Goal: Complete application form

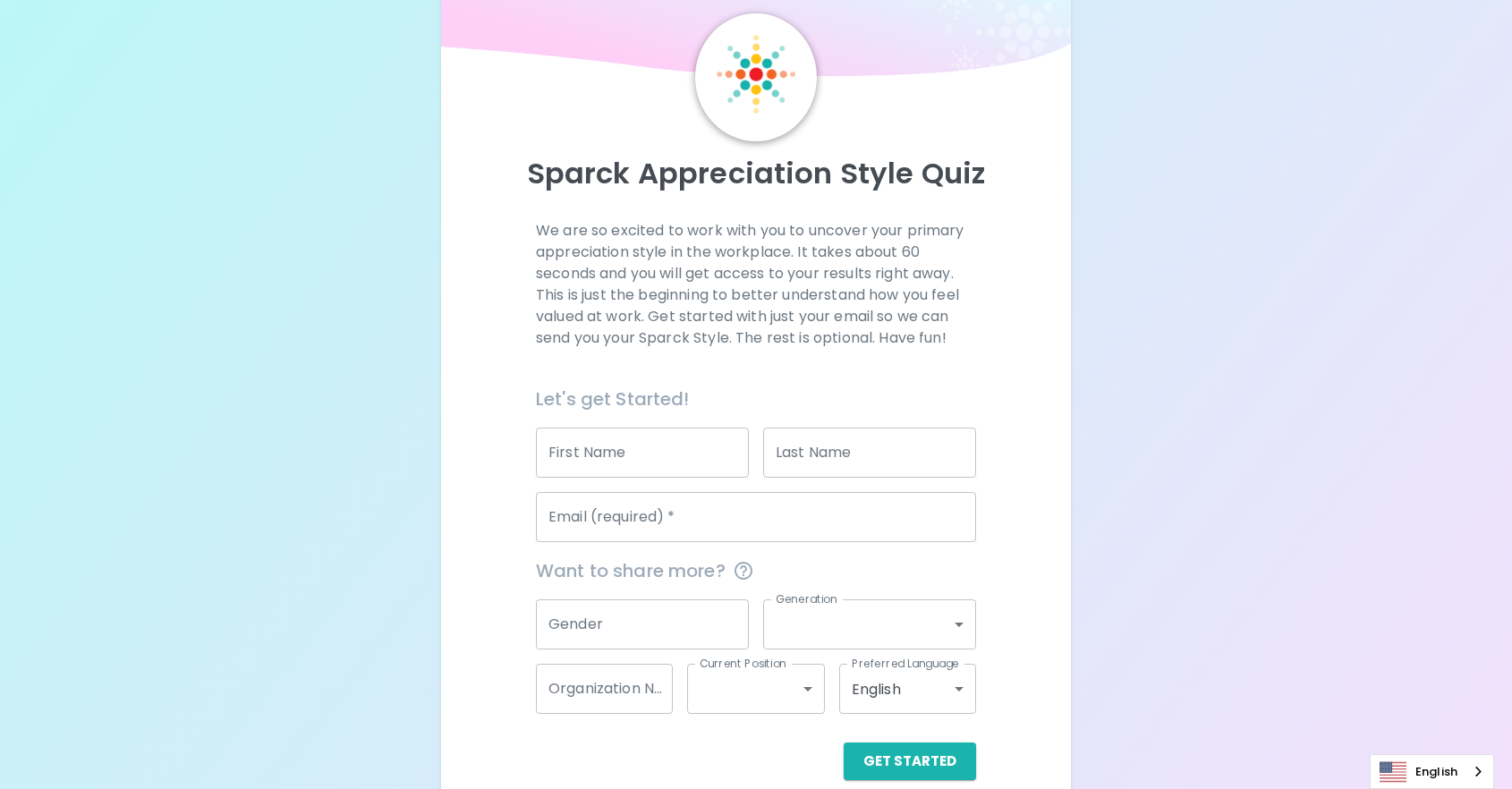
scroll to position [85, 0]
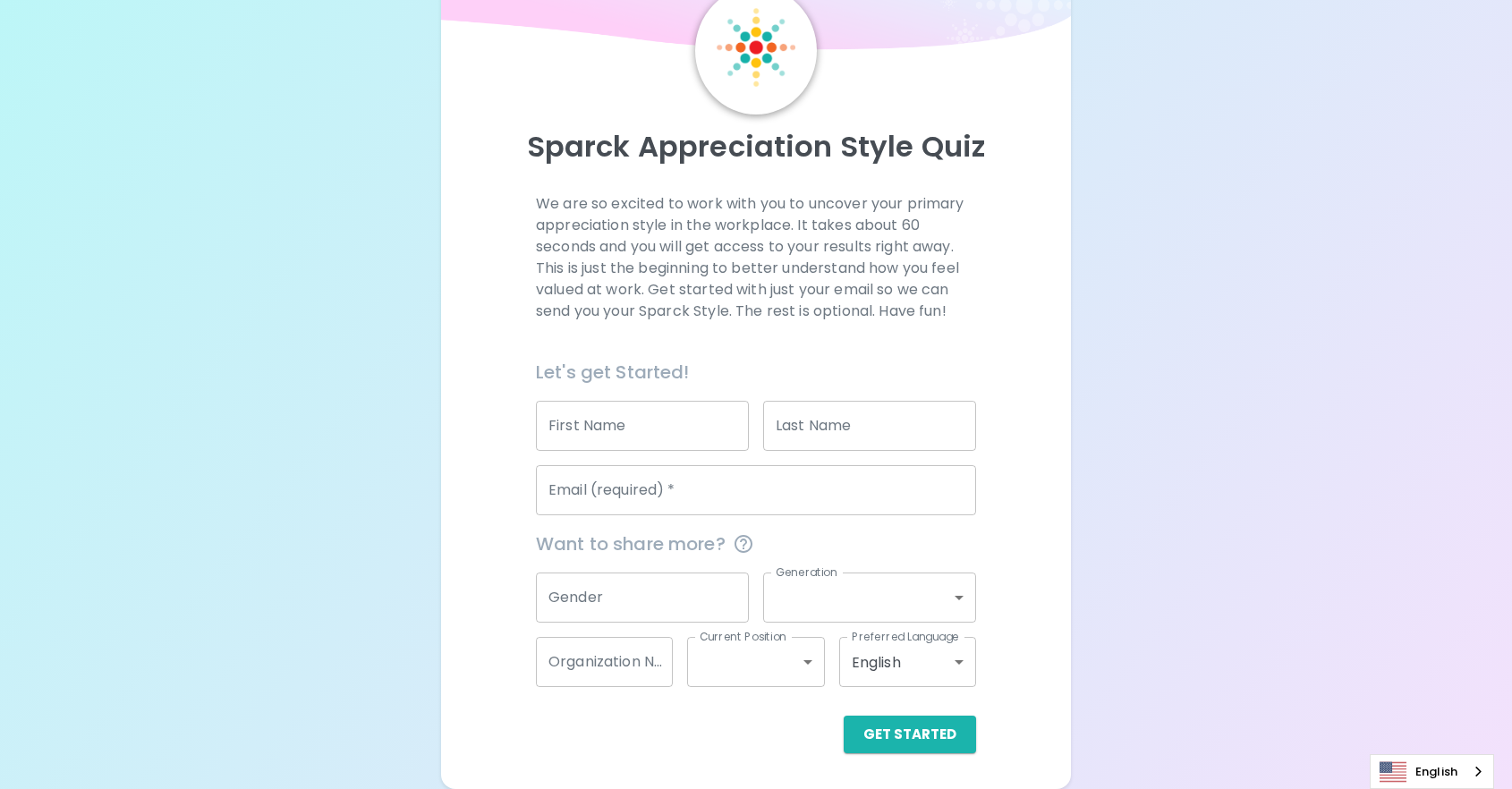
click at [598, 420] on input "First Name" at bounding box center [642, 426] width 213 height 50
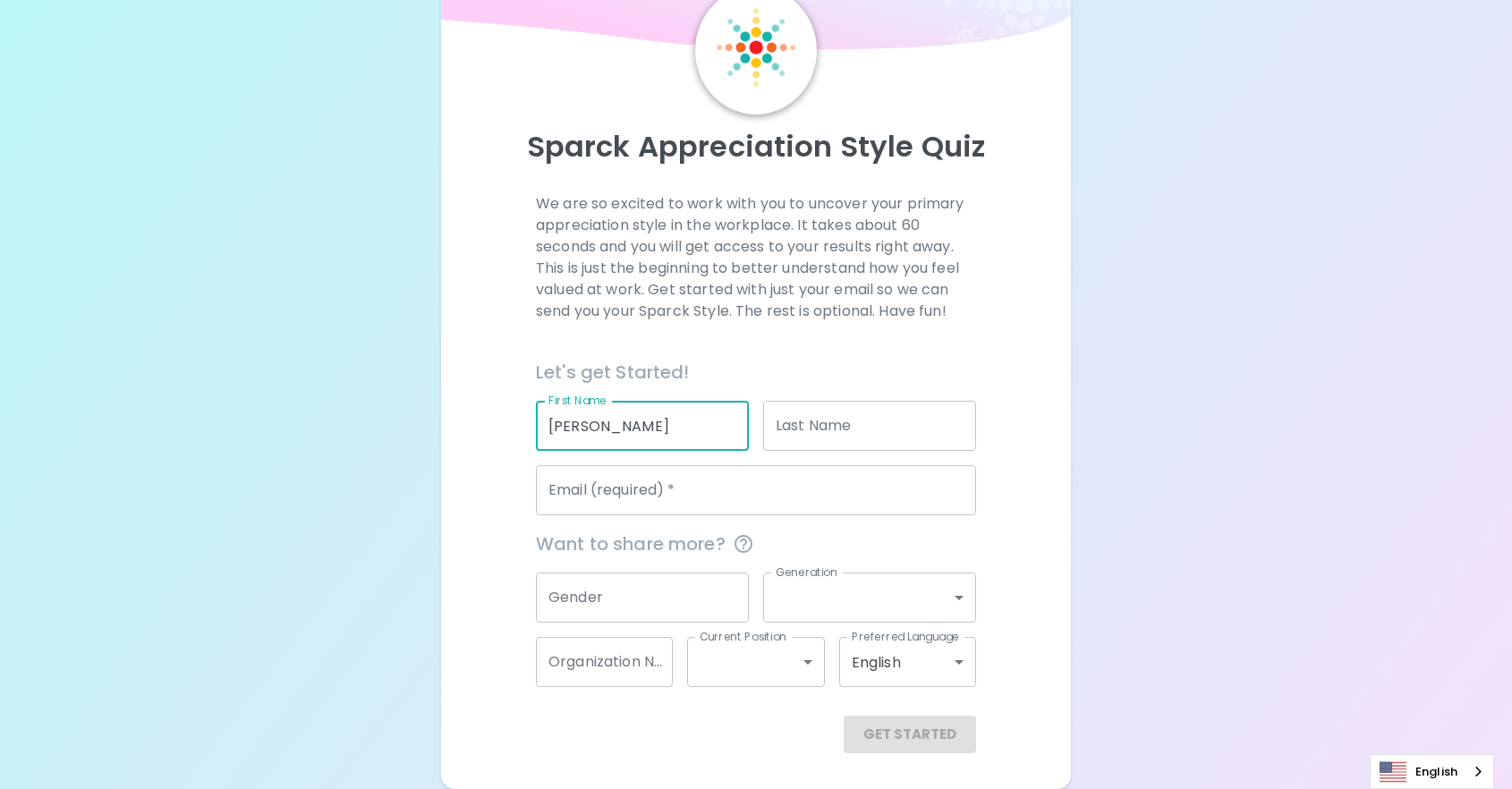
type input "[PERSON_NAME]"
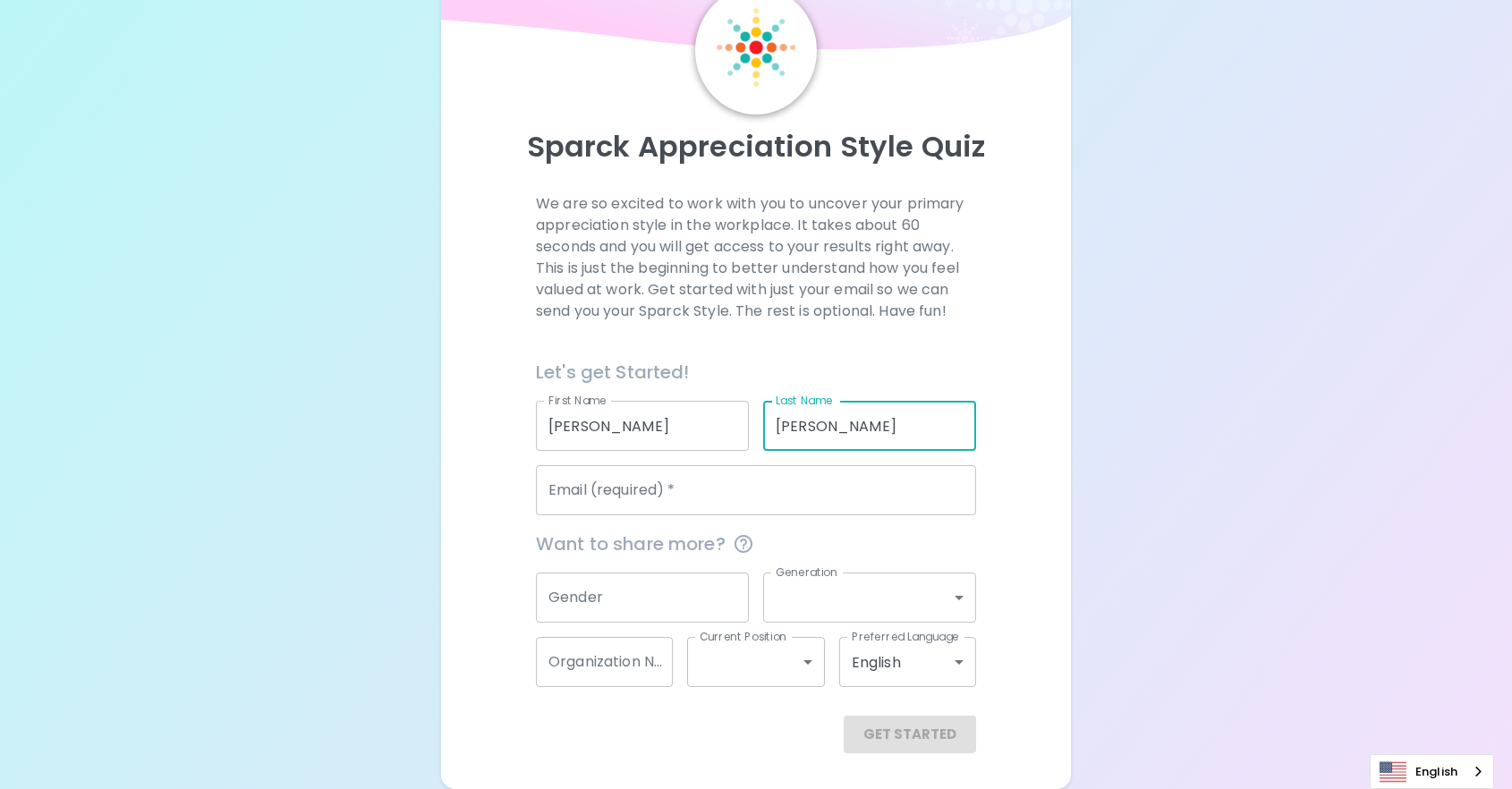
type input "[PERSON_NAME]"
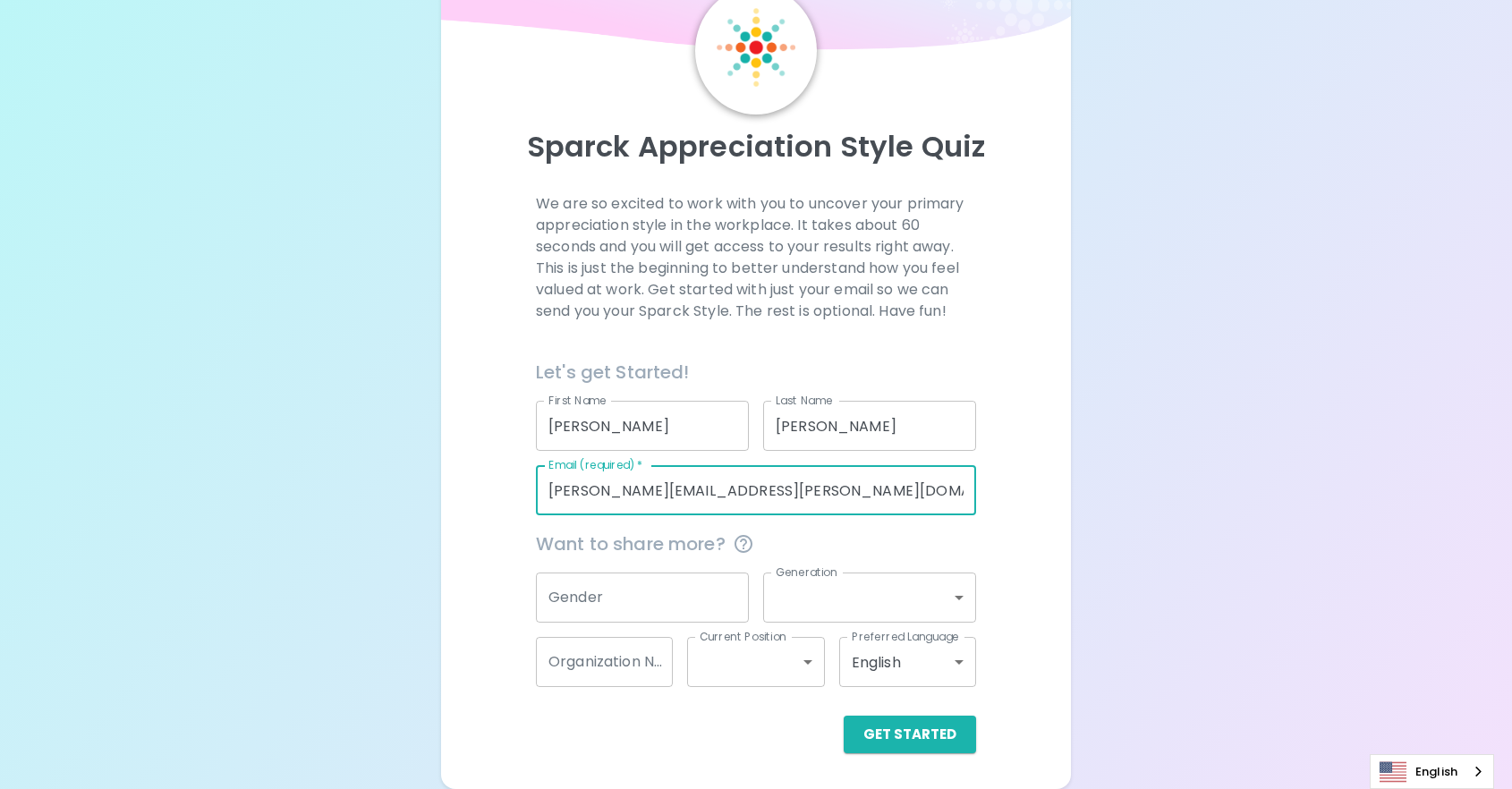
type input "[PERSON_NAME][EMAIL_ADDRESS][PERSON_NAME][DOMAIN_NAME]"
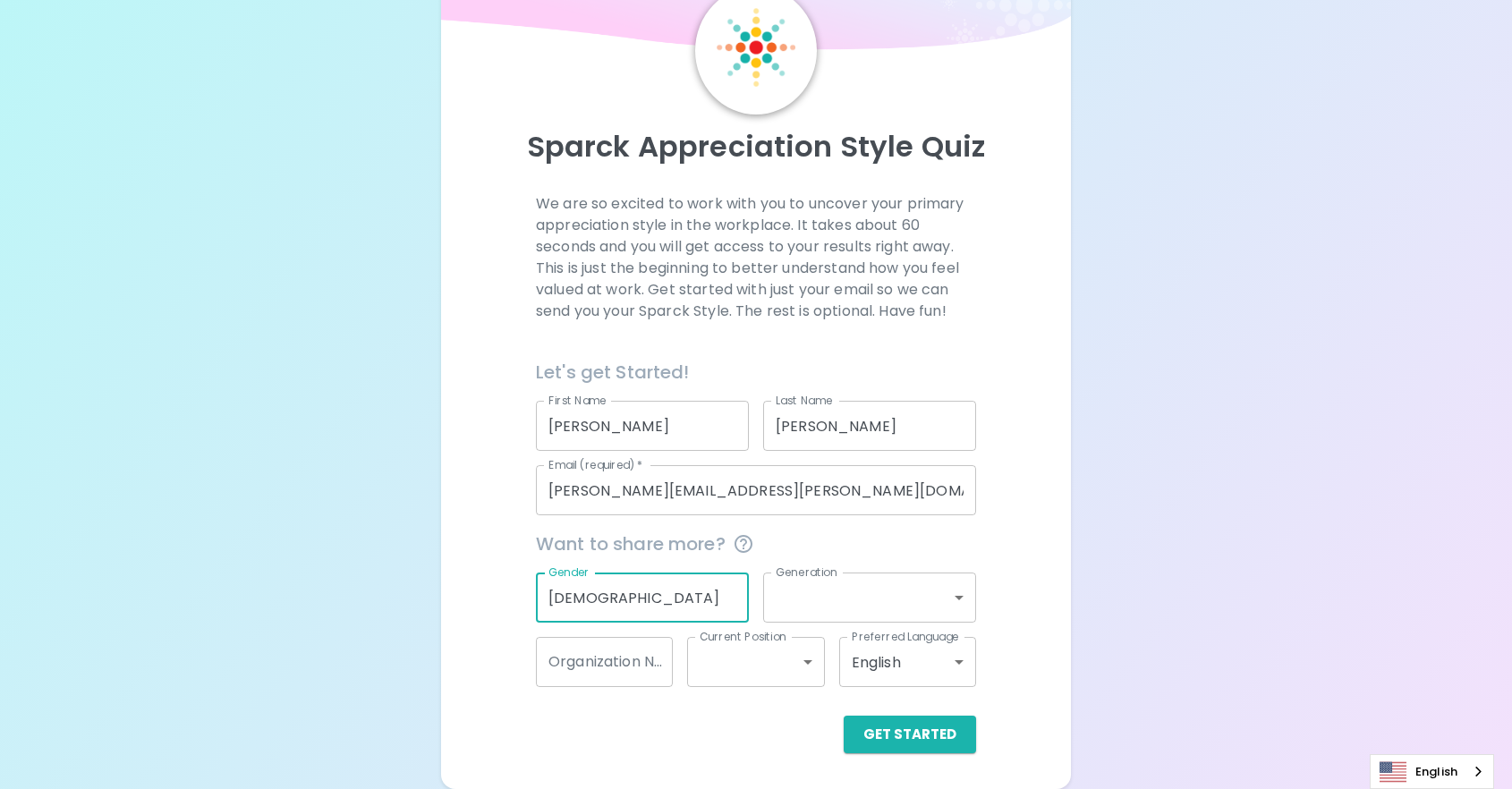
type input "[DEMOGRAPHIC_DATA]"
drag, startPoint x: 622, startPoint y: 598, endPoint x: 532, endPoint y: 599, distance: 90.0
click at [532, 599] on div "Gender [DEMOGRAPHIC_DATA] Gender" at bounding box center [635, 590] width 228 height 64
click at [874, 732] on button "Get Started" at bounding box center [910, 735] width 132 height 37
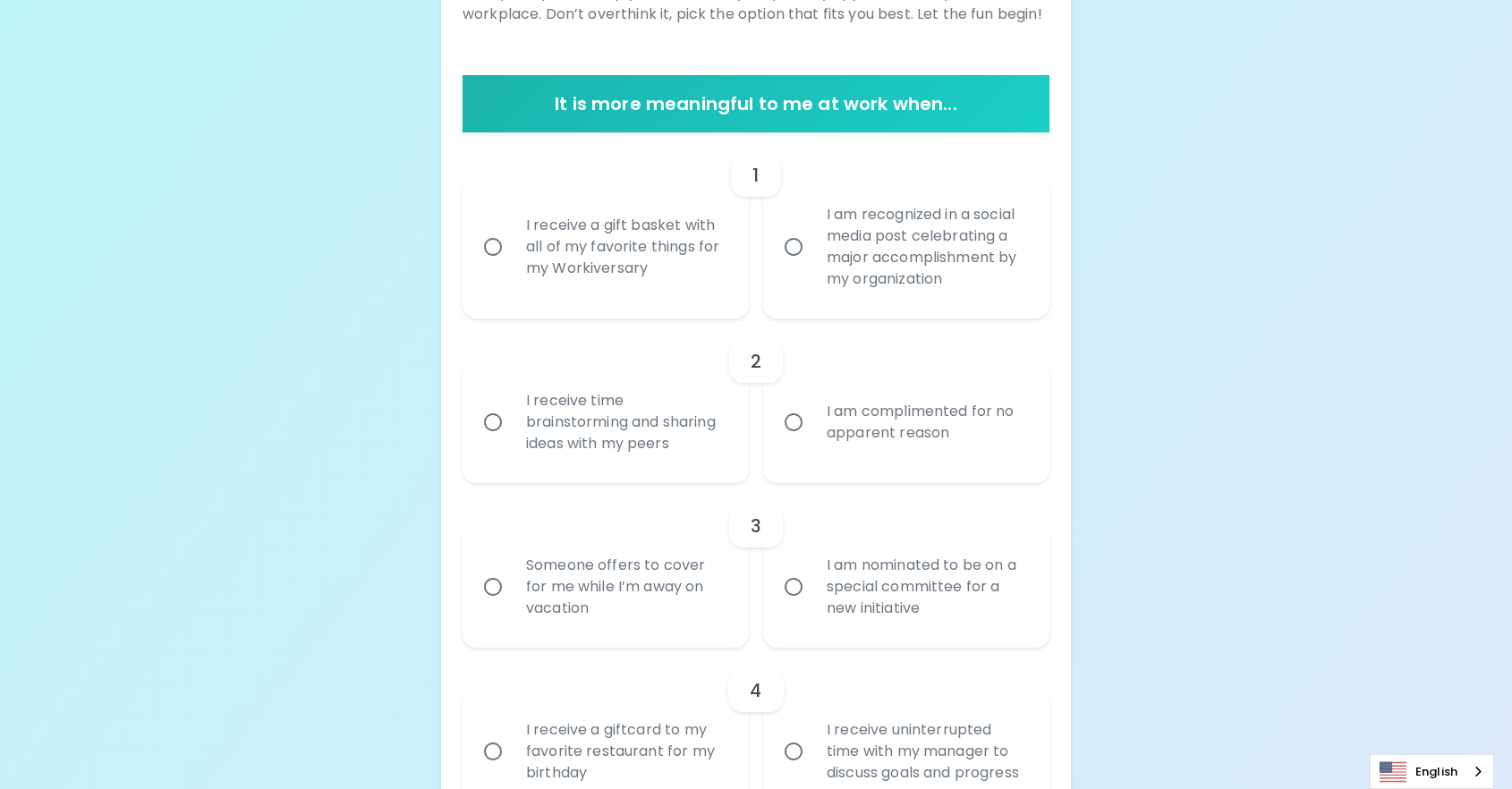
scroll to position [354, 0]
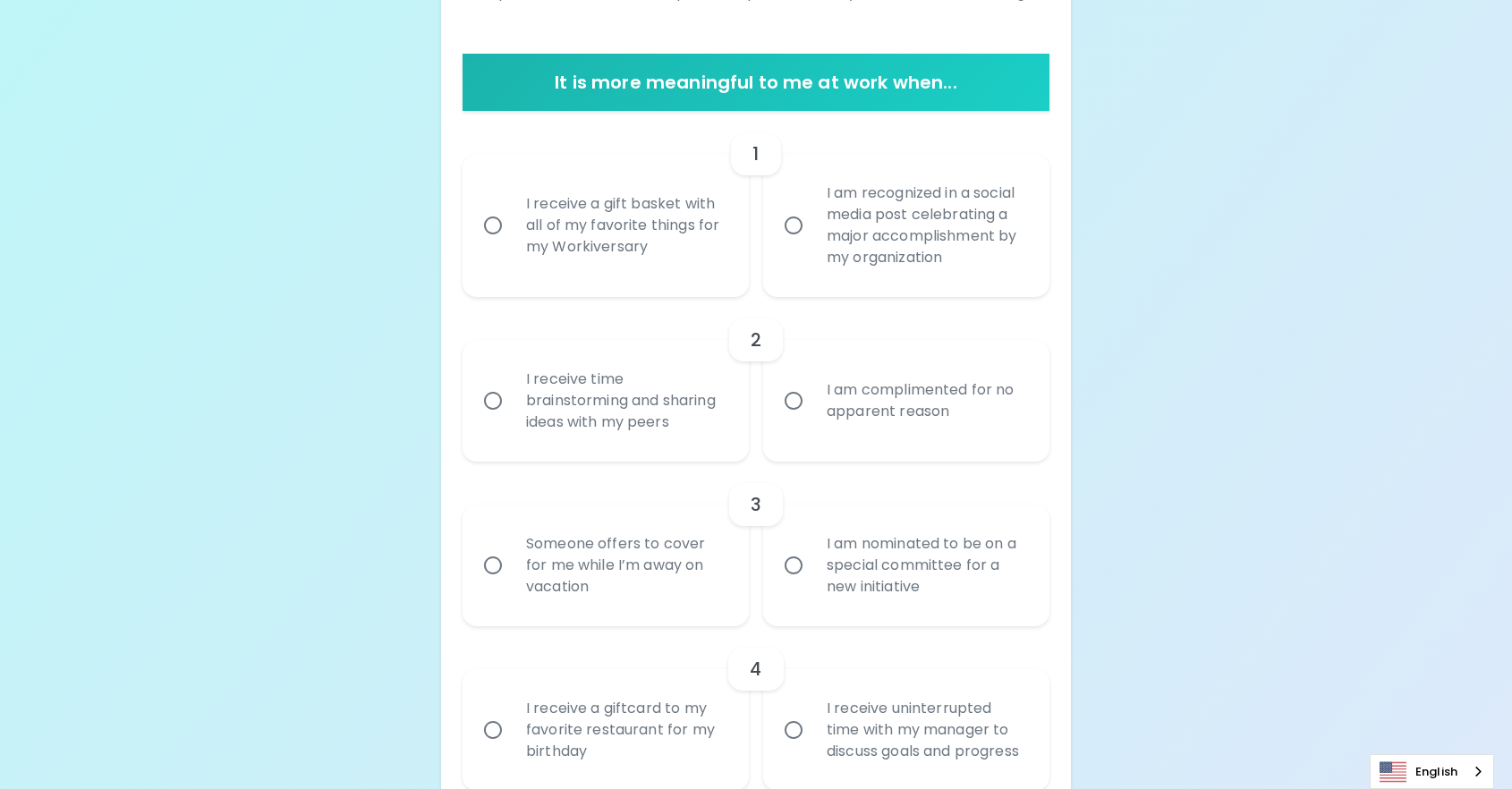
click at [547, 239] on div "I receive a gift basket with all of my favorite things for my Workiversary" at bounding box center [625, 225] width 228 height 107
click at [512, 239] on input "I receive a gift basket with all of my favorite things for my Workiversary" at bounding box center [493, 226] width 37 height 37
radio input "true"
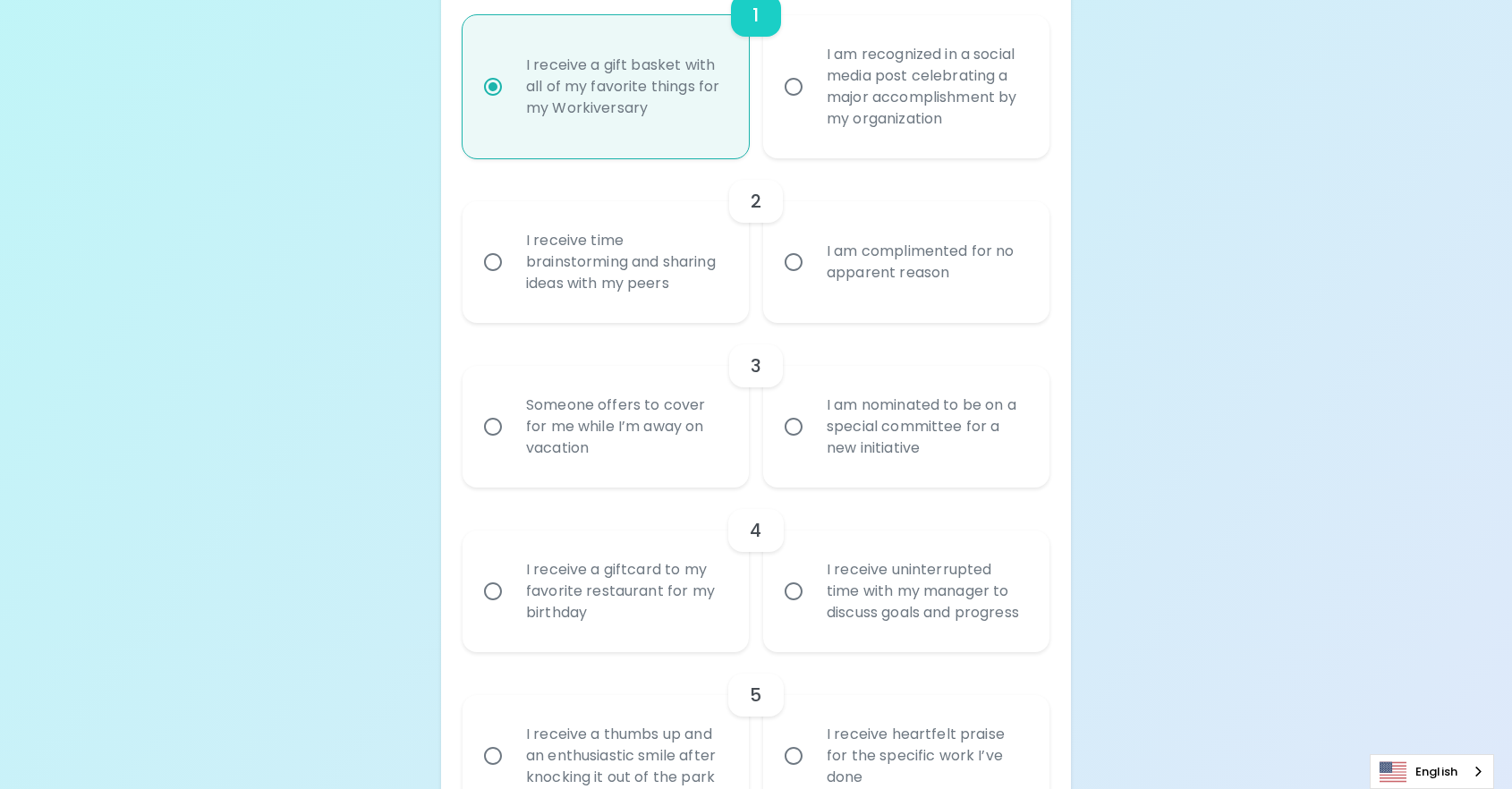
scroll to position [496, 0]
click at [584, 278] on div "I receive time brainstorming and sharing ideas with my peers" at bounding box center [625, 257] width 228 height 107
click at [512, 277] on input "I receive time brainstorming and sharing ideas with my peers" at bounding box center [493, 258] width 37 height 37
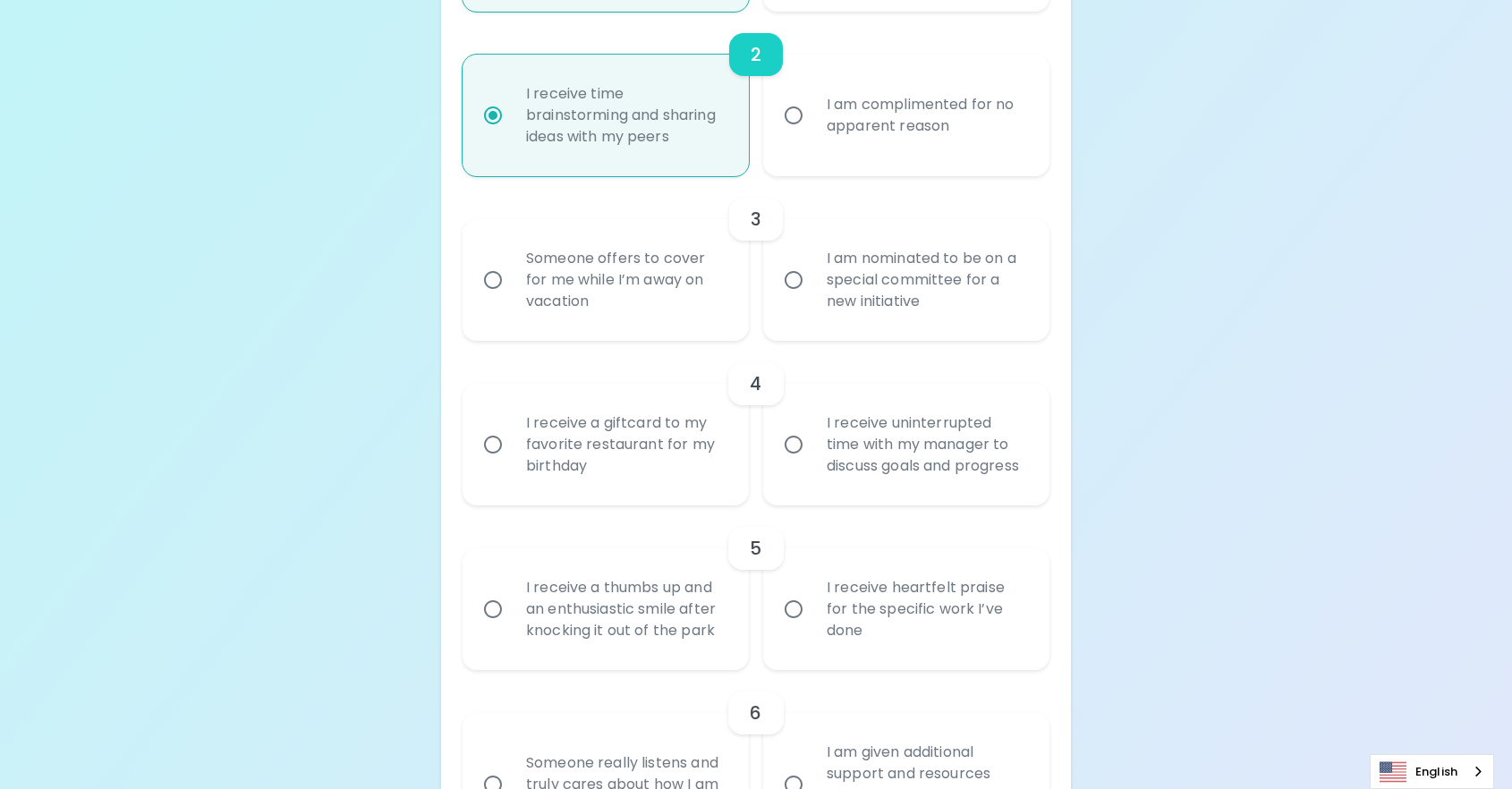
scroll to position [639, 0]
radio input "true"
click at [920, 298] on div "I am nominated to be on a special committee for a new initiative" at bounding box center [926, 279] width 228 height 107
click at [813, 297] on input "I am nominated to be on a special committee for a new initiative" at bounding box center [794, 279] width 37 height 37
radio input "false"
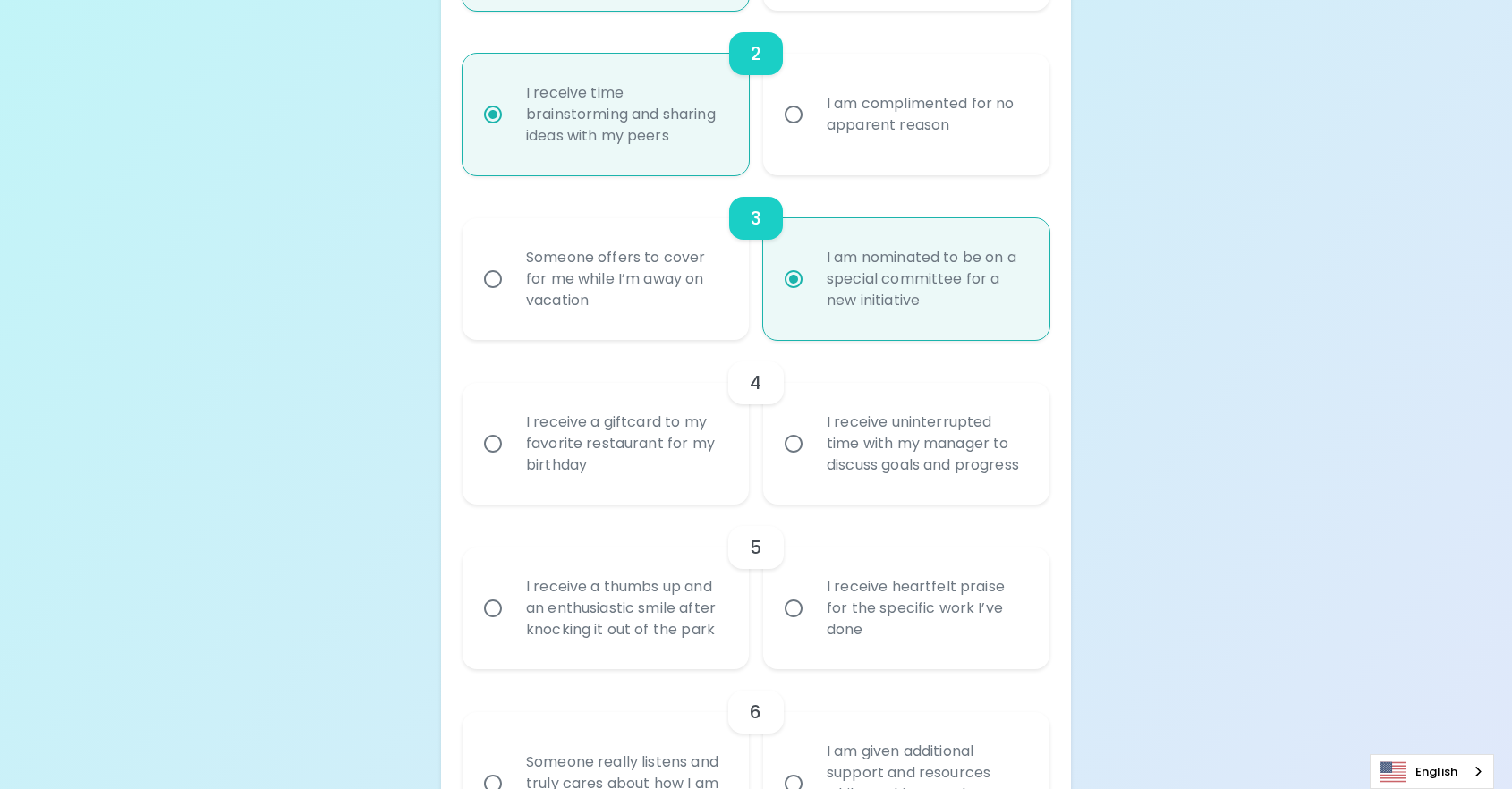
scroll to position [783, 0]
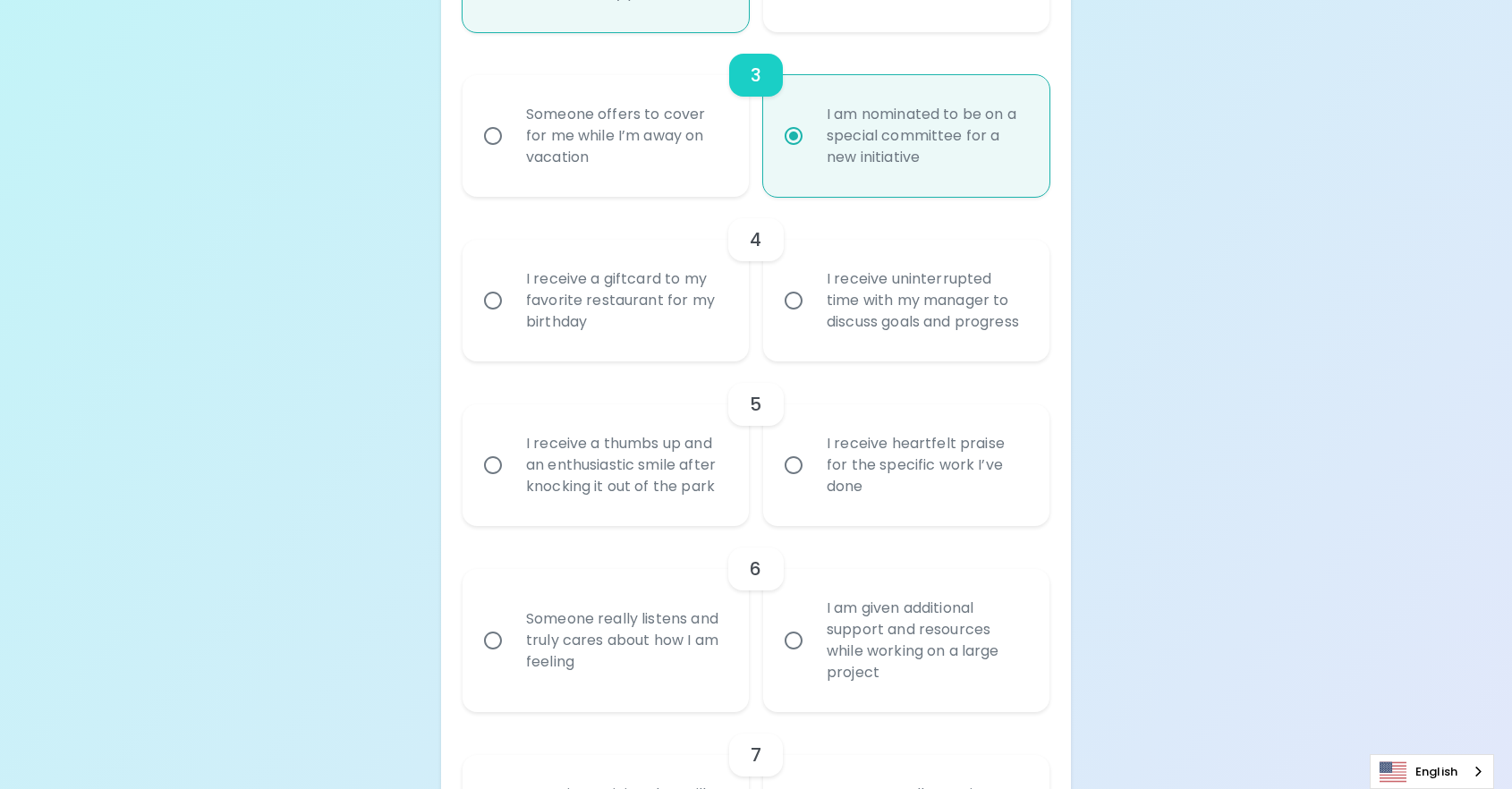
radio input "true"
click at [877, 330] on div "I receive uninterrupted time with my manager to discuss goals and progress" at bounding box center [926, 300] width 228 height 107
click at [813, 319] on input "I receive uninterrupted time with my manager to discuss goals and progress" at bounding box center [794, 300] width 37 height 37
radio input "false"
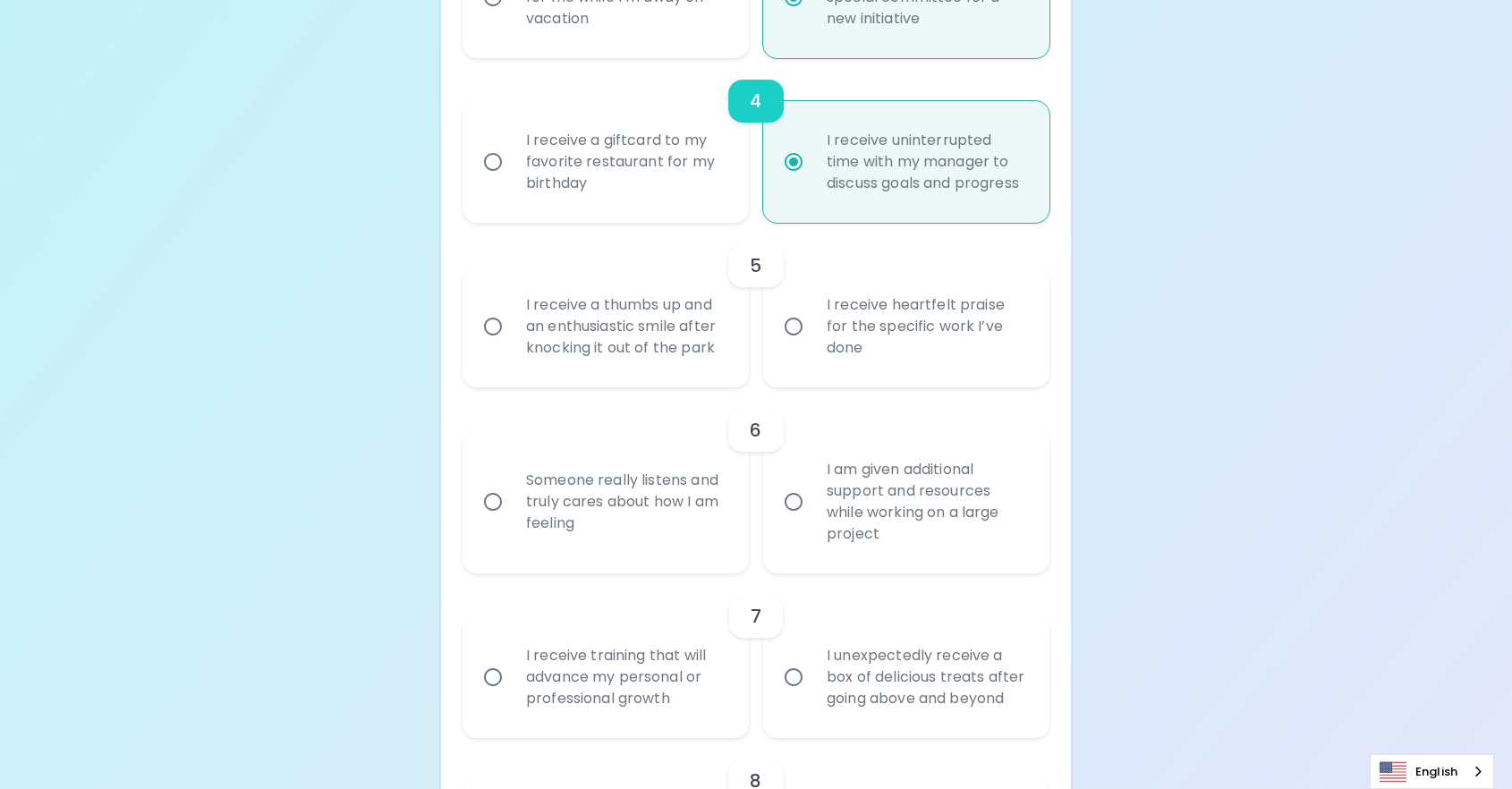
scroll to position [926, 0]
radio input "true"
click at [876, 353] on div "I receive heartfelt praise for the specific work I’ve done" at bounding box center [926, 322] width 228 height 107
click at [813, 341] on input "I receive heartfelt praise for the specific work I’ve done" at bounding box center [794, 322] width 37 height 37
radio input "false"
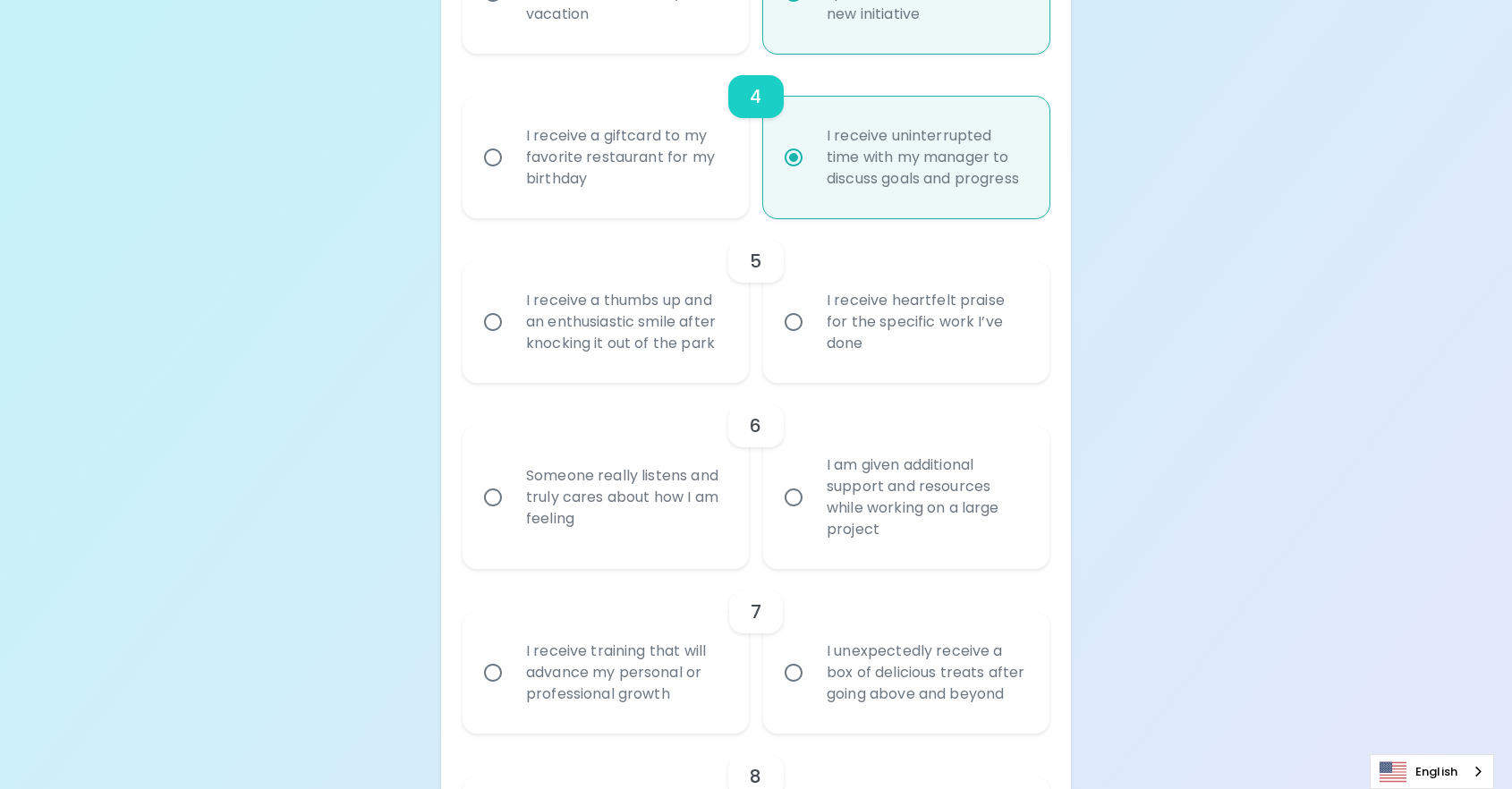
radio input "false"
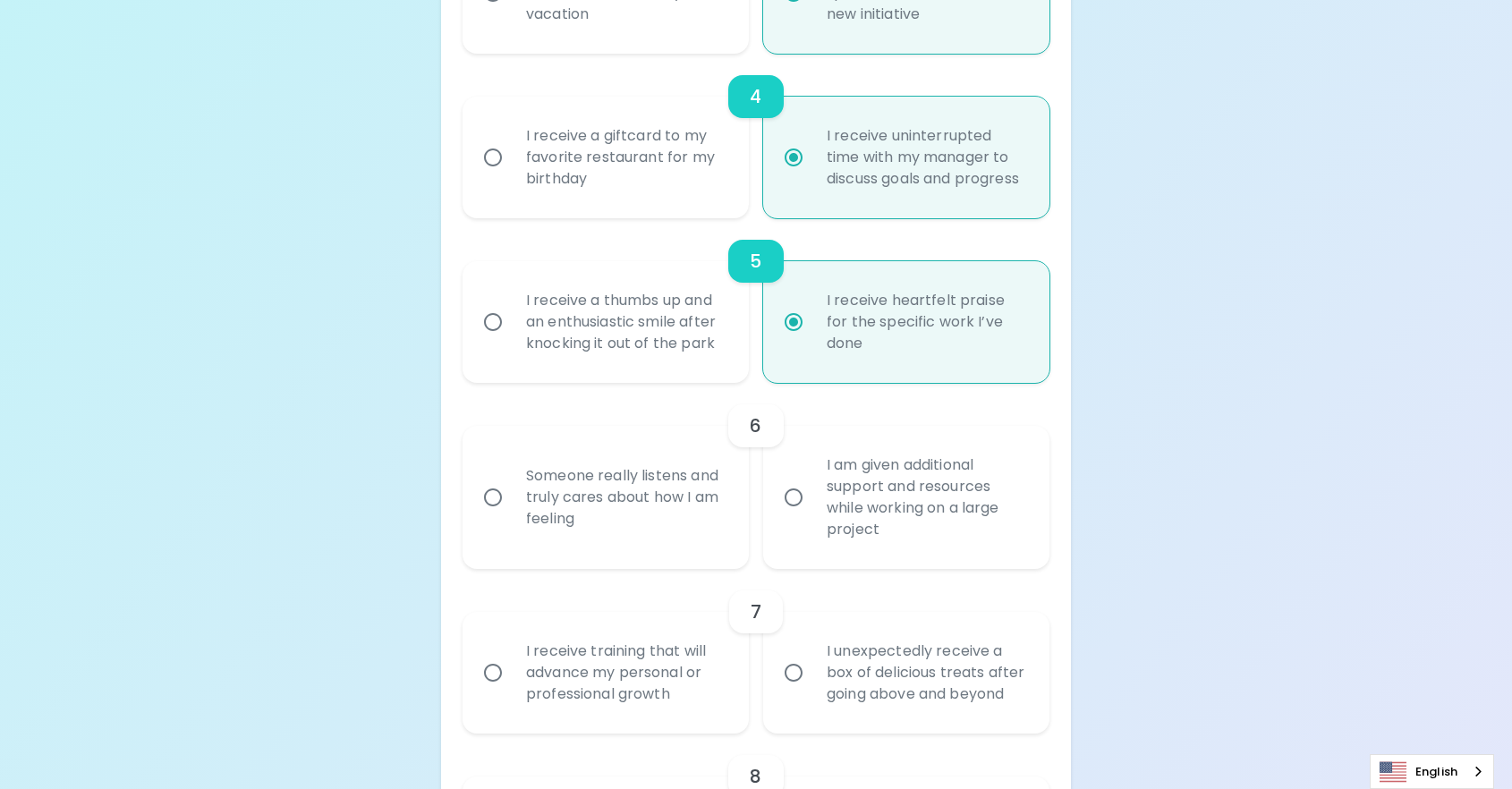
scroll to position [1070, 0]
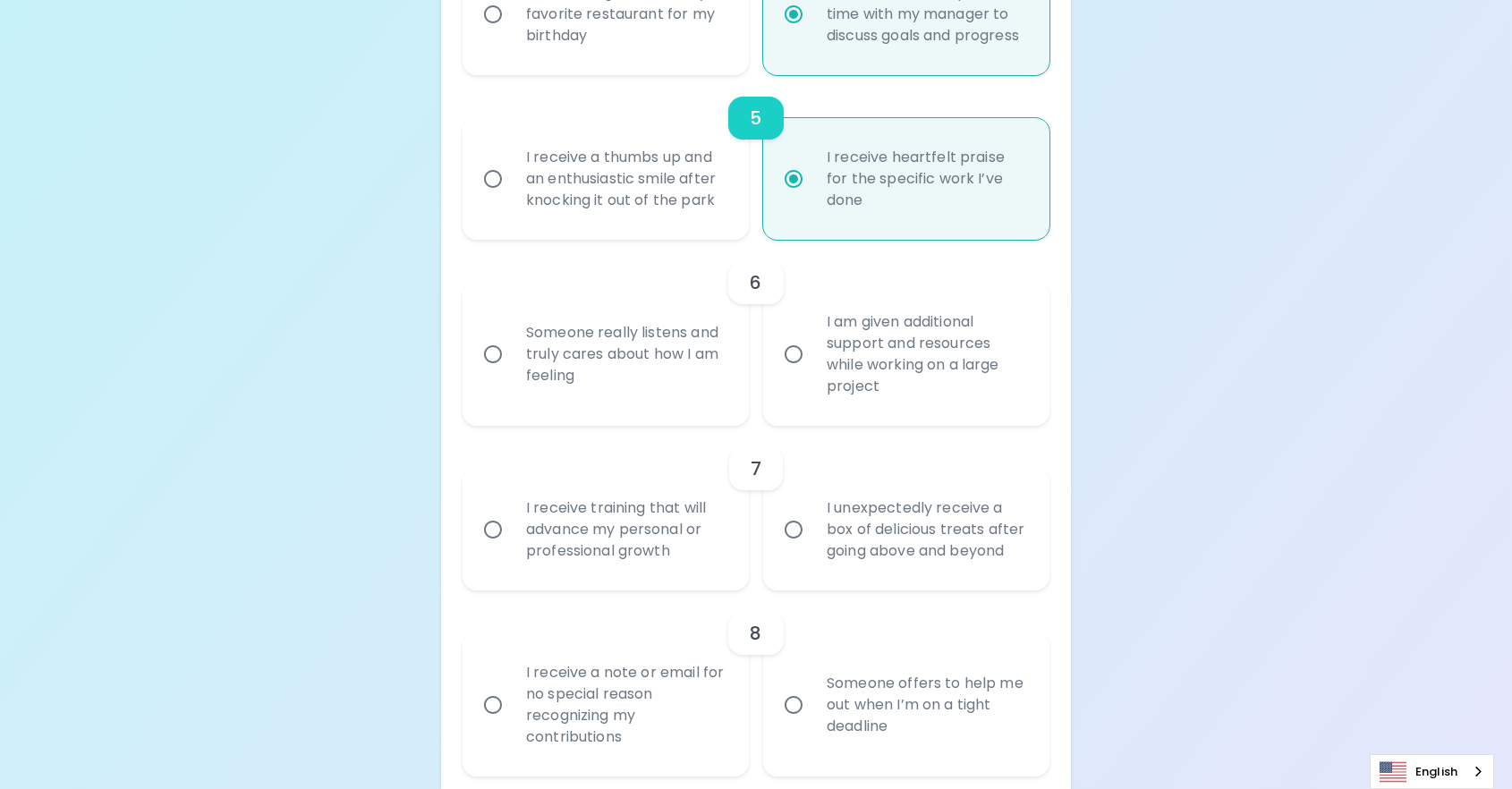
radio input "true"
click at [619, 408] on div "Someone really listens and truly cares about how I am feeling" at bounding box center [625, 354] width 228 height 107
click at [512, 373] on input "Someone really listens and truly cares about how I am feeling" at bounding box center [493, 355] width 37 height 37
radio input "false"
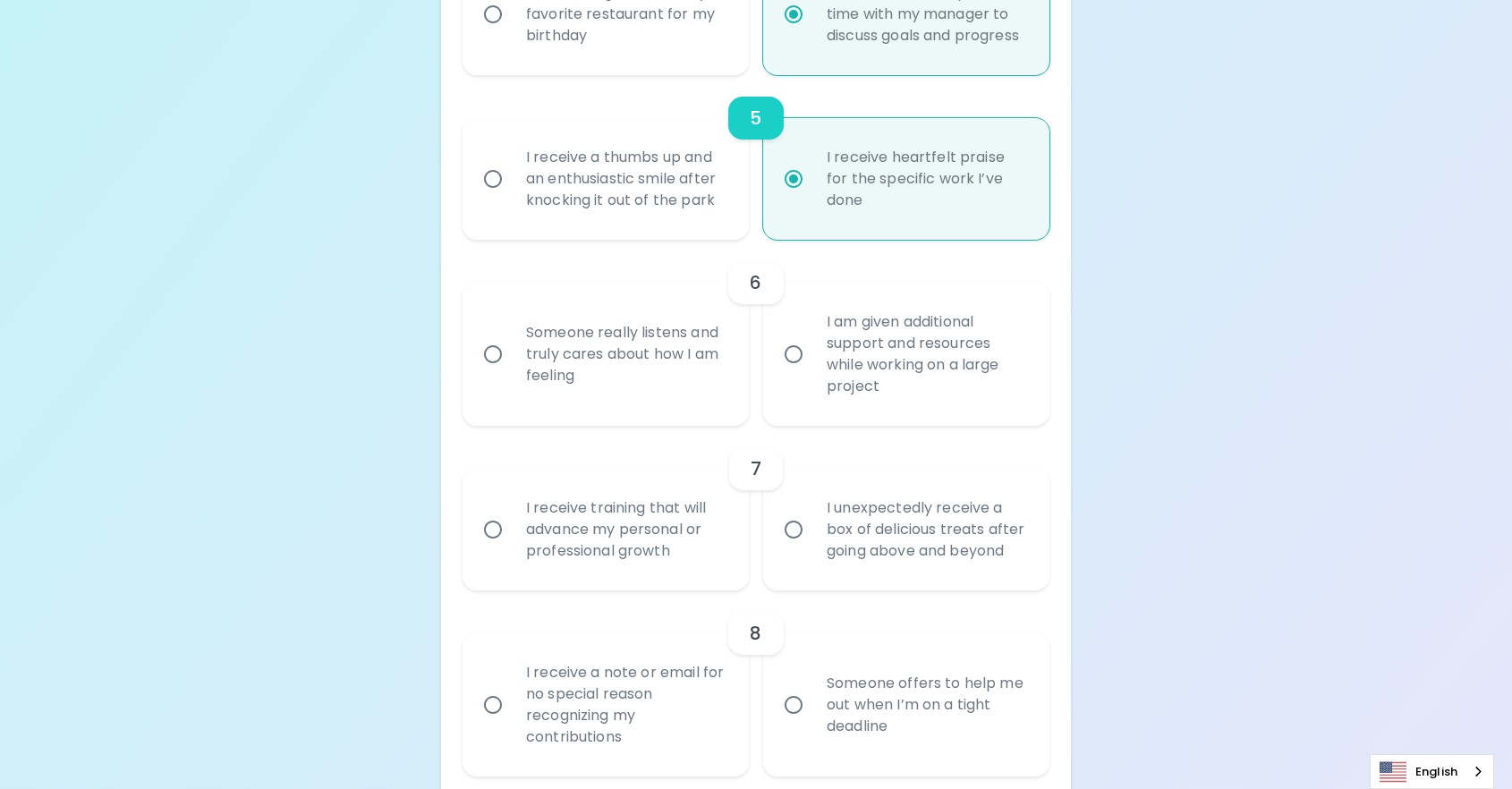
radio input "false"
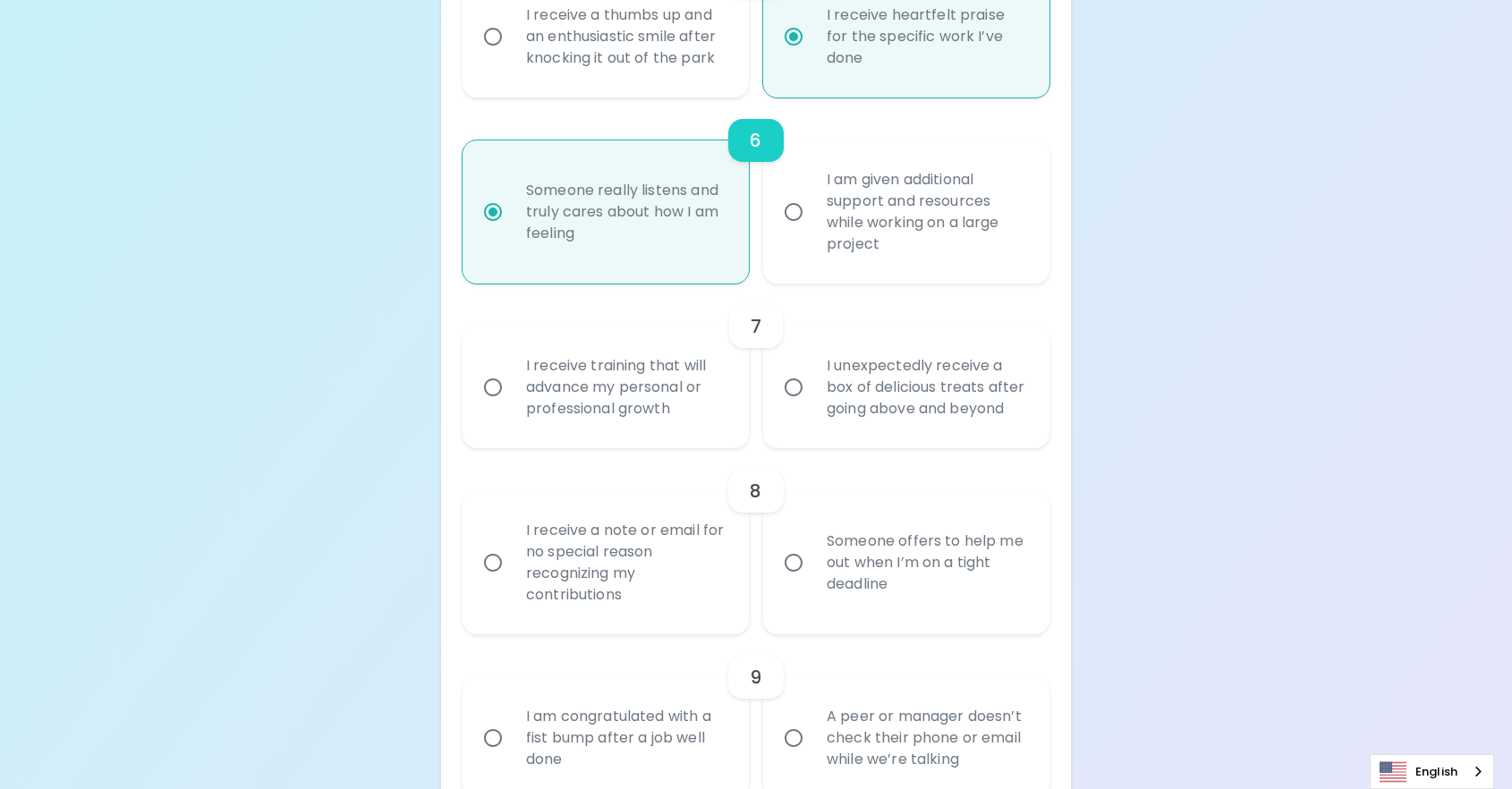
scroll to position [1213, 0]
radio input "true"
click at [913, 424] on div "I unexpectedly receive a box of delicious treats after going above and beyond" at bounding box center [926, 386] width 228 height 107
click at [813, 405] on input "I unexpectedly receive a box of delicious treats after going above and beyond" at bounding box center [794, 386] width 37 height 37
radio input "false"
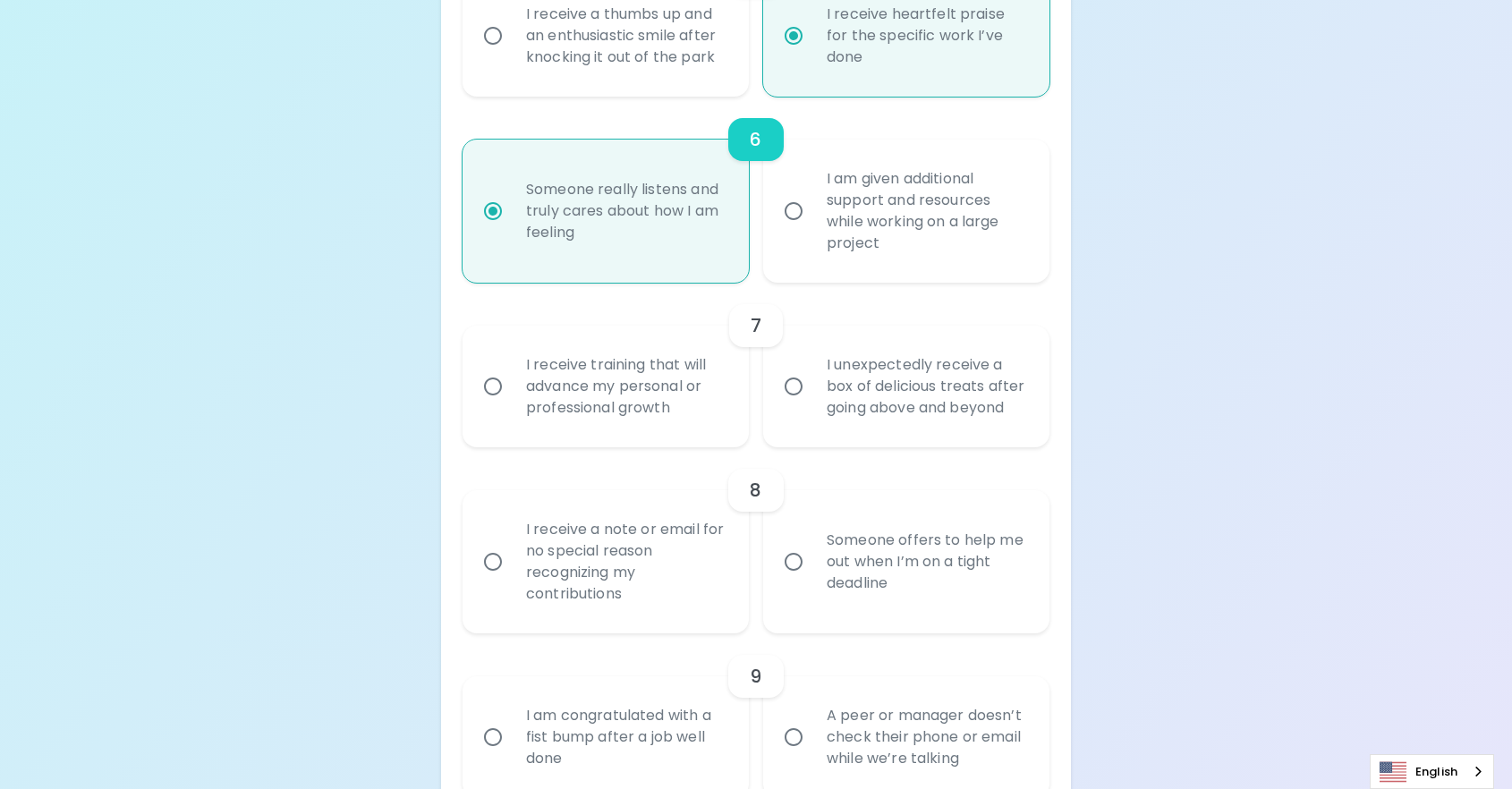
radio input "false"
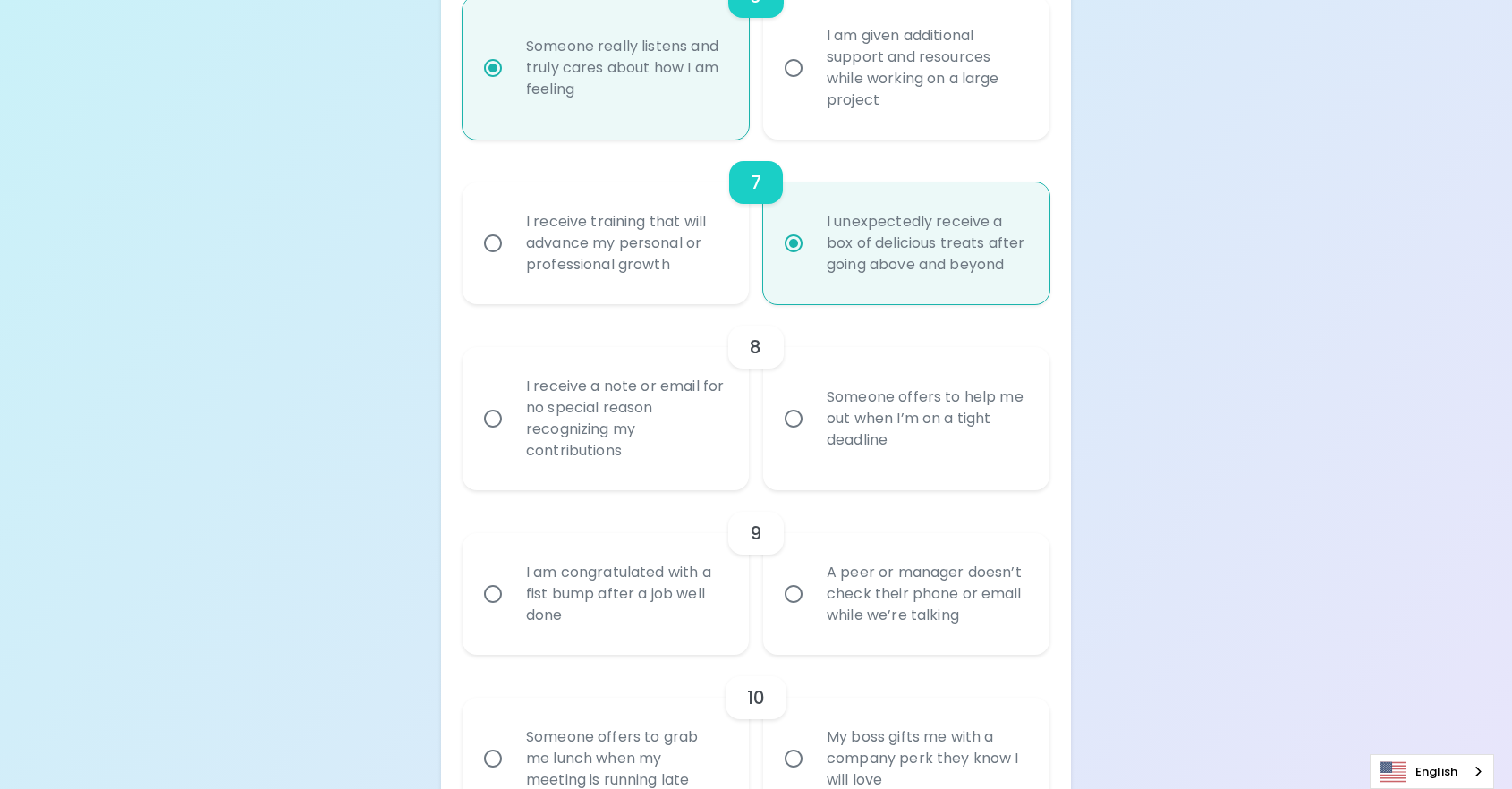
radio input "true"
click at [650, 471] on div "I receive a note or email for no special reason recognizing my contributions" at bounding box center [625, 419] width 228 height 129
click at [512, 437] on input "I receive a note or email for no special reason recognizing my contributions" at bounding box center [493, 419] width 37 height 37
radio input "false"
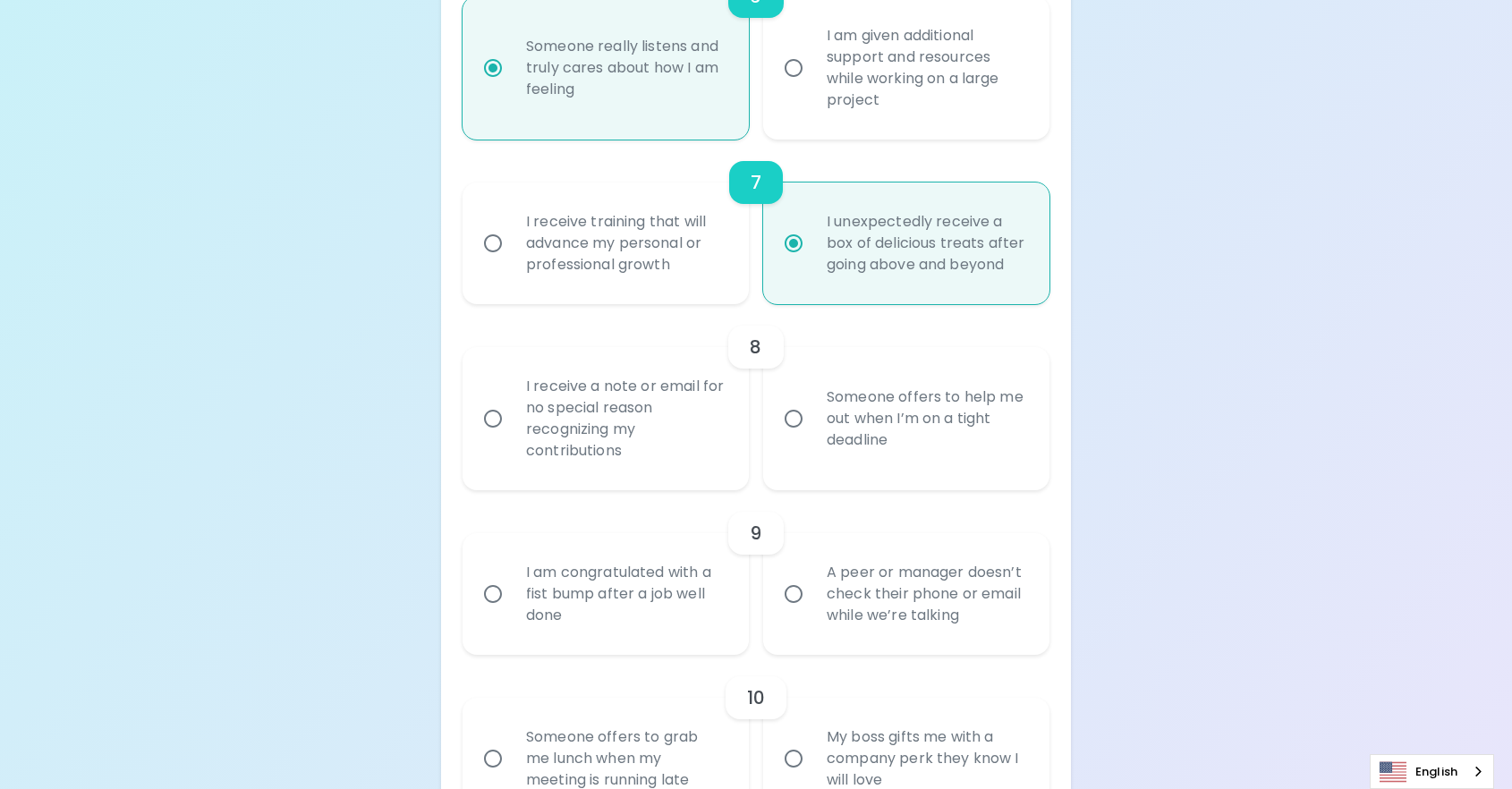
radio input "false"
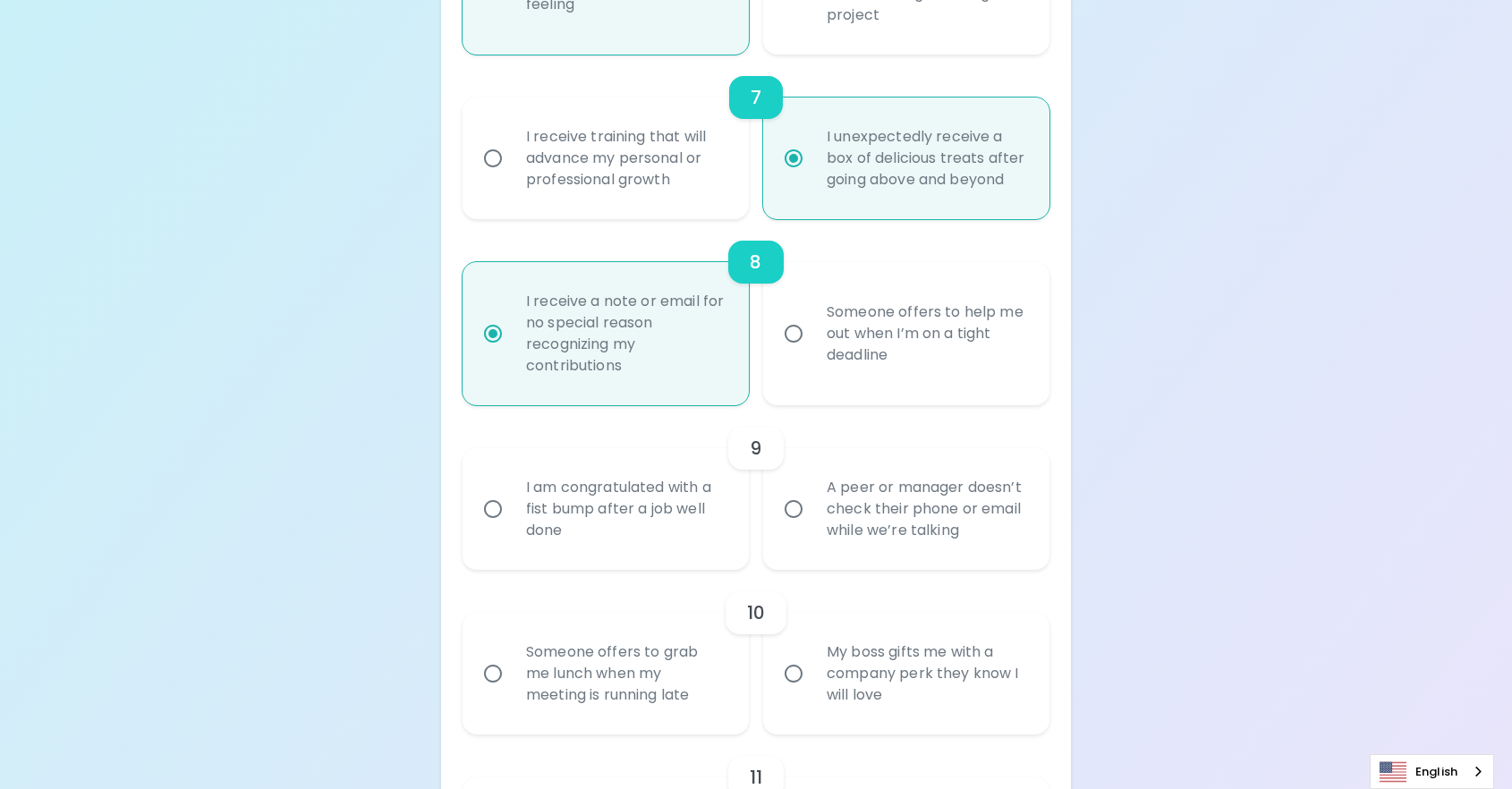
scroll to position [1499, 0]
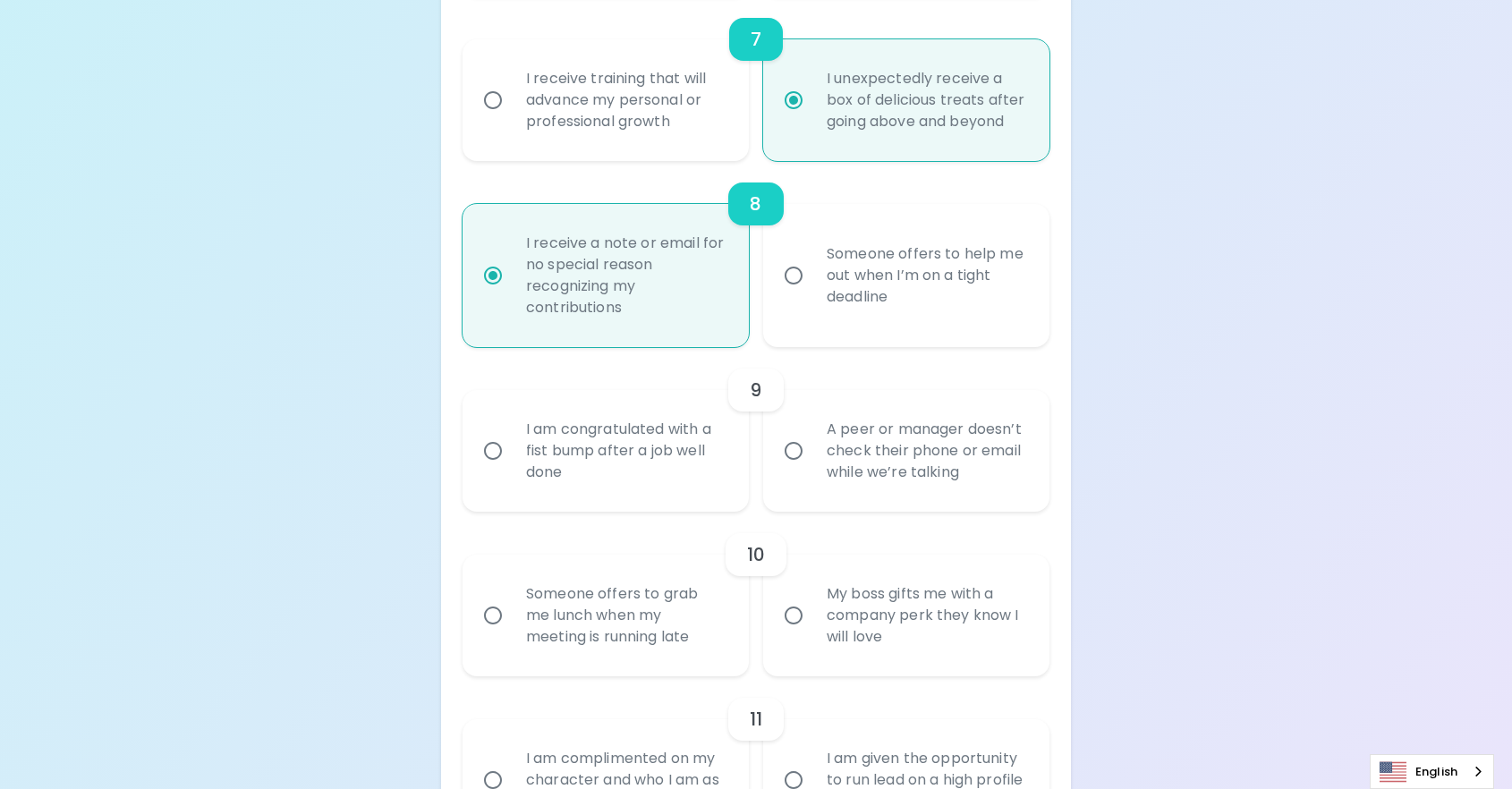
radio input "true"
click at [902, 489] on div "A peer or manager doesn’t check their phone or email while we’re talking" at bounding box center [926, 450] width 228 height 107
click at [813, 470] on input "A peer or manager doesn’t check their phone or email while we’re talking" at bounding box center [794, 451] width 37 height 37
radio input "false"
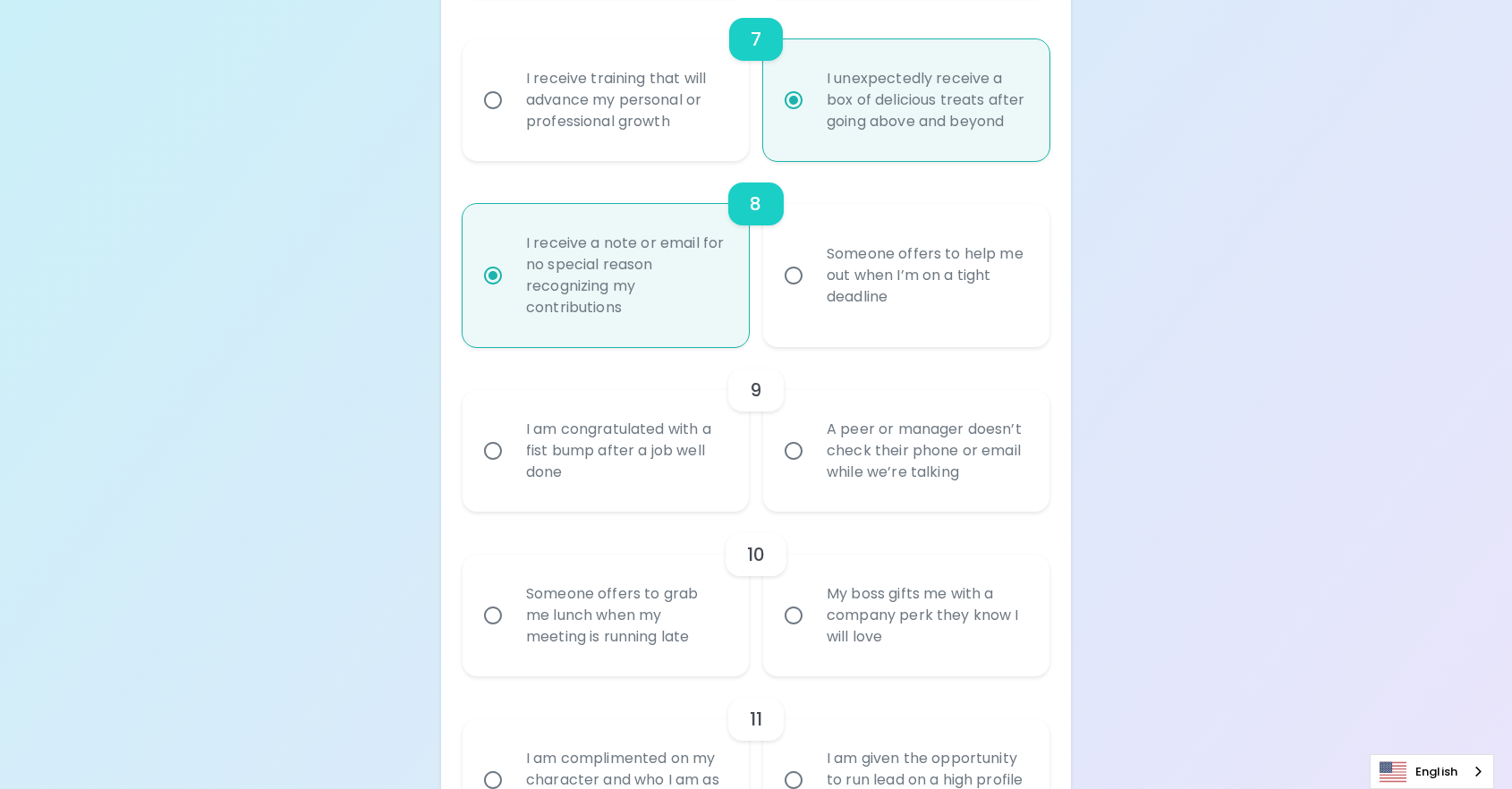
radio input "false"
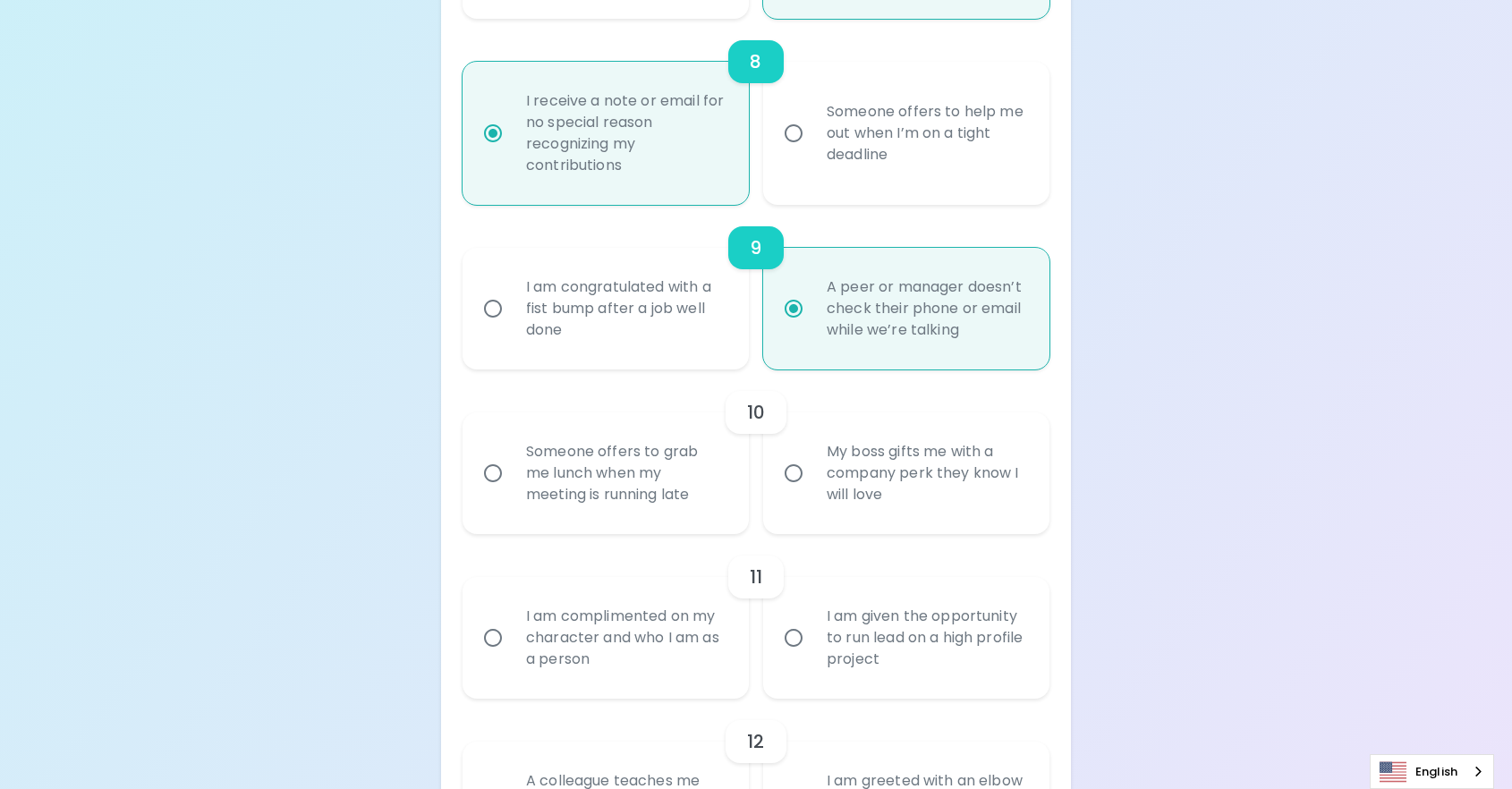
scroll to position [1642, 0]
radio input "true"
click at [923, 511] on div "My boss gifts me with a company perk they know I will love" at bounding box center [926, 472] width 228 height 107
click at [813, 492] on input "My boss gifts me with a company perk they know I will love" at bounding box center [794, 473] width 37 height 37
radio input "false"
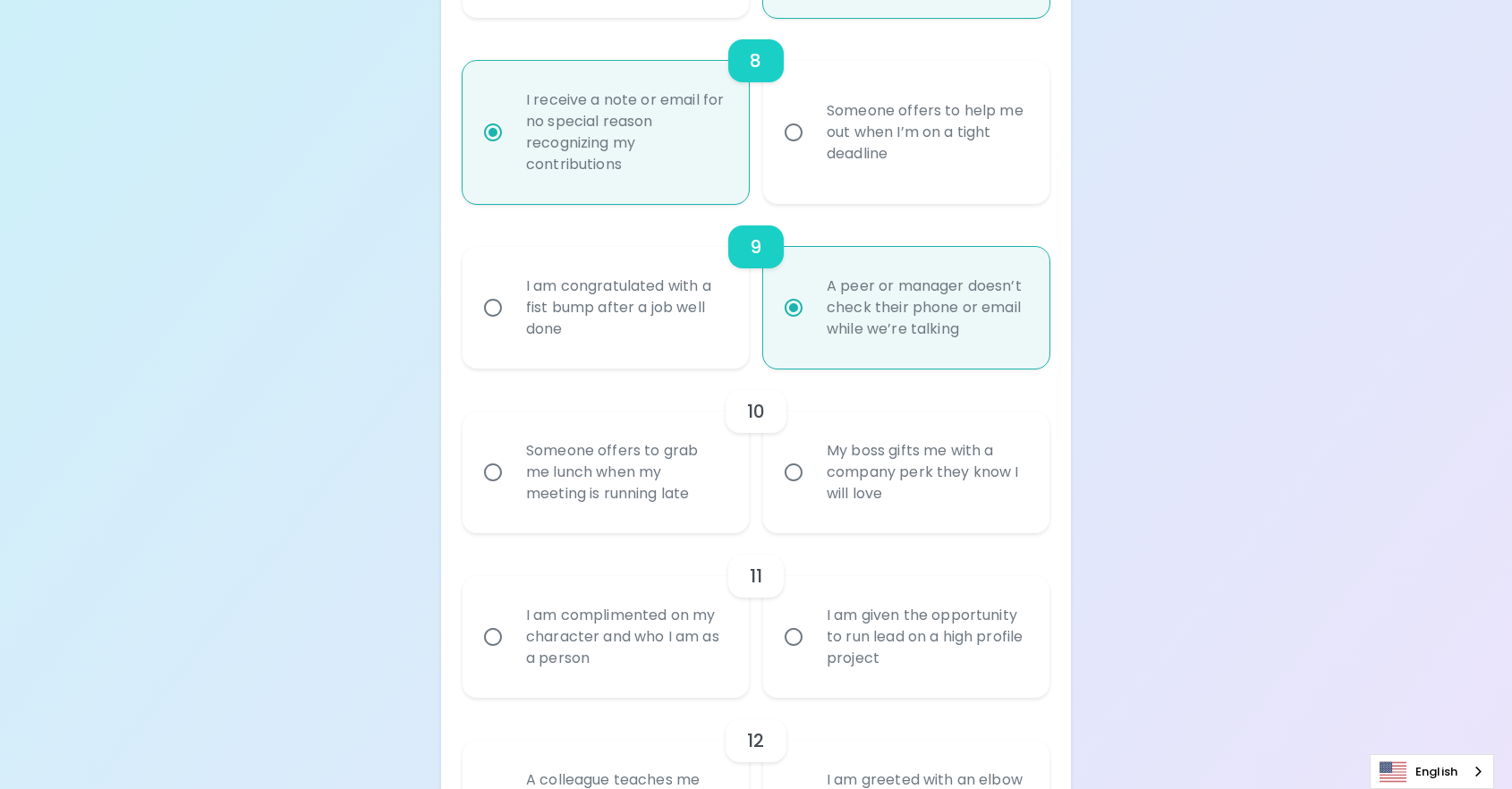
radio input "false"
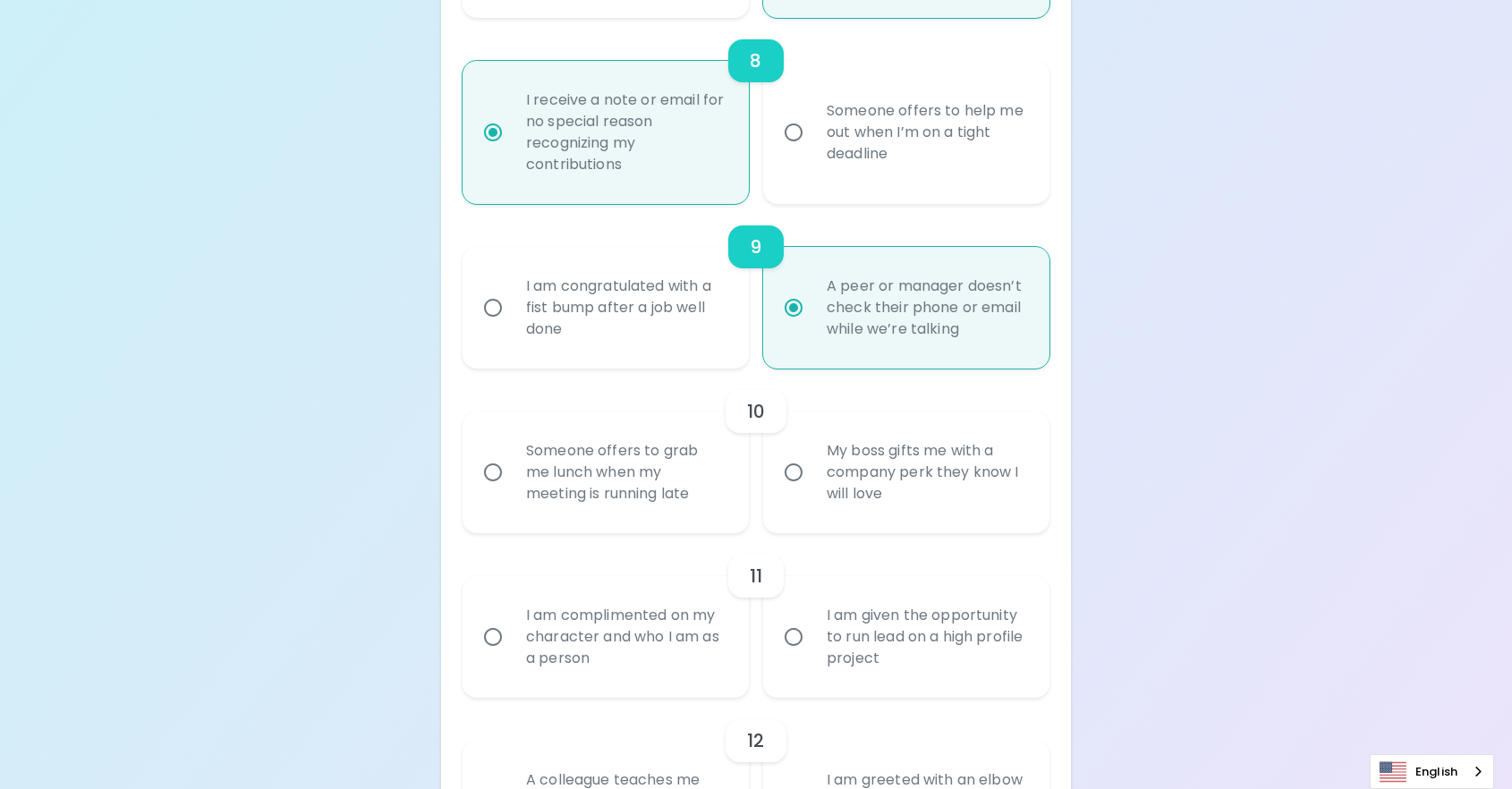
radio input "false"
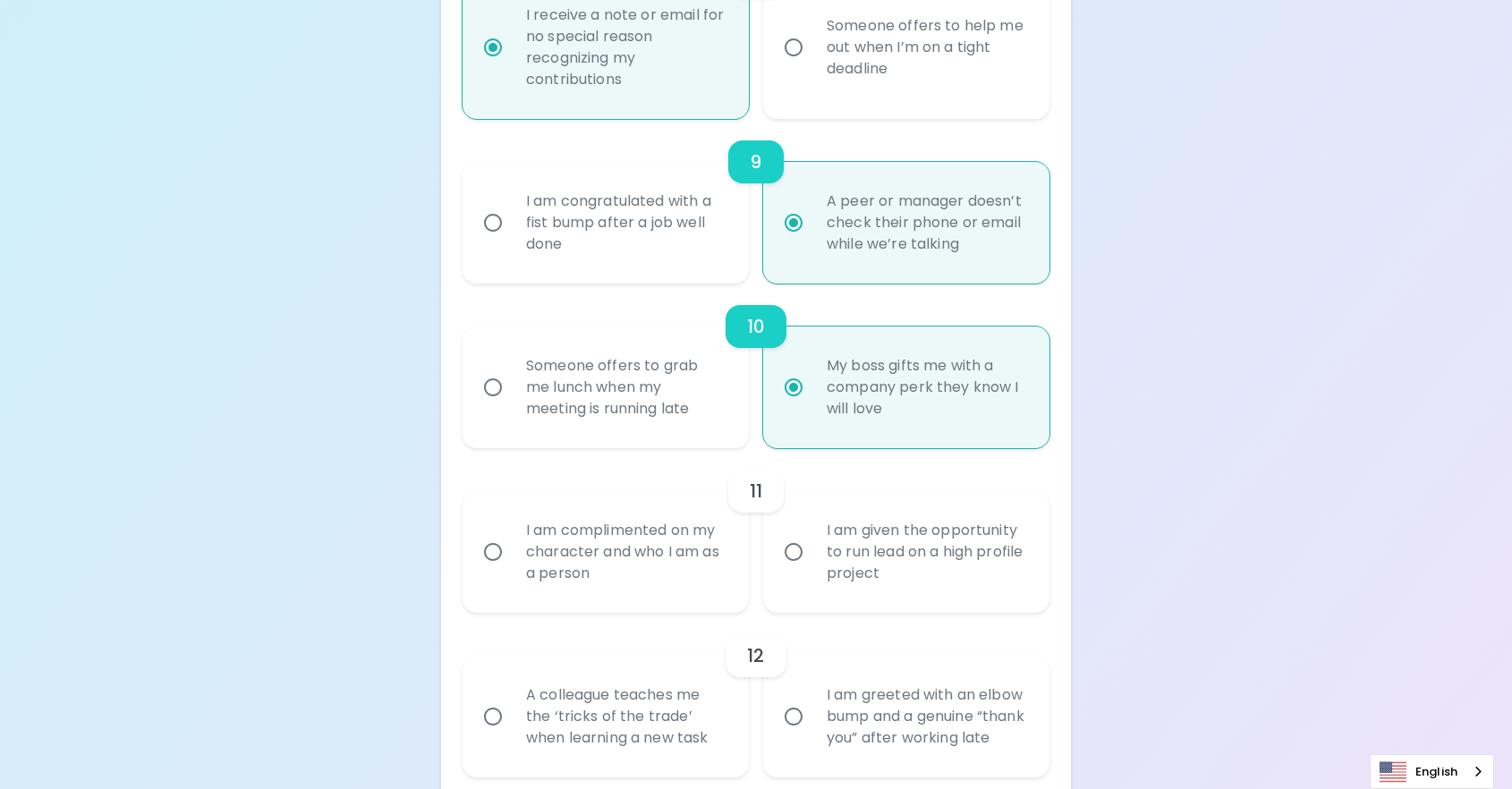
scroll to position [1785, 0]
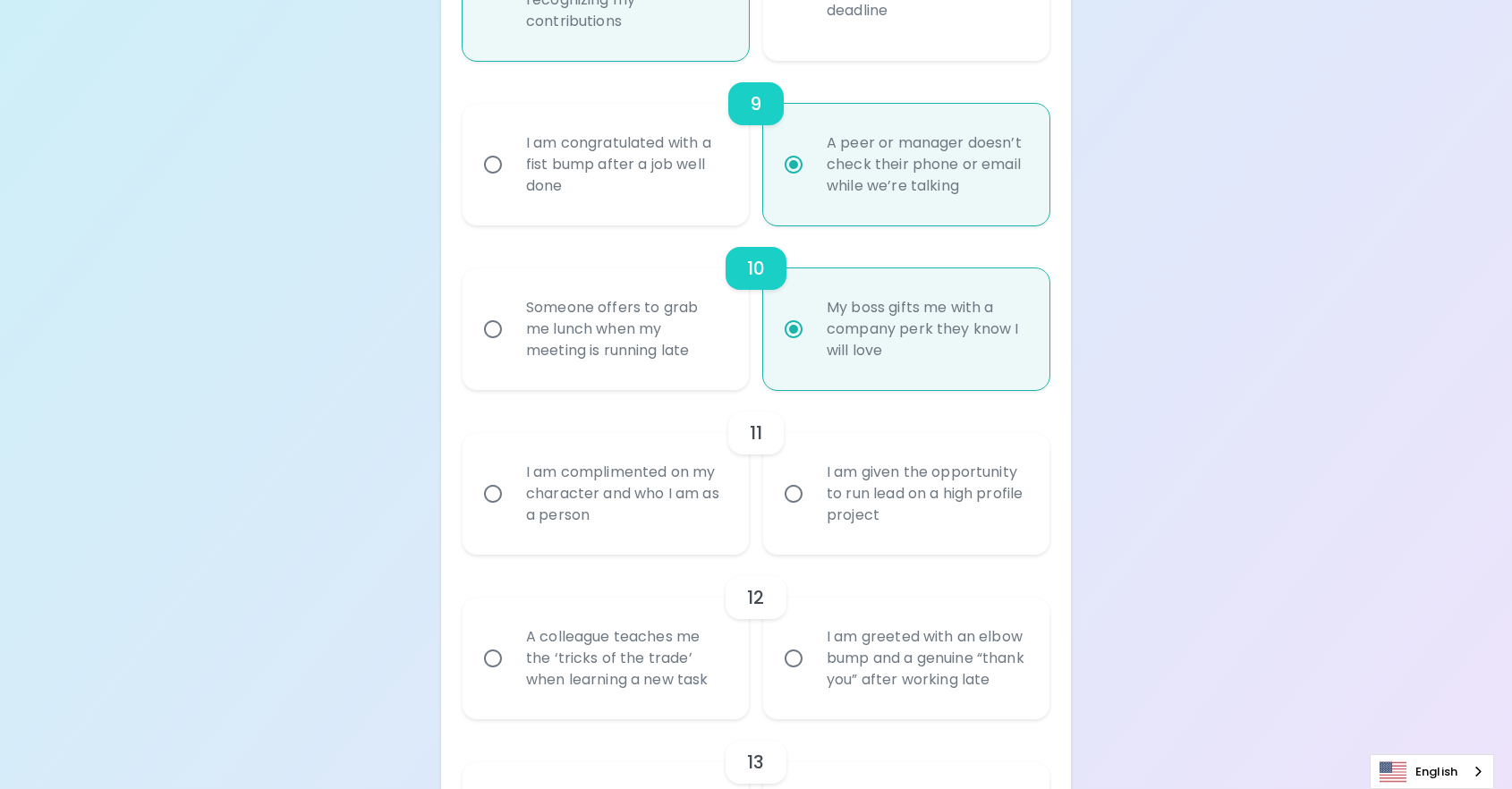
radio input "true"
click at [666, 548] on div "I am complimented on my character and who I am as a person" at bounding box center [625, 493] width 228 height 107
click at [512, 513] on input "I am complimented on my character and who I am as a person" at bounding box center [493, 493] width 37 height 37
radio input "false"
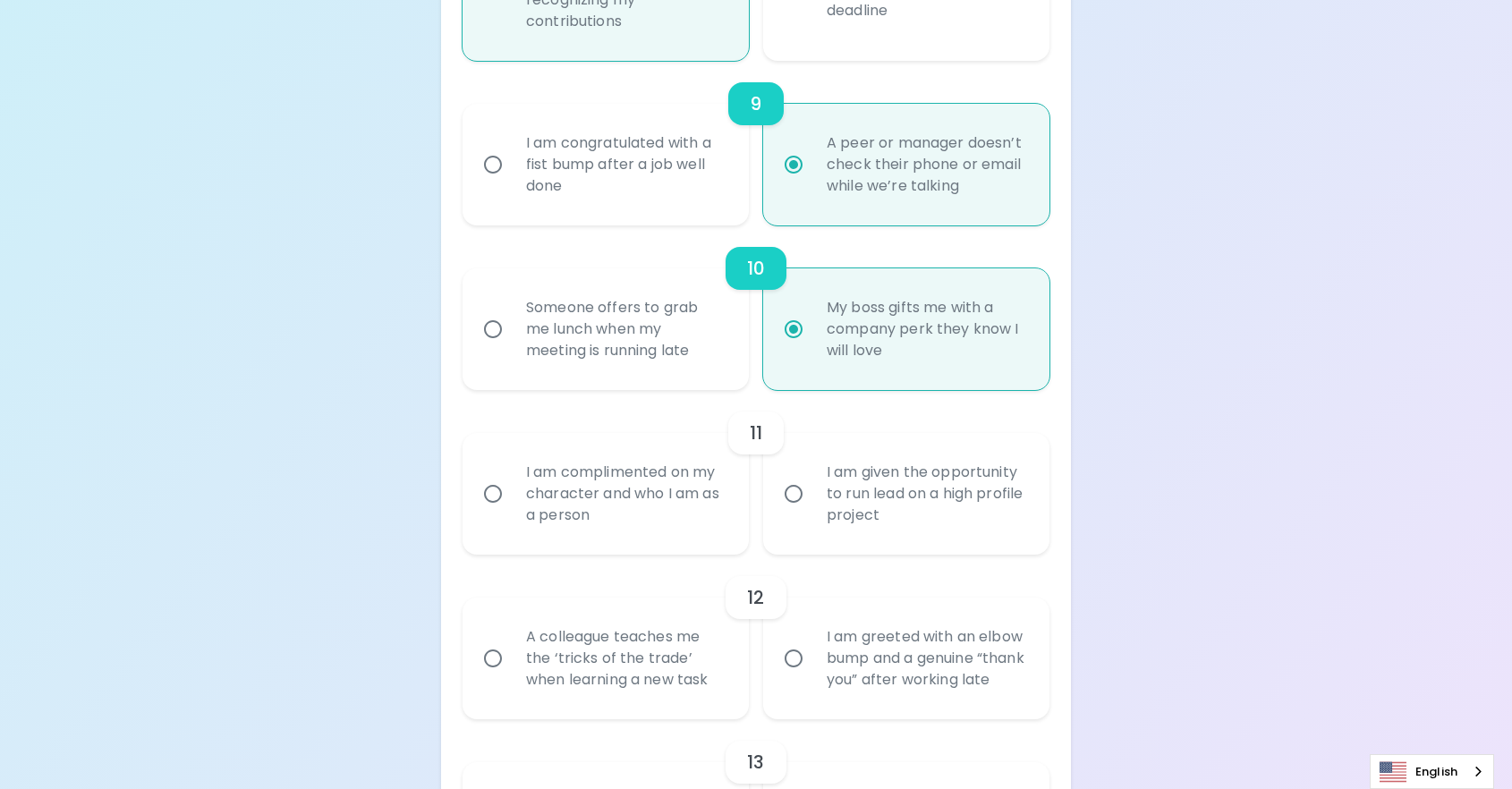
radio input "false"
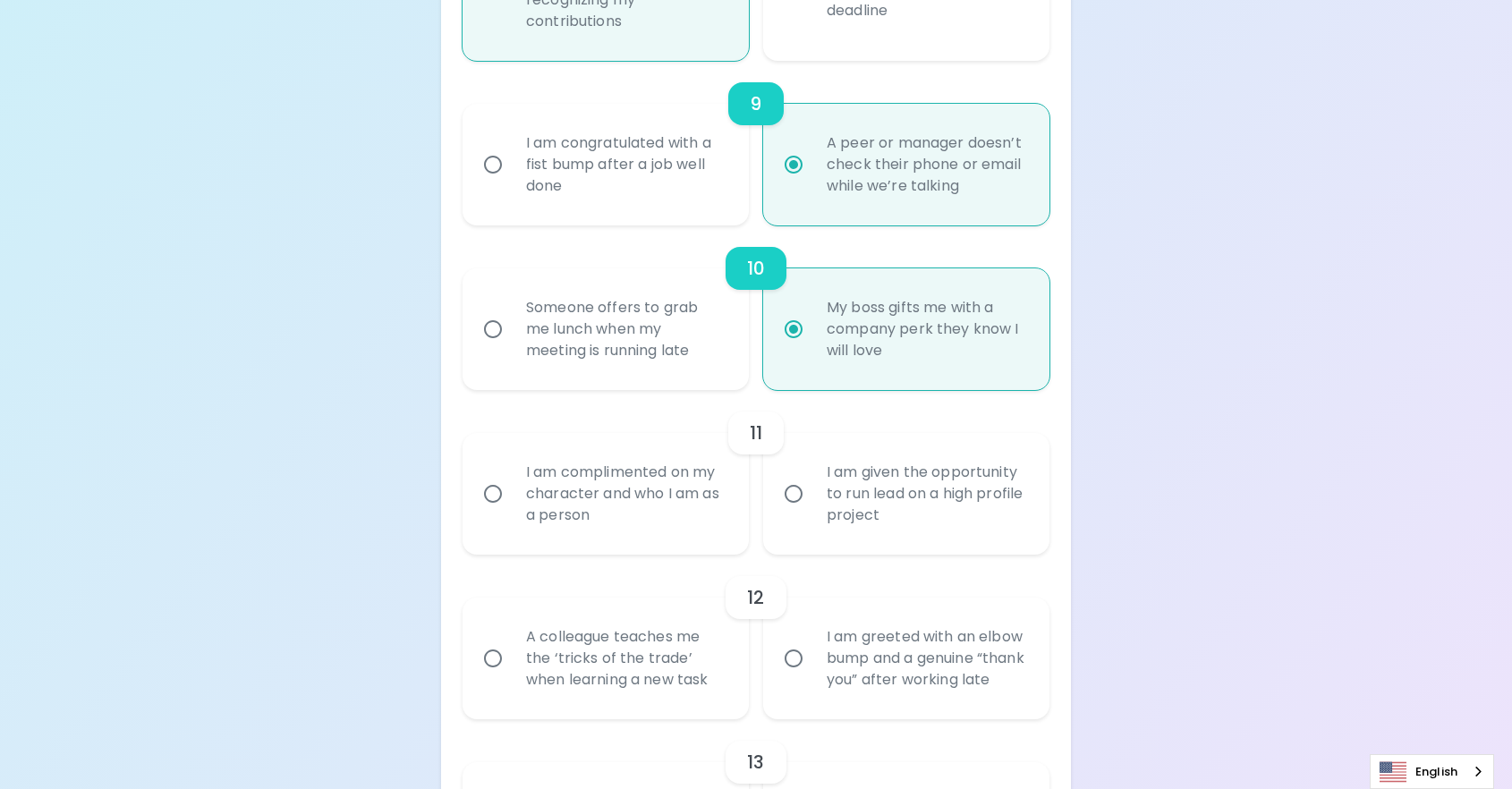
radio input "false"
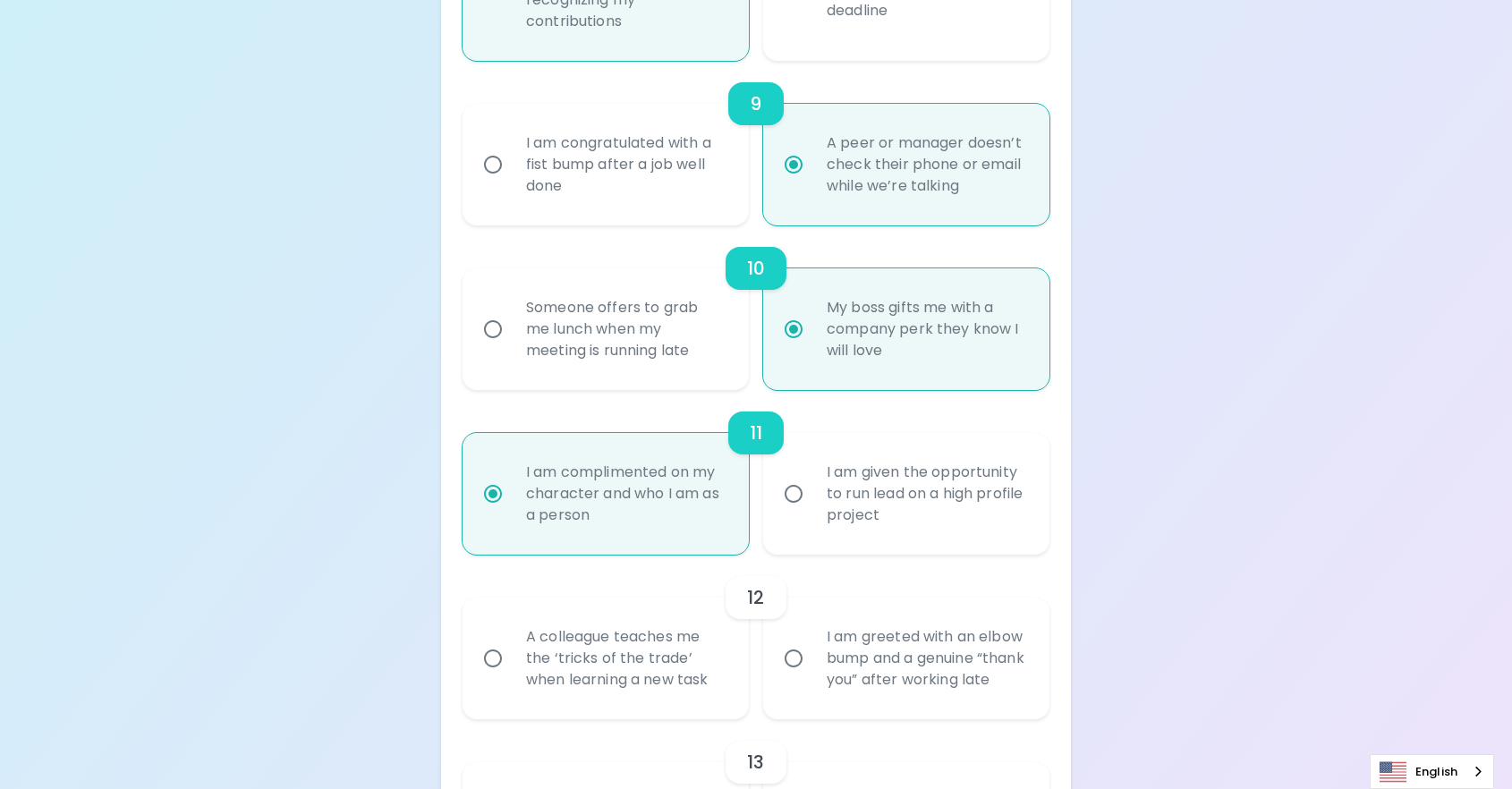
scroll to position [1929, 0]
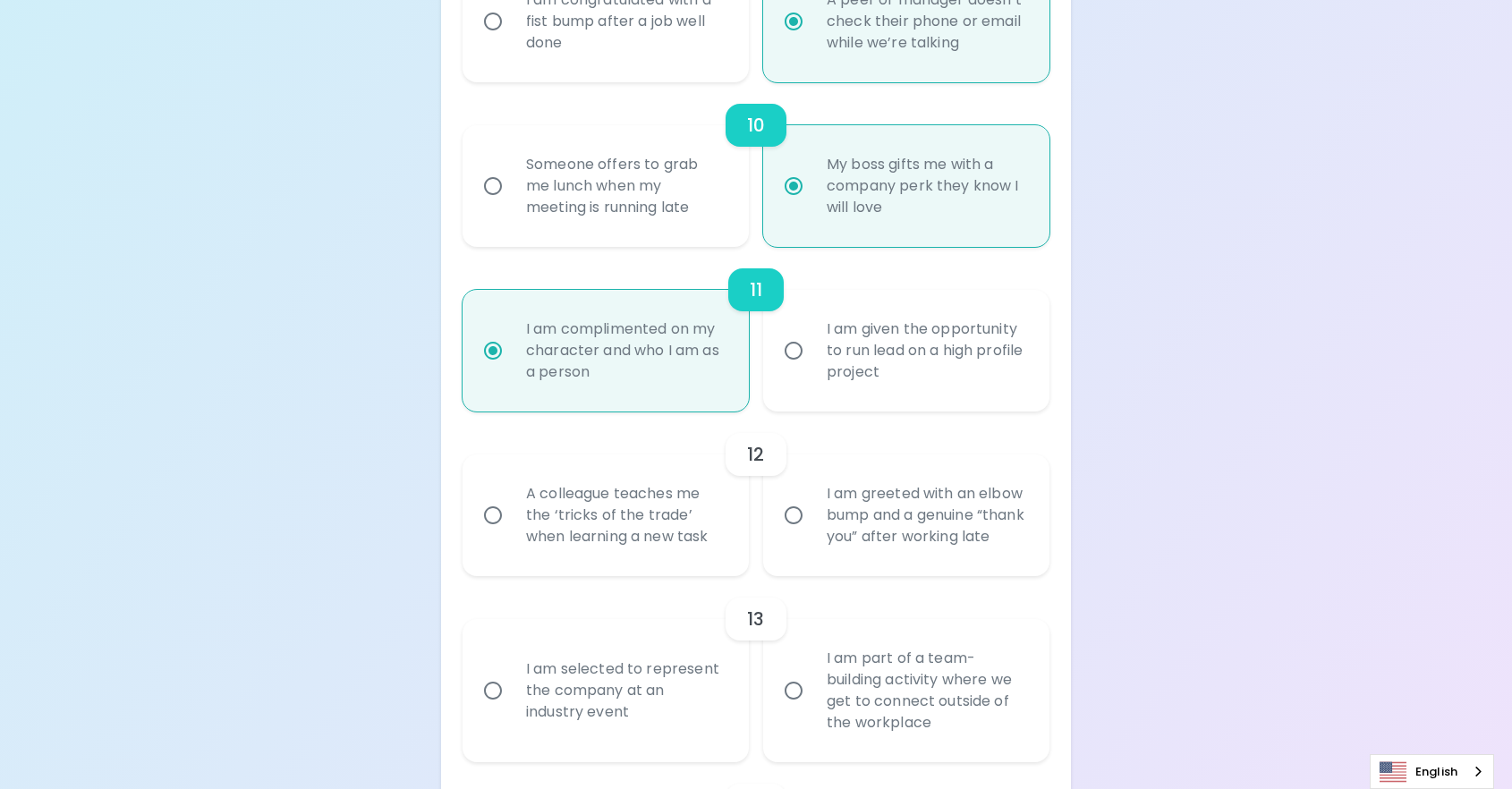
radio input "true"
click at [633, 542] on div "A colleague teaches me the ‘tricks of the trade’ when learning a new task" at bounding box center [625, 515] width 228 height 107
click at [512, 534] on input "A colleague teaches me the ‘tricks of the trade’ when learning a new task" at bounding box center [493, 515] width 37 height 37
radio input "false"
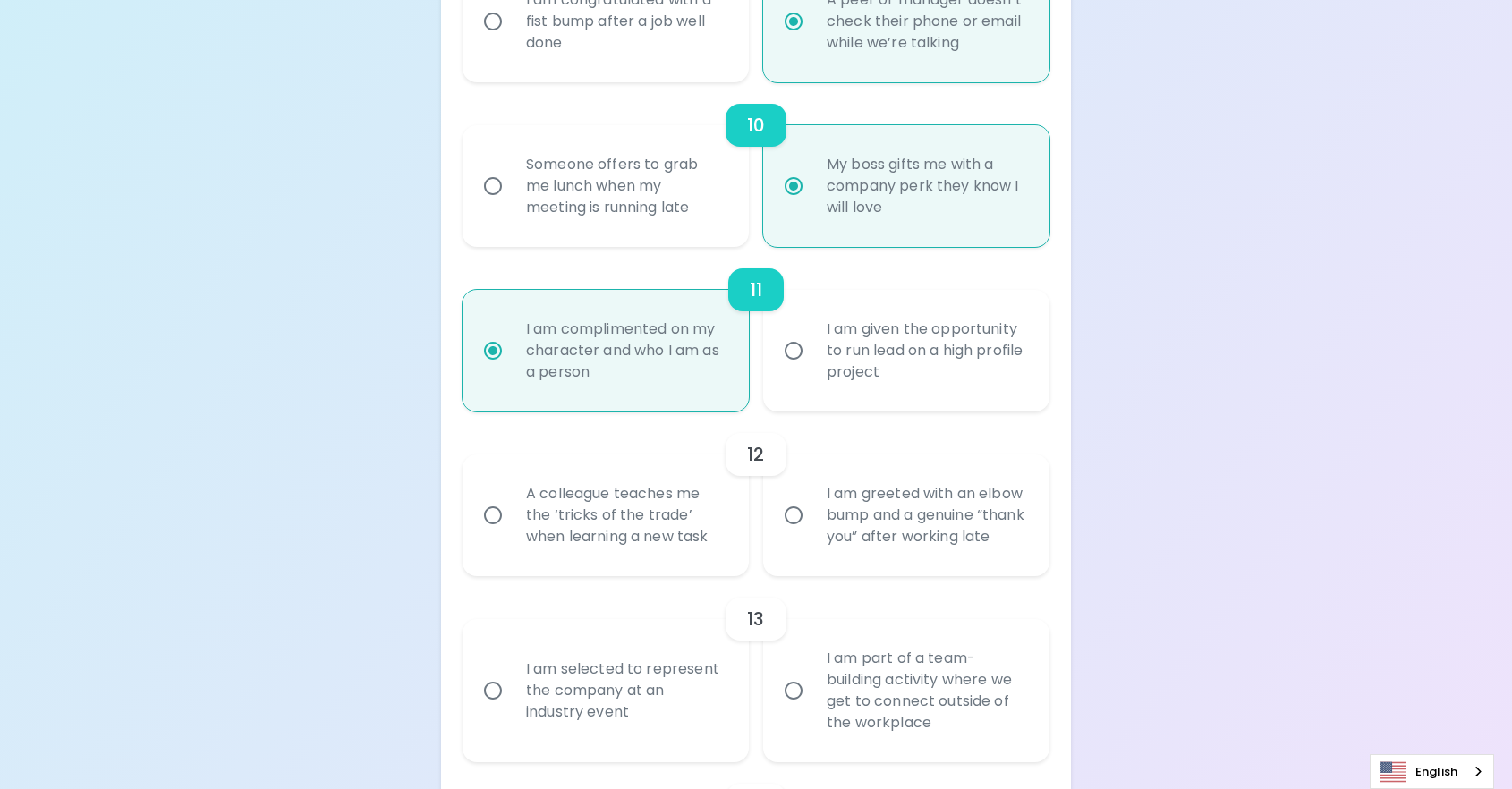
radio input "false"
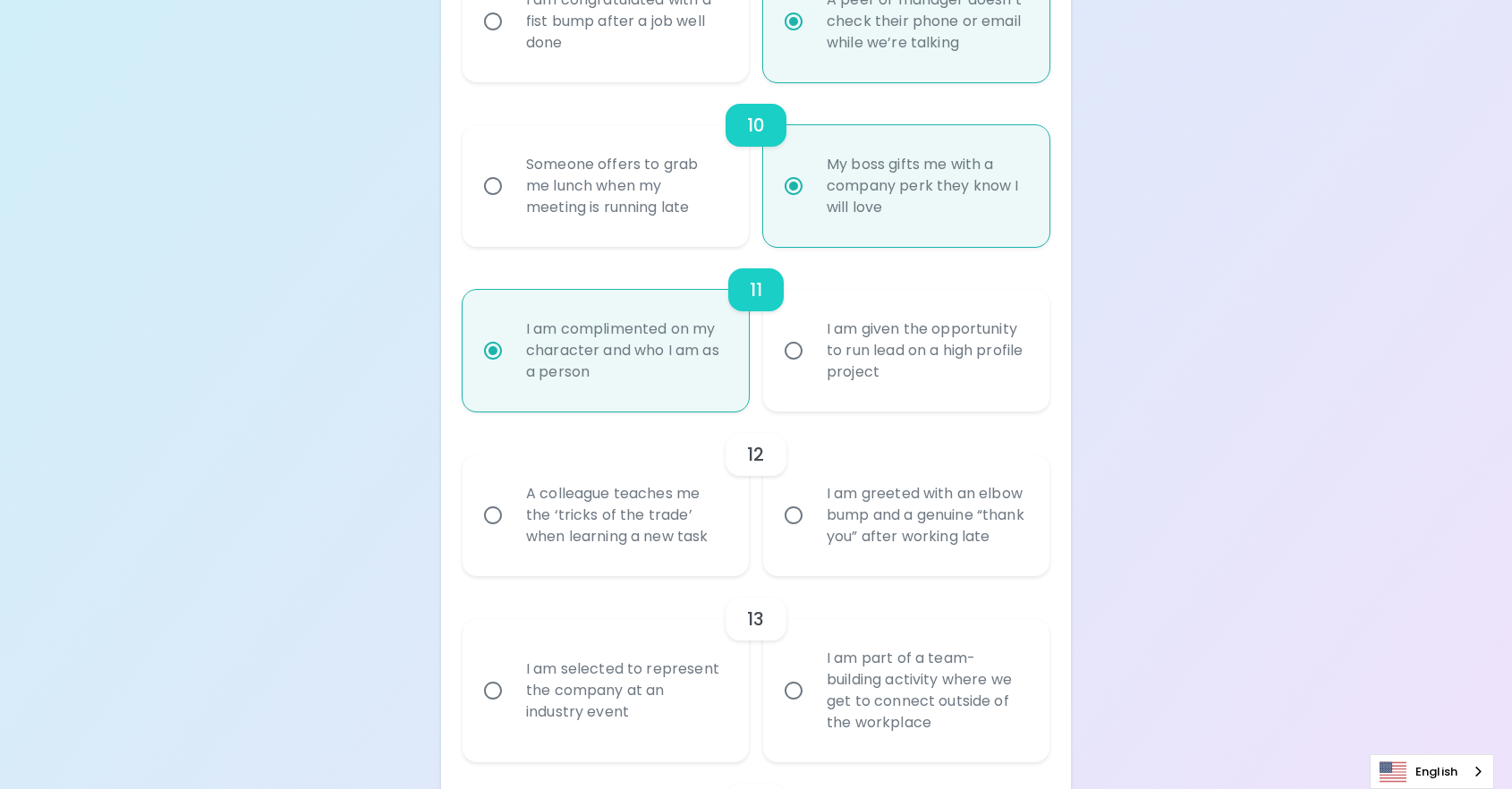
radio input "false"
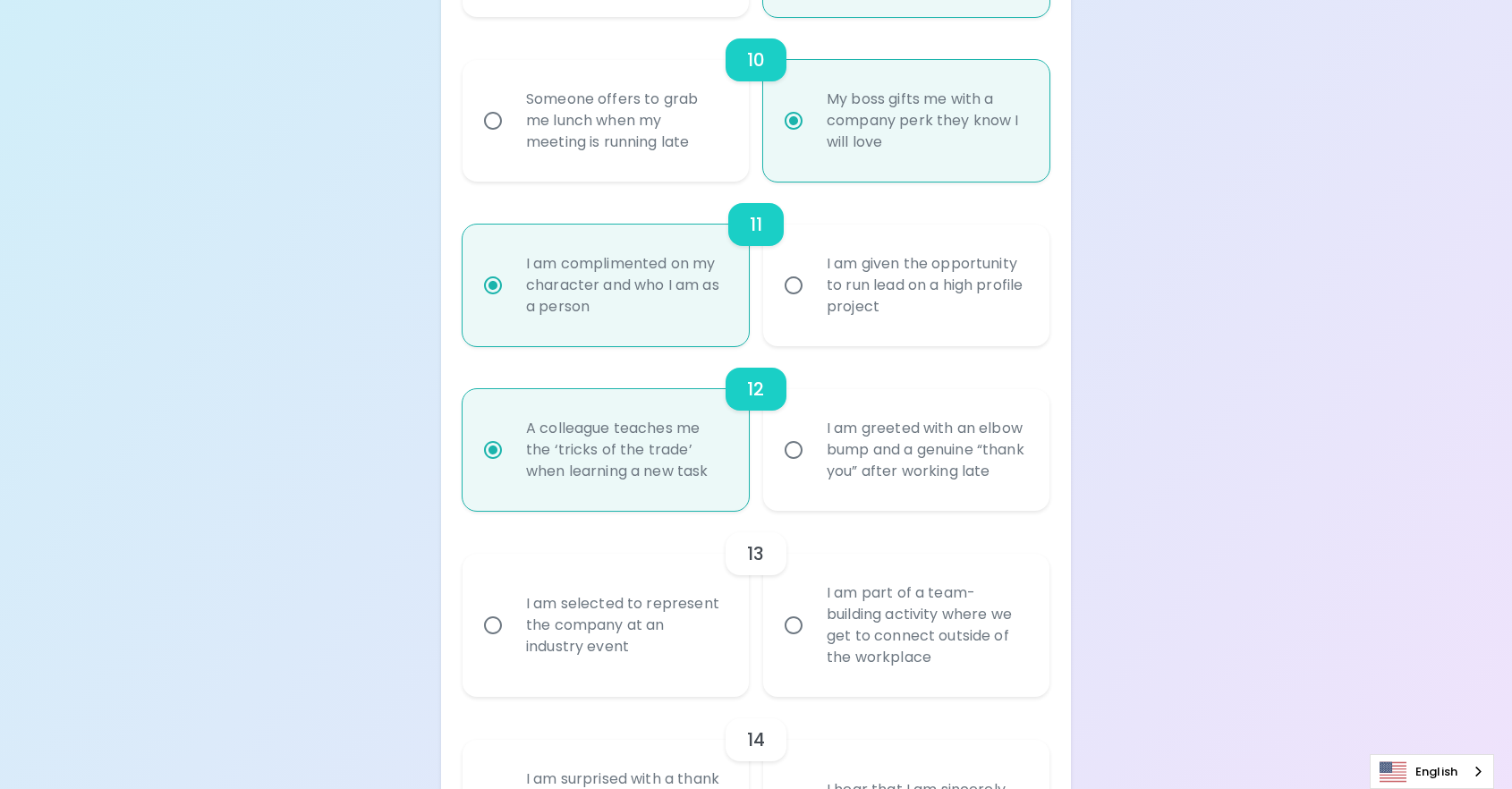
scroll to position [2071, 0]
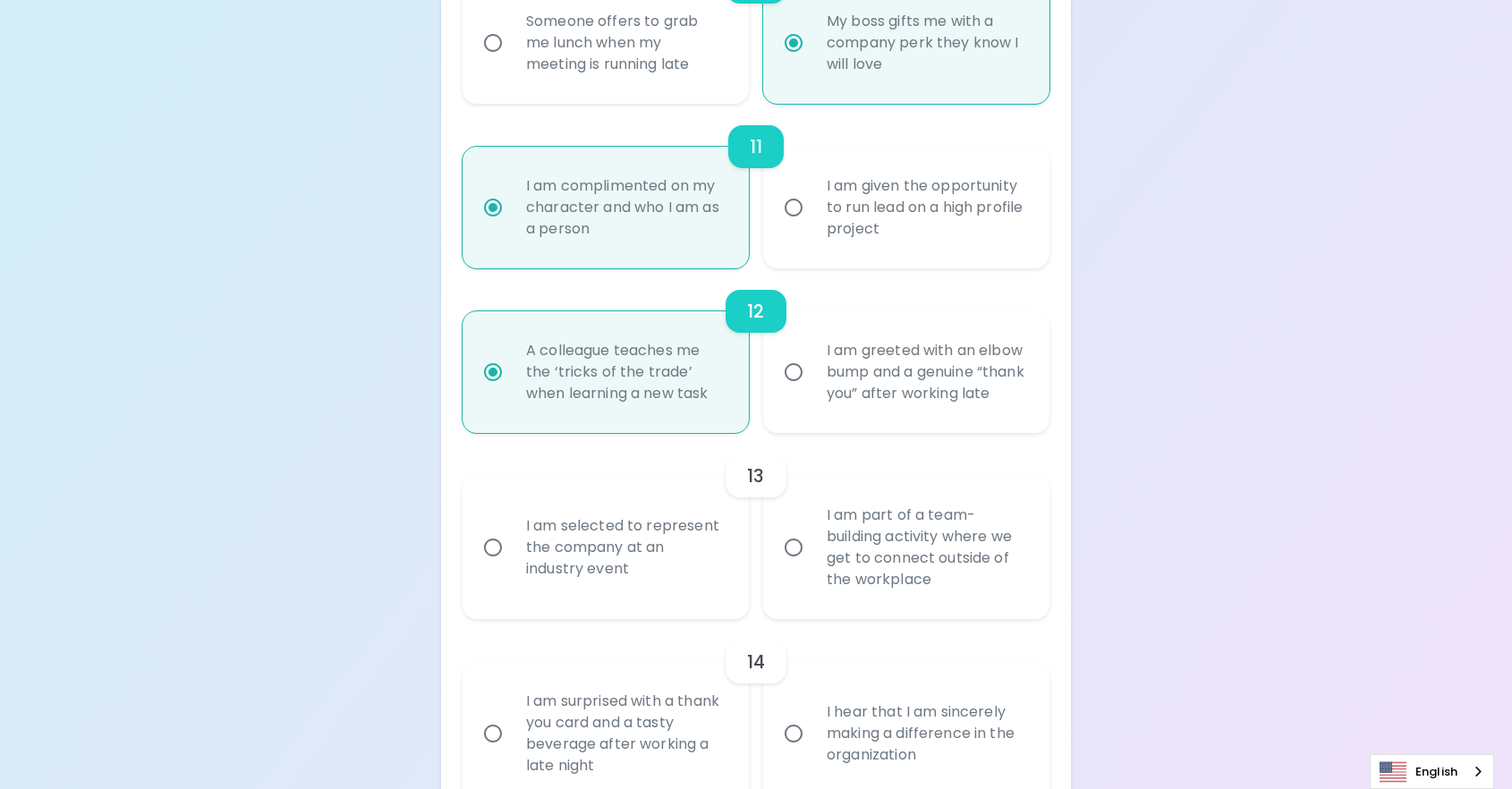
radio input "true"
click at [950, 249] on div "I am given the opportunity to run lead on a high profile project" at bounding box center [926, 207] width 228 height 107
click at [813, 227] on input "I am given the opportunity to run lead on a high profile project" at bounding box center [794, 208] width 37 height 37
radio input "false"
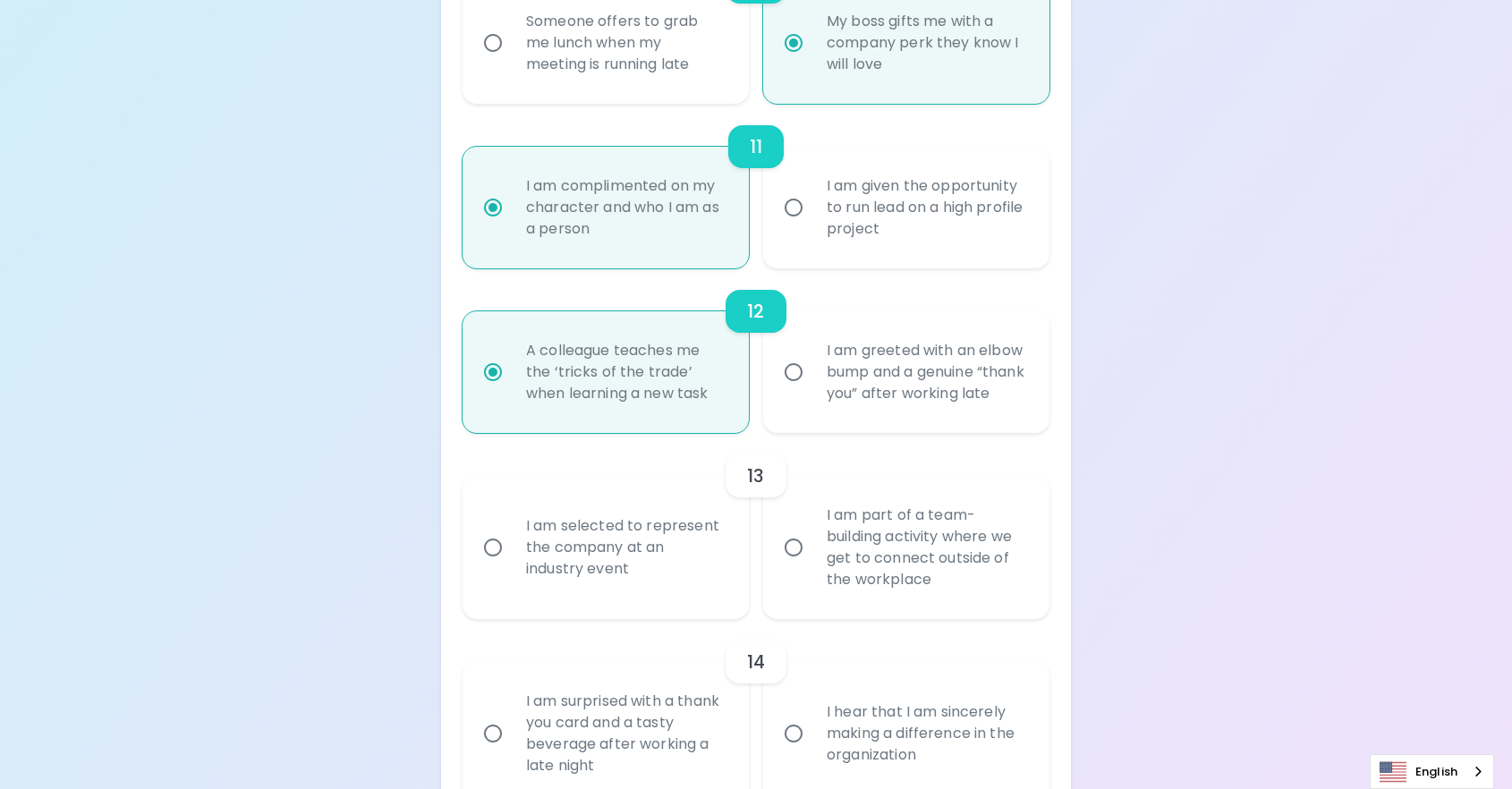
radio input "false"
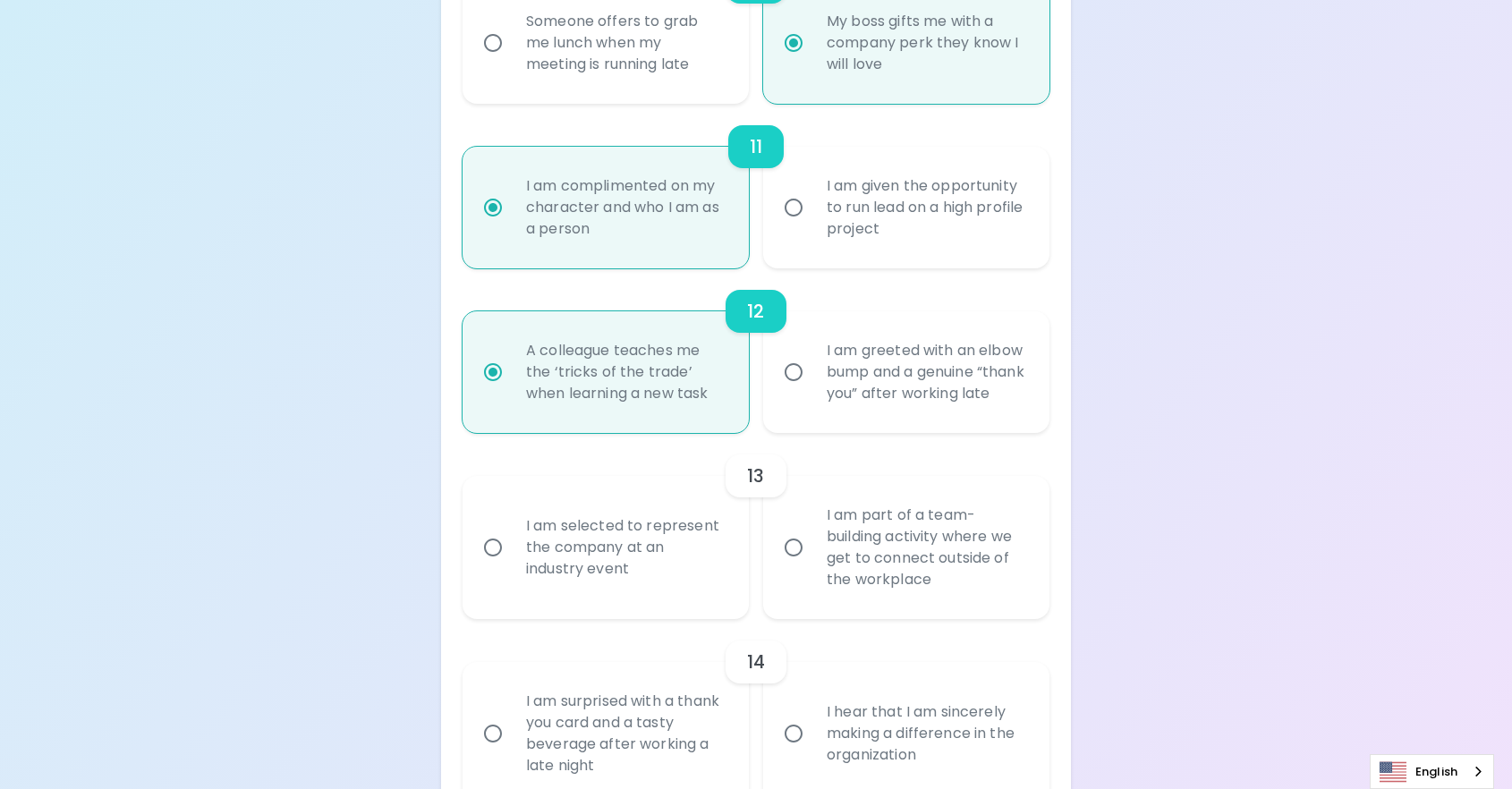
radio input "false"
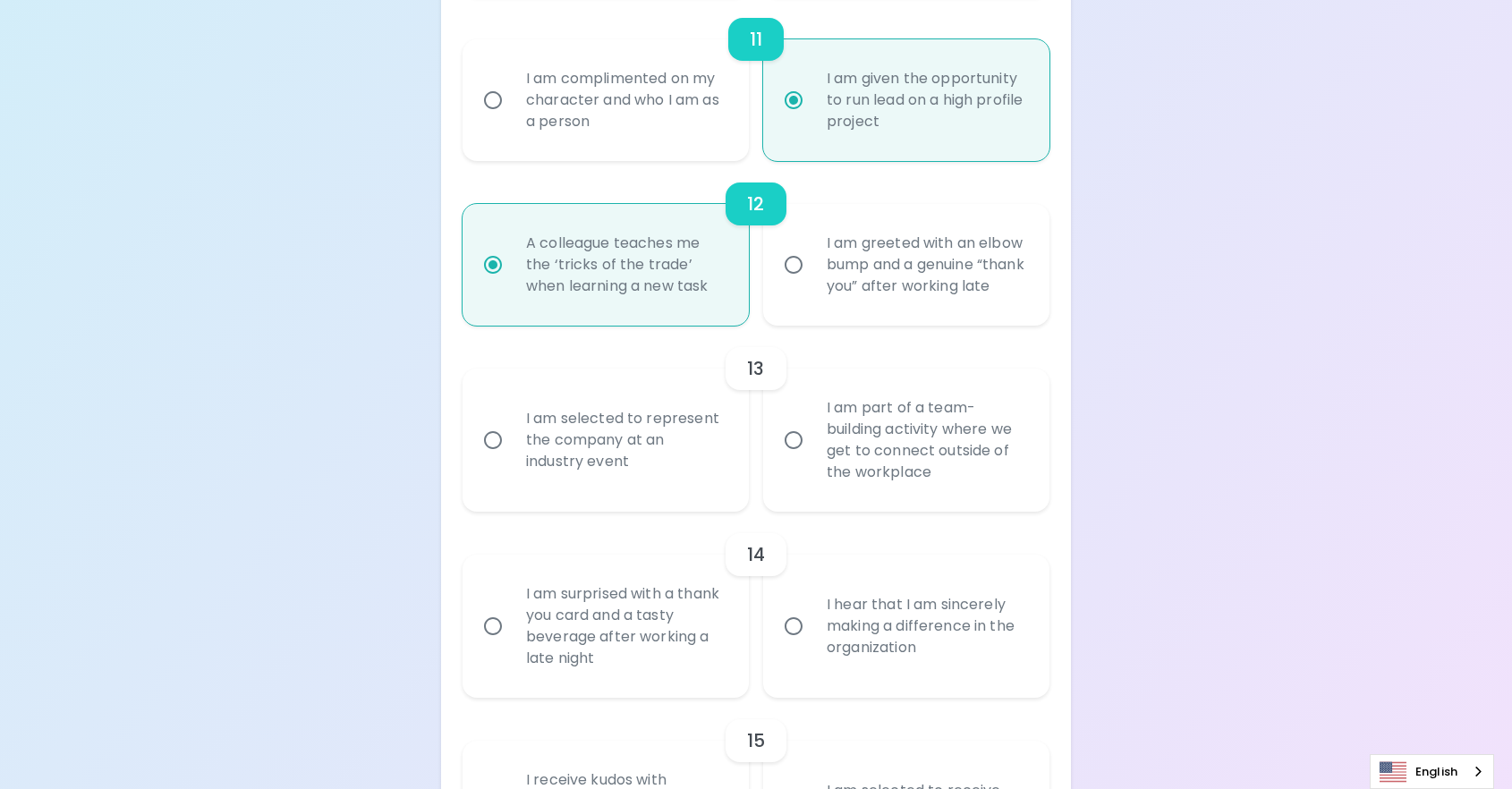
scroll to position [2251, 0]
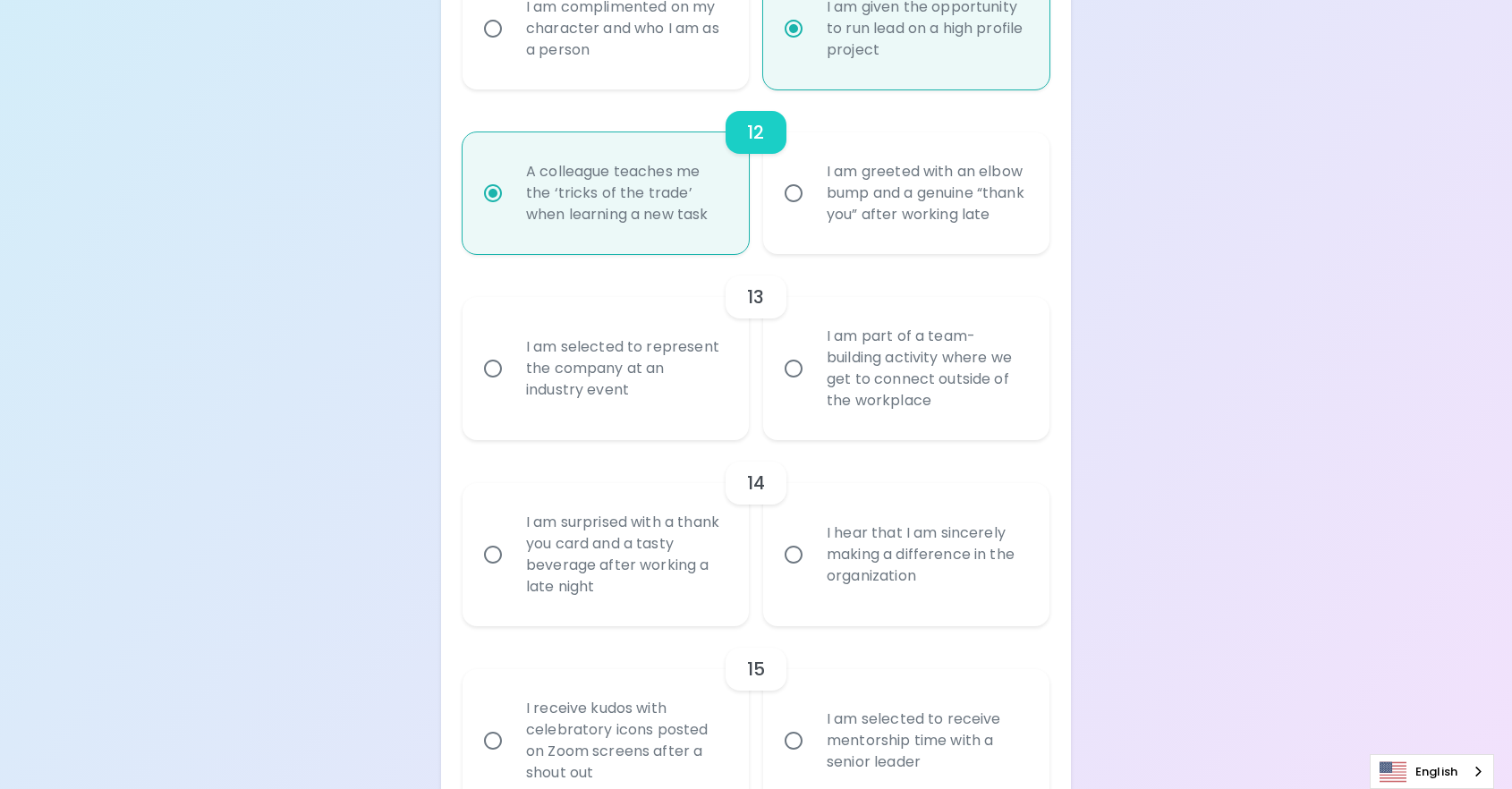
radio input "true"
click at [927, 423] on div "I am part of a team-building activity where we get to connect outside of the wo…" at bounding box center [926, 368] width 228 height 129
click at [813, 387] on input "I am part of a team-building activity where we get to connect outside of the wo…" at bounding box center [794, 368] width 37 height 37
radio input "false"
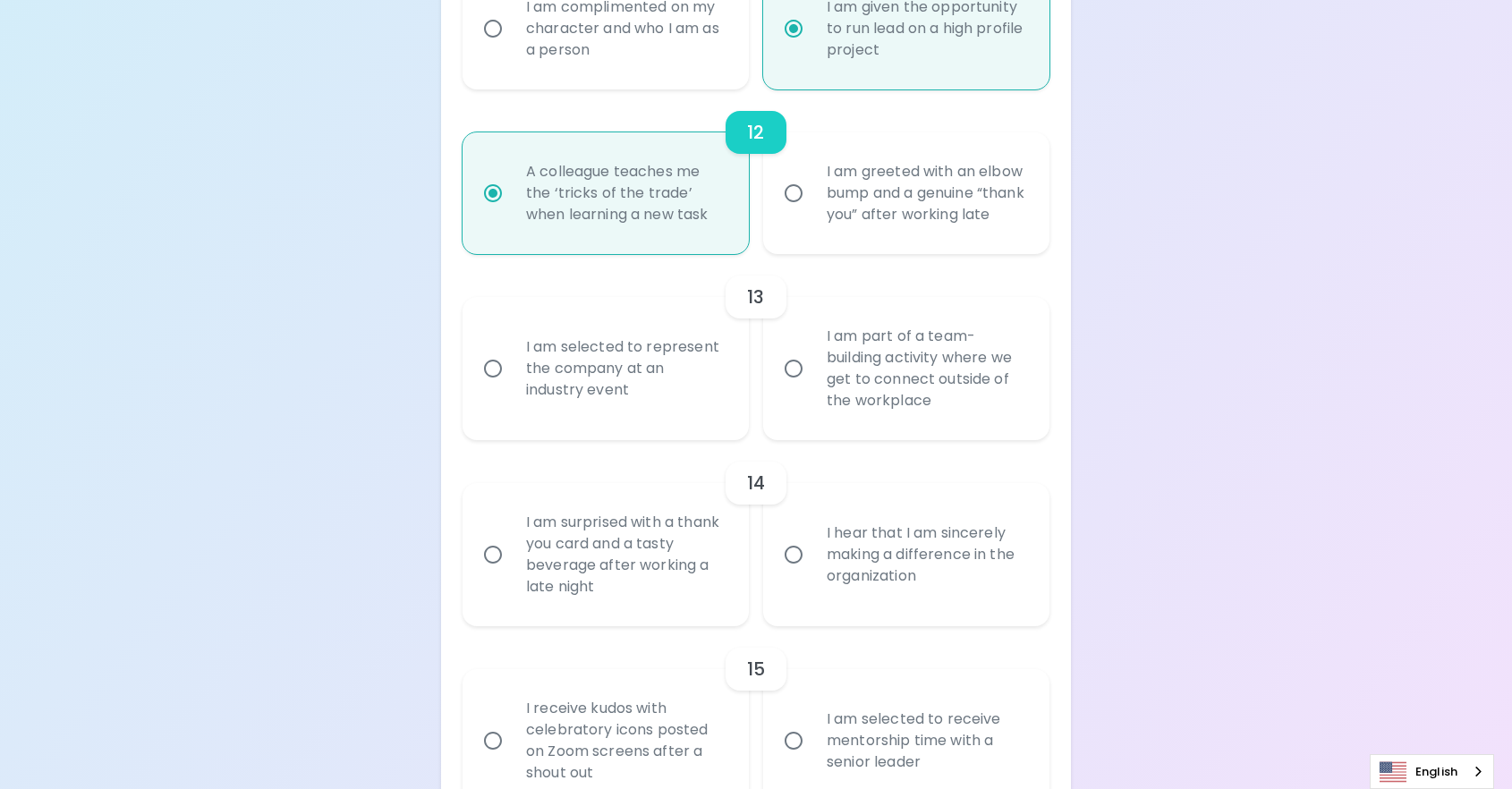
radio input "false"
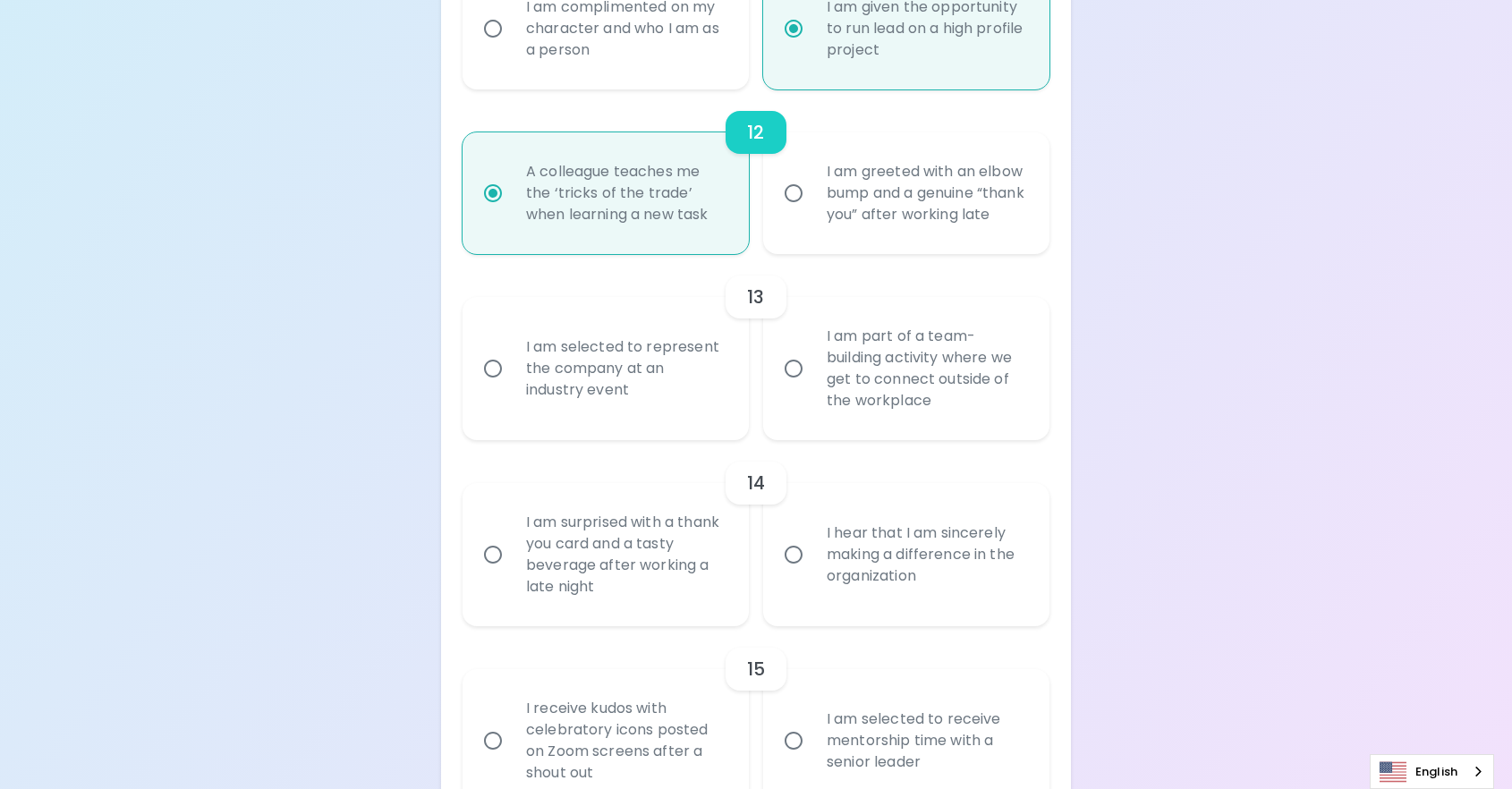
radio input "false"
radio input "true"
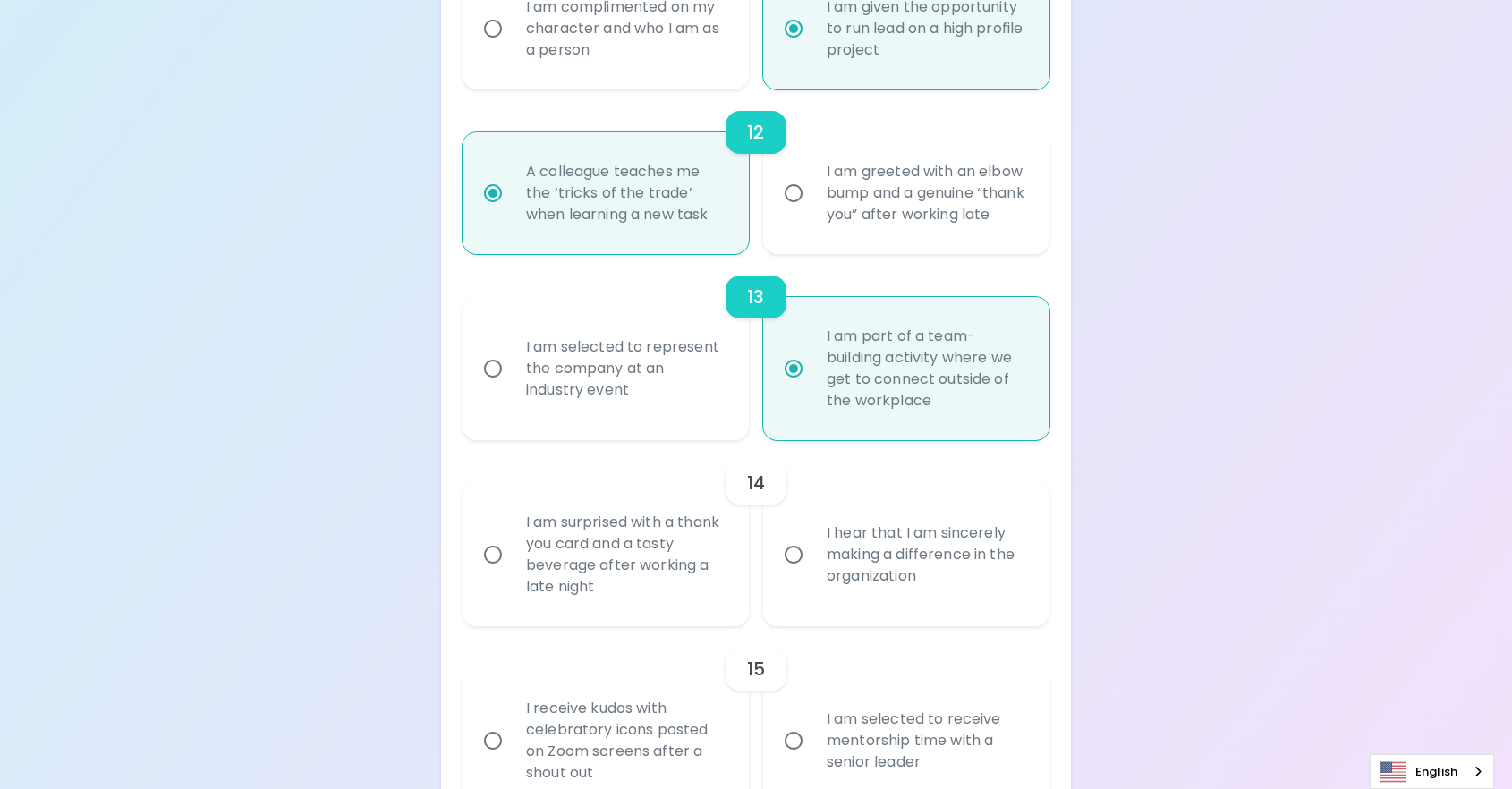
scroll to position [2394, 0]
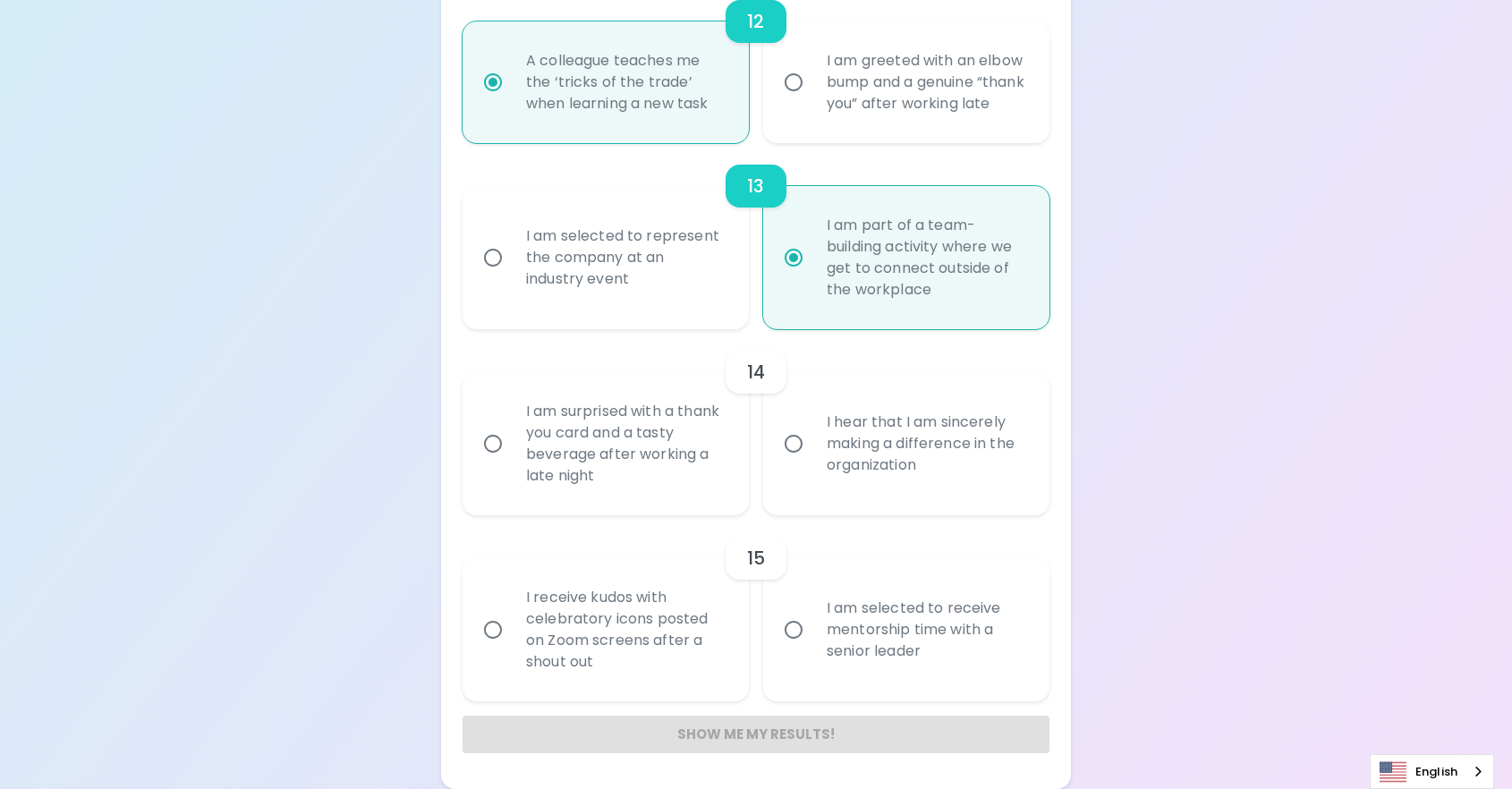
radio input "true"
click at [967, 477] on div "I hear that I am sincerely making a difference in the organization" at bounding box center [926, 443] width 228 height 107
click at [813, 463] on input "I hear that I am sincerely making a difference in the organization" at bounding box center [794, 443] width 37 height 37
radio input "false"
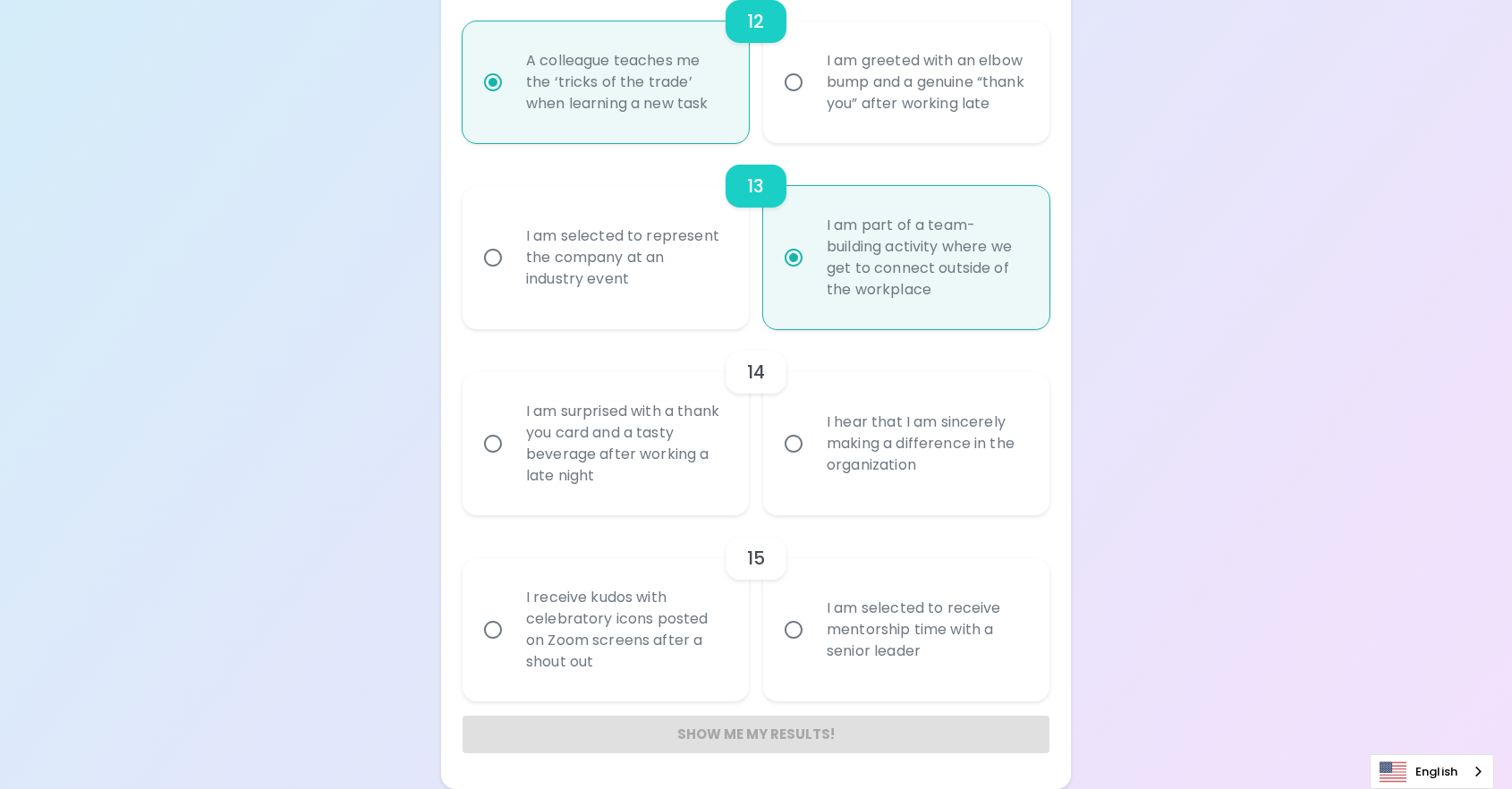
radio input "false"
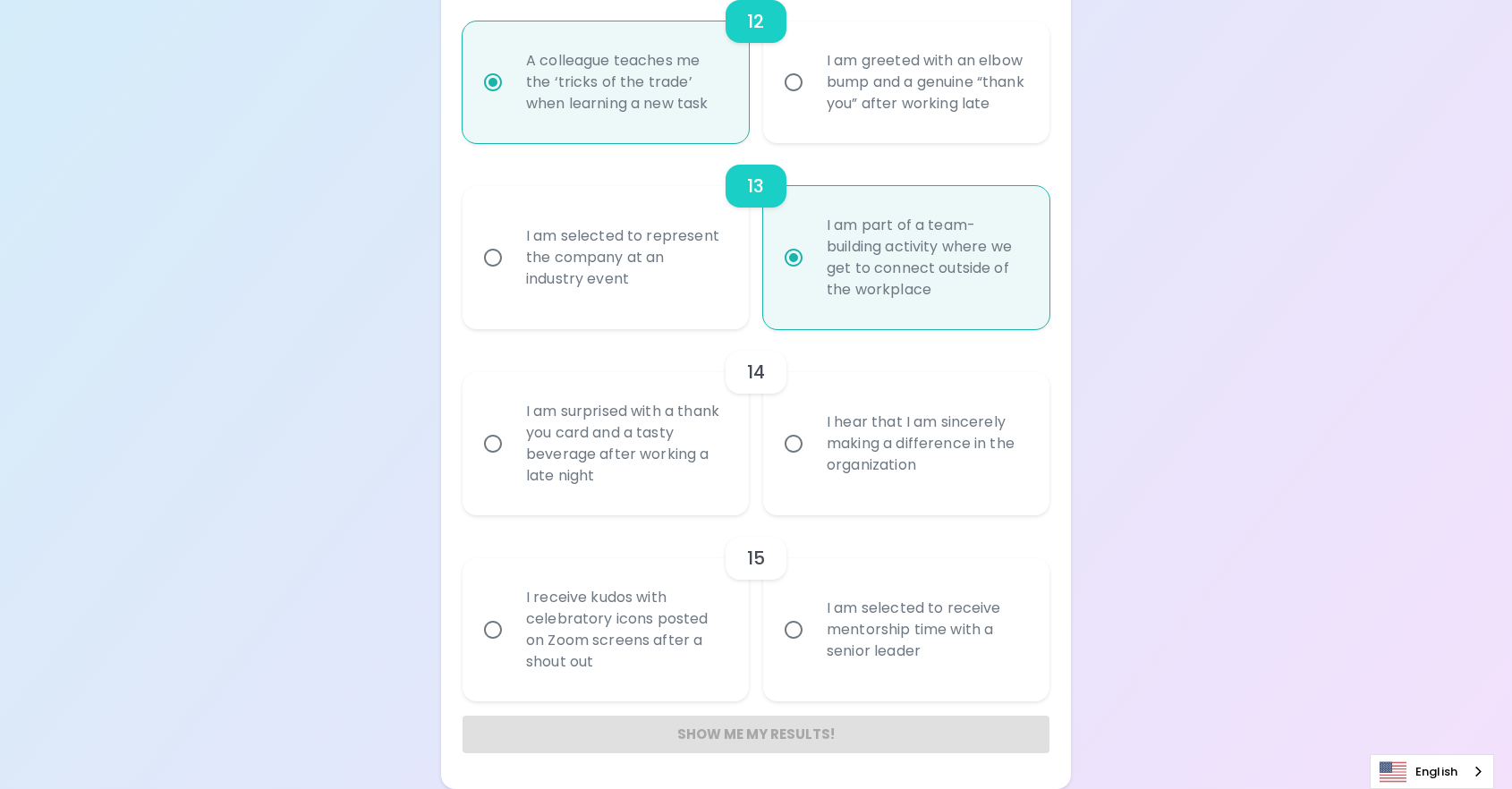
radio input "false"
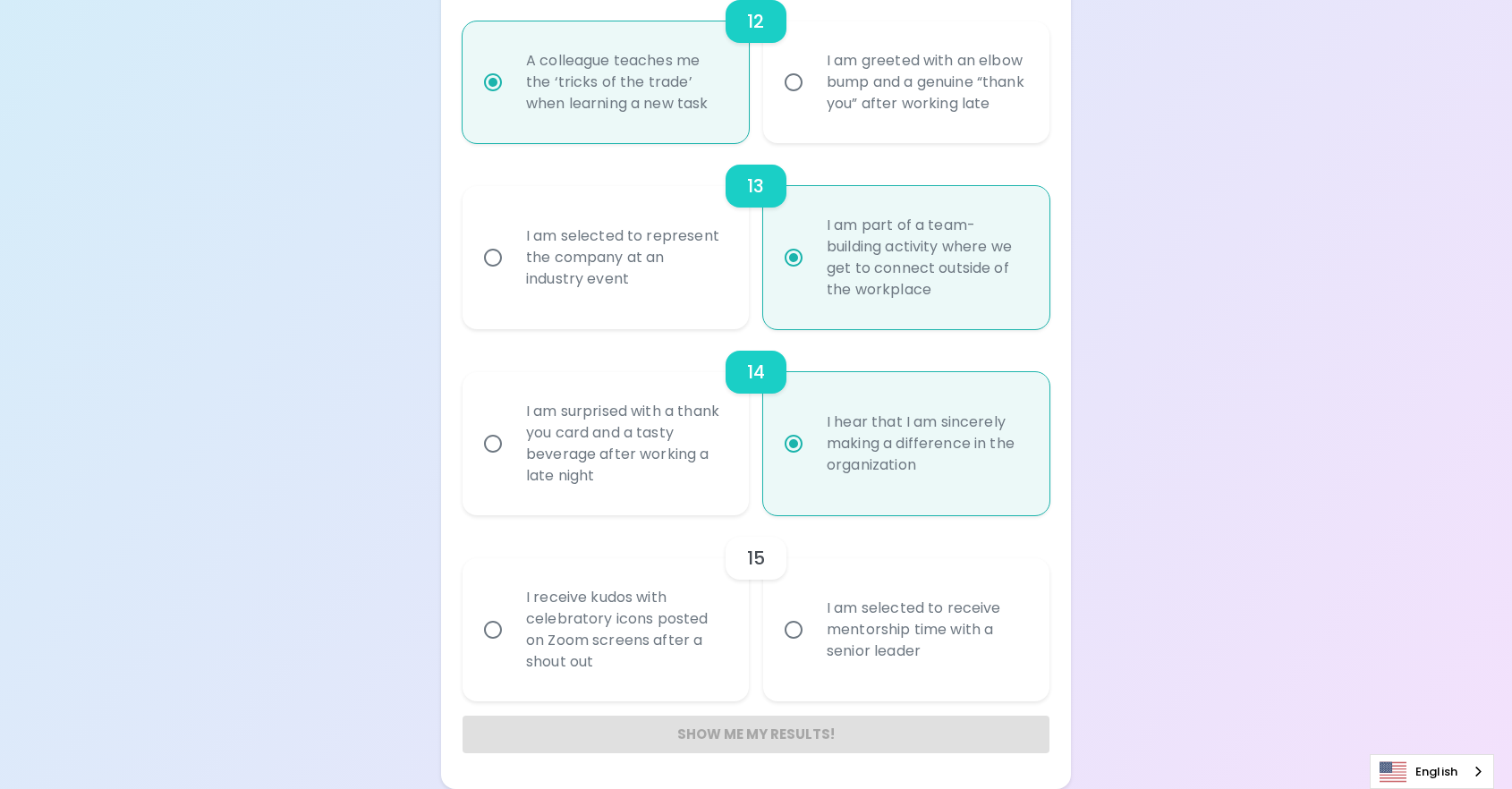
scroll to position [2404, 0]
radio input "true"
click at [979, 657] on div "I am selected to receive mentorship time with a senior leader" at bounding box center [926, 629] width 228 height 107
click at [813, 649] on input "I am selected to receive mentorship time with a senior leader" at bounding box center [794, 629] width 37 height 37
radio input "false"
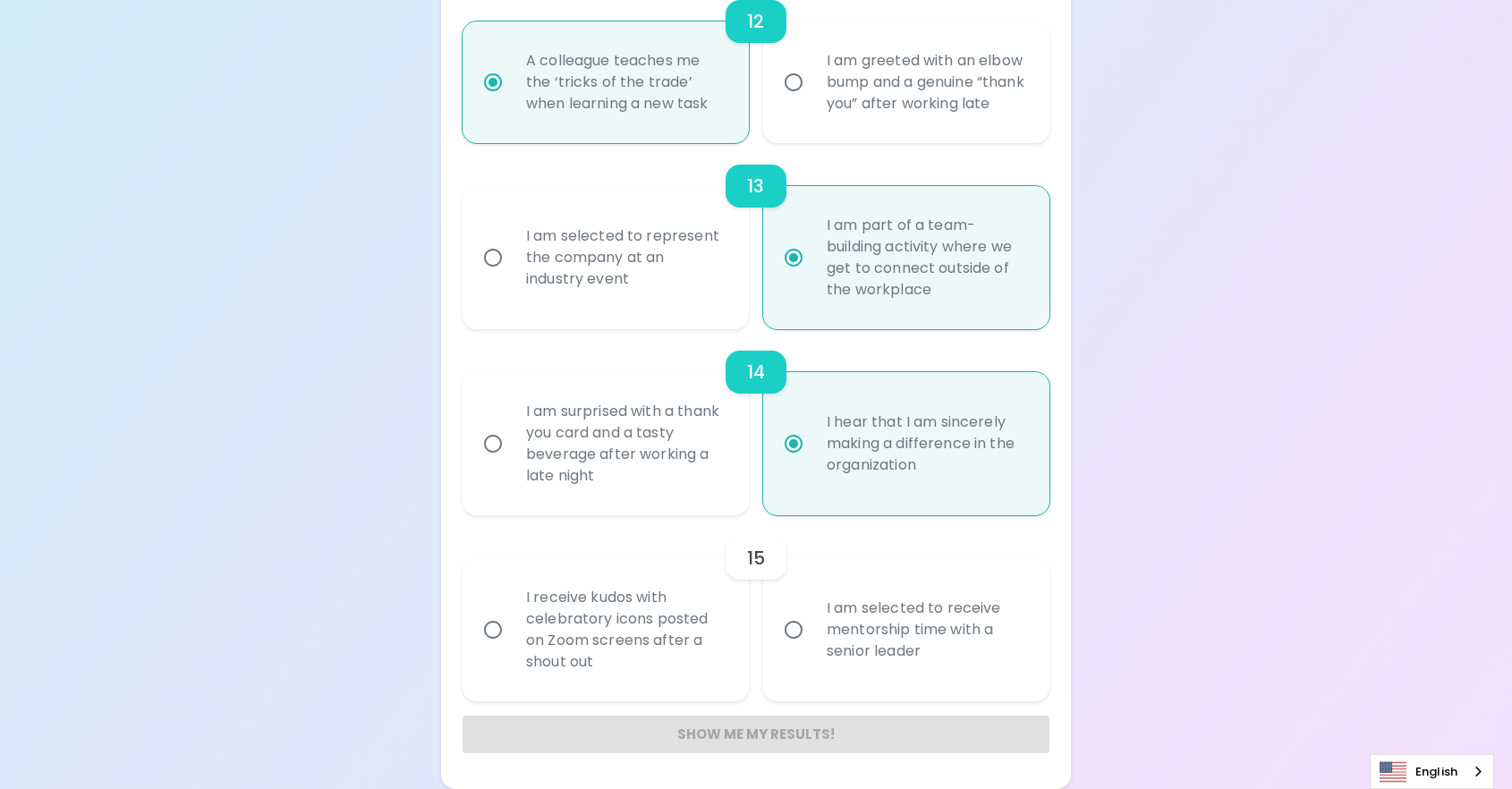
radio input "false"
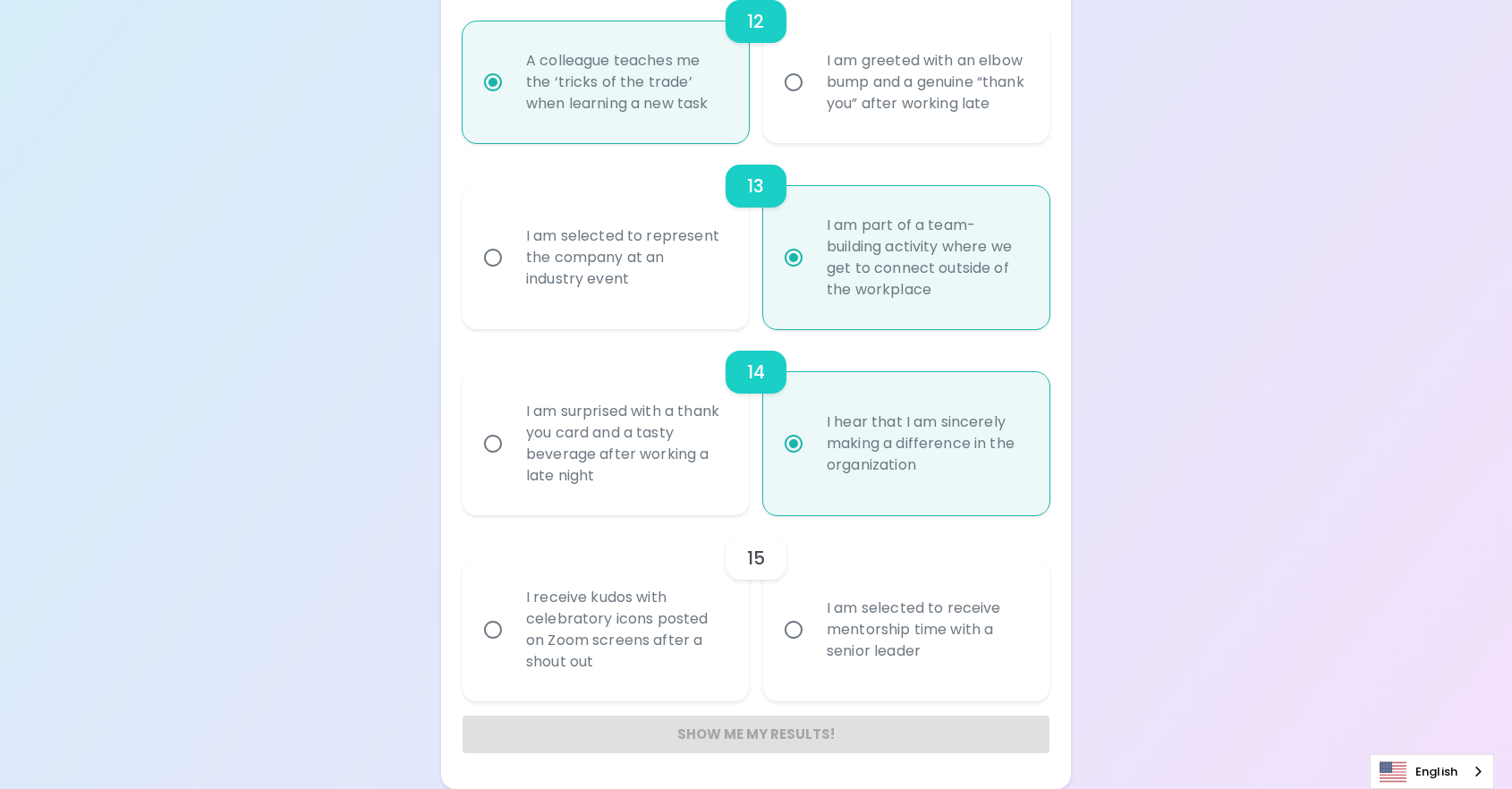
radio input "false"
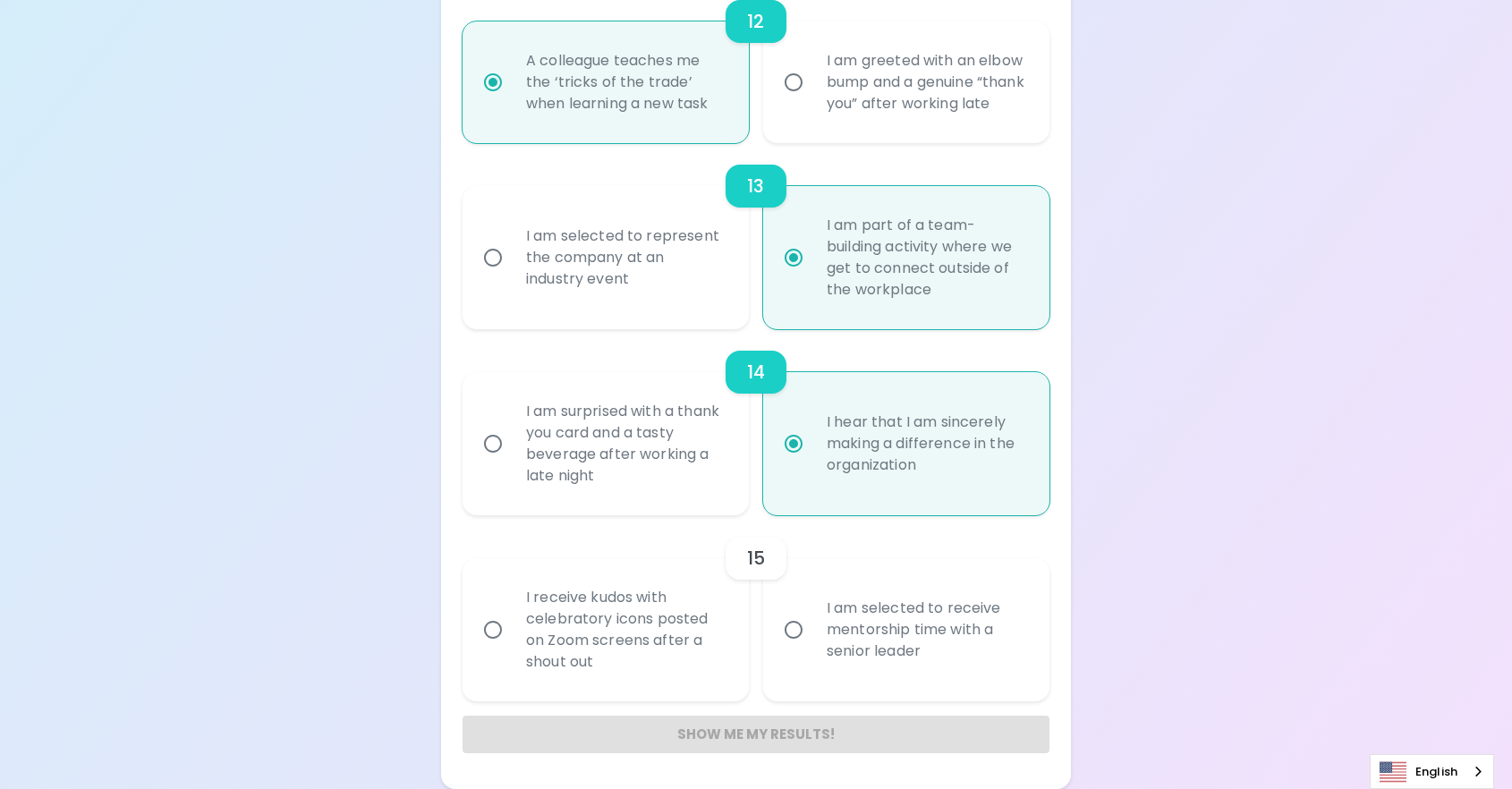
radio input "false"
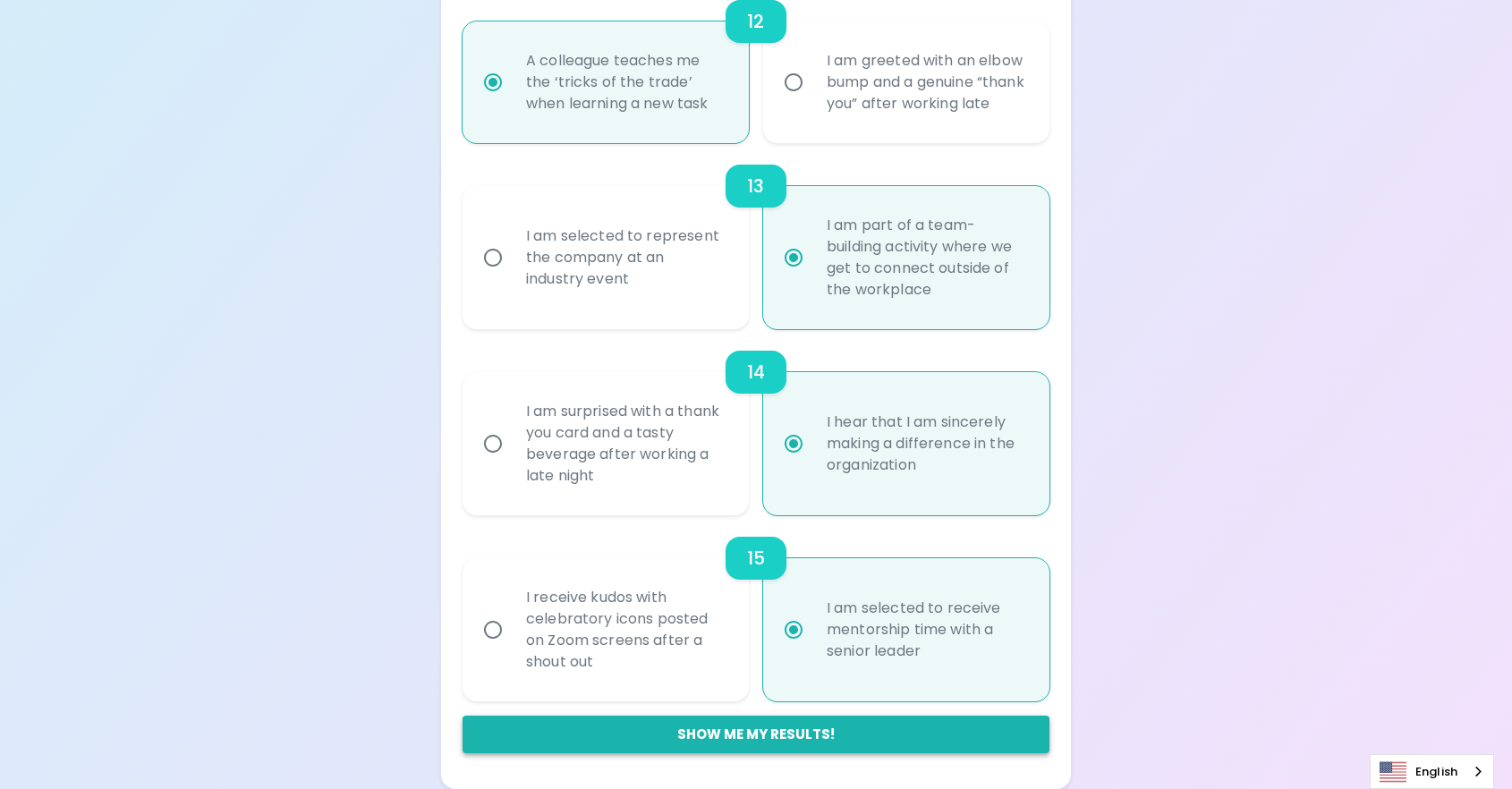
radio input "true"
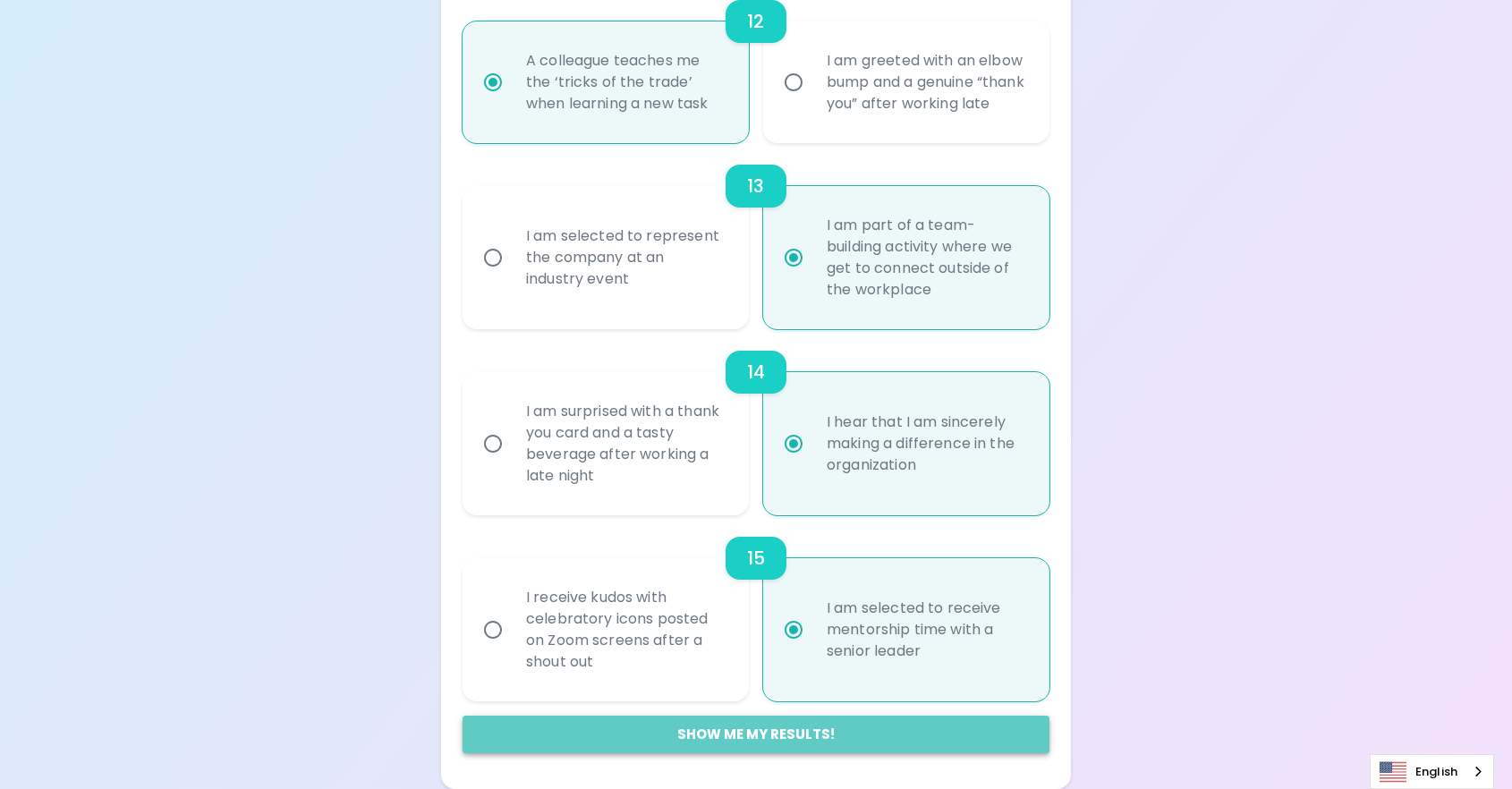
click at [894, 739] on button "Show me my results!" at bounding box center [756, 735] width 587 height 37
radio input "false"
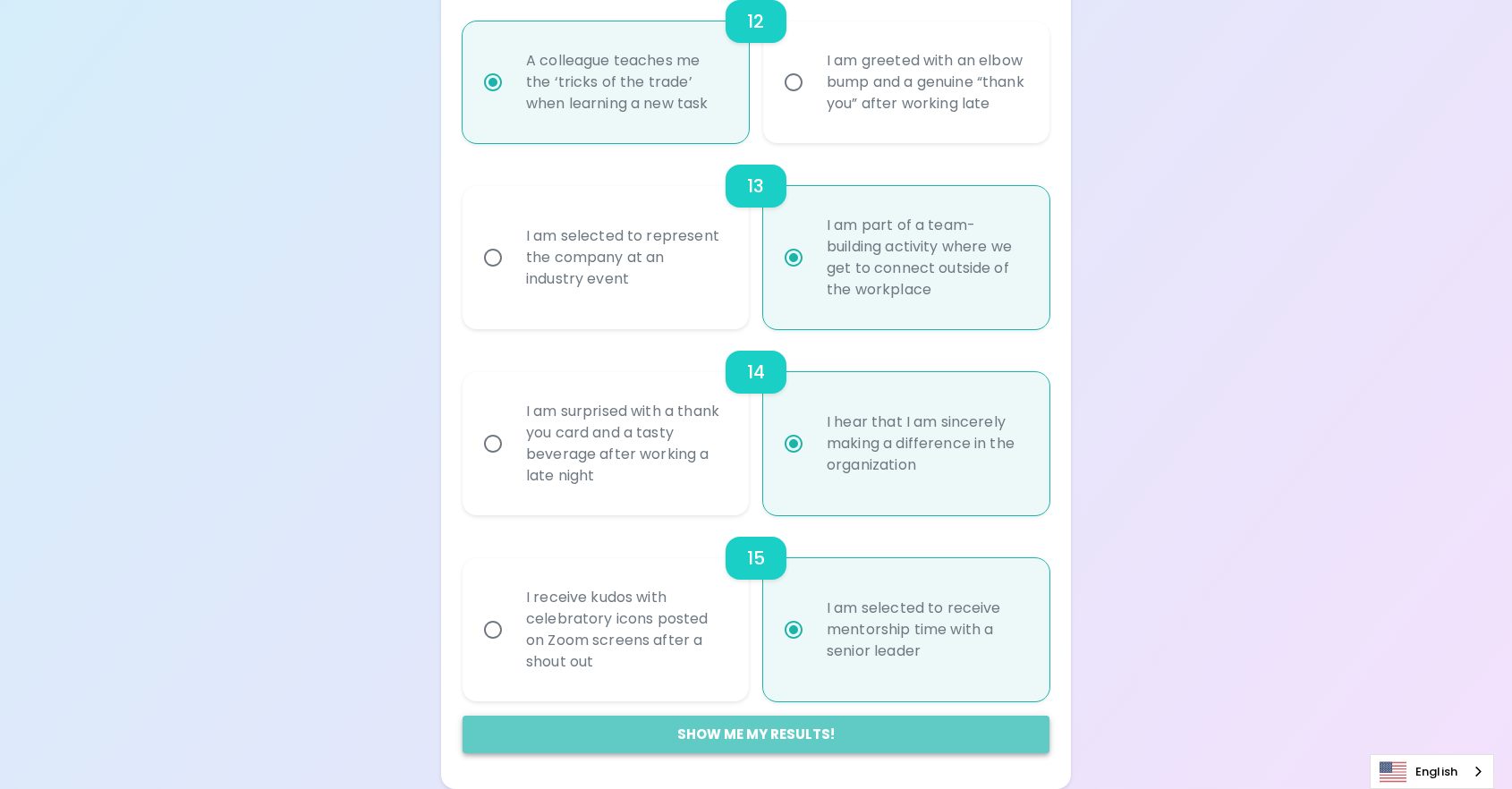
radio input "false"
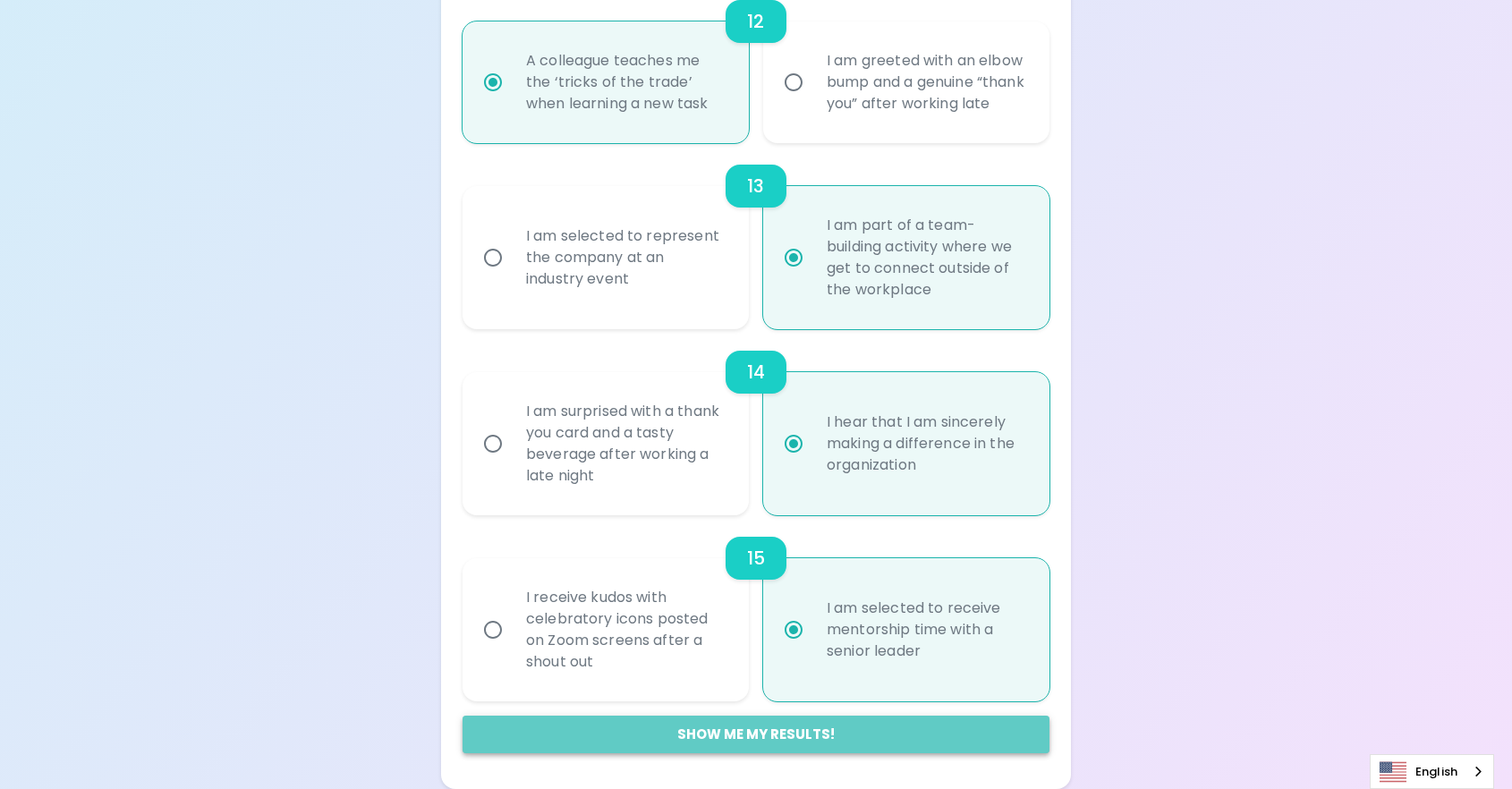
radio input "false"
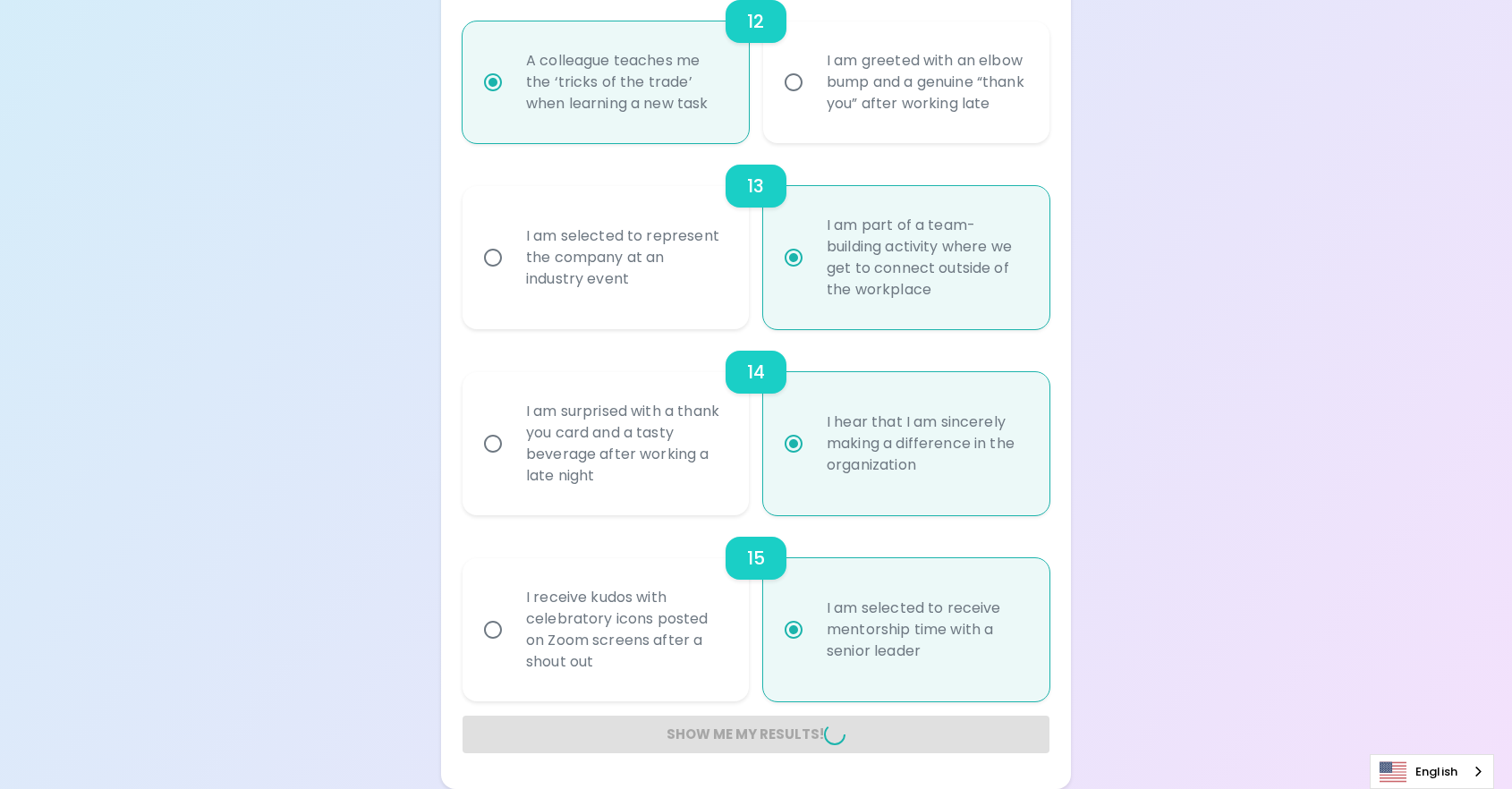
radio input "false"
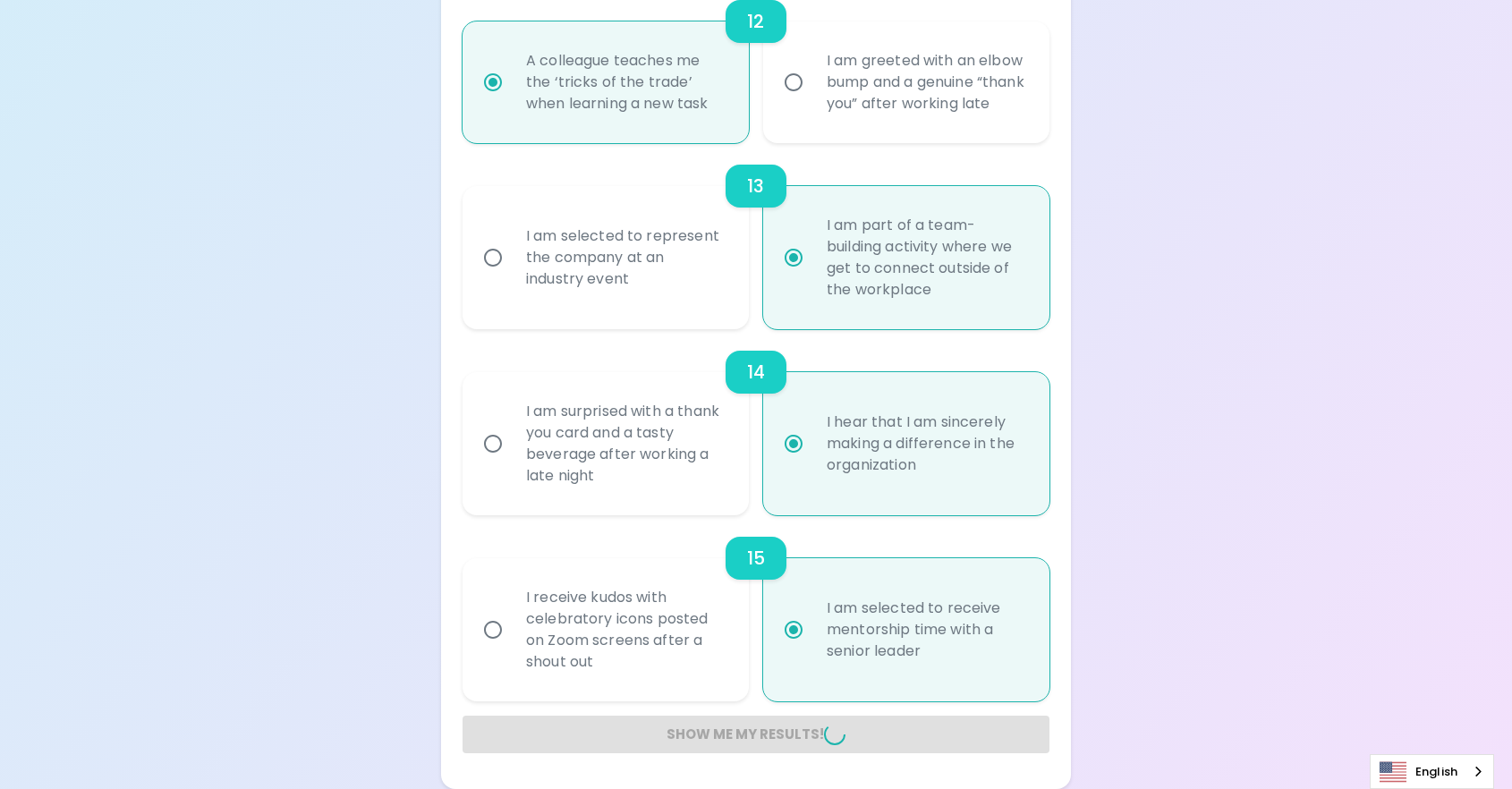
radio input "false"
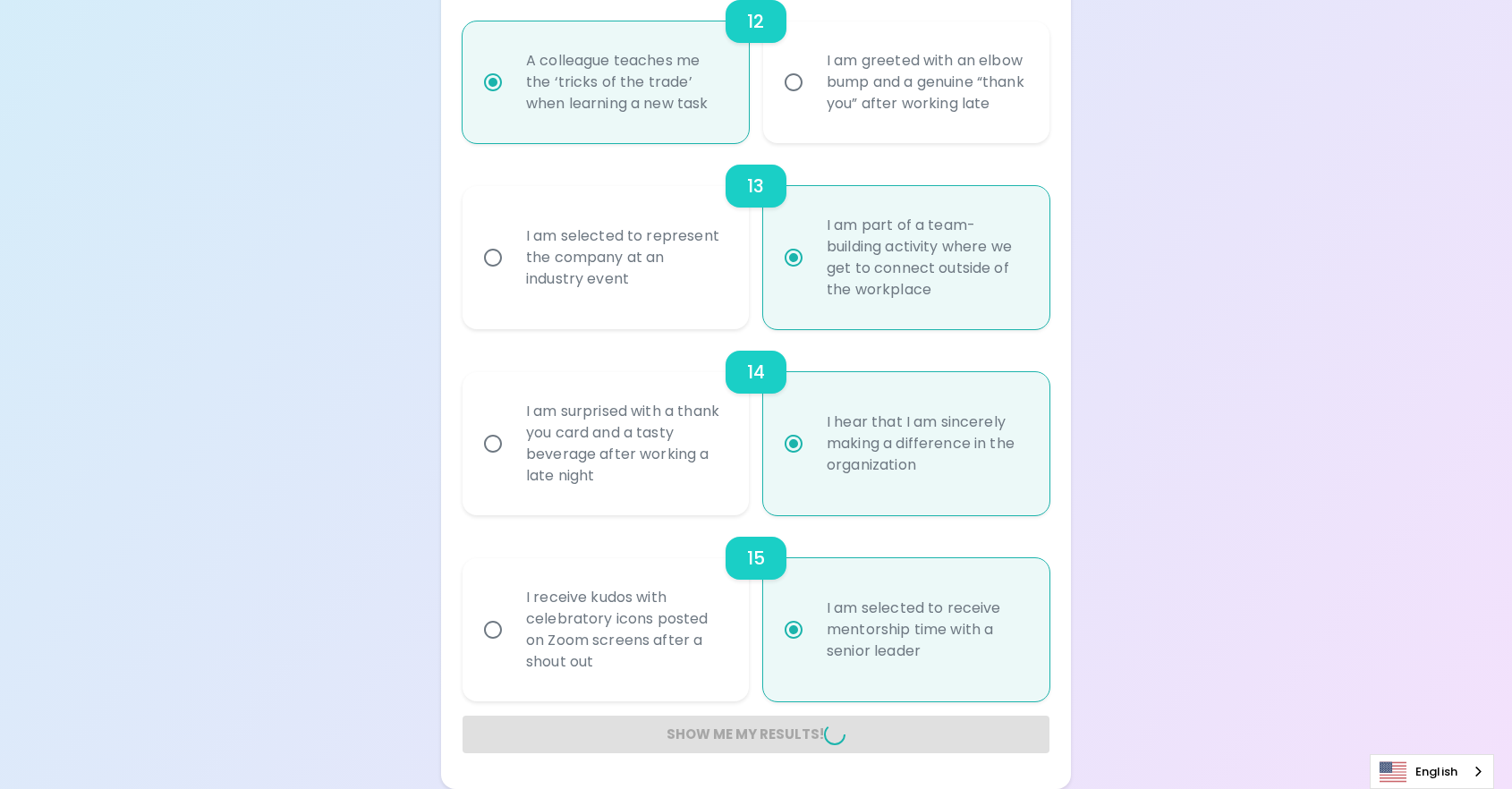
radio input "false"
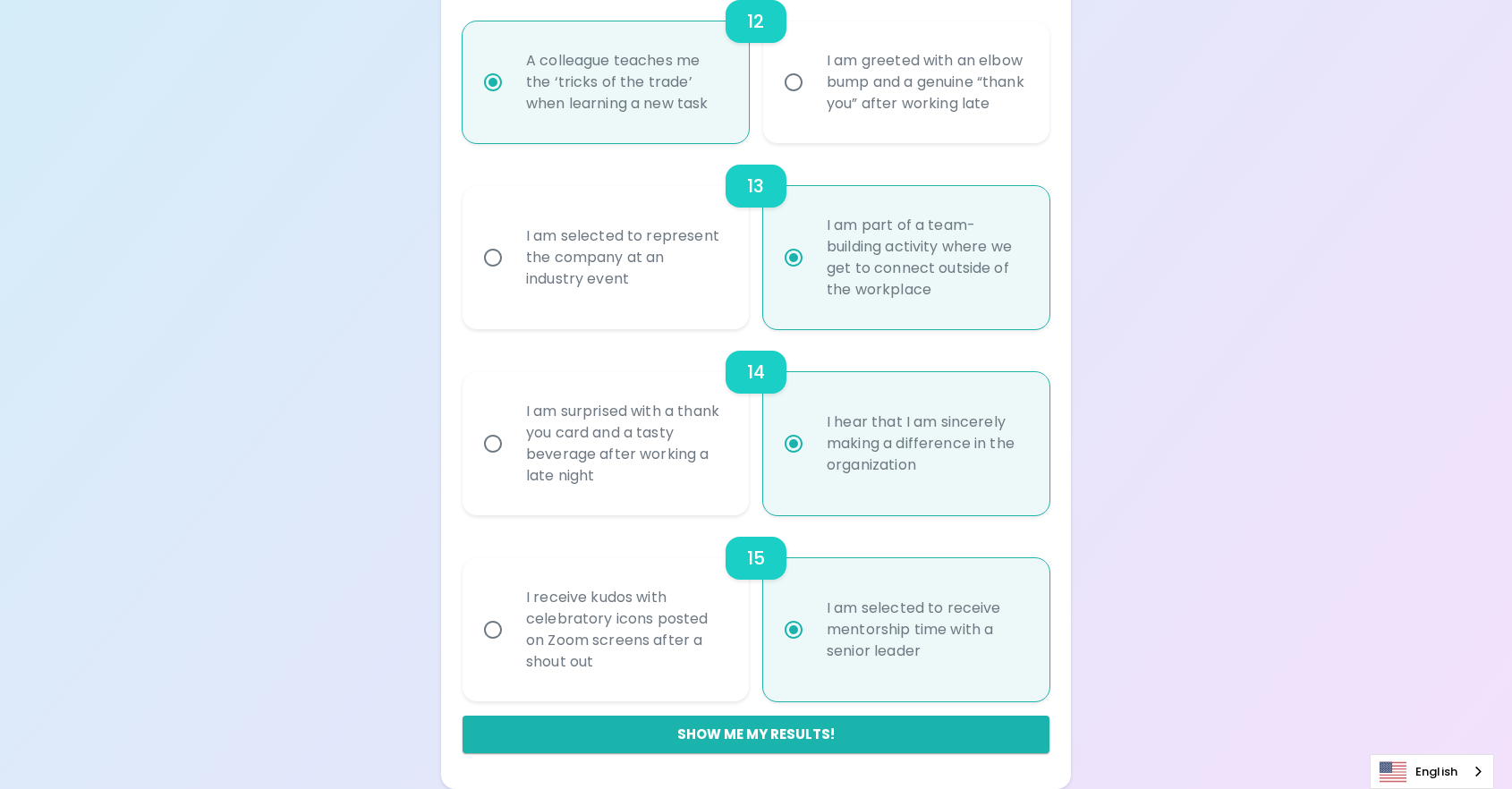
scroll to position [414, 0]
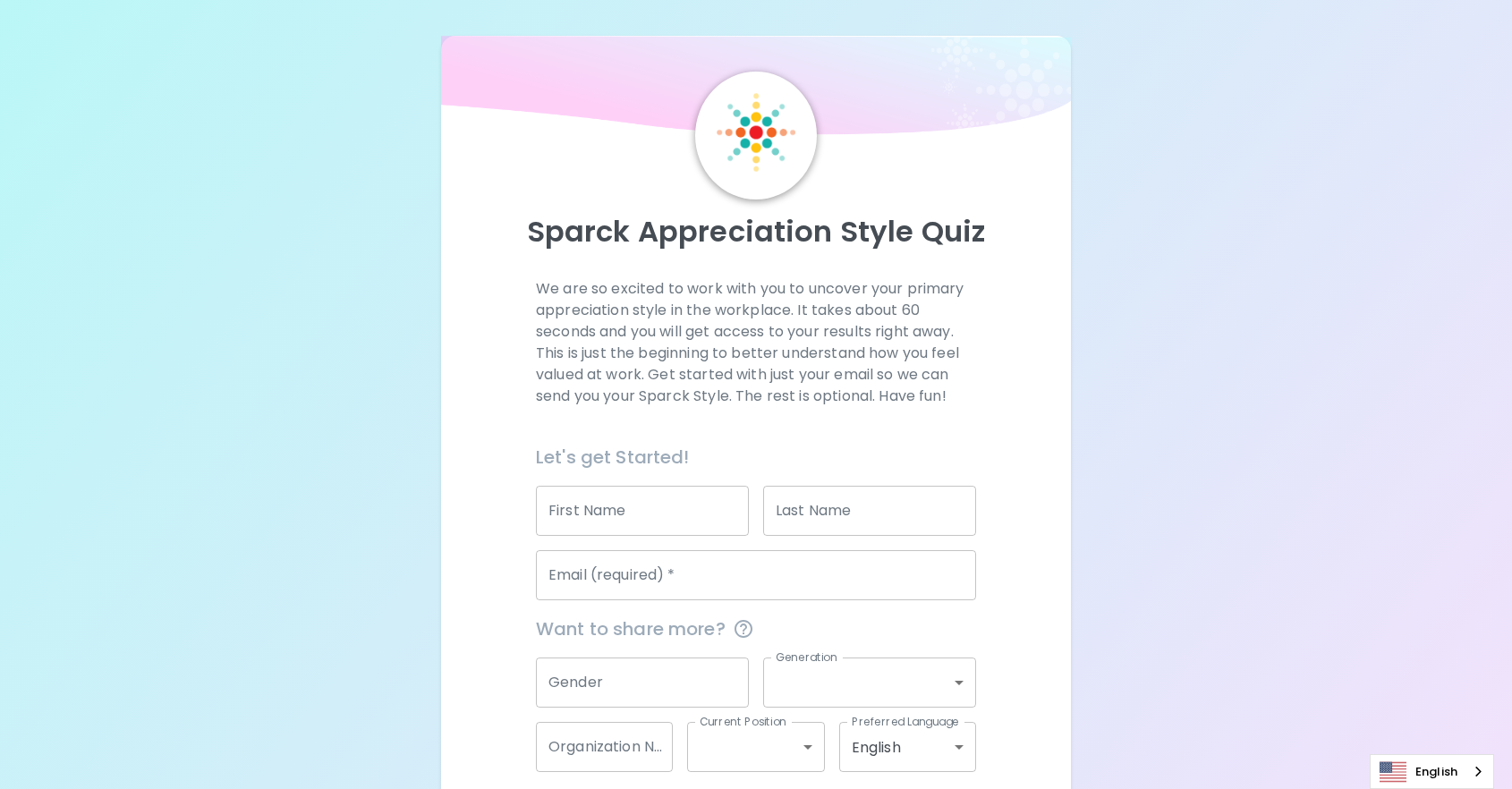
click at [638, 505] on input "First Name" at bounding box center [642, 510] width 213 height 50
type input "Emliy"
type input "[PERSON_NAME]"
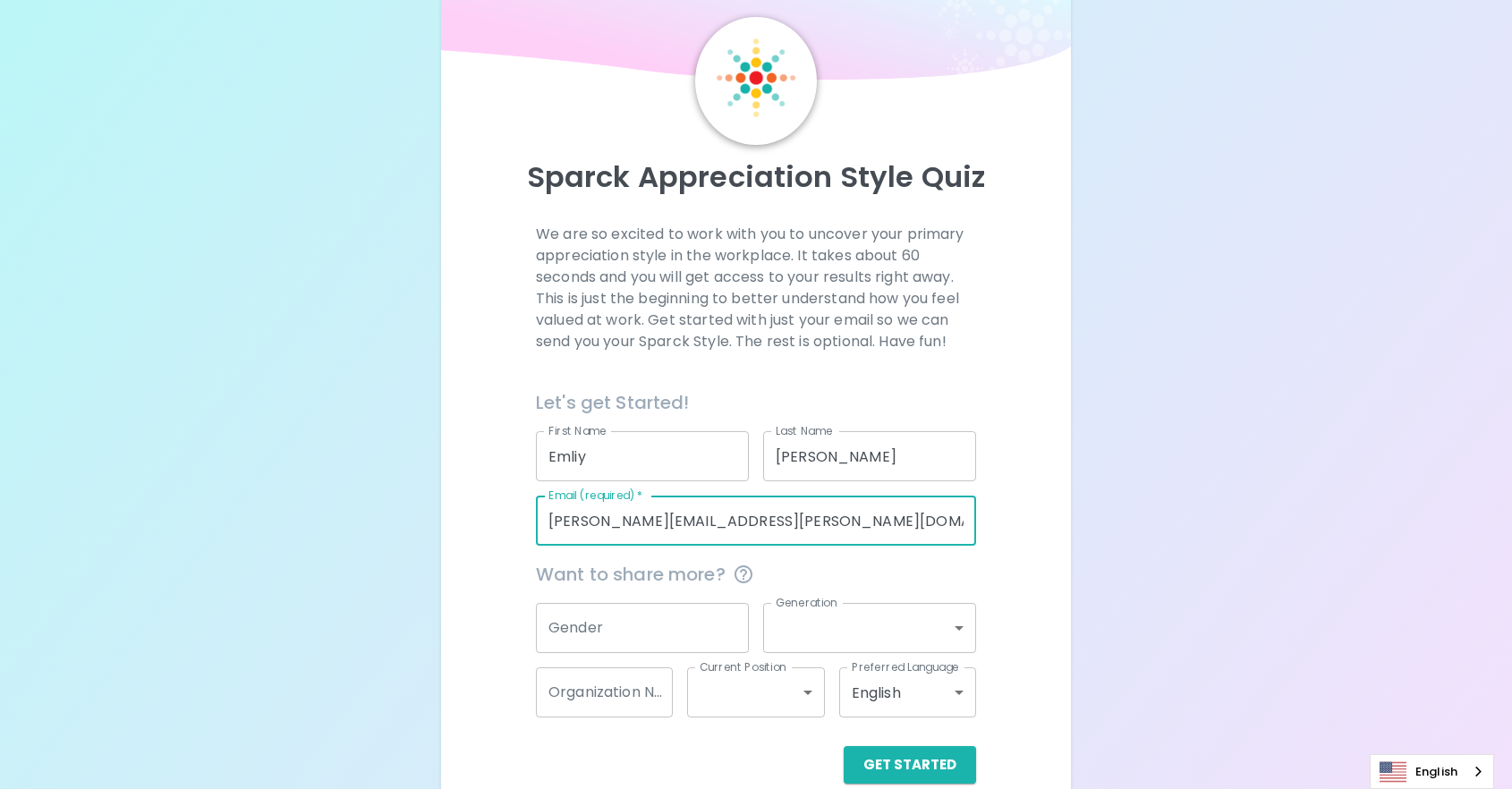
scroll to position [85, 0]
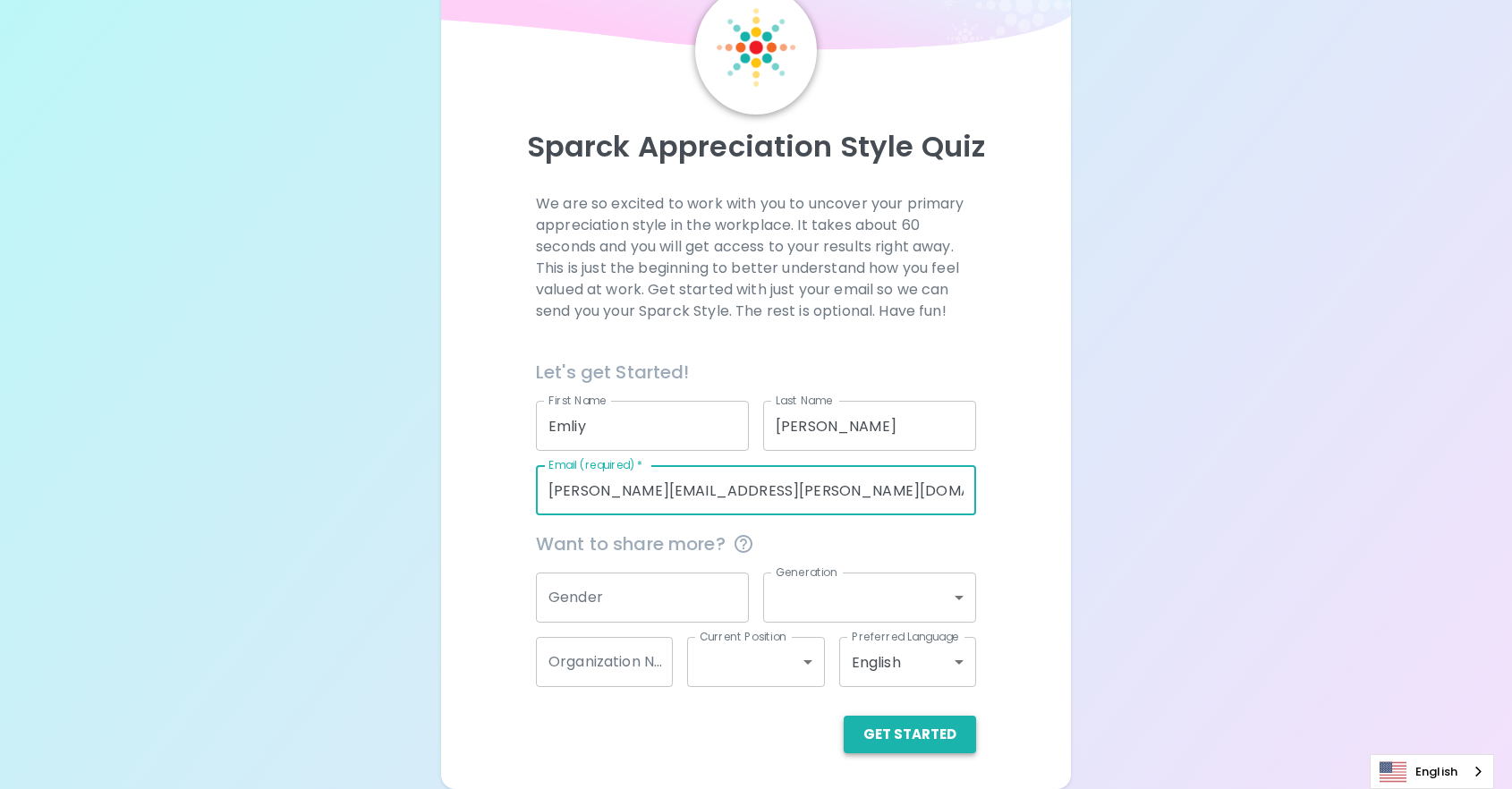
type input "[PERSON_NAME][EMAIL_ADDRESS][PERSON_NAME][DOMAIN_NAME]"
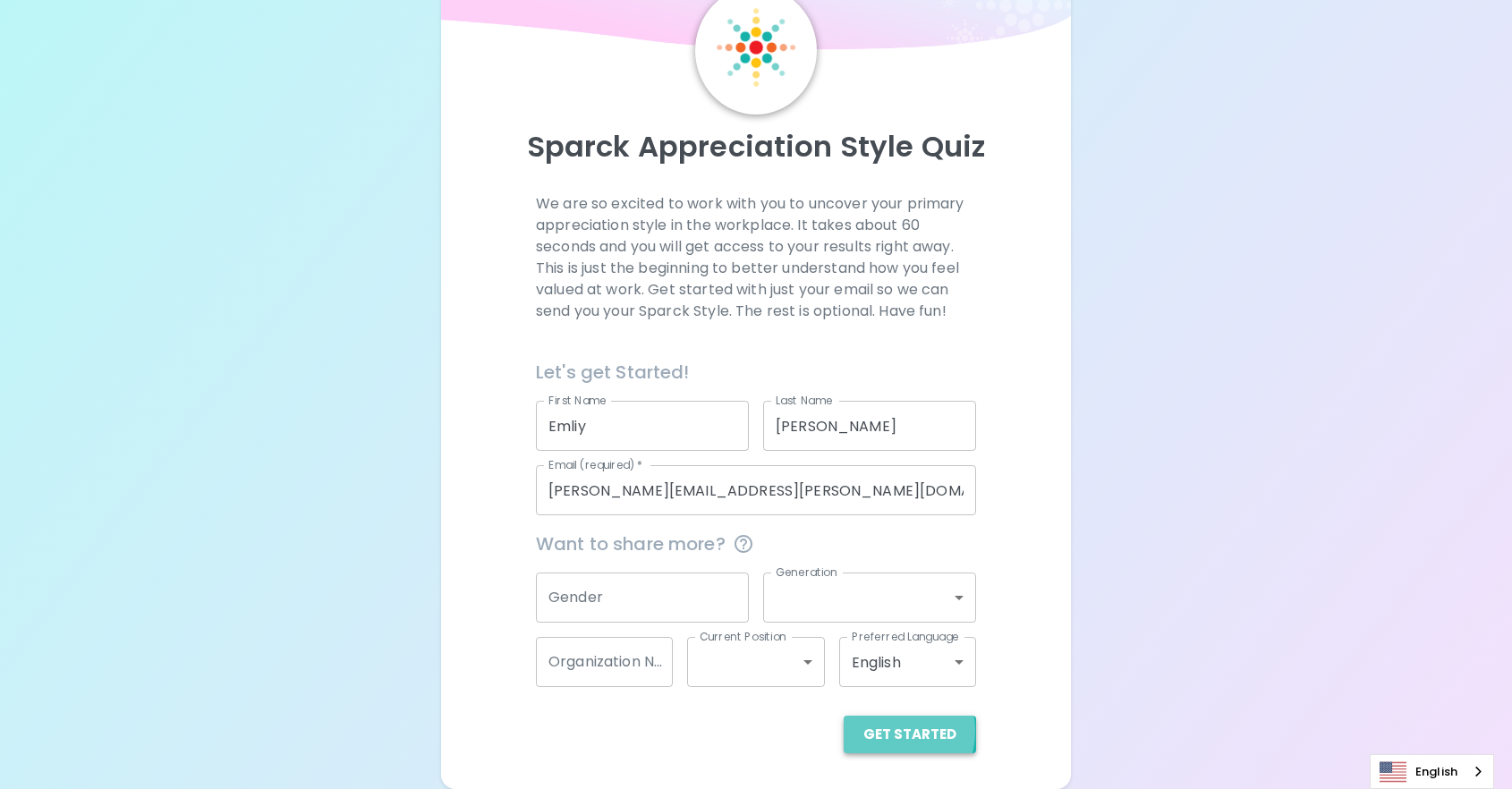
click at [886, 730] on button "Get Started" at bounding box center [910, 735] width 132 height 37
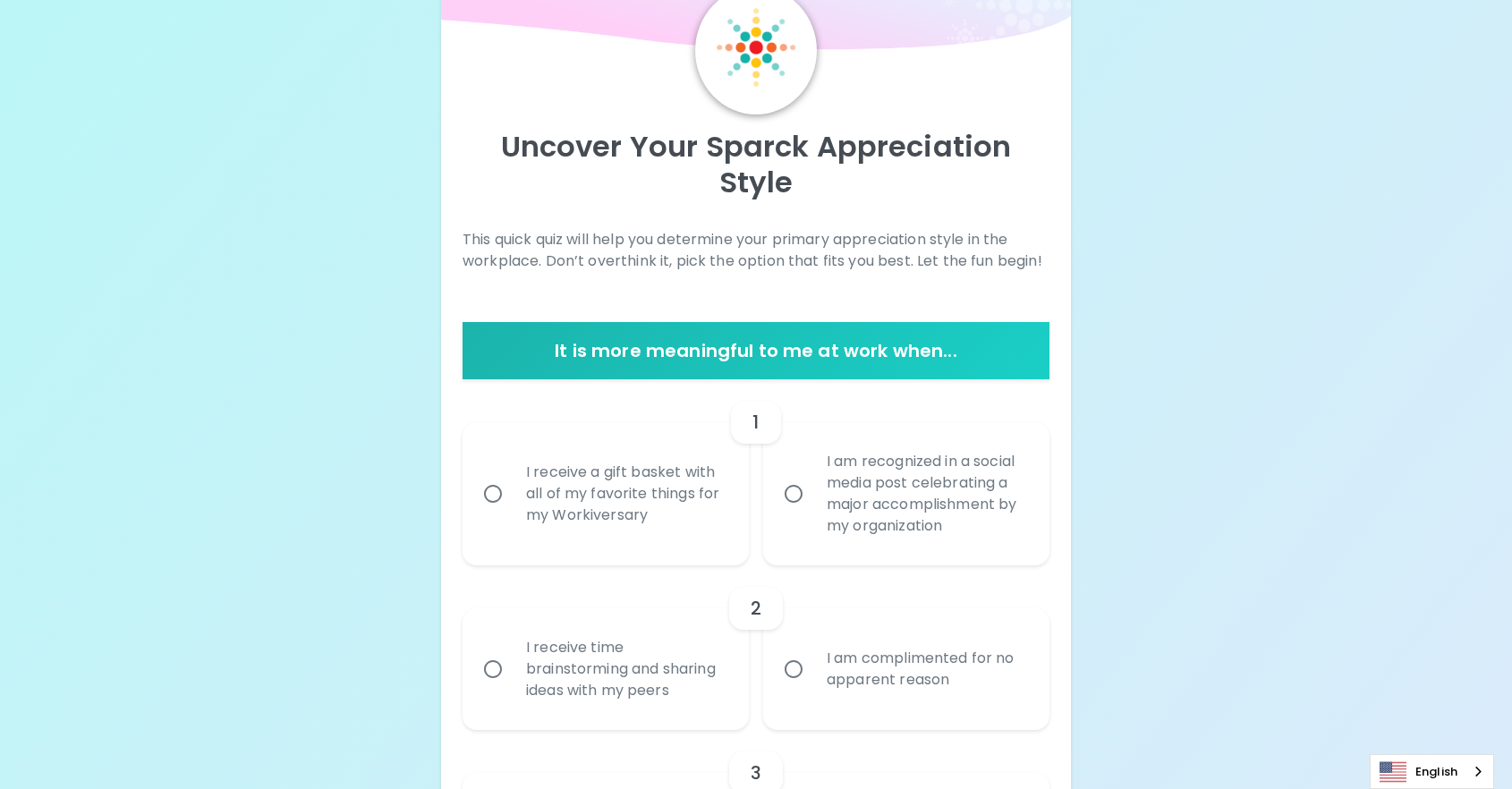
click at [558, 528] on div "I receive a gift basket with all of my favorite things for my Workiversary" at bounding box center [625, 493] width 228 height 107
click at [512, 513] on input "I receive a gift basket with all of my favorite things for my Workiversary" at bounding box center [493, 493] width 37 height 37
radio input "true"
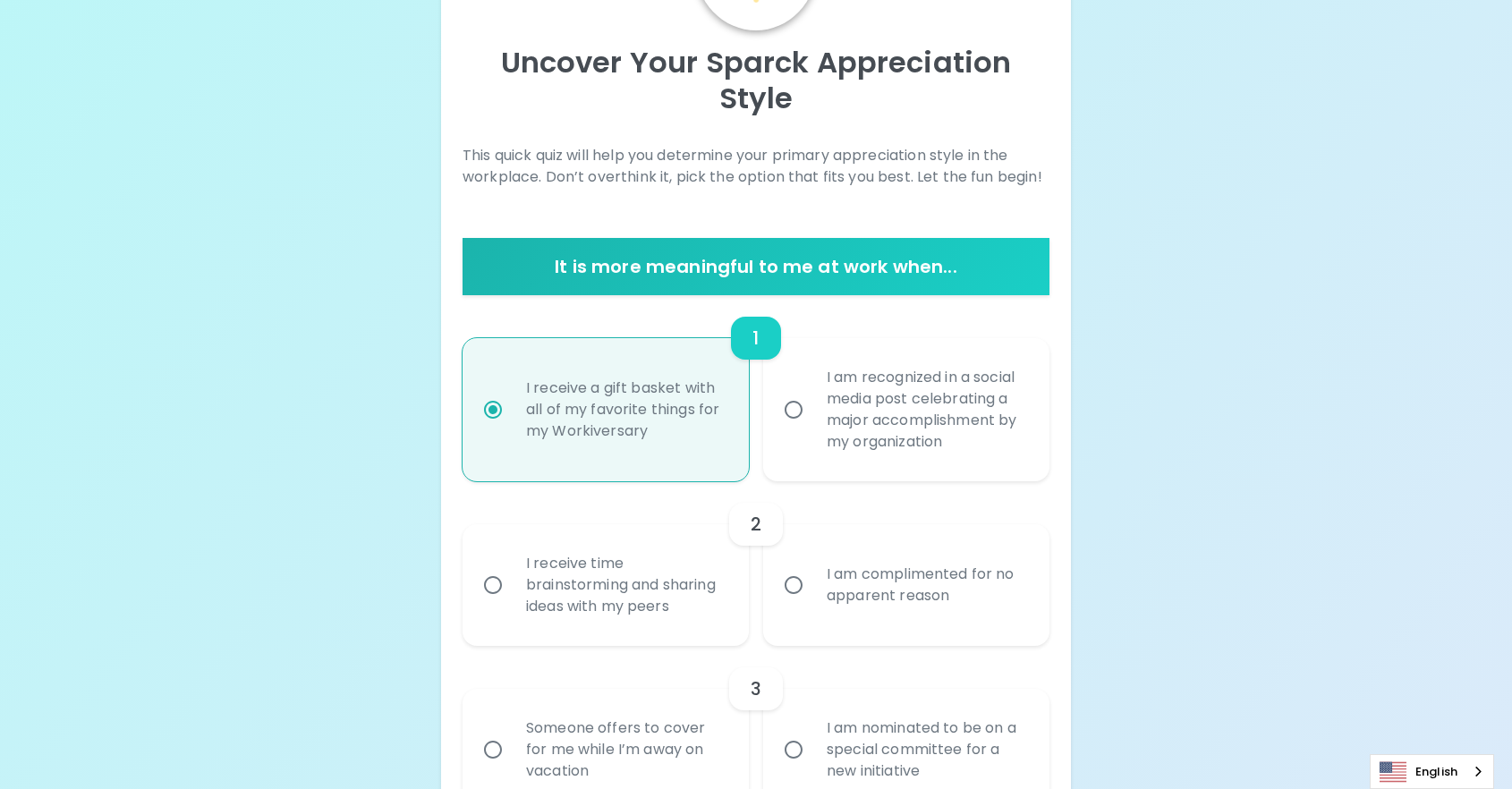
scroll to position [229, 0]
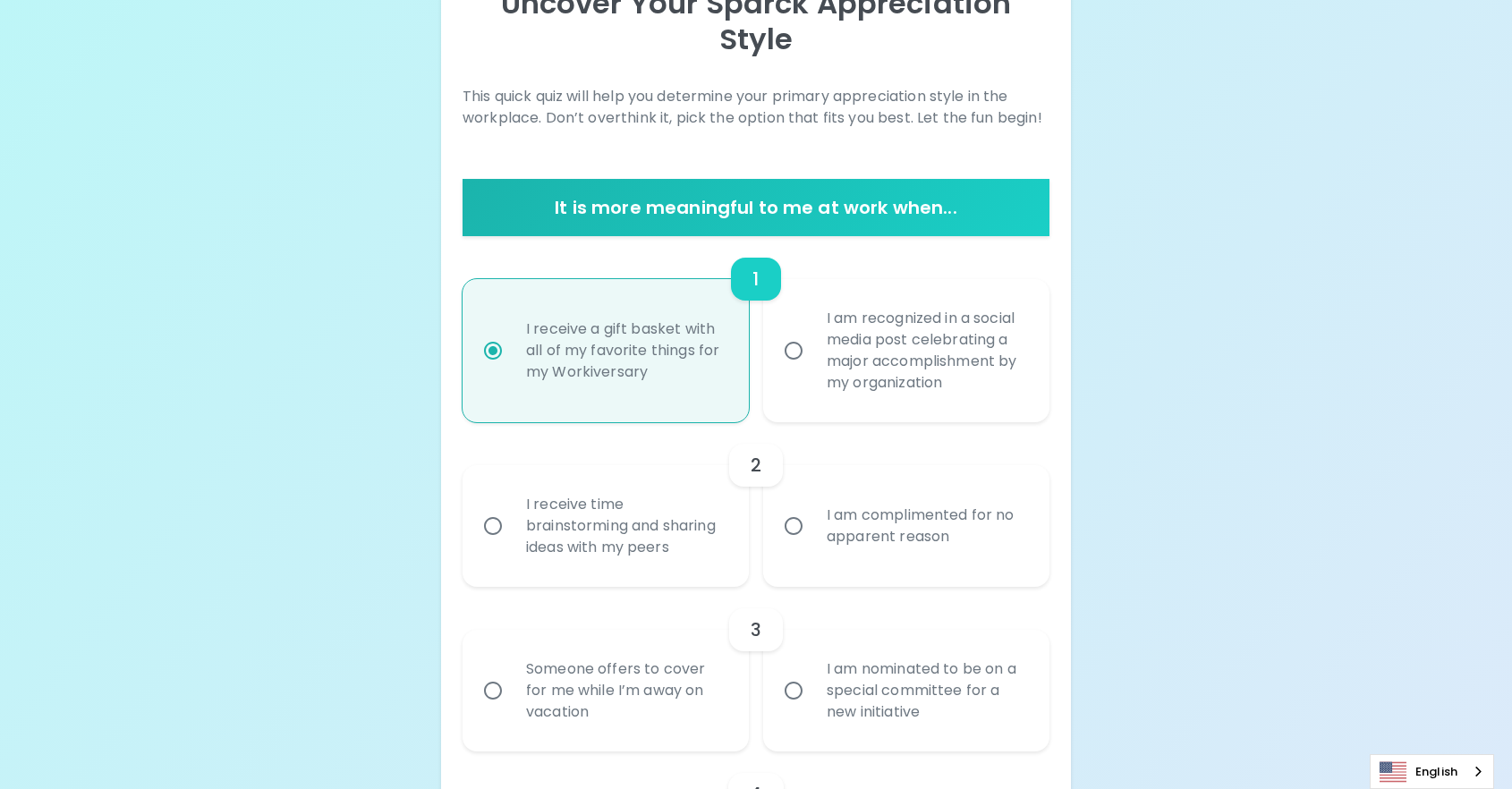
click at [874, 533] on div "I am complimented for no apparent reason" at bounding box center [926, 526] width 228 height 86
click at [813, 533] on input "I am complimented for no apparent reason" at bounding box center [794, 526] width 37 height 37
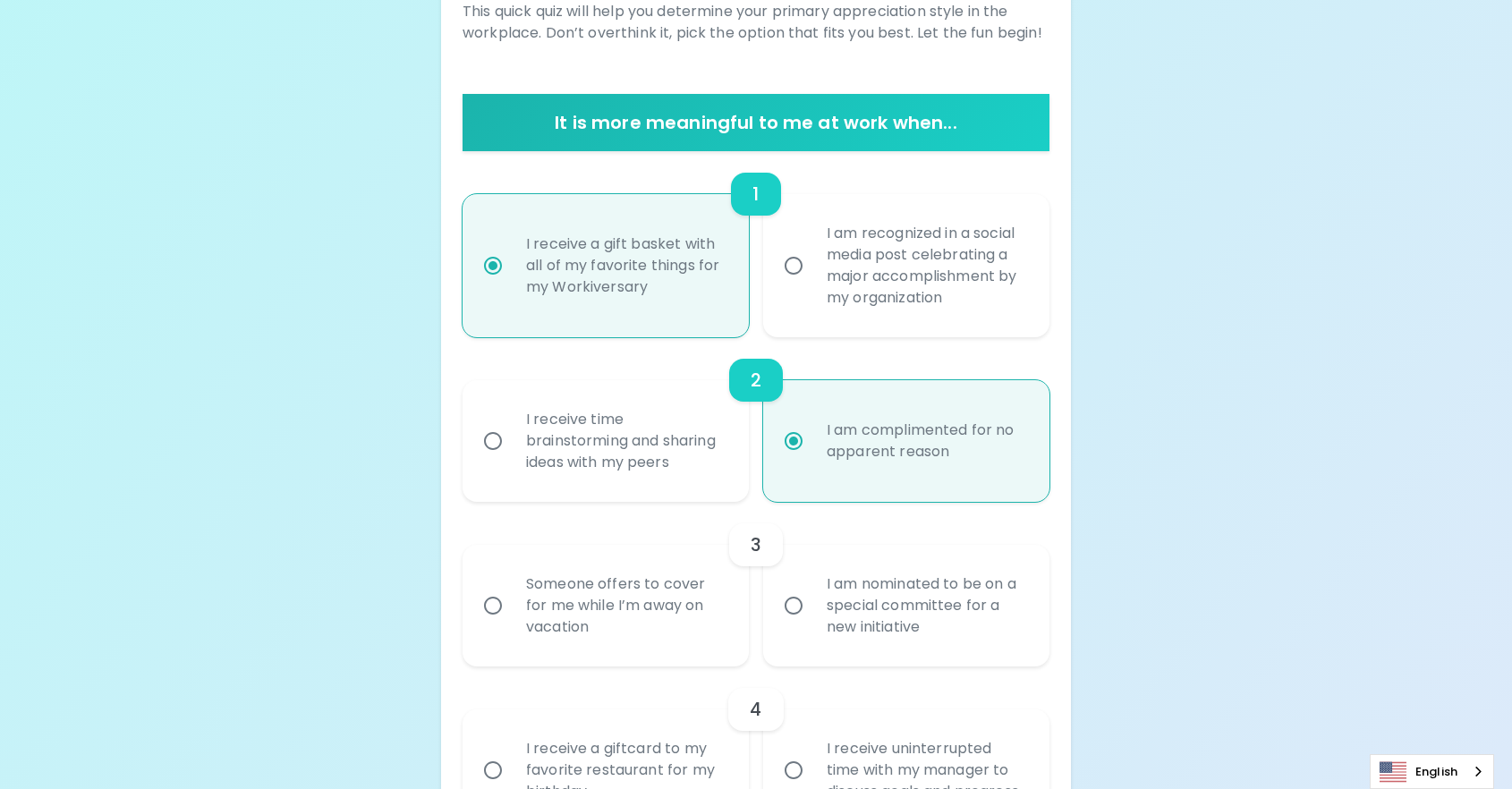
scroll to position [371, 0]
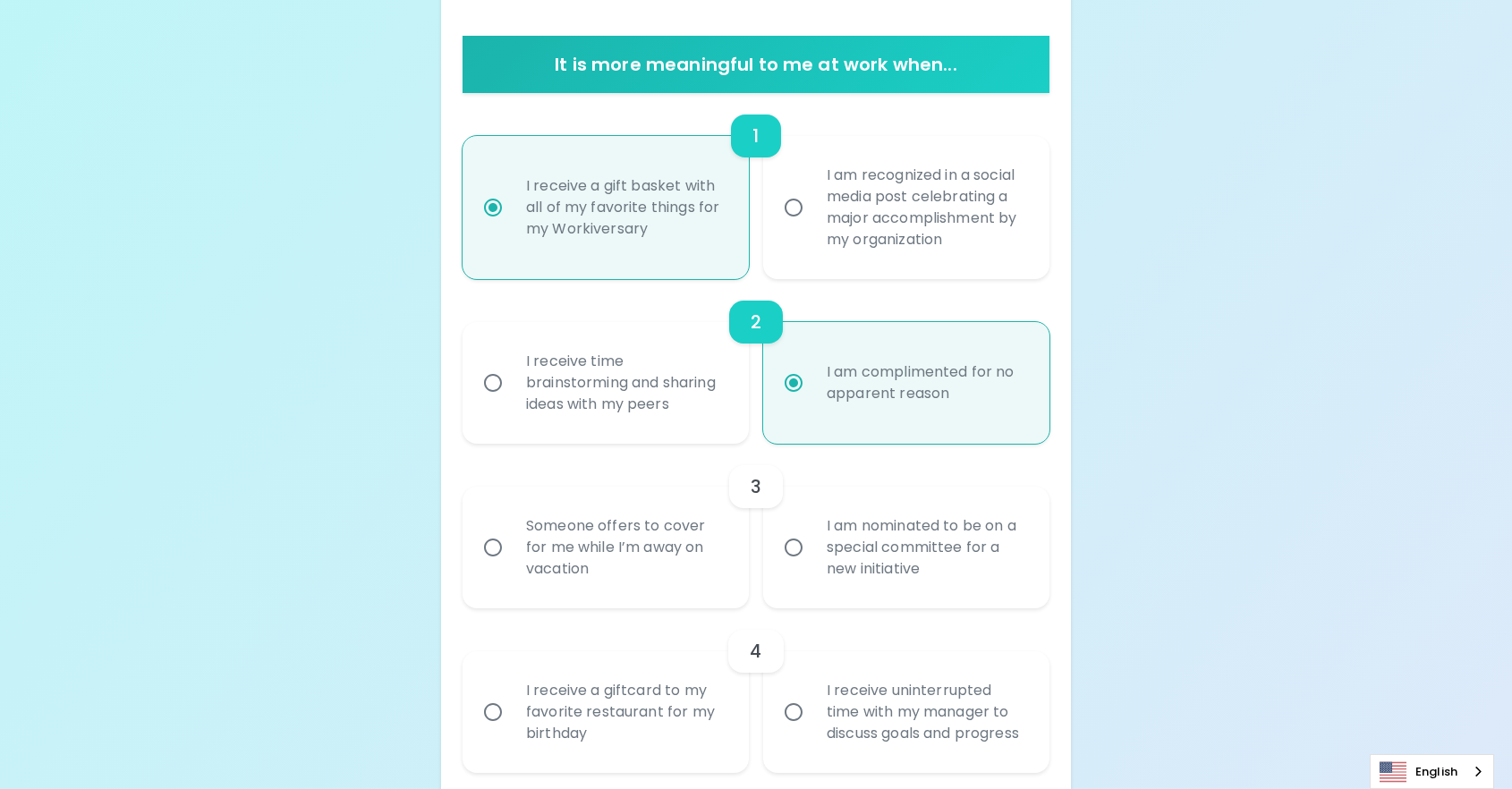
radio input "true"
click at [912, 570] on div "I am nominated to be on a special committee for a new initiative" at bounding box center [926, 547] width 228 height 107
click at [813, 566] on input "I am nominated to be on a special committee for a new initiative" at bounding box center [794, 548] width 37 height 37
radio input "false"
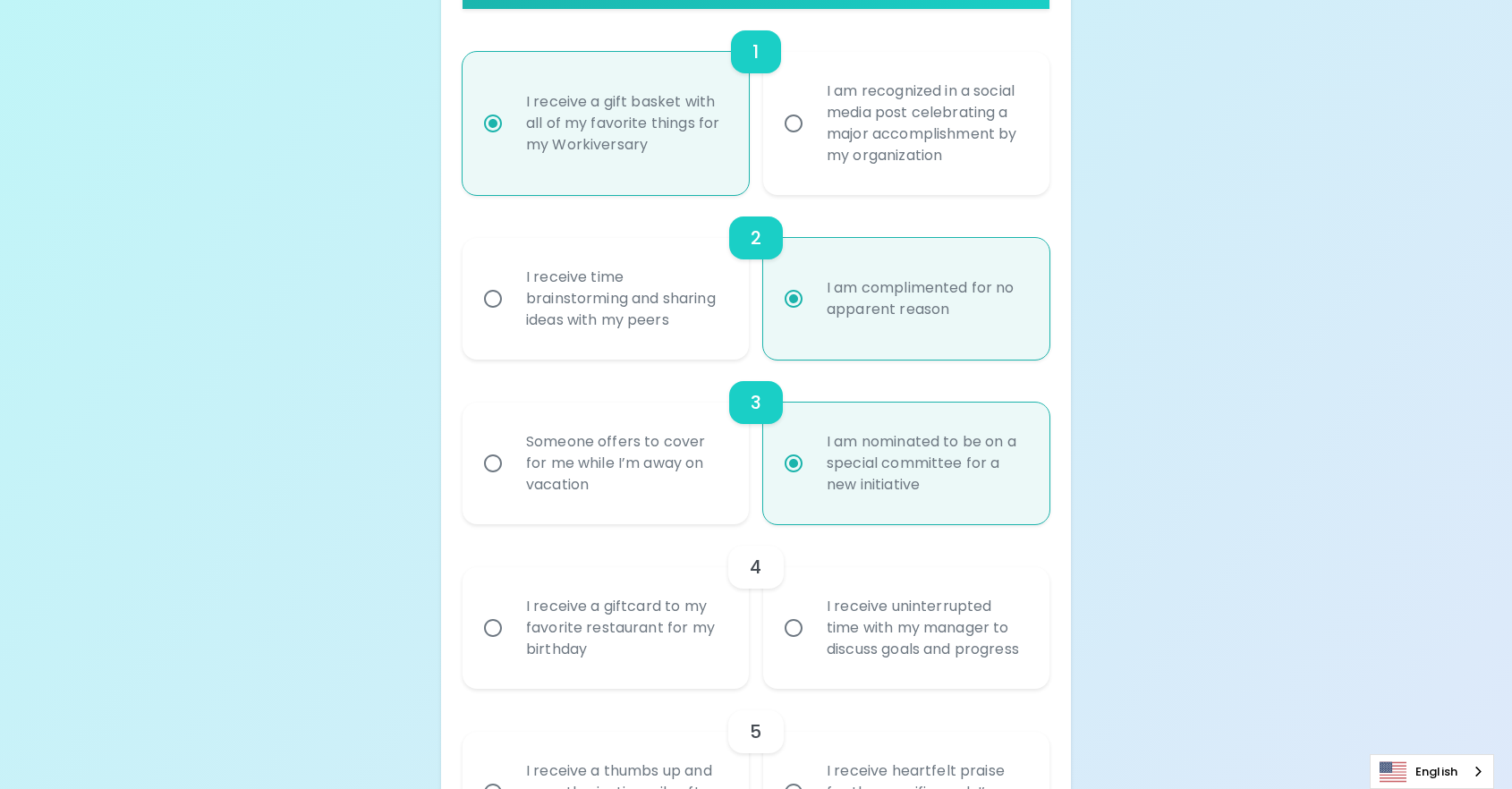
scroll to position [514, 0]
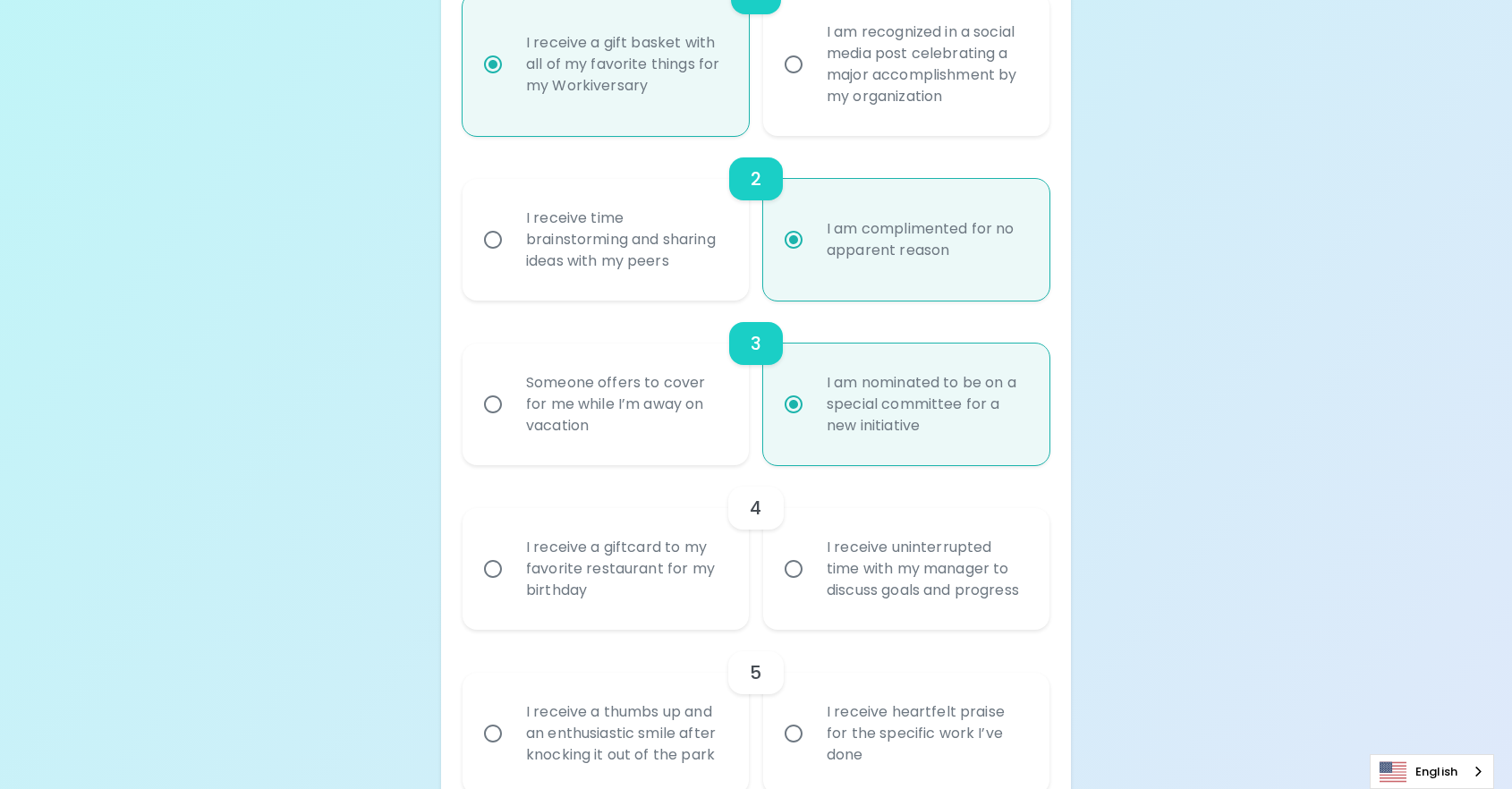
radio input "true"
click at [845, 581] on div "I receive uninterrupted time with my manager to discuss goals and progress" at bounding box center [926, 568] width 228 height 107
click at [813, 581] on input "I receive uninterrupted time with my manager to discuss goals and progress" at bounding box center [794, 569] width 37 height 37
radio input "false"
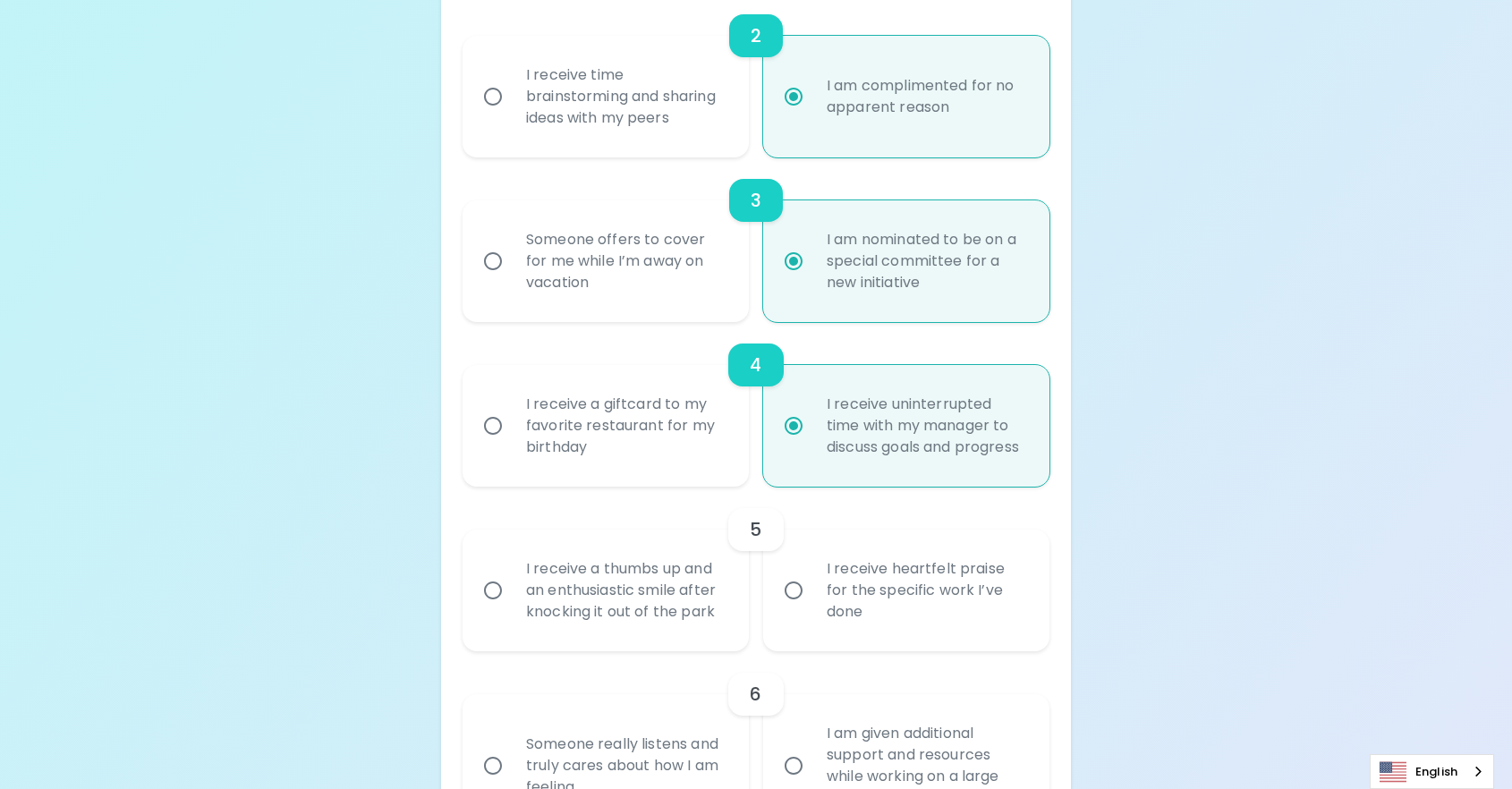
radio input "true"
click at [880, 638] on div "I receive heartfelt praise for the specific work I’ve done" at bounding box center [926, 590] width 228 height 107
click at [813, 610] on input "I receive heartfelt praise for the specific work I’ve done" at bounding box center [794, 590] width 37 height 37
radio input "false"
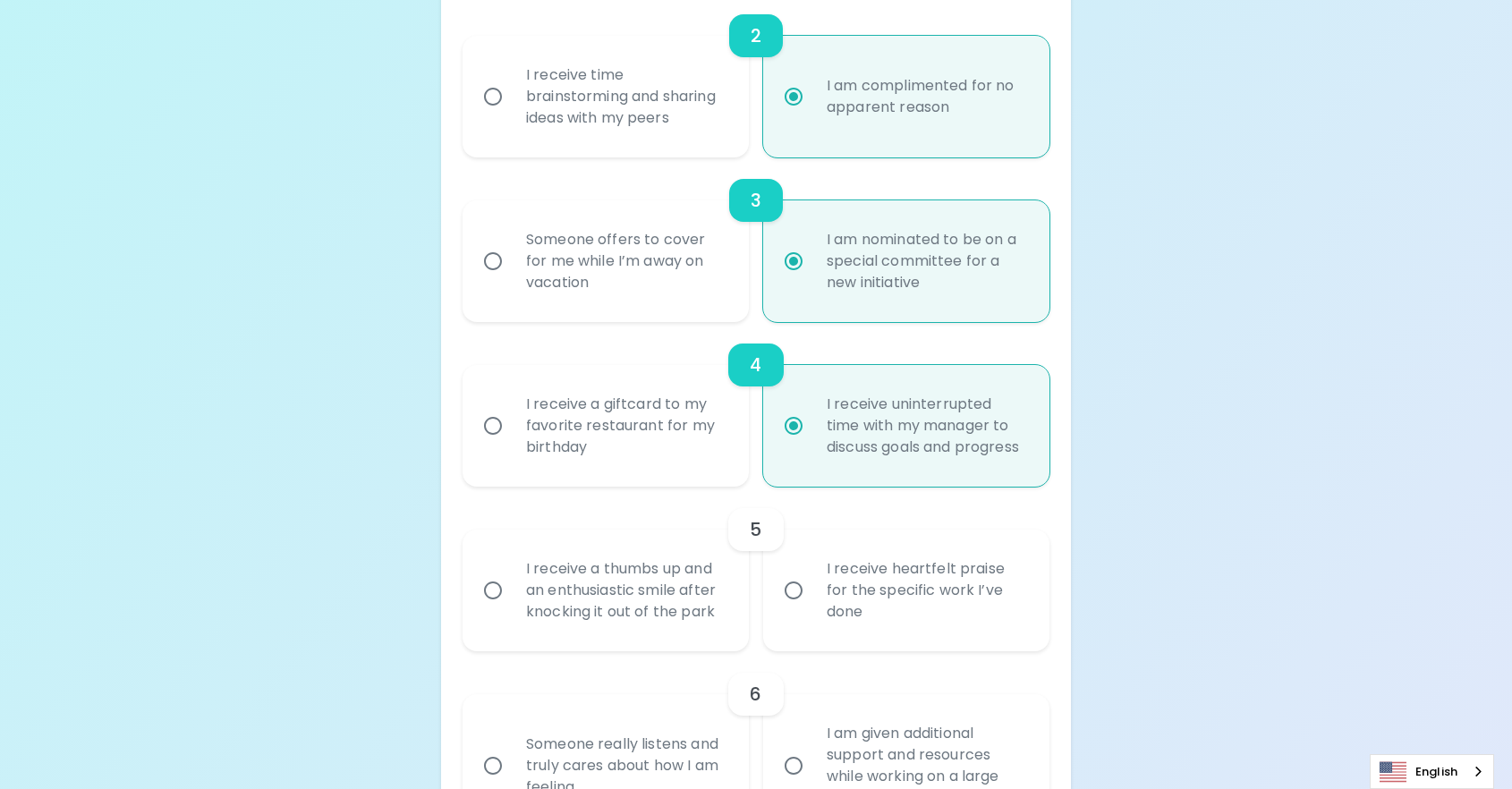
radio input "false"
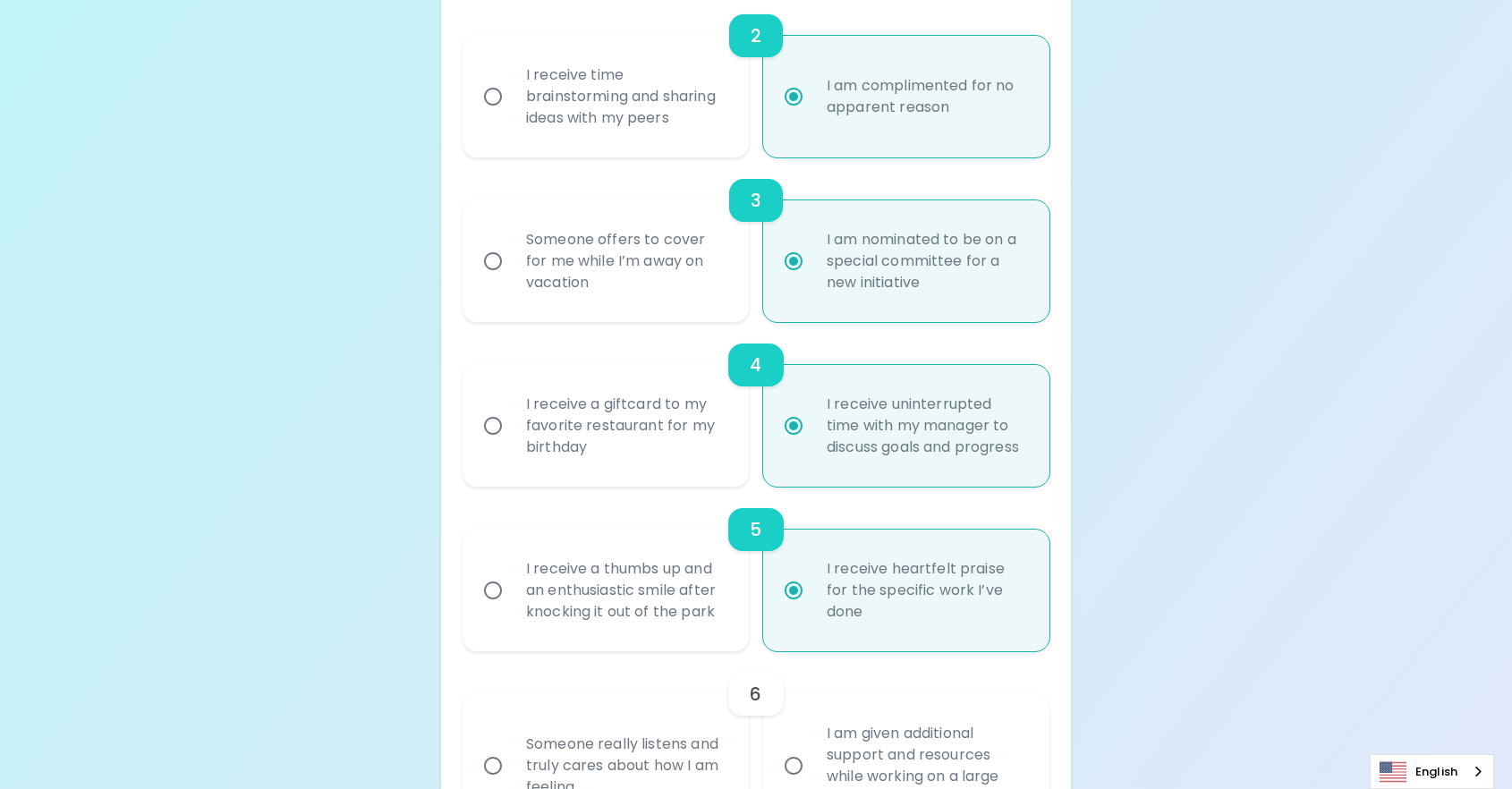
scroll to position [801, 0]
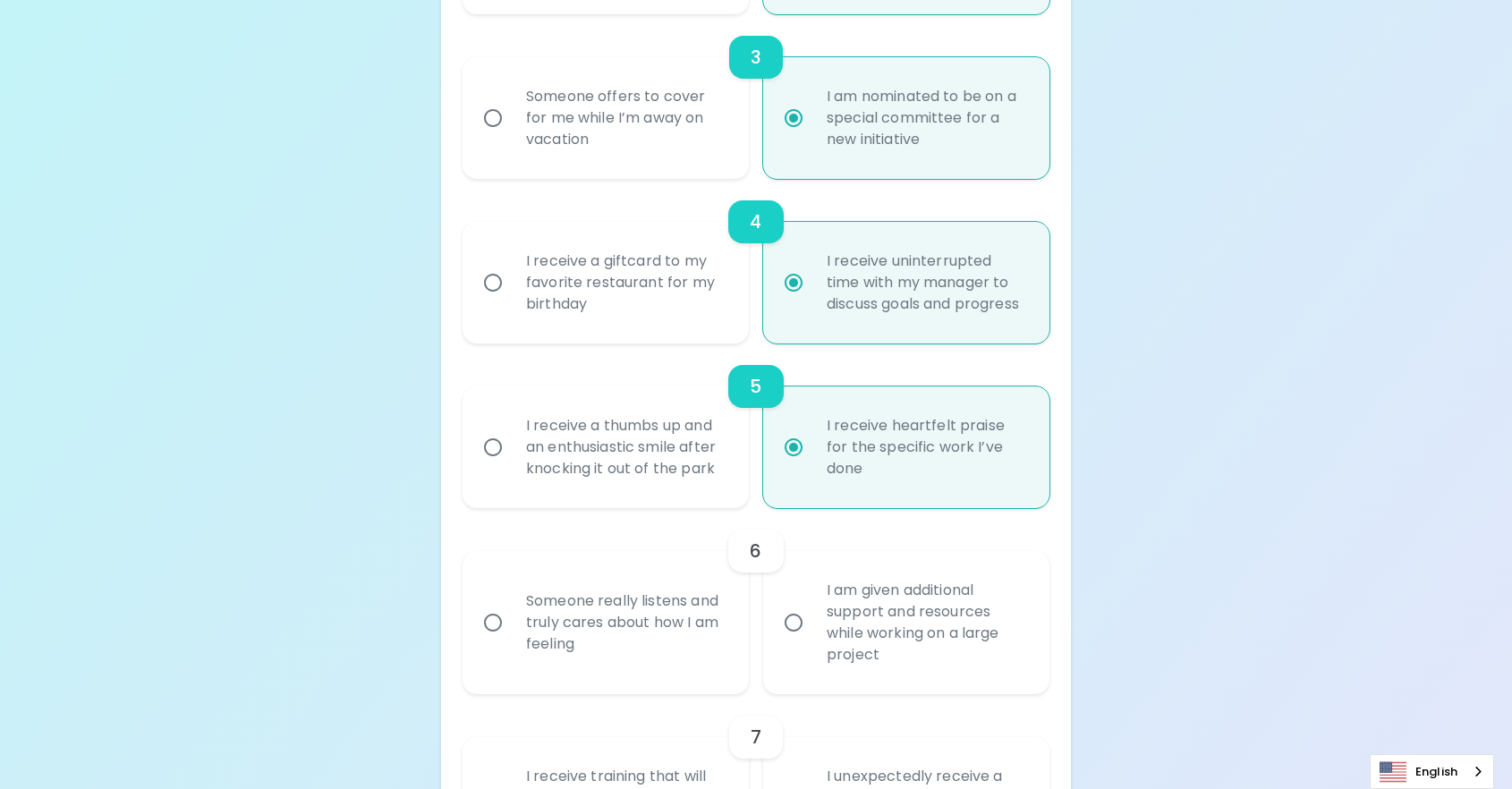
radio input "true"
click at [874, 686] on div "I am given additional support and resources while working on a large project" at bounding box center [926, 623] width 228 height 129
click at [813, 641] on input "I am given additional support and resources while working on a large project" at bounding box center [794, 623] width 37 height 37
radio input "false"
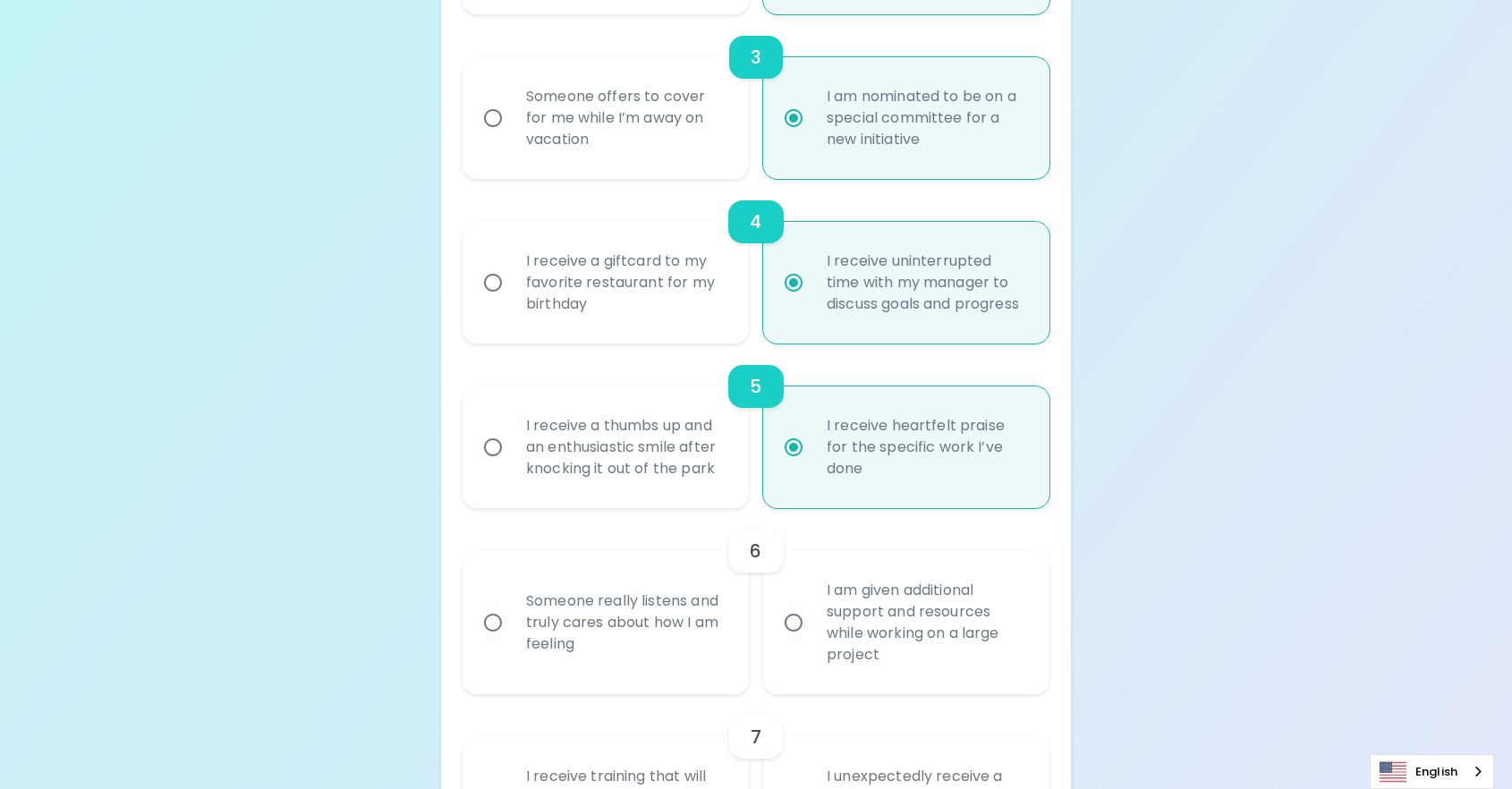
radio input "false"
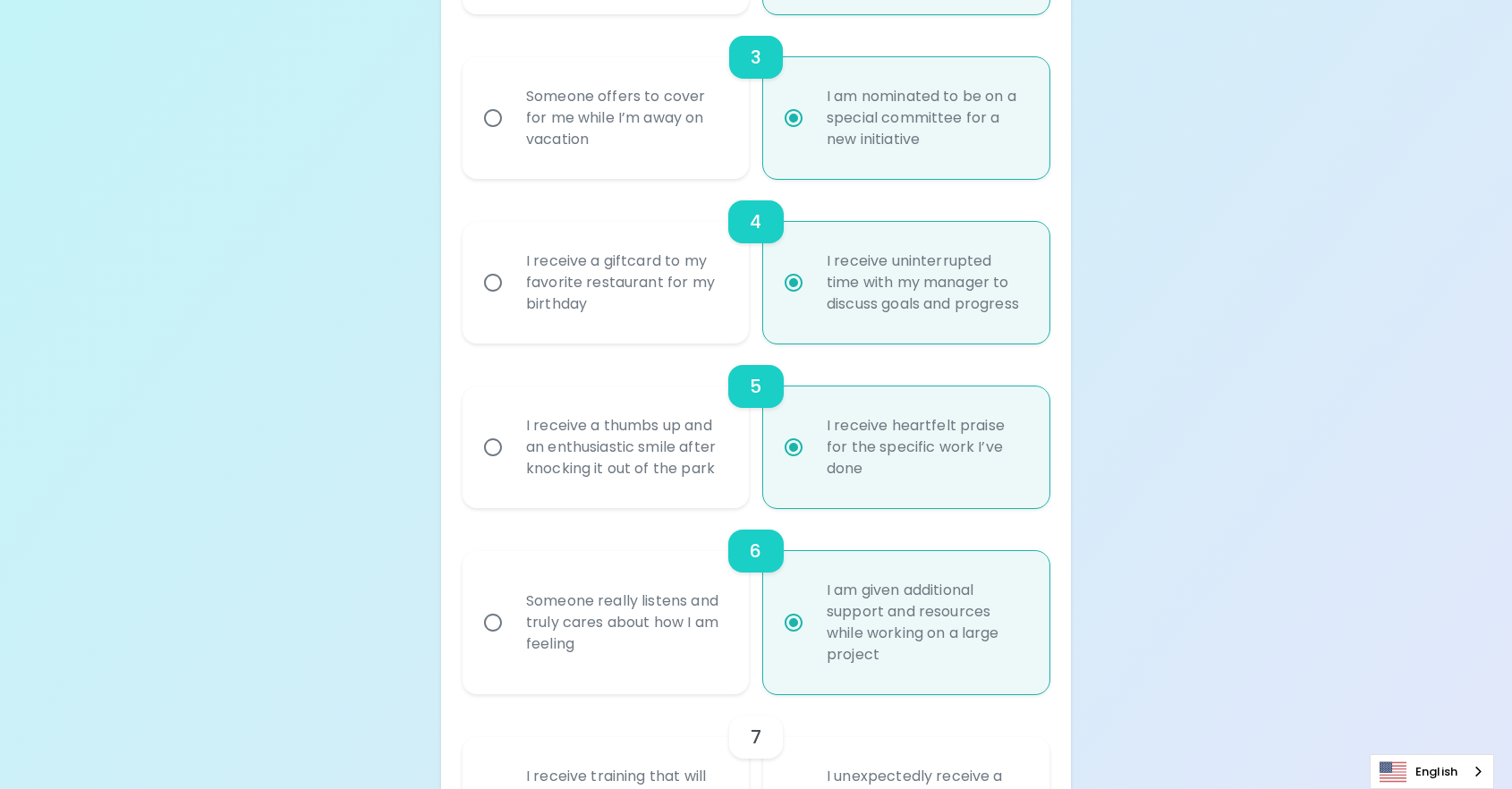
scroll to position [944, 0]
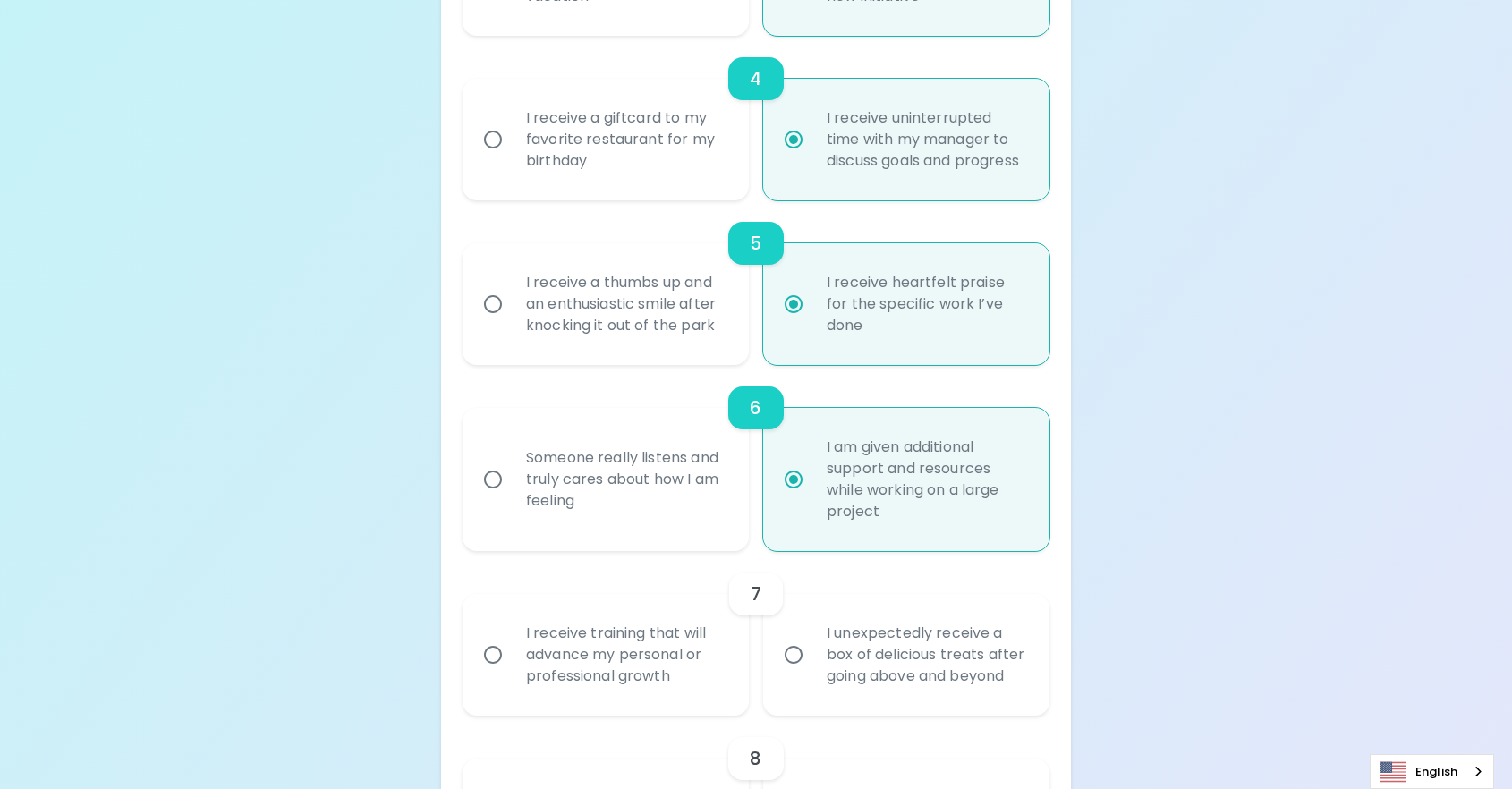
radio input "true"
click at [848, 700] on div "I unexpectedly receive a box of delicious treats after going above and beyond" at bounding box center [926, 654] width 228 height 107
click at [813, 674] on input "I unexpectedly receive a box of delicious treats after going above and beyond" at bounding box center [794, 655] width 37 height 37
radio input "false"
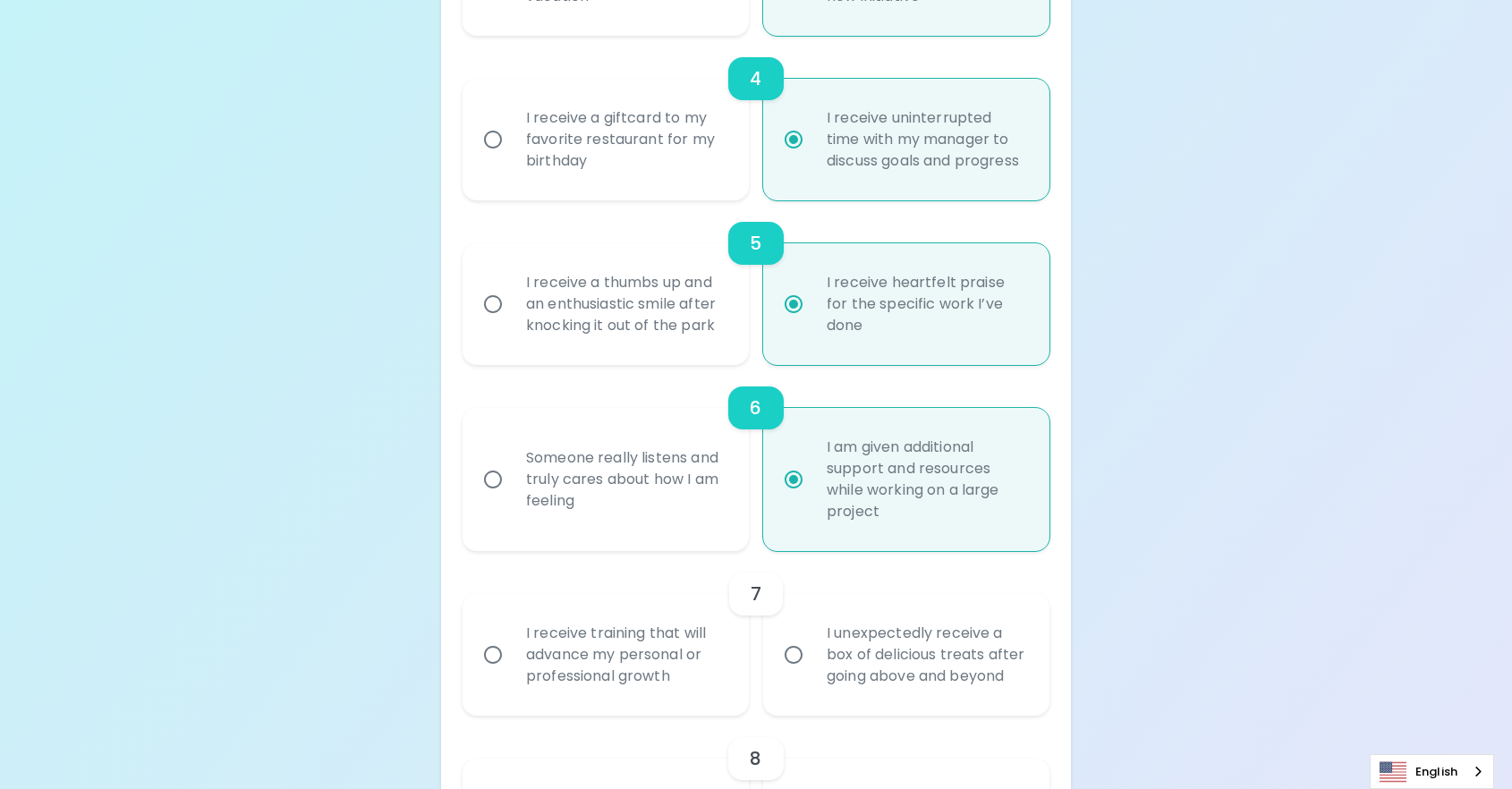
radio input "false"
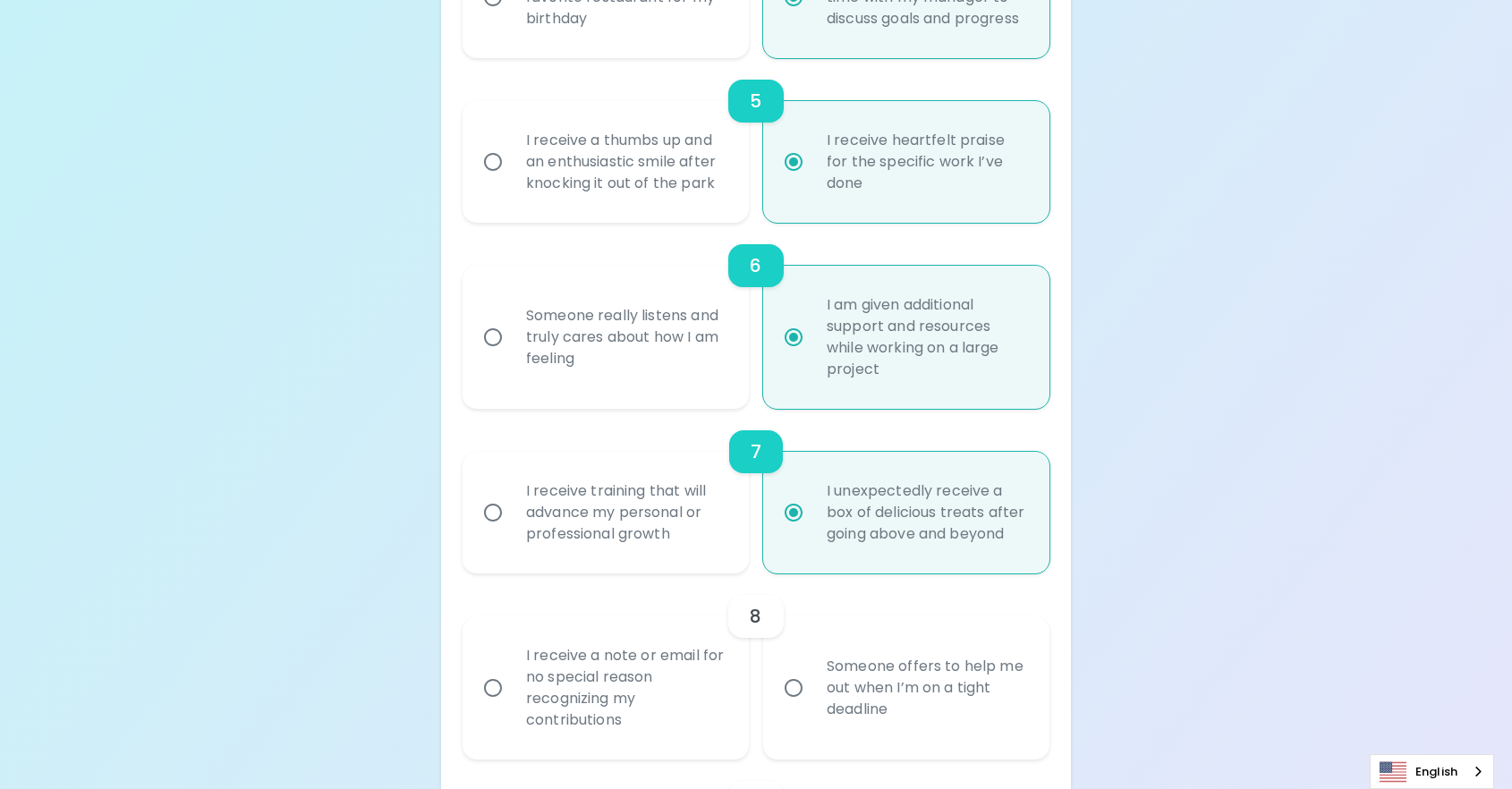
scroll to position [1087, 0]
radio input "true"
click at [680, 734] on div "I receive a note or email for no special reason recognizing my contributions" at bounding box center [625, 687] width 228 height 129
click at [512, 706] on input "I receive a note or email for no special reason recognizing my contributions" at bounding box center [493, 688] width 37 height 37
radio input "false"
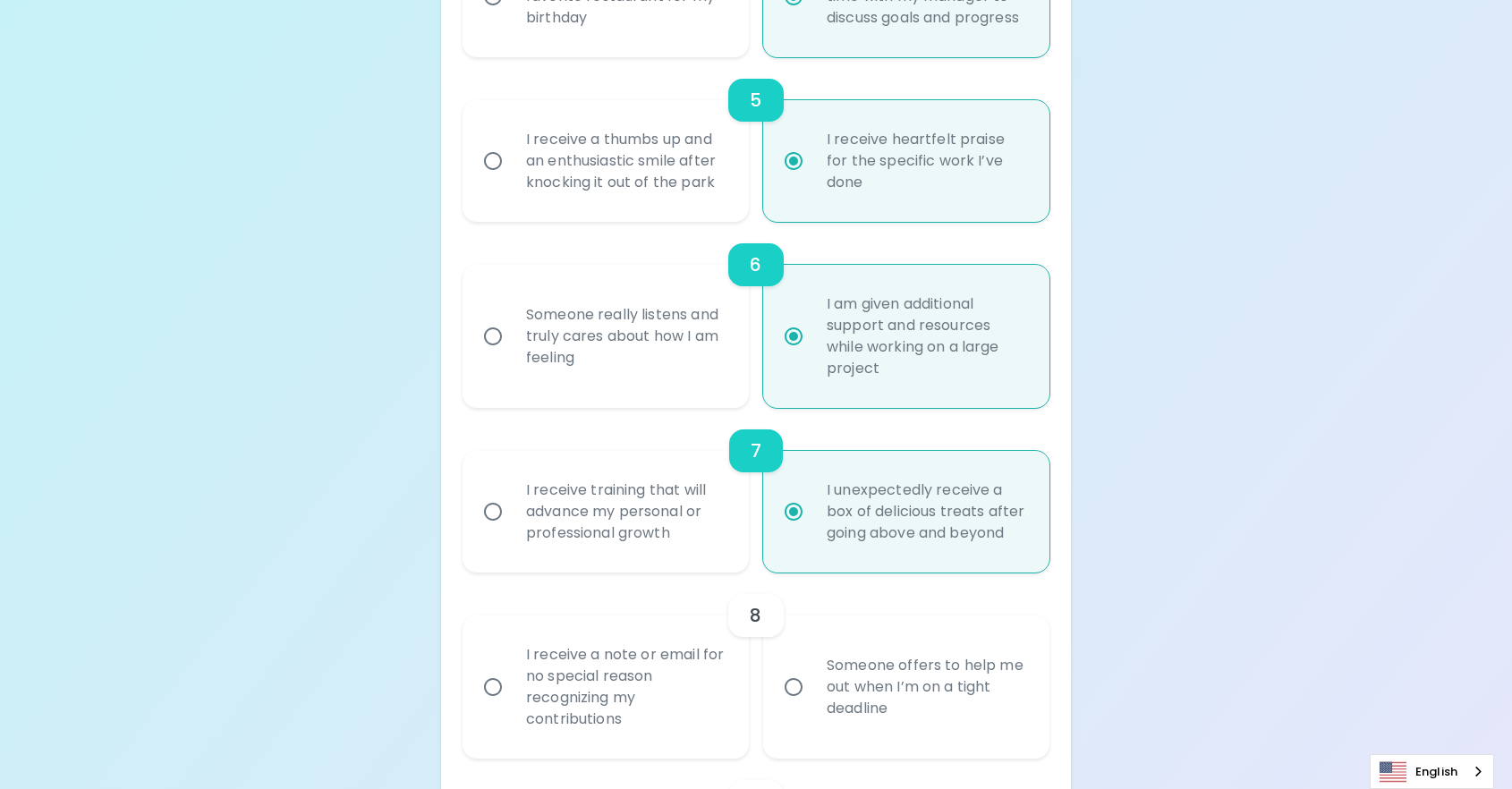
radio input "false"
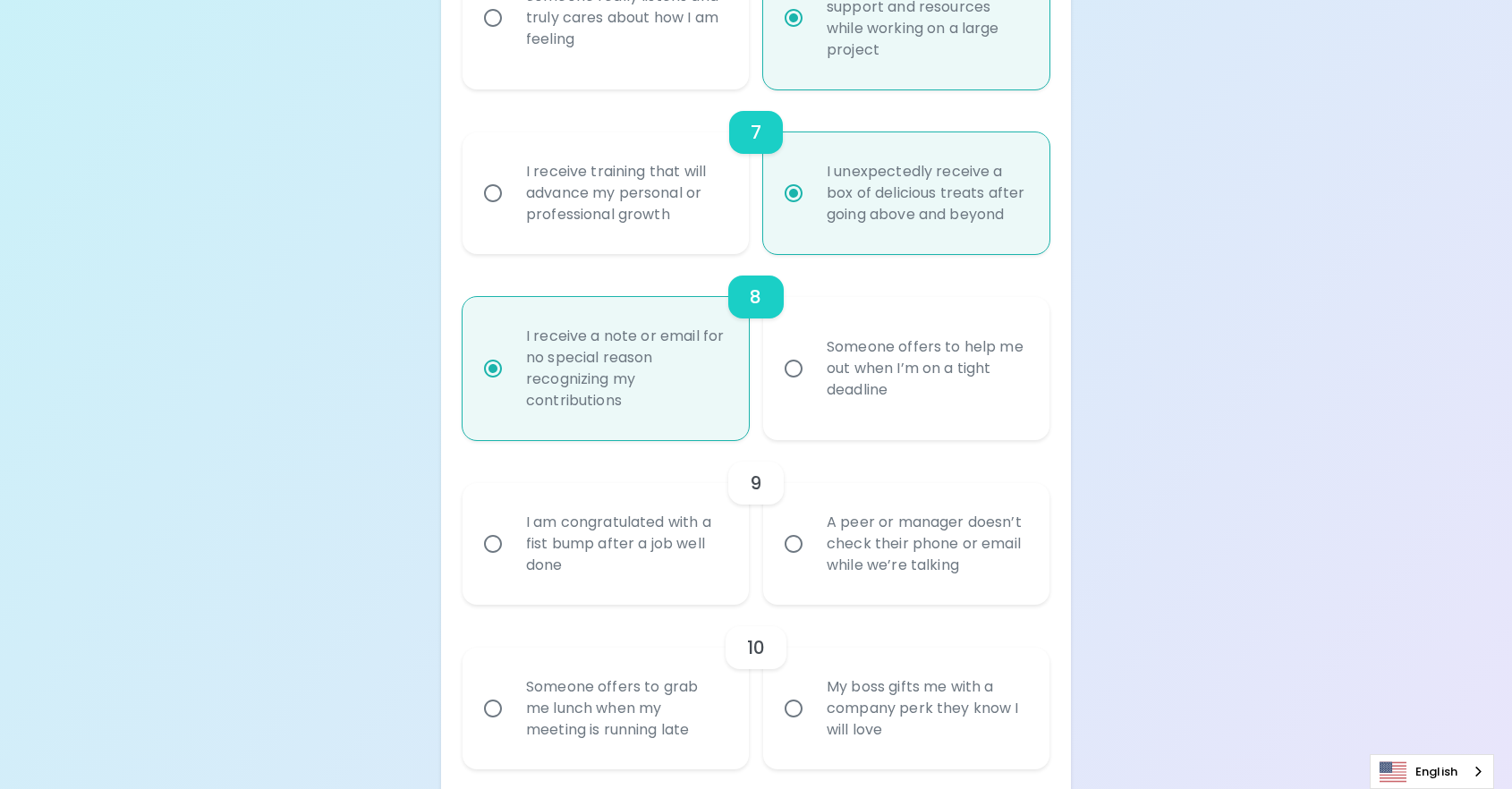
scroll to position [1410, 0]
radio input "true"
click at [619, 594] on div "I am congratulated with a fist bump after a job well done" at bounding box center [625, 540] width 228 height 107
click at [512, 559] on input "I am congratulated with a fist bump after a job well done" at bounding box center [493, 541] width 37 height 37
radio input "false"
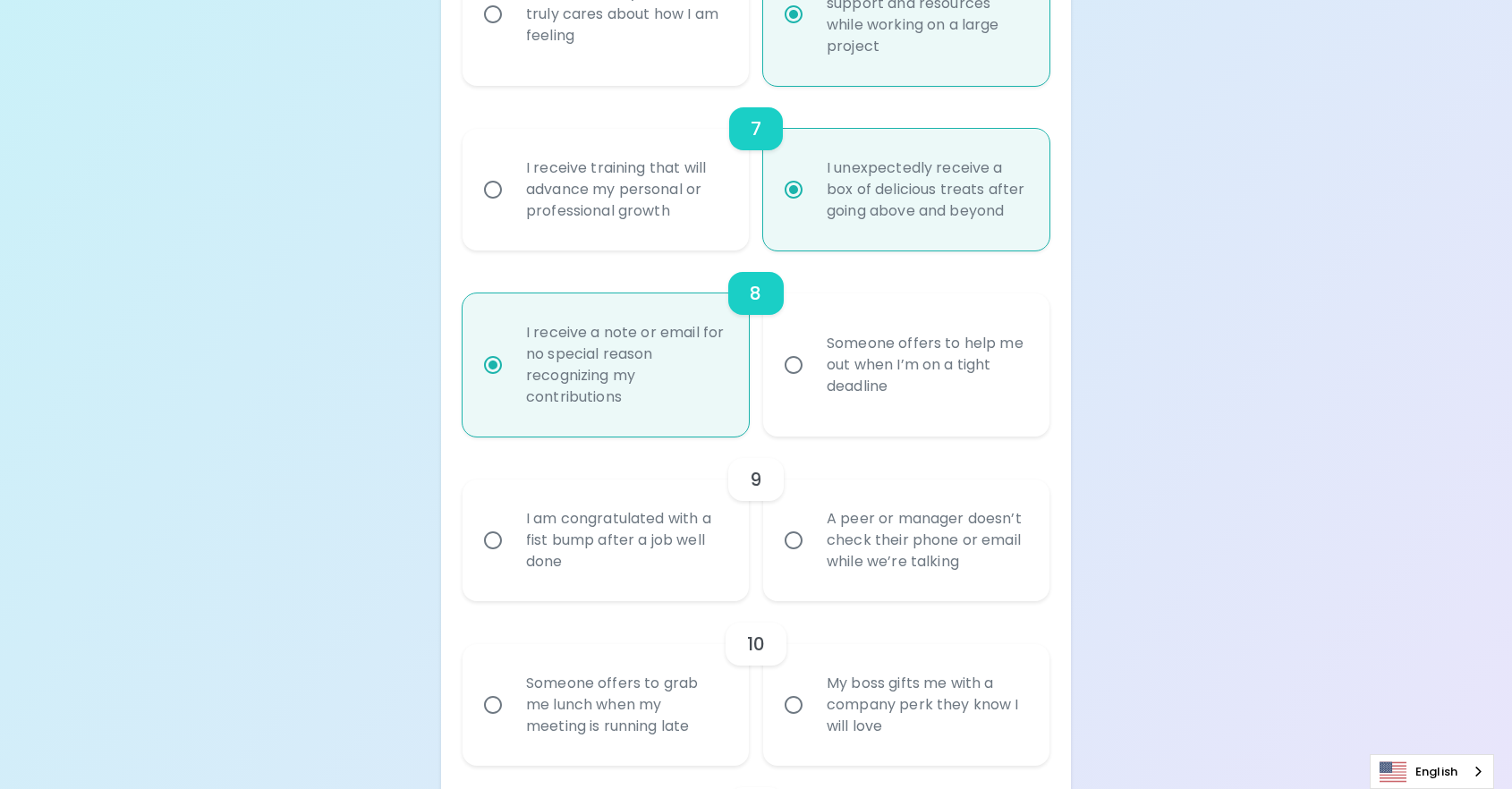
radio input "false"
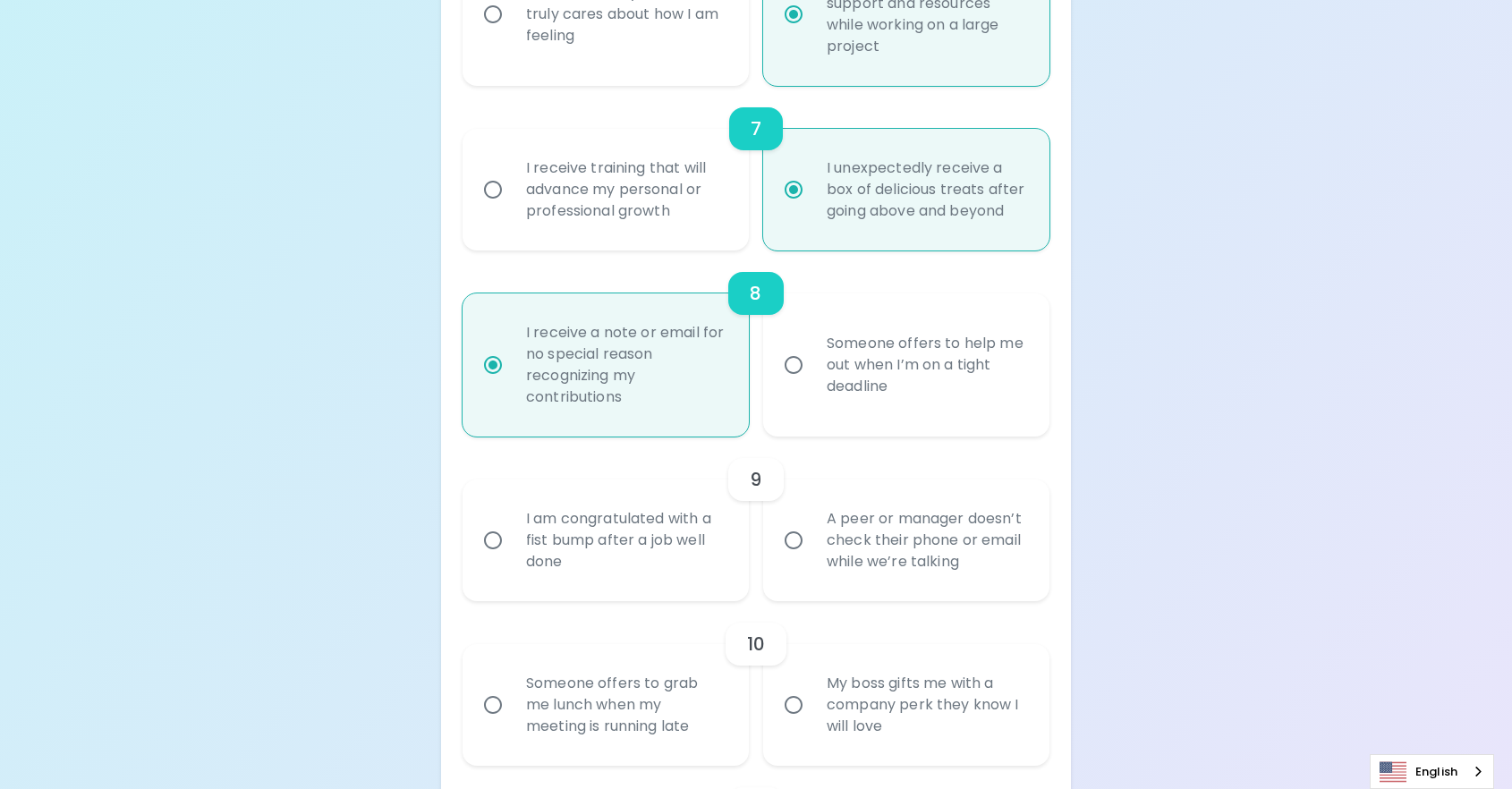
radio input "false"
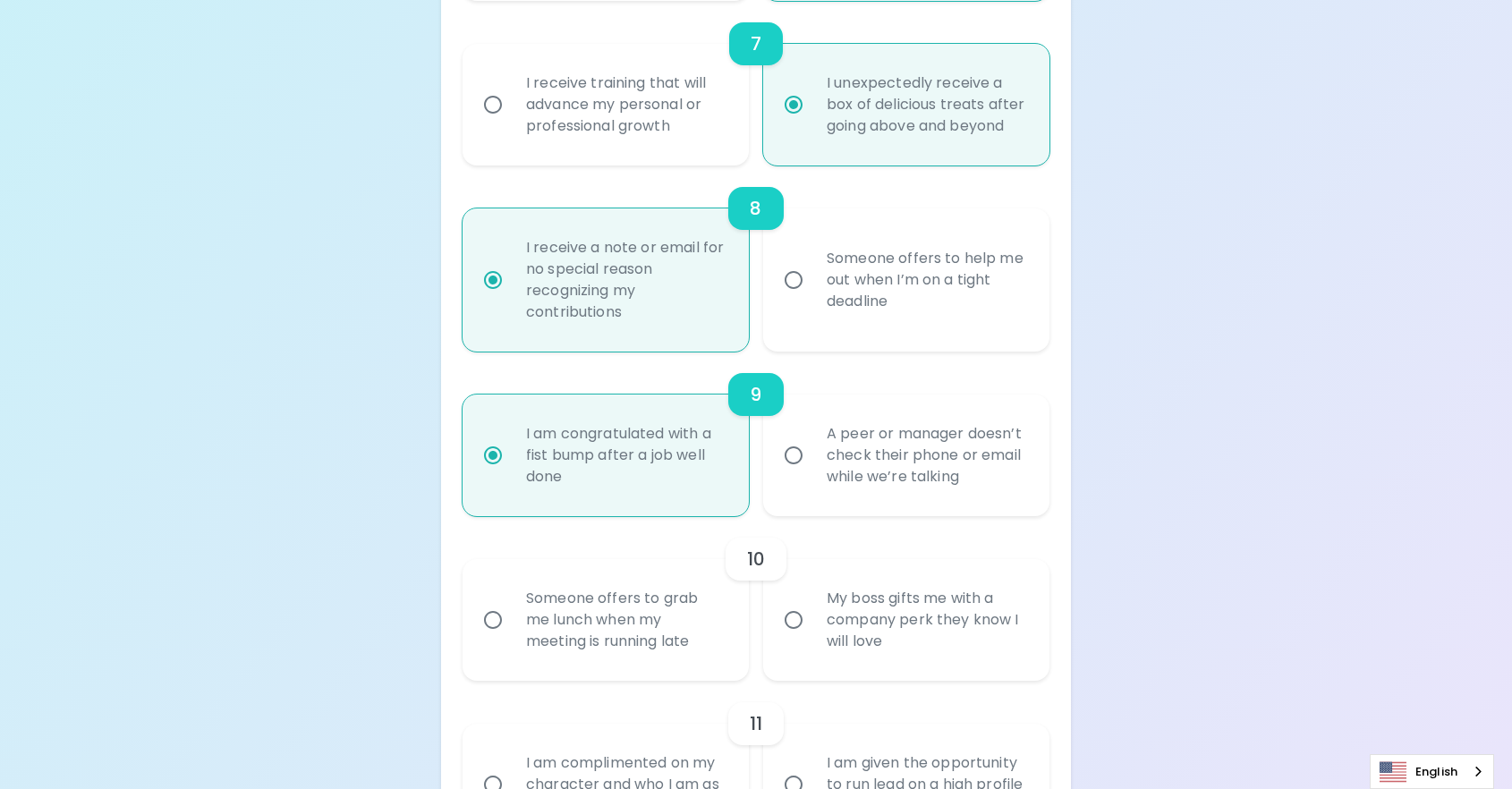
scroll to position [1552, 0]
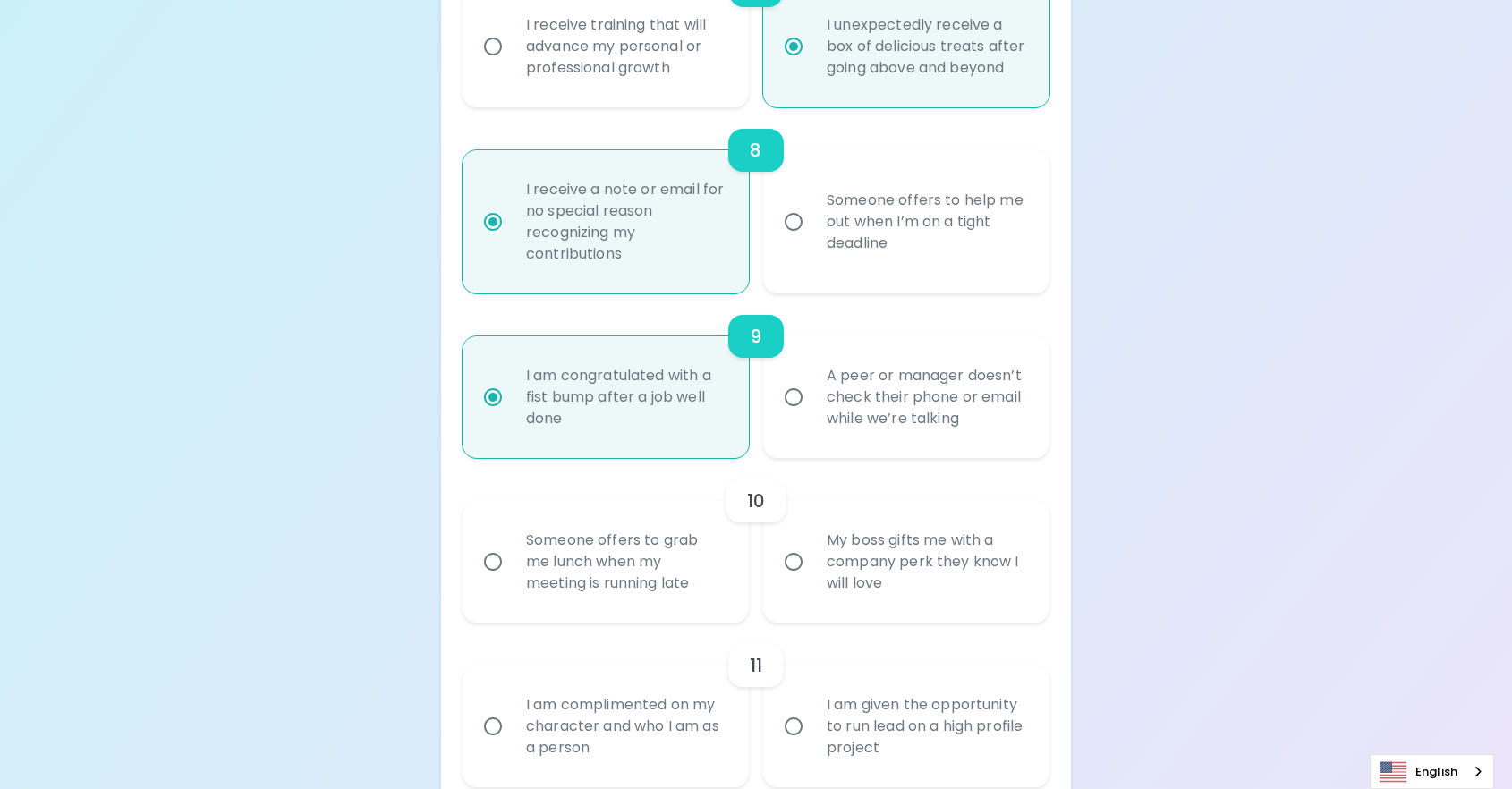
radio input "true"
click at [960, 603] on div "My boss gifts me with a company perk they know I will love" at bounding box center [926, 561] width 228 height 107
click at [813, 581] on input "My boss gifts me with a company perk they know I will love" at bounding box center [794, 561] width 37 height 37
radio input "false"
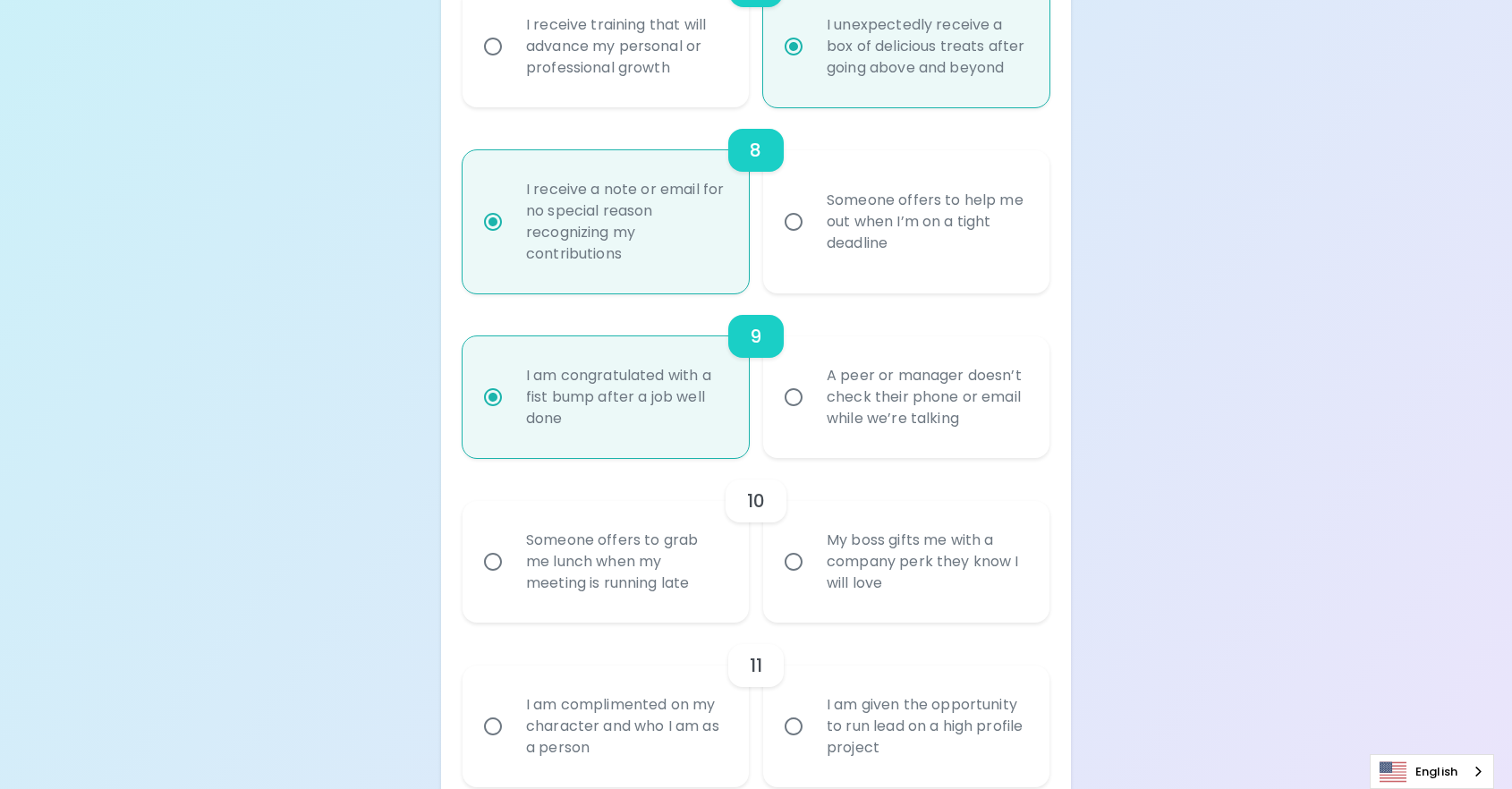
radio input "false"
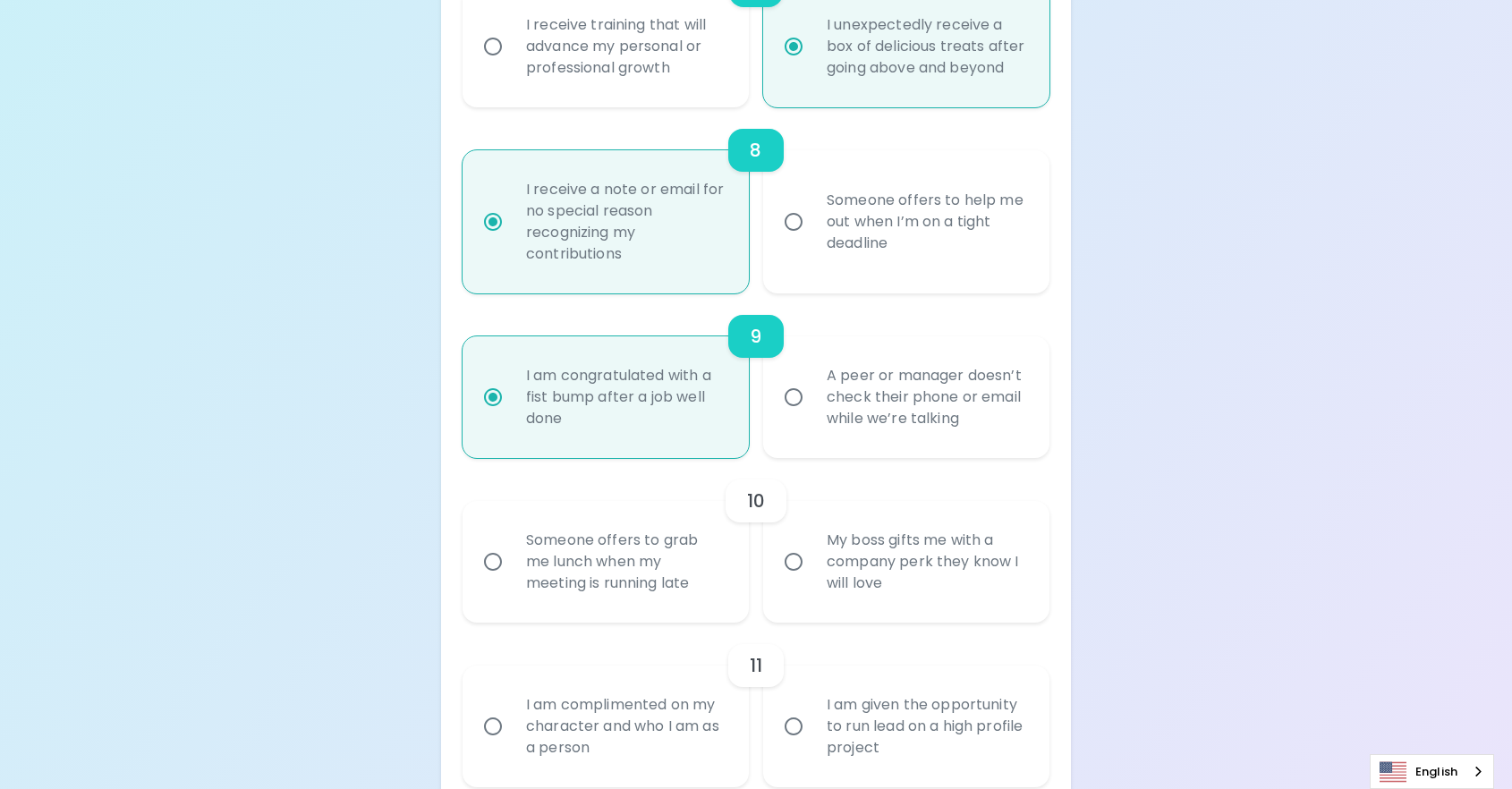
radio input "false"
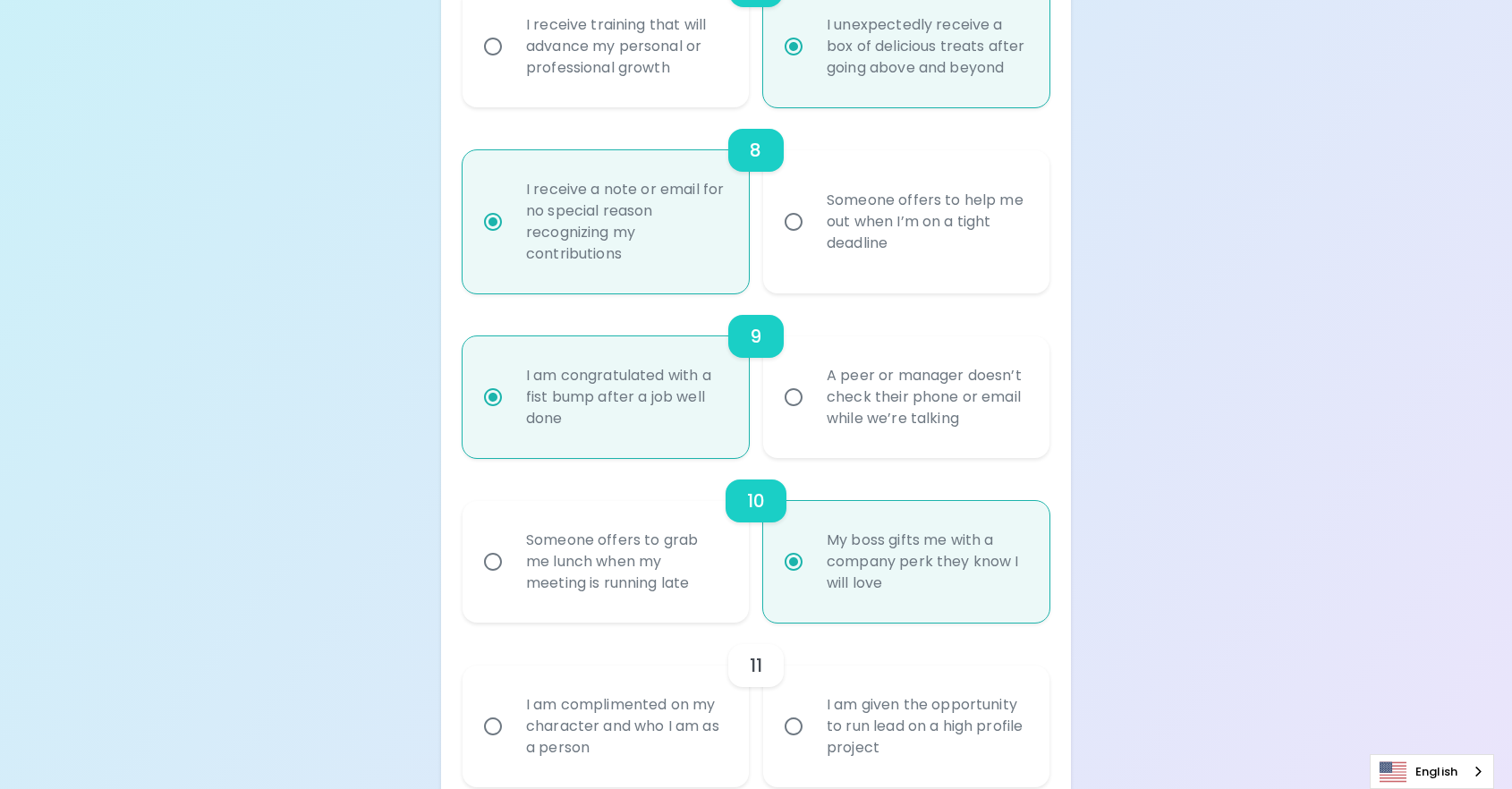
scroll to position [1695, 0]
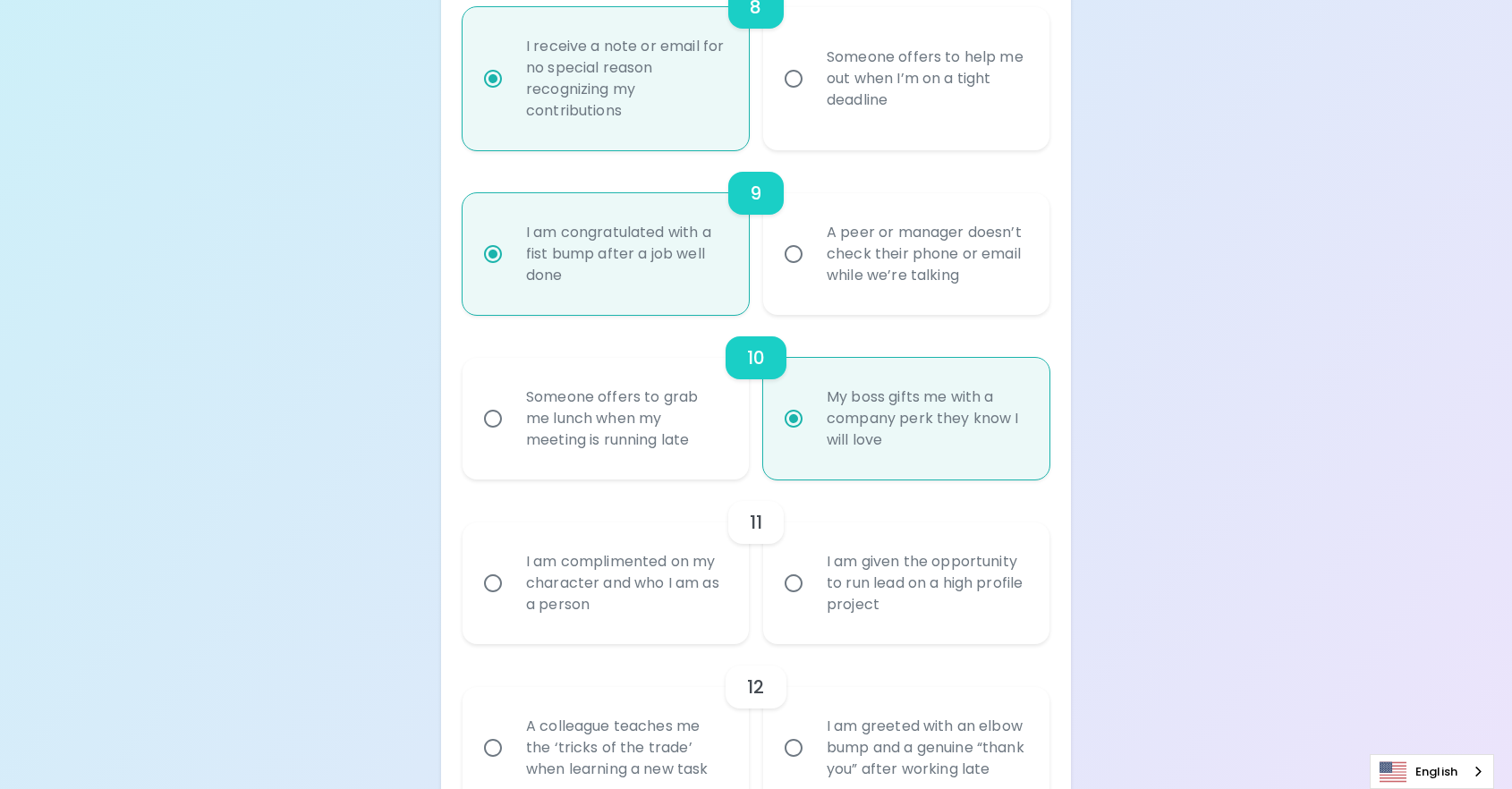
radio input "true"
click at [651, 625] on div "I am complimented on my character and who I am as a person" at bounding box center [625, 583] width 228 height 107
click at [512, 602] on input "I am complimented on my character and who I am as a person" at bounding box center [493, 583] width 37 height 37
radio input "false"
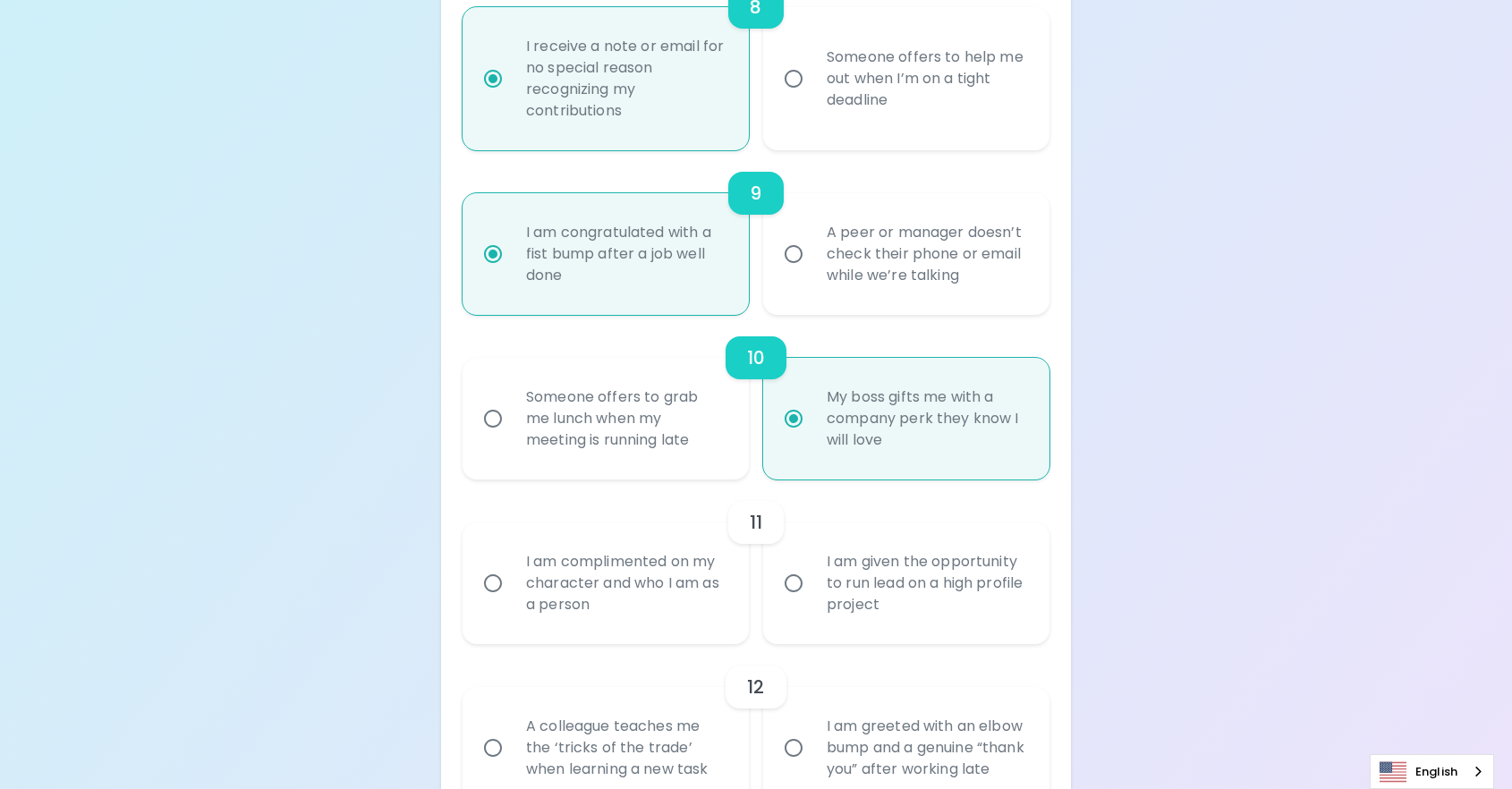
radio input "false"
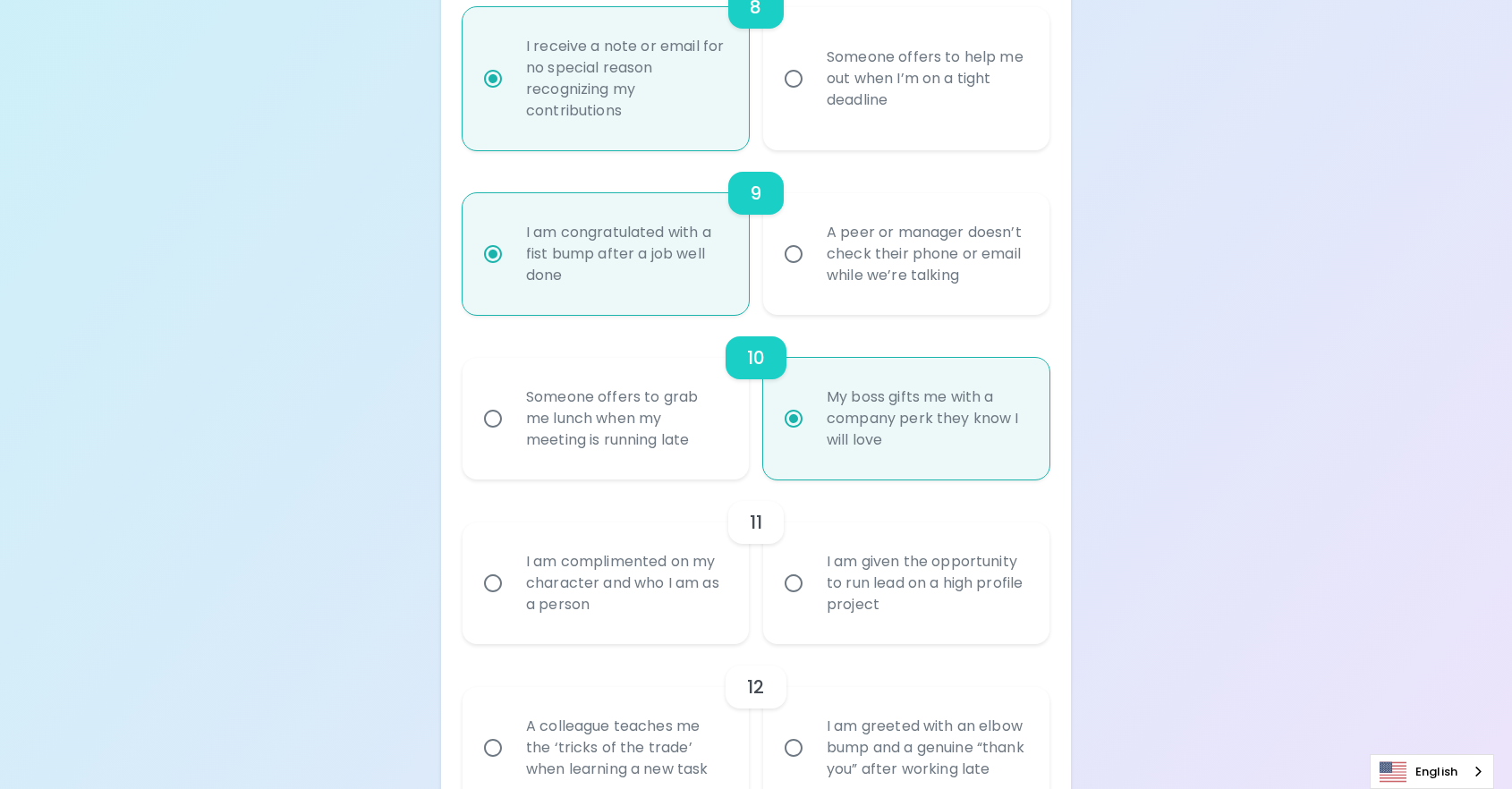
radio input "false"
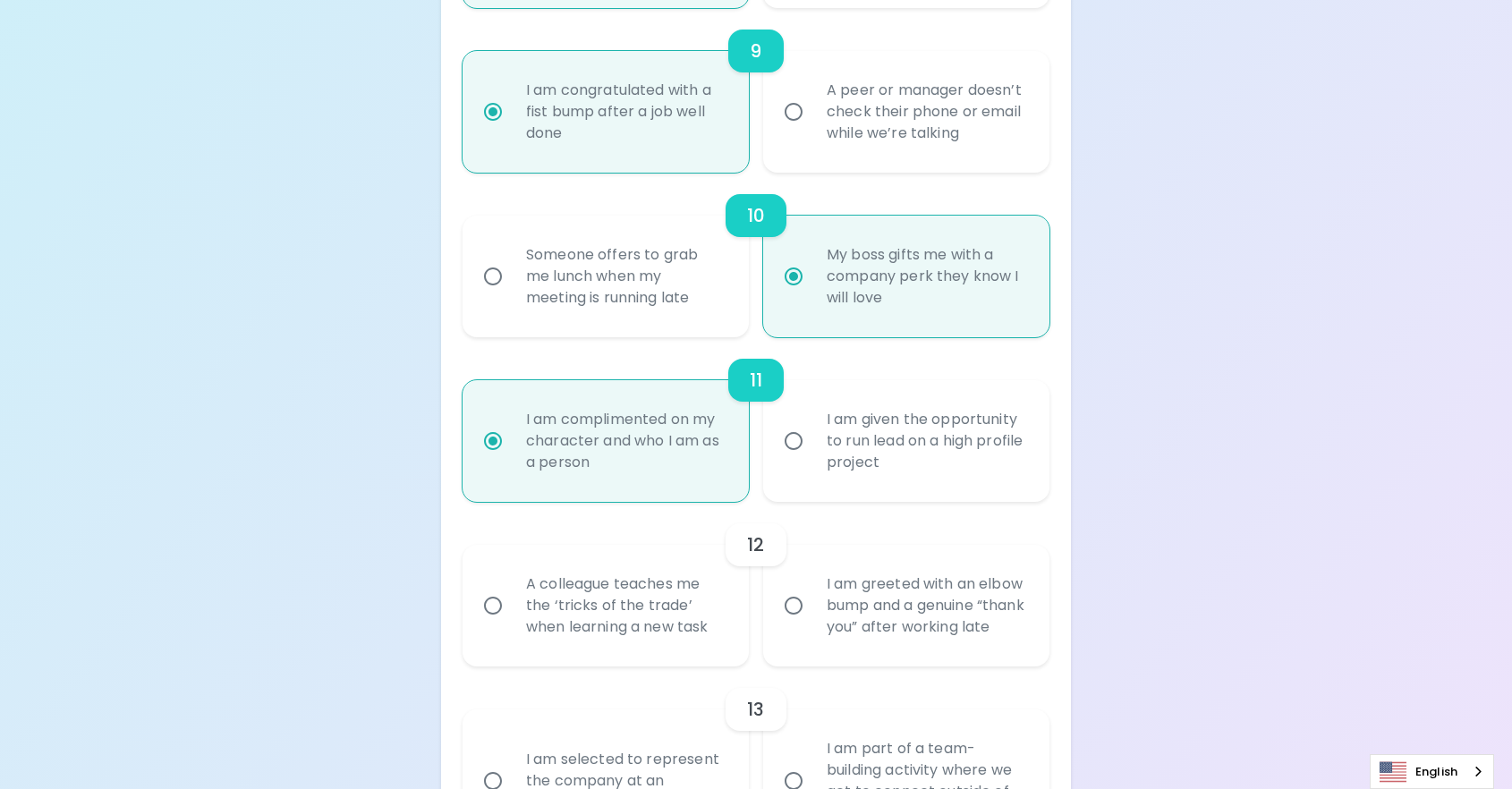
scroll to position [1839, 0]
radio input "true"
click at [621, 629] on div "A colleague teaches me the ‘tricks of the trade’ when learning a new task" at bounding box center [625, 605] width 228 height 107
click at [512, 624] on input "A colleague teaches me the ‘tricks of the trade’ when learning a new task" at bounding box center [493, 605] width 37 height 37
radio input "false"
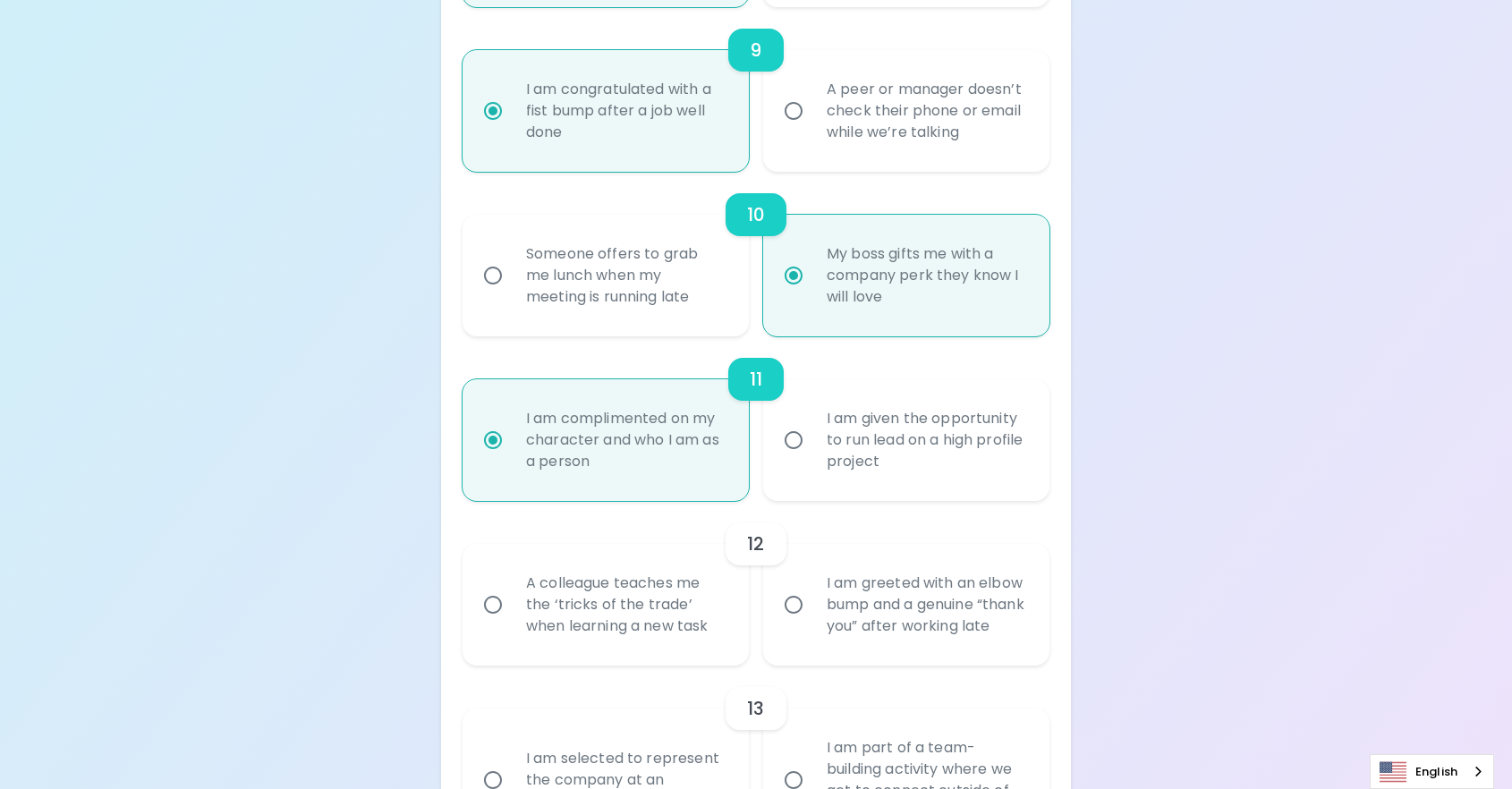
radio input "false"
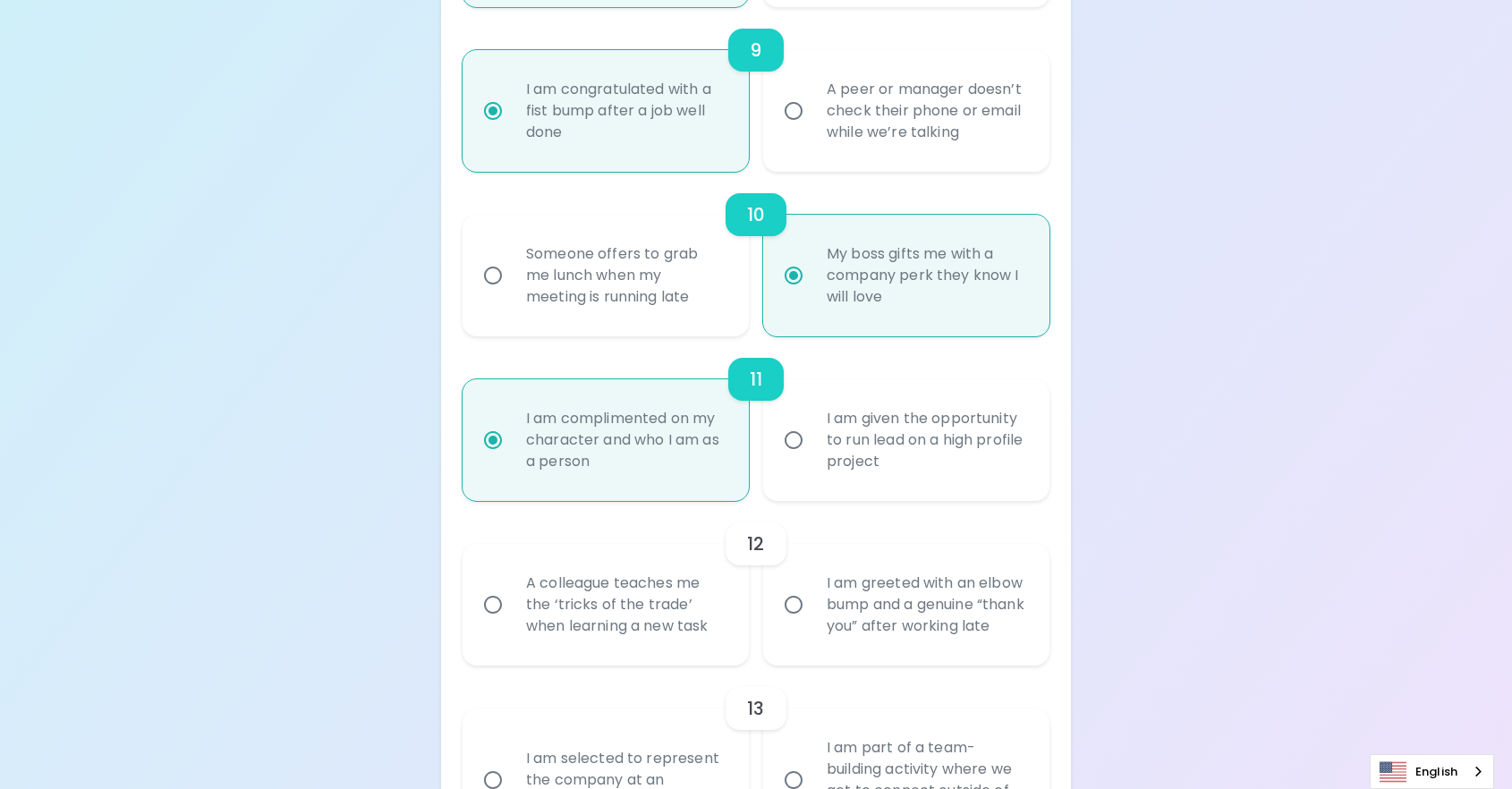
radio input "false"
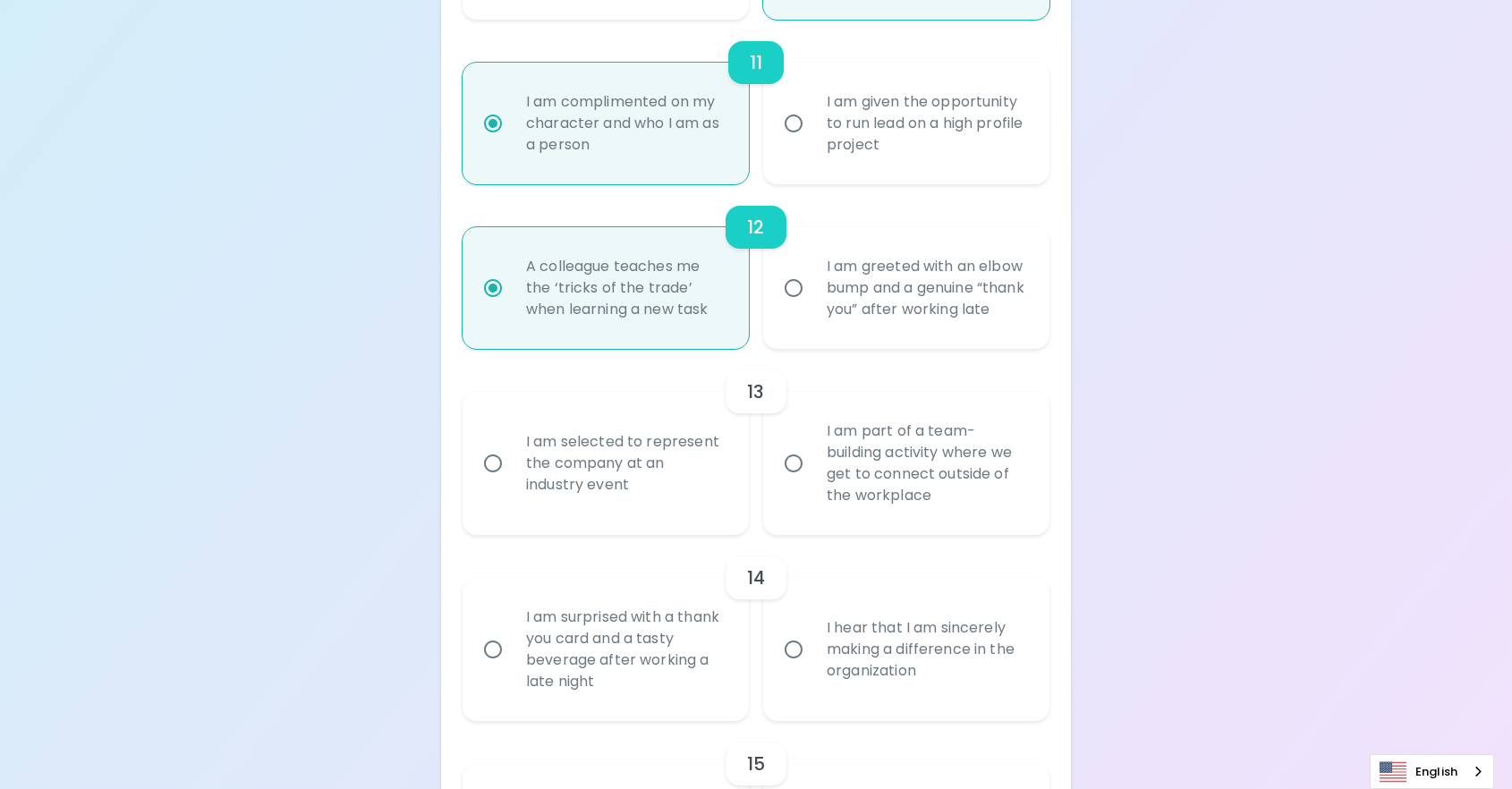
scroll to position [2161, 0]
radio input "true"
click at [681, 512] on div "I am selected to represent the company at an industry event" at bounding box center [625, 458] width 228 height 107
click at [512, 477] on input "I am selected to represent the company at an industry event" at bounding box center [493, 458] width 37 height 37
radio input "false"
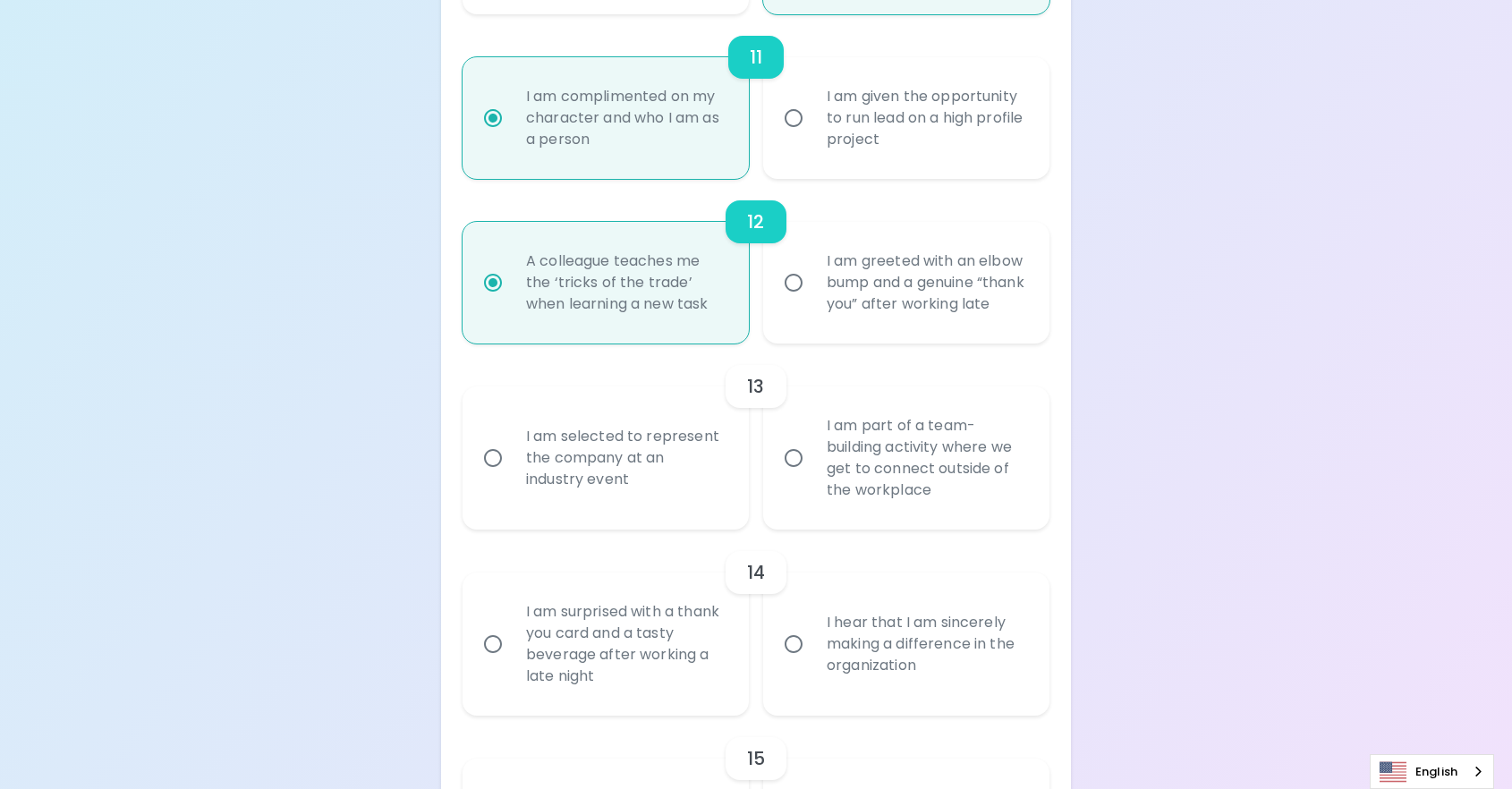
radio input "false"
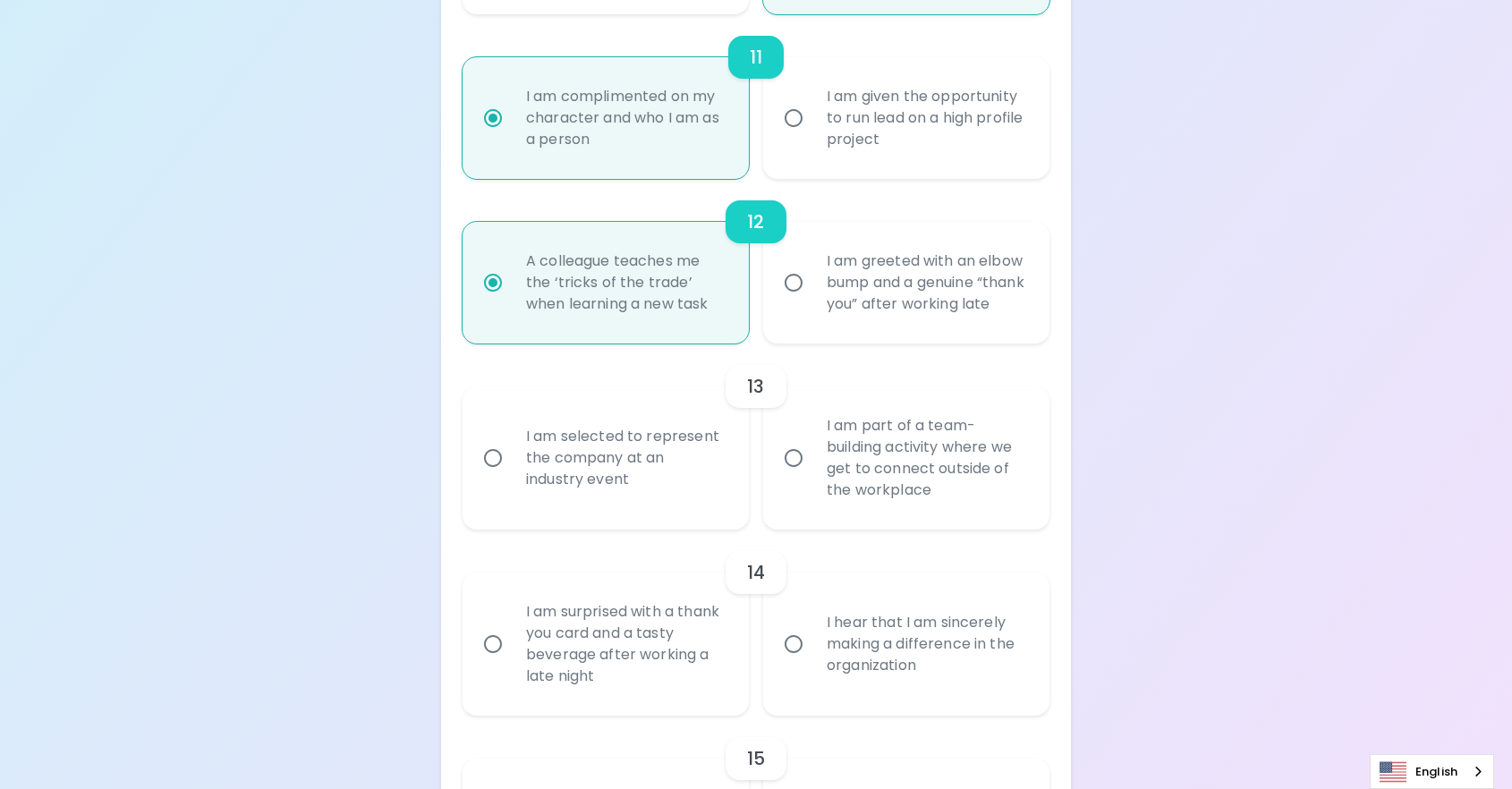
radio input "false"
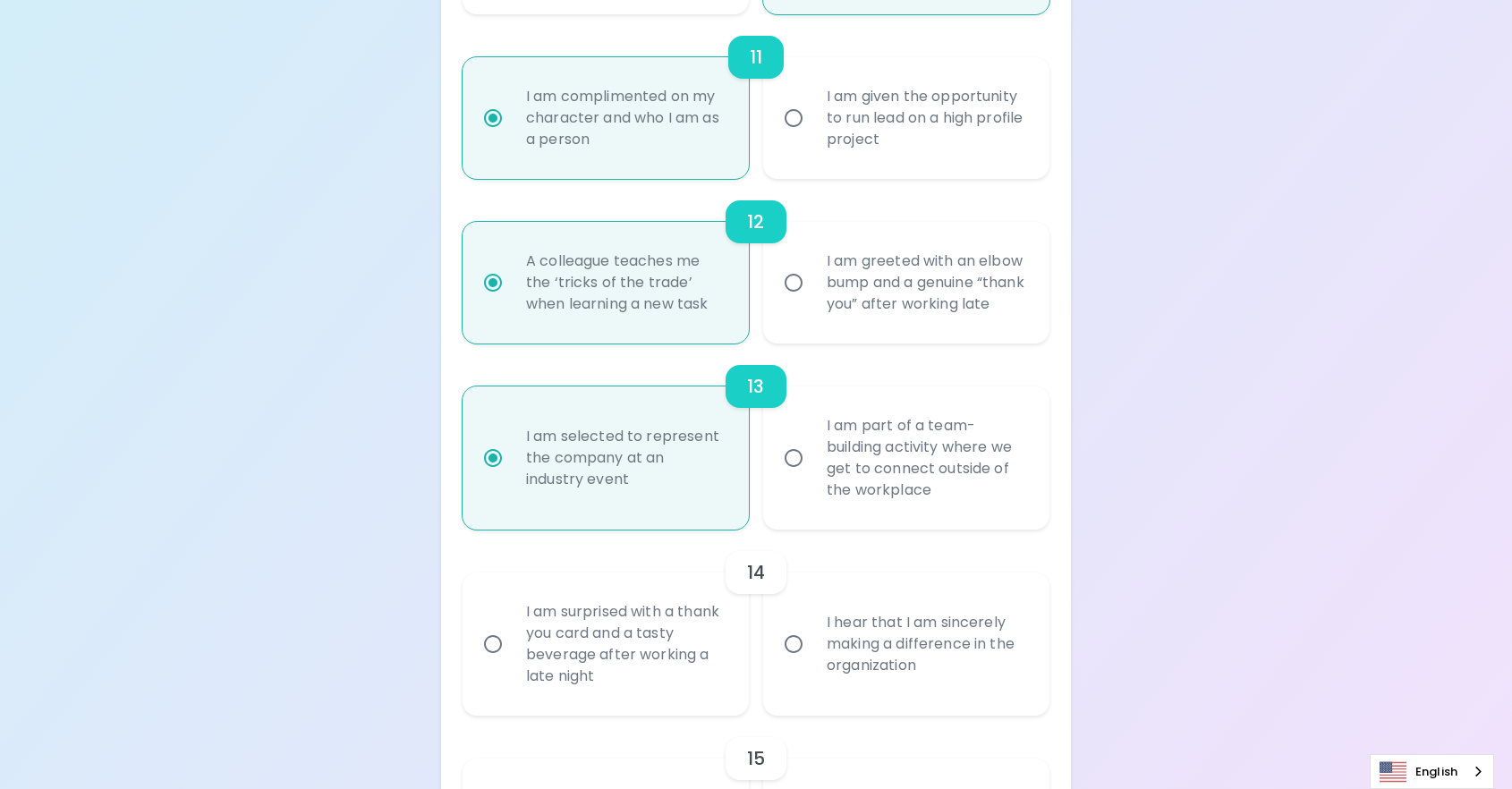
scroll to position [2304, 0]
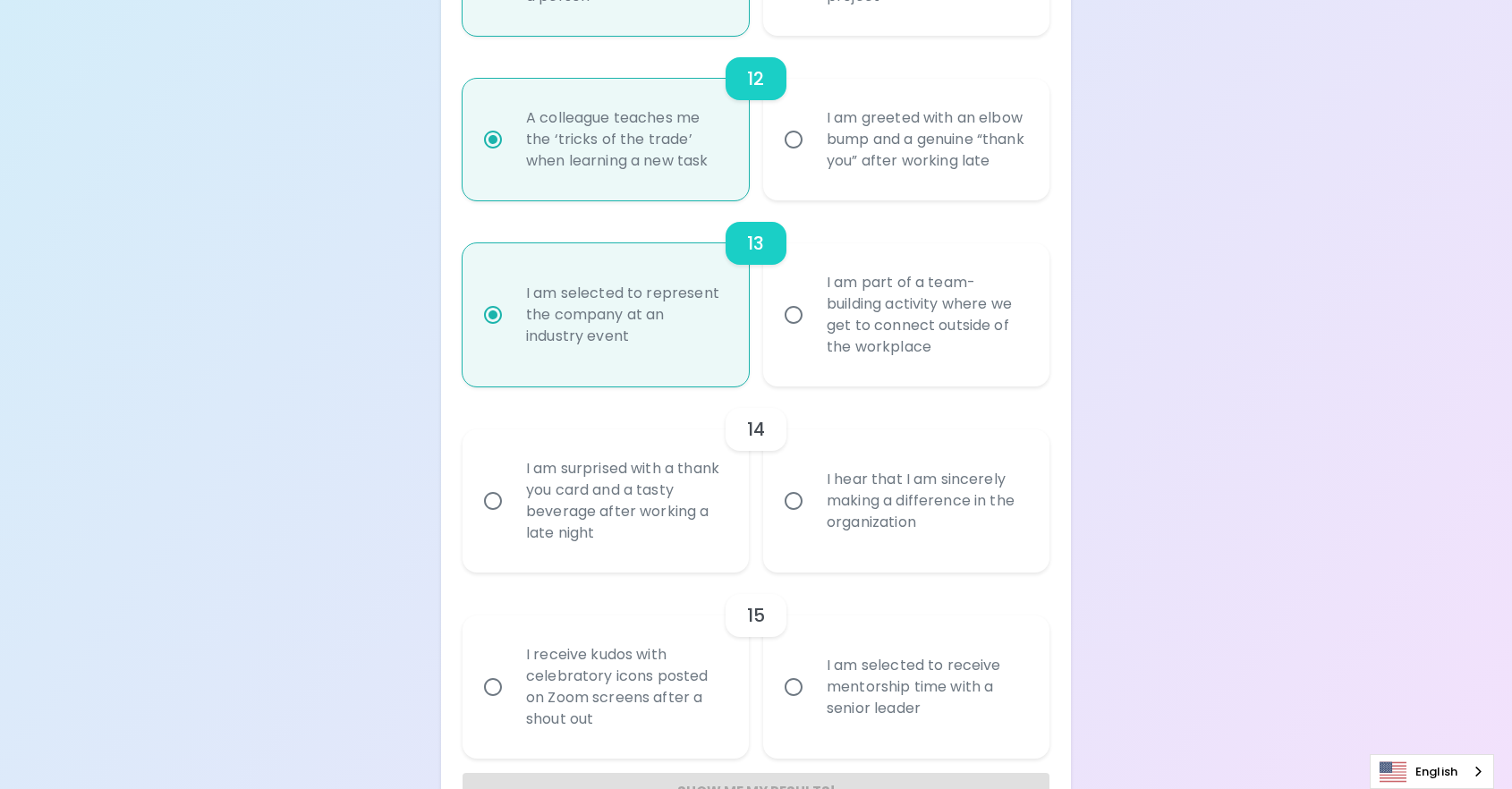
radio input "true"
click at [922, 555] on div "I hear that I am sincerely making a difference in the organization" at bounding box center [926, 500] width 228 height 107
click at [813, 520] on input "I hear that I am sincerely making a difference in the organization" at bounding box center [794, 501] width 37 height 37
radio input "false"
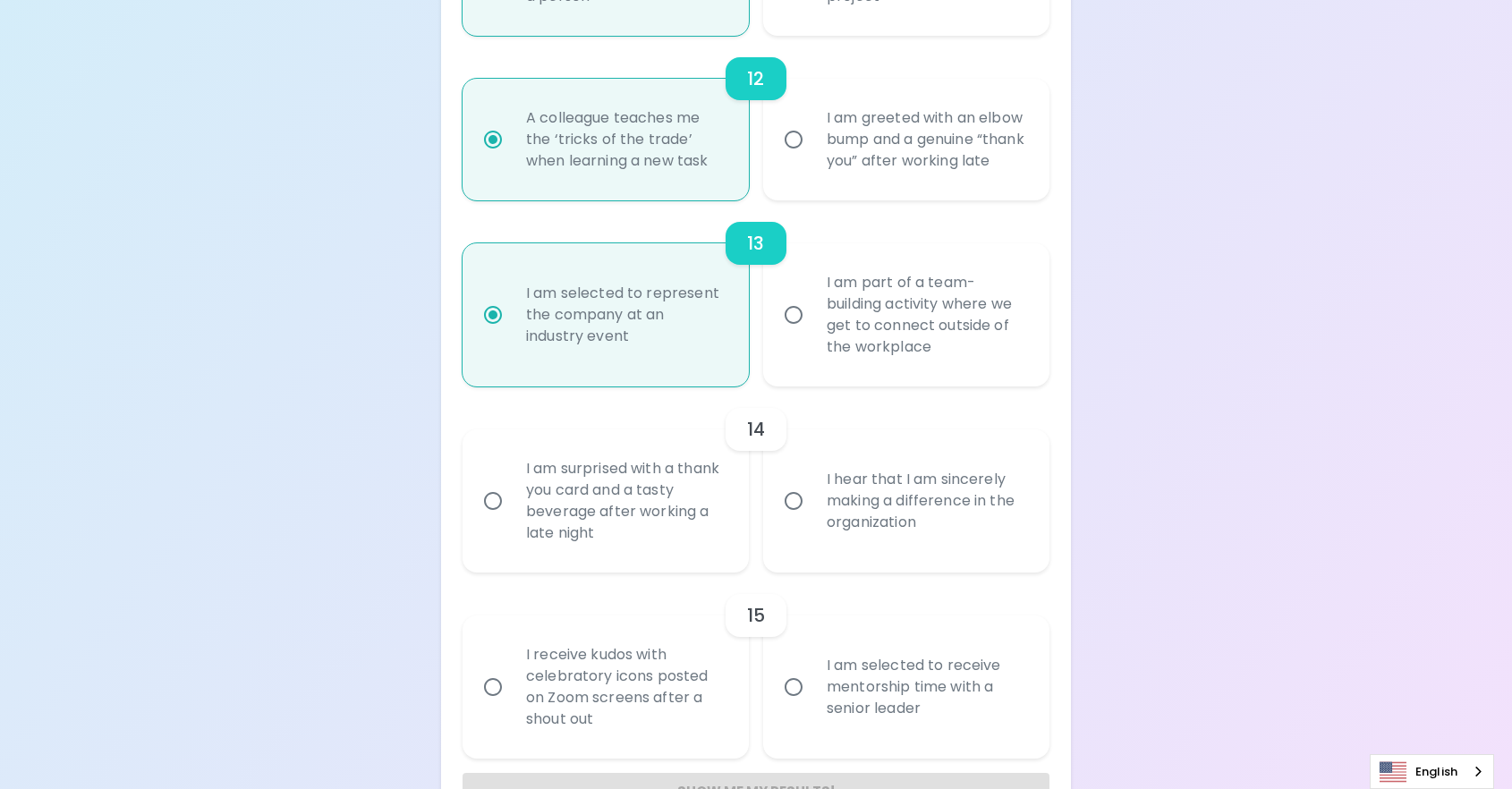
radio input "false"
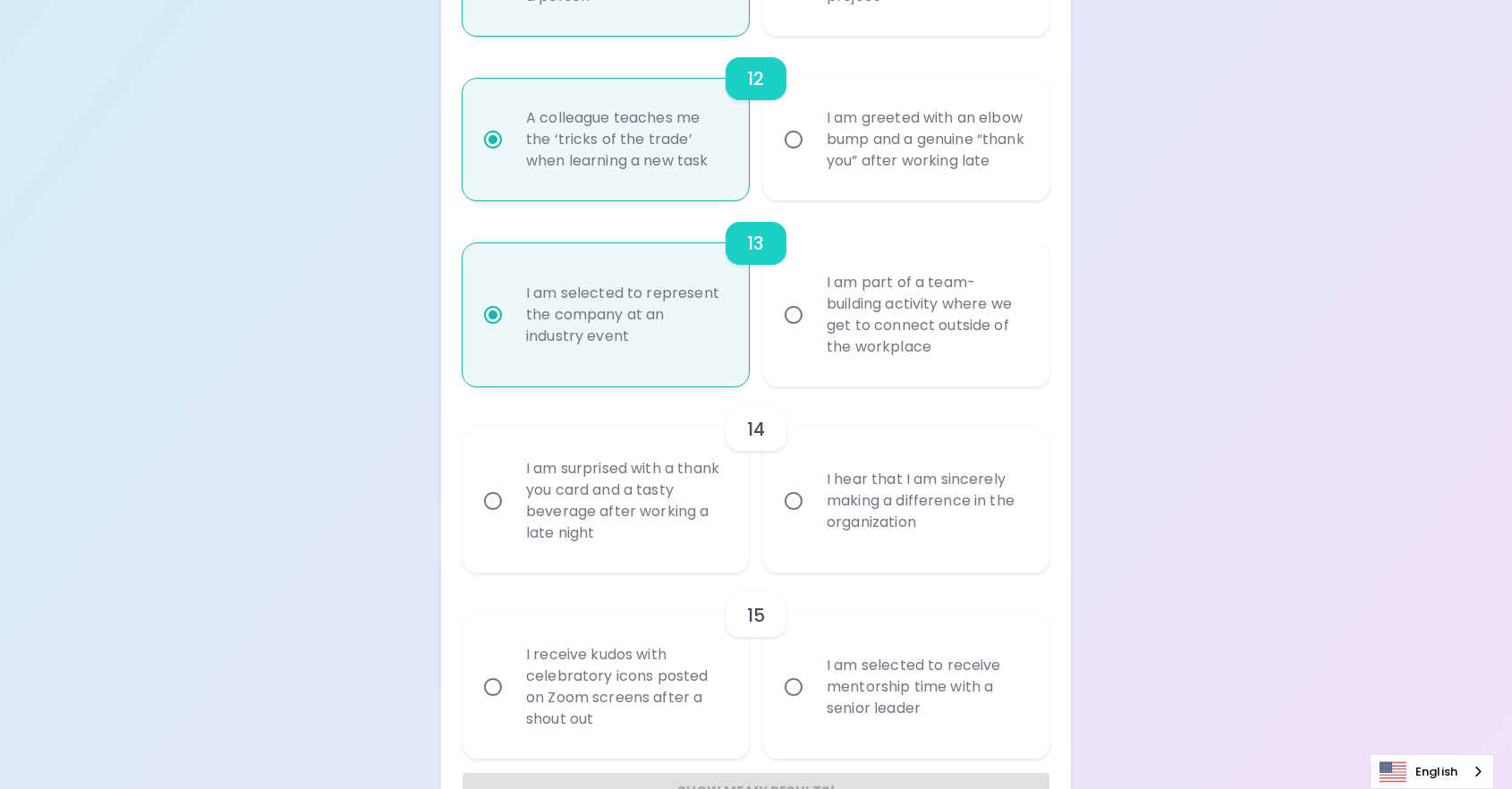
radio input "false"
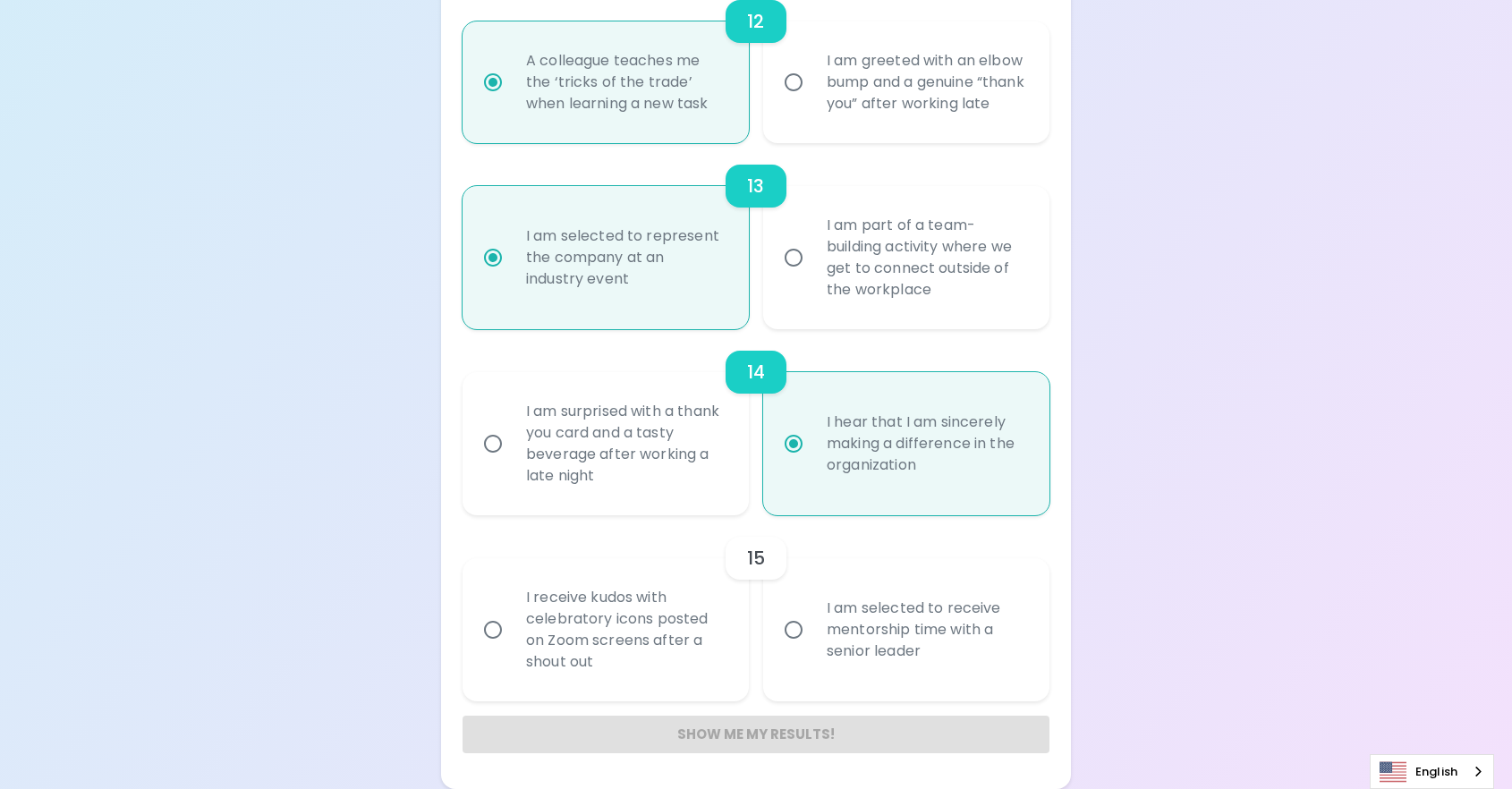
scroll to position [2404, 0]
radio input "true"
click at [601, 621] on div "I receive kudos with celebratory icons posted on Zoom screens after a shout out" at bounding box center [625, 629] width 228 height 129
click at [512, 621] on input "I receive kudos with celebratory icons posted on Zoom screens after a shout out" at bounding box center [493, 629] width 37 height 37
radio input "false"
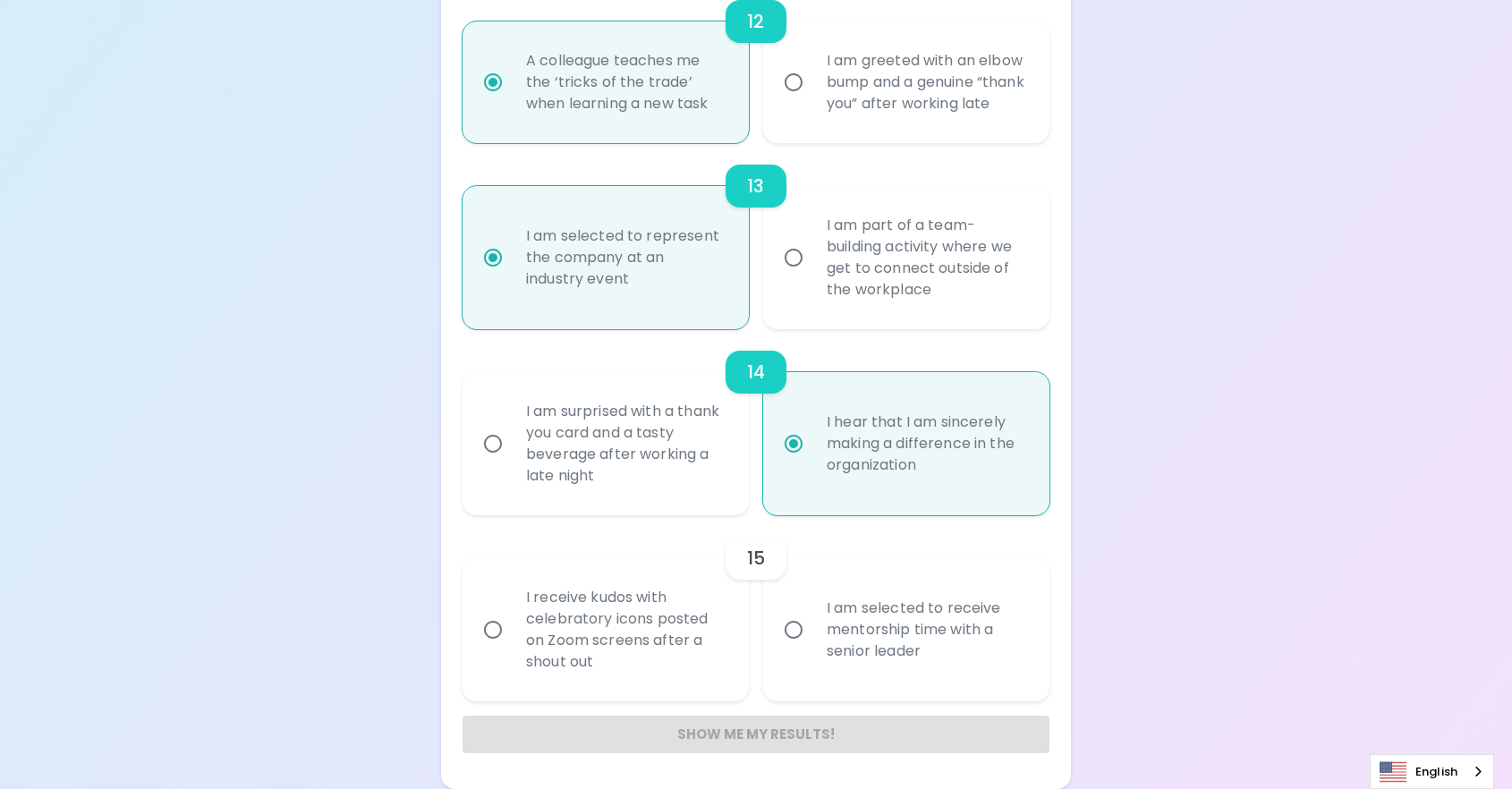
radio input "false"
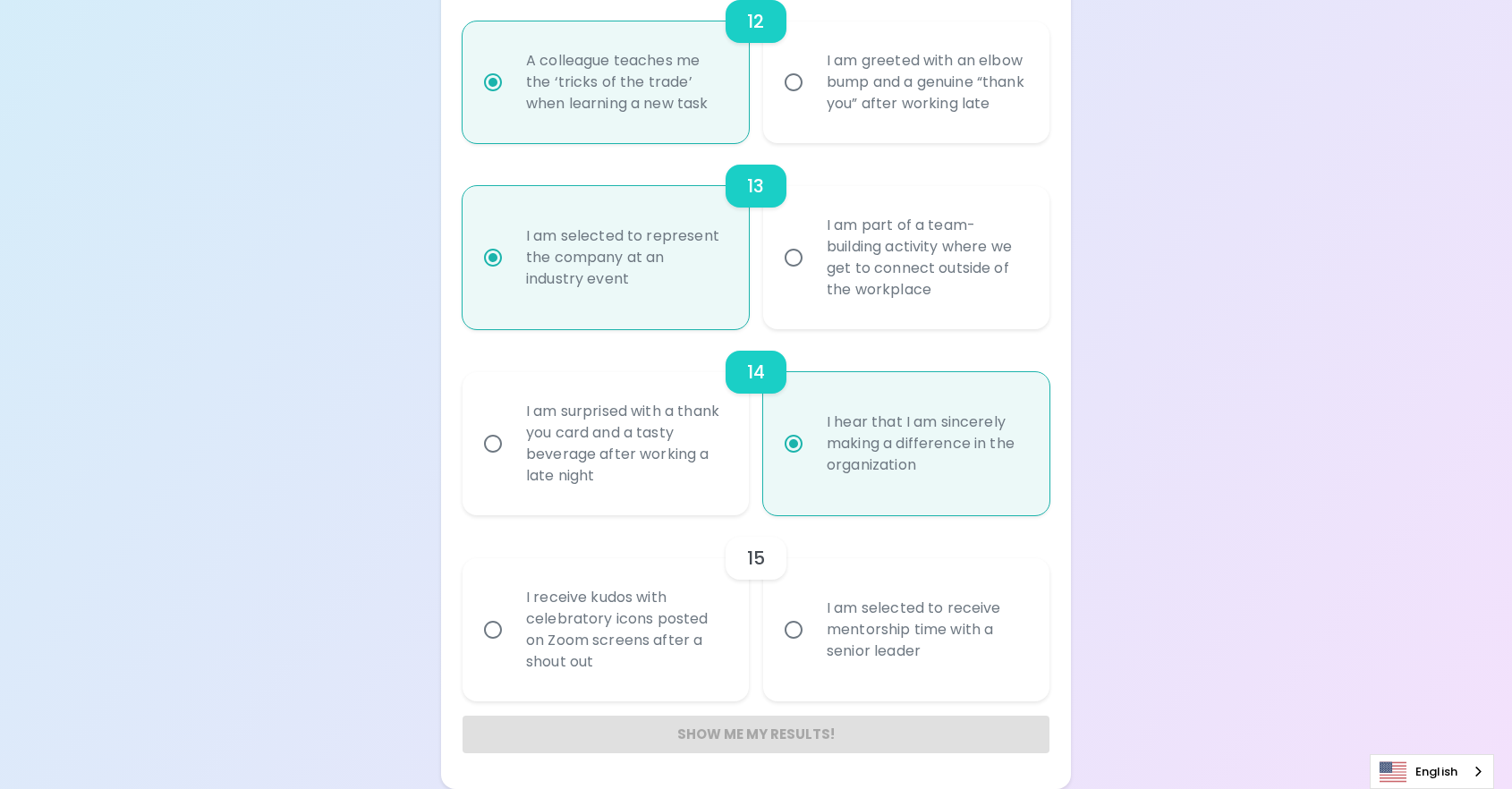
radio input "false"
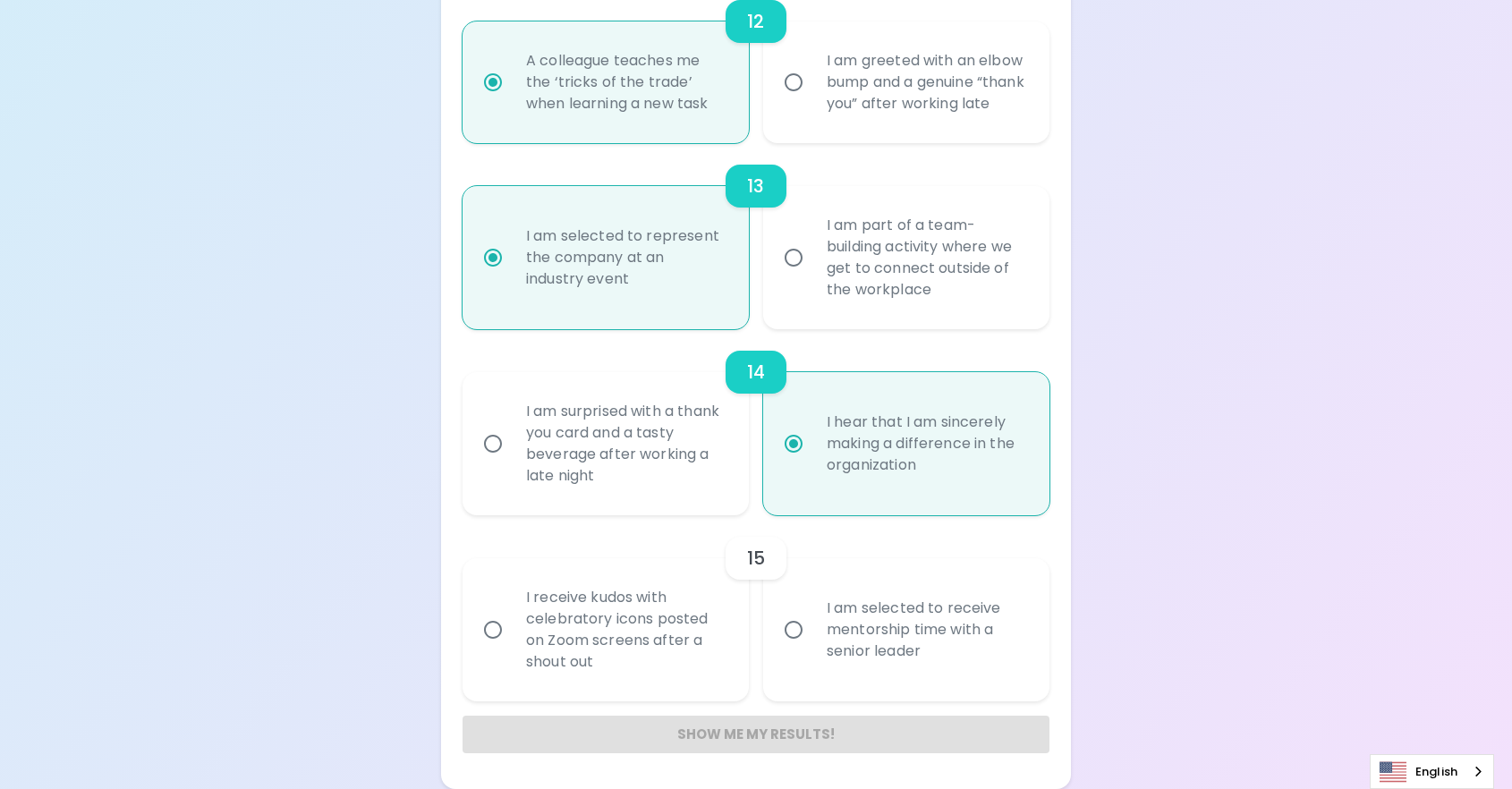
radio input "false"
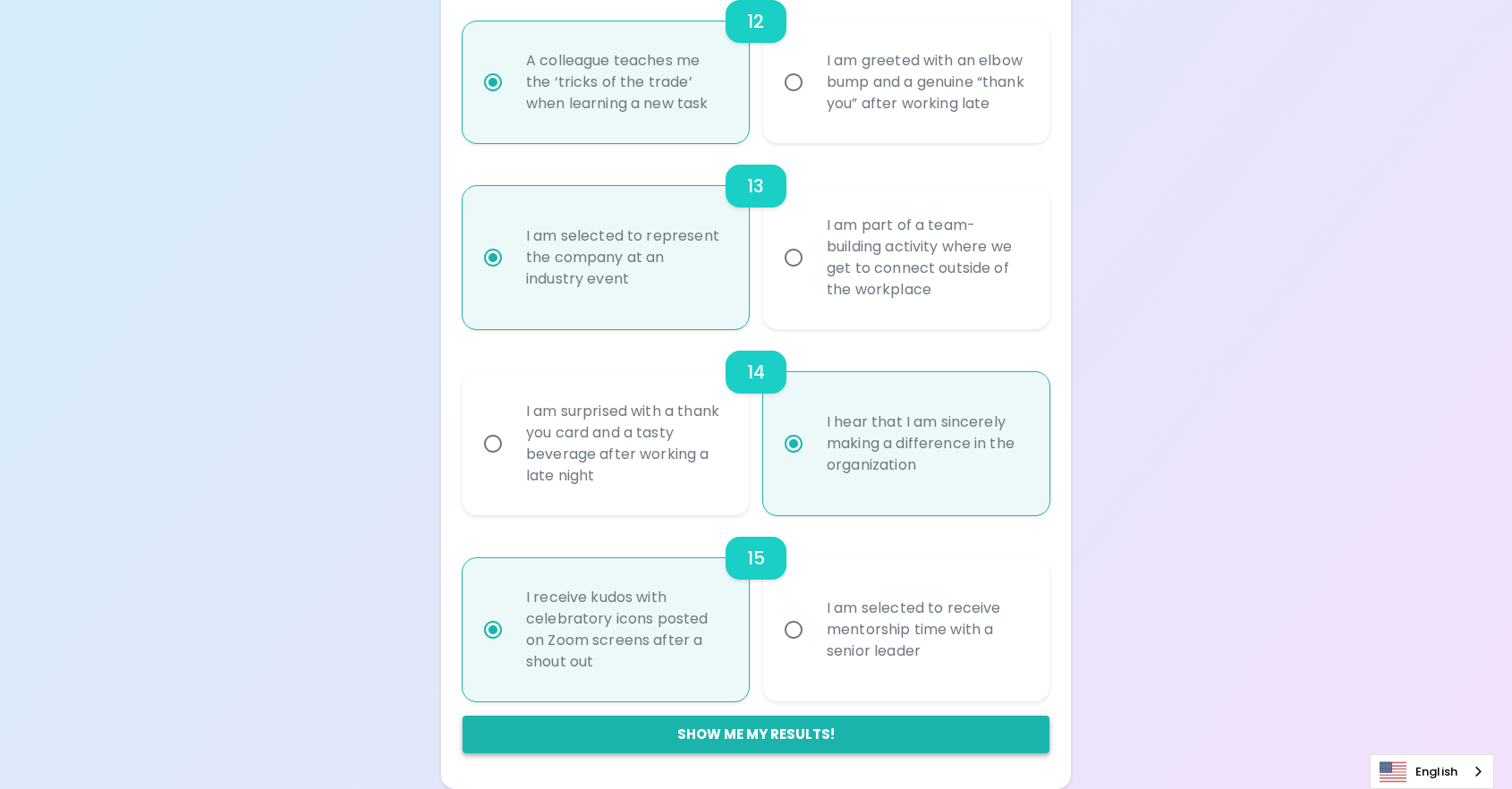
radio input "true"
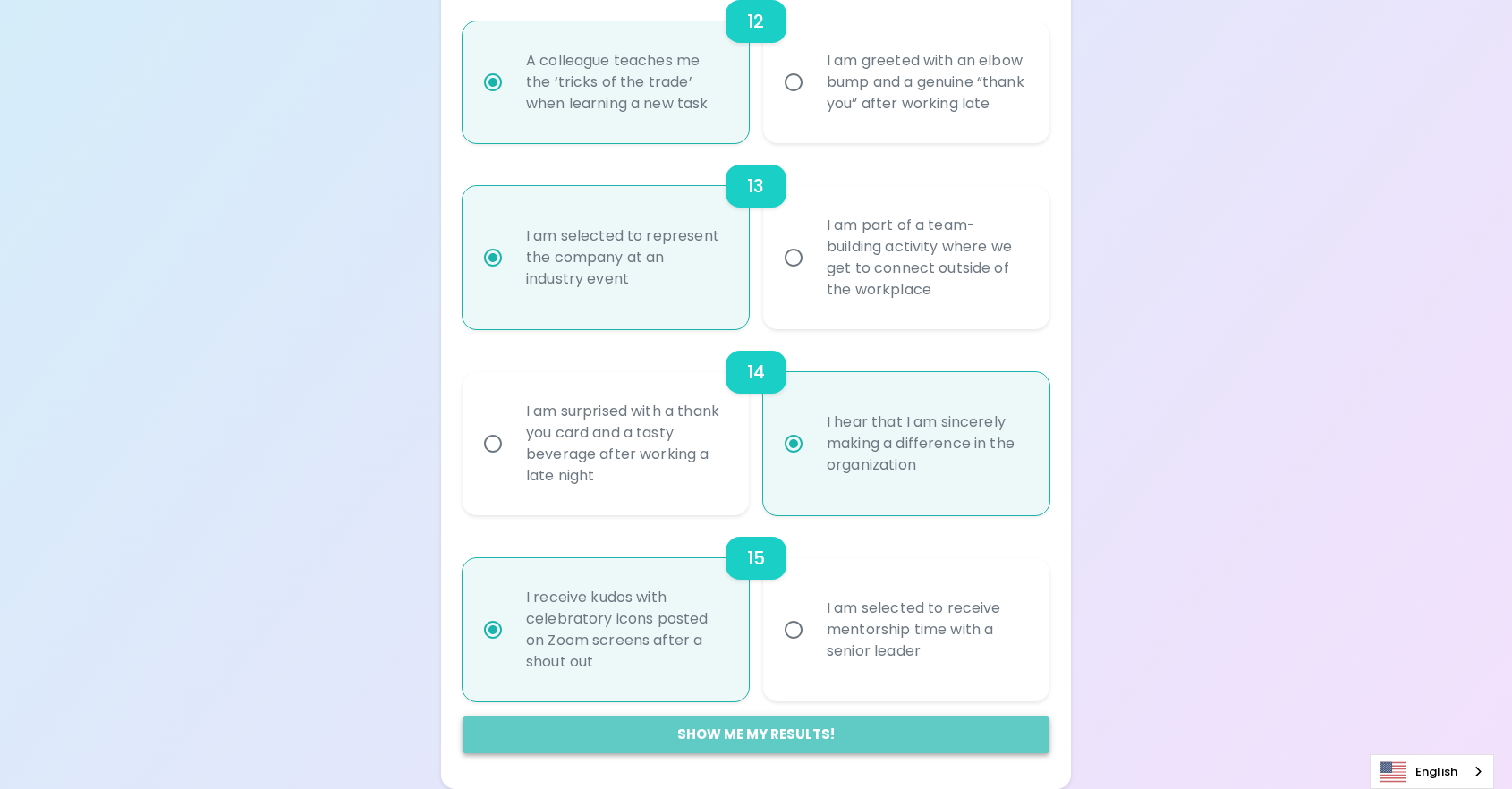
click at [794, 747] on button "Show me my results!" at bounding box center [756, 735] width 587 height 37
radio input "false"
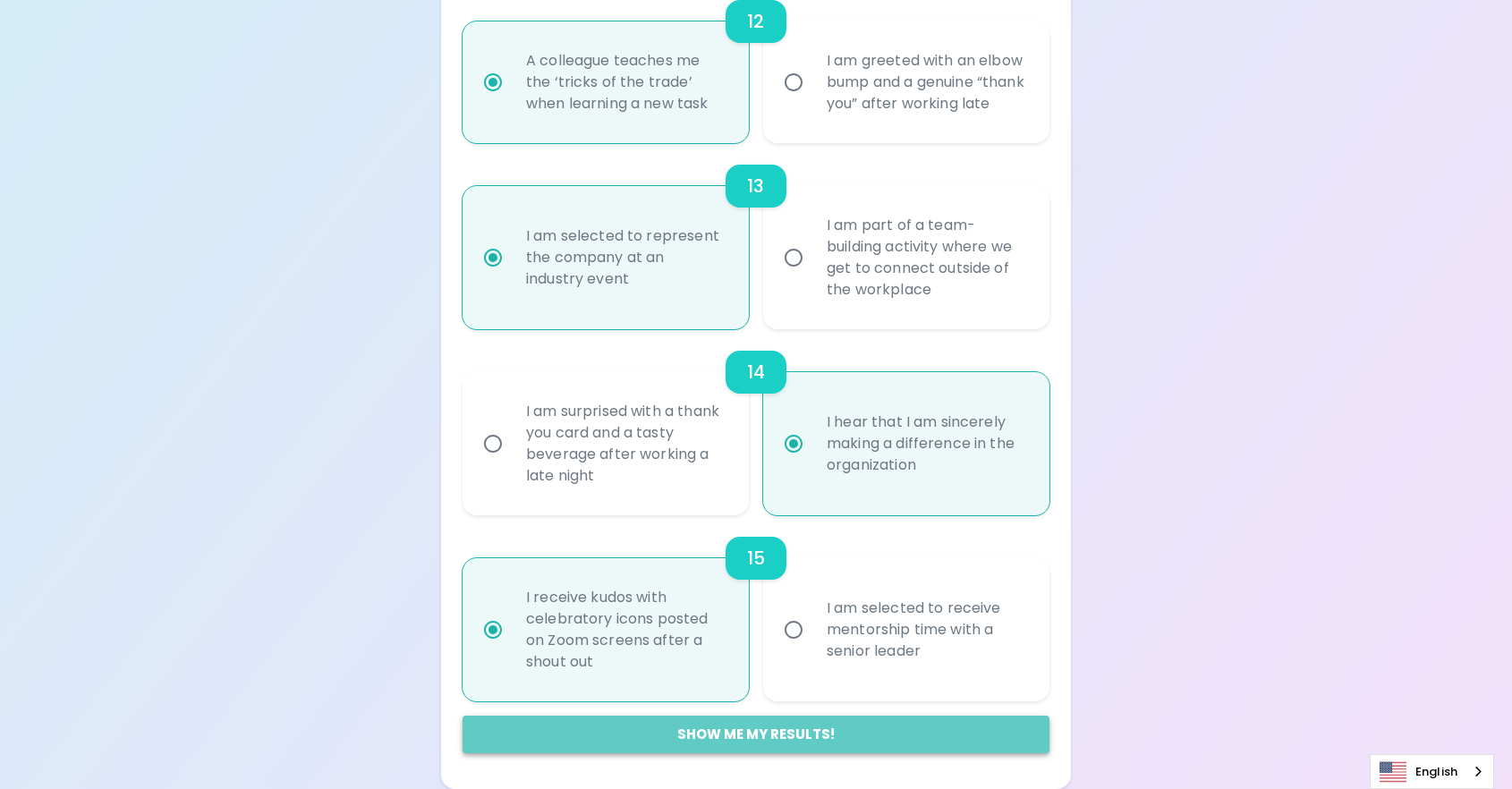
radio input "false"
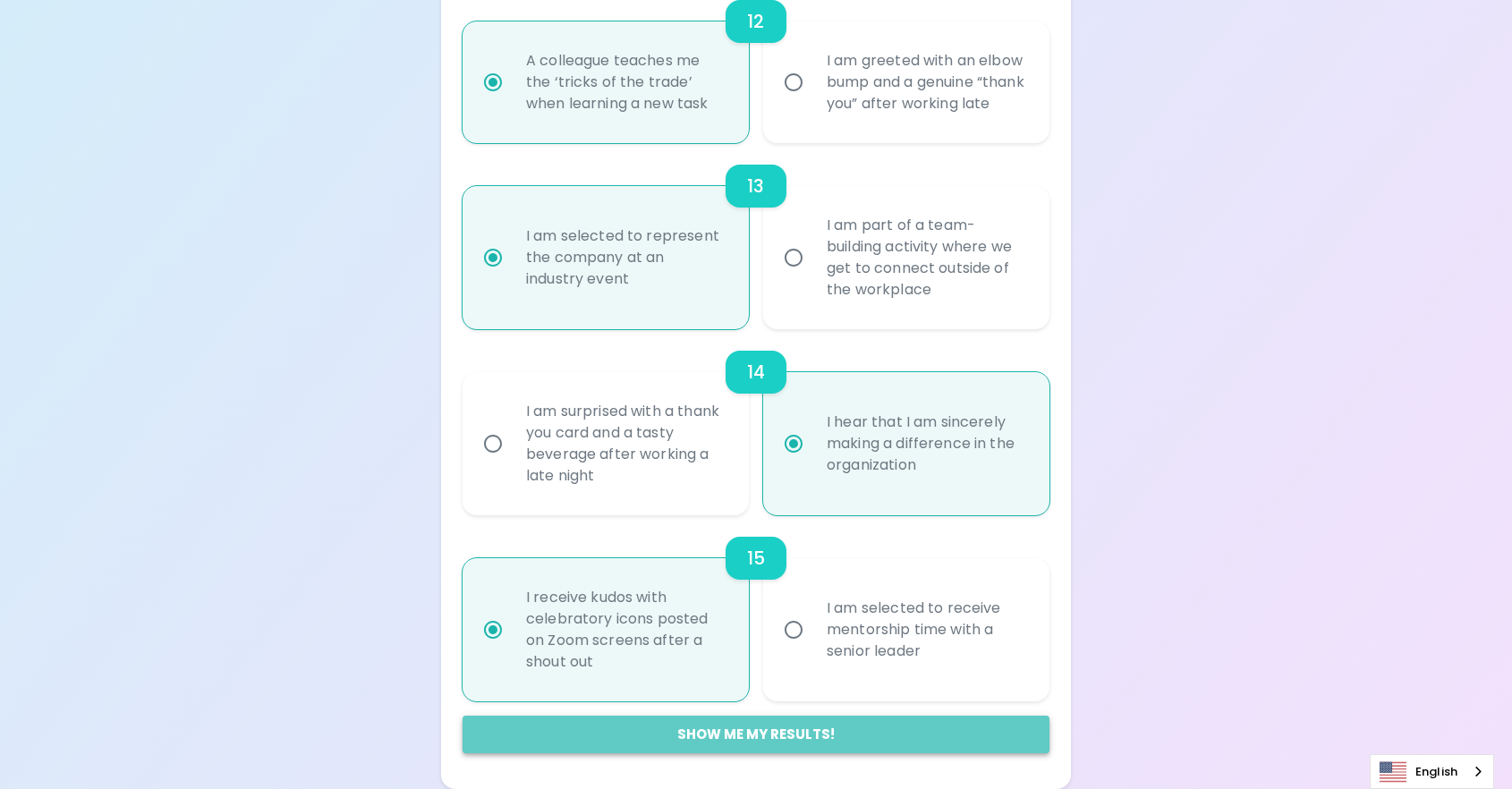
radio input "false"
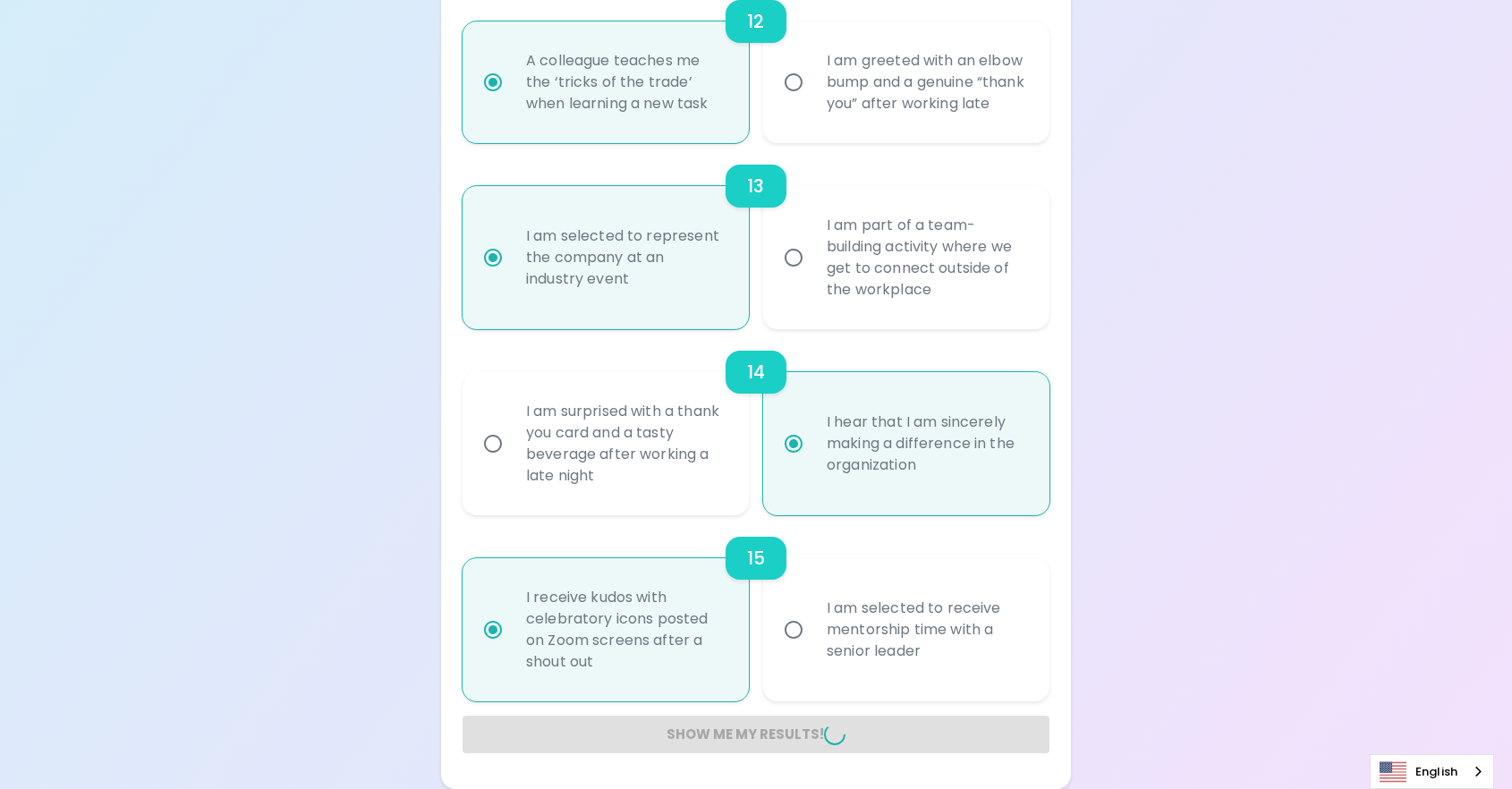
radio input "false"
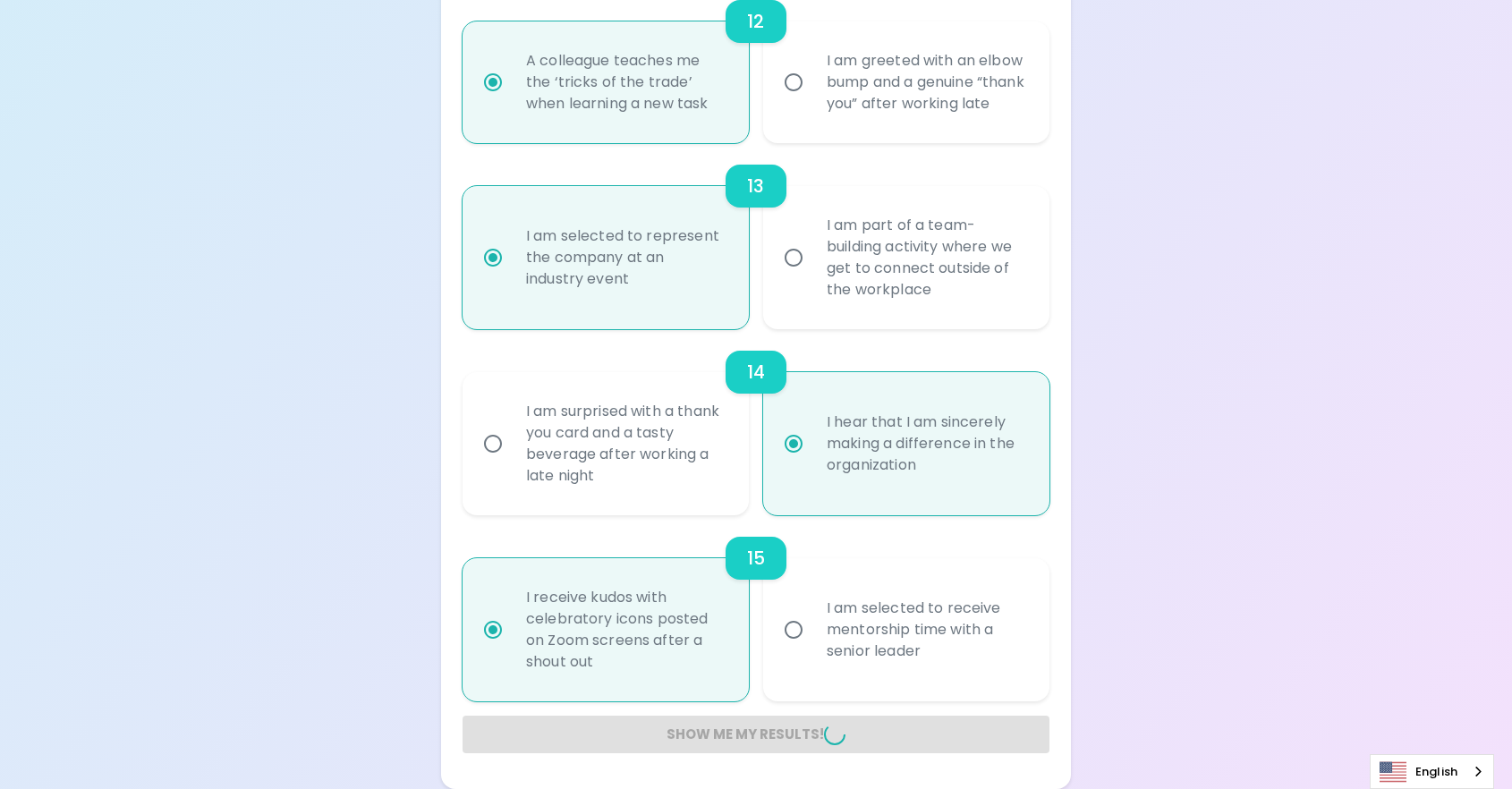
radio input "false"
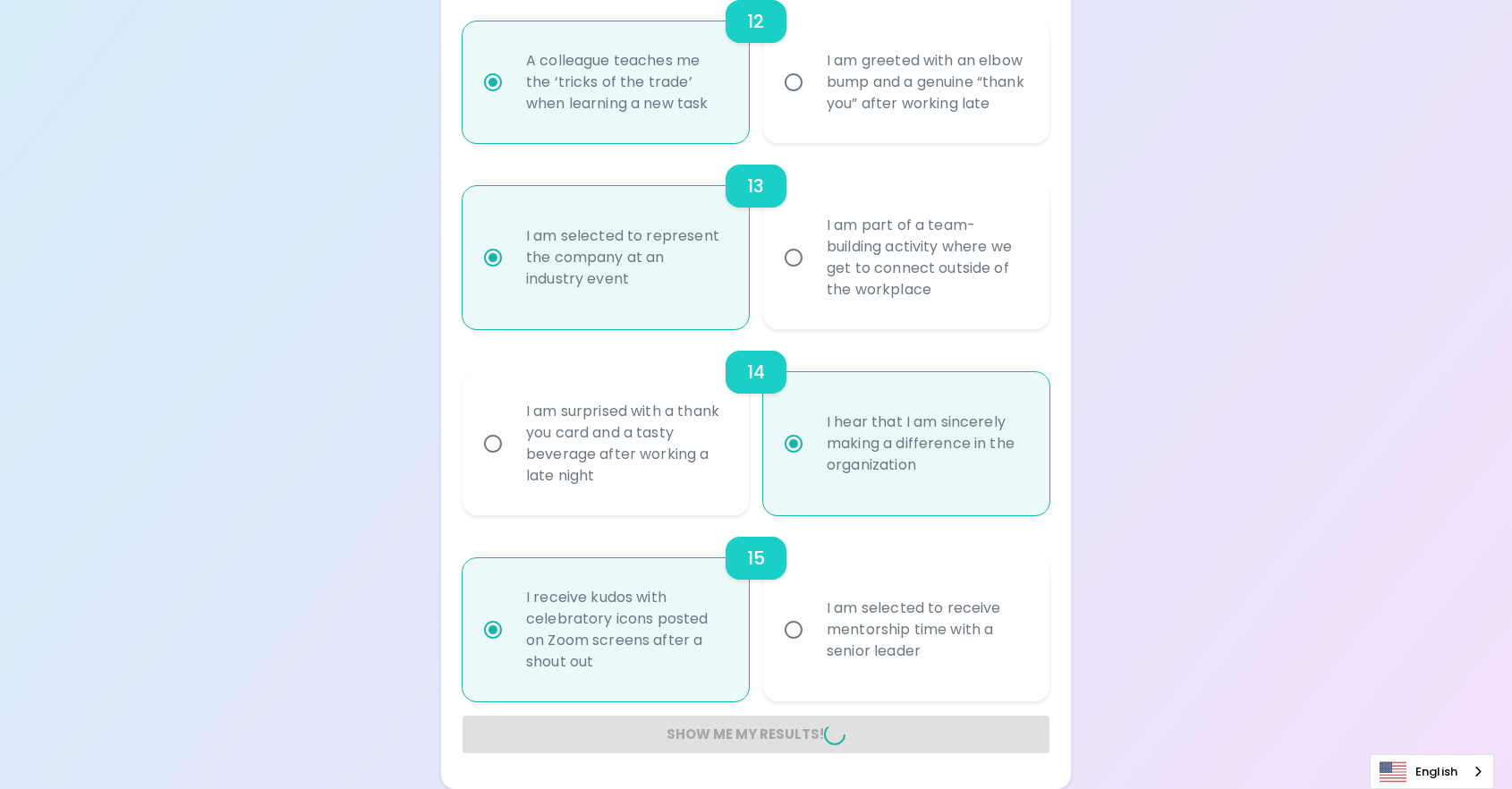
radio input "false"
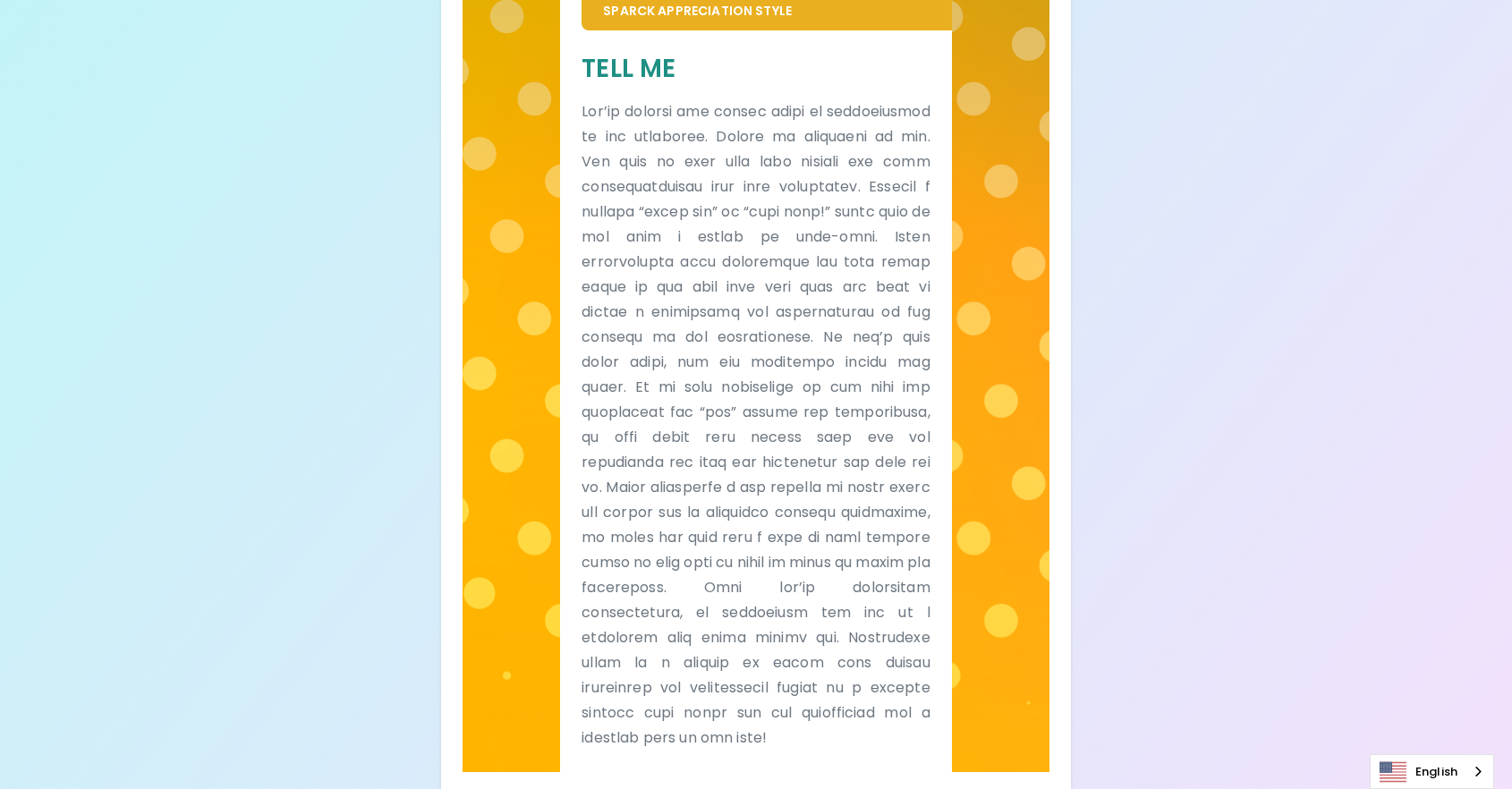
scroll to position [309, 0]
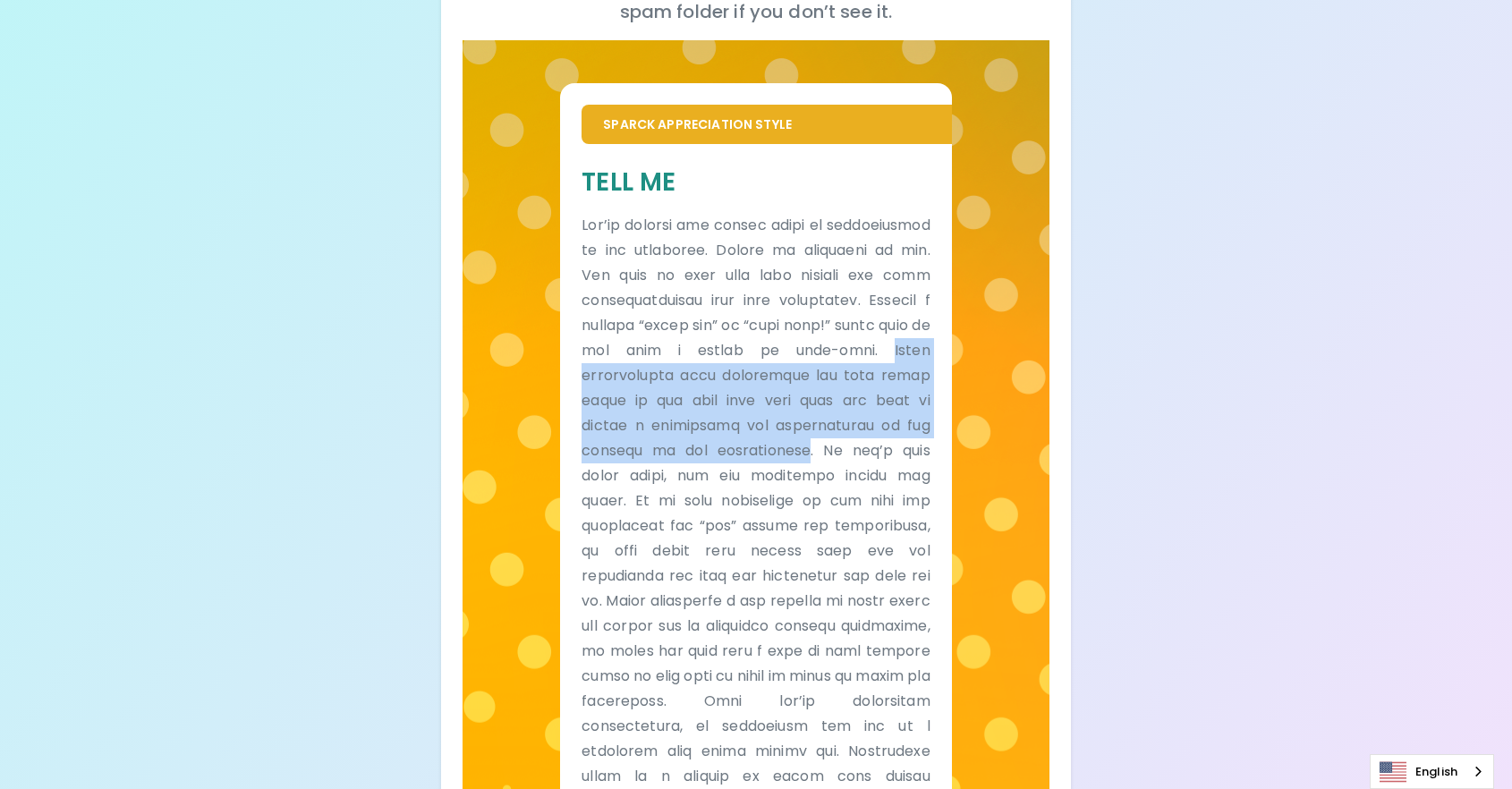
drag, startPoint x: 715, startPoint y: 373, endPoint x: 671, endPoint y: 466, distance: 102.9
click at [671, 466] on p at bounding box center [755, 538] width 348 height 651
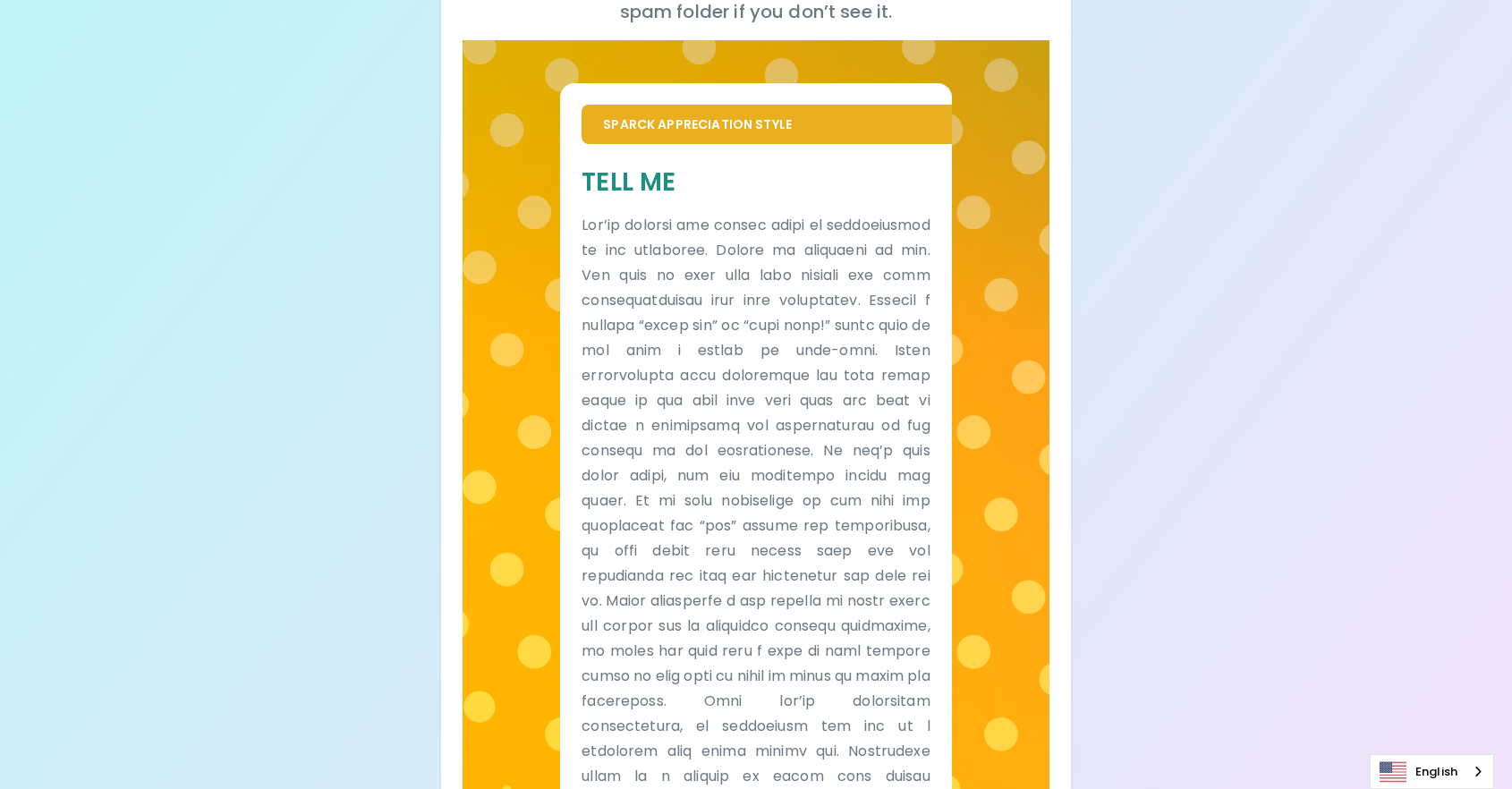
drag, startPoint x: 671, startPoint y: 466, endPoint x: 753, endPoint y: 564, distance: 127.8
click at [753, 564] on p at bounding box center [755, 538] width 348 height 651
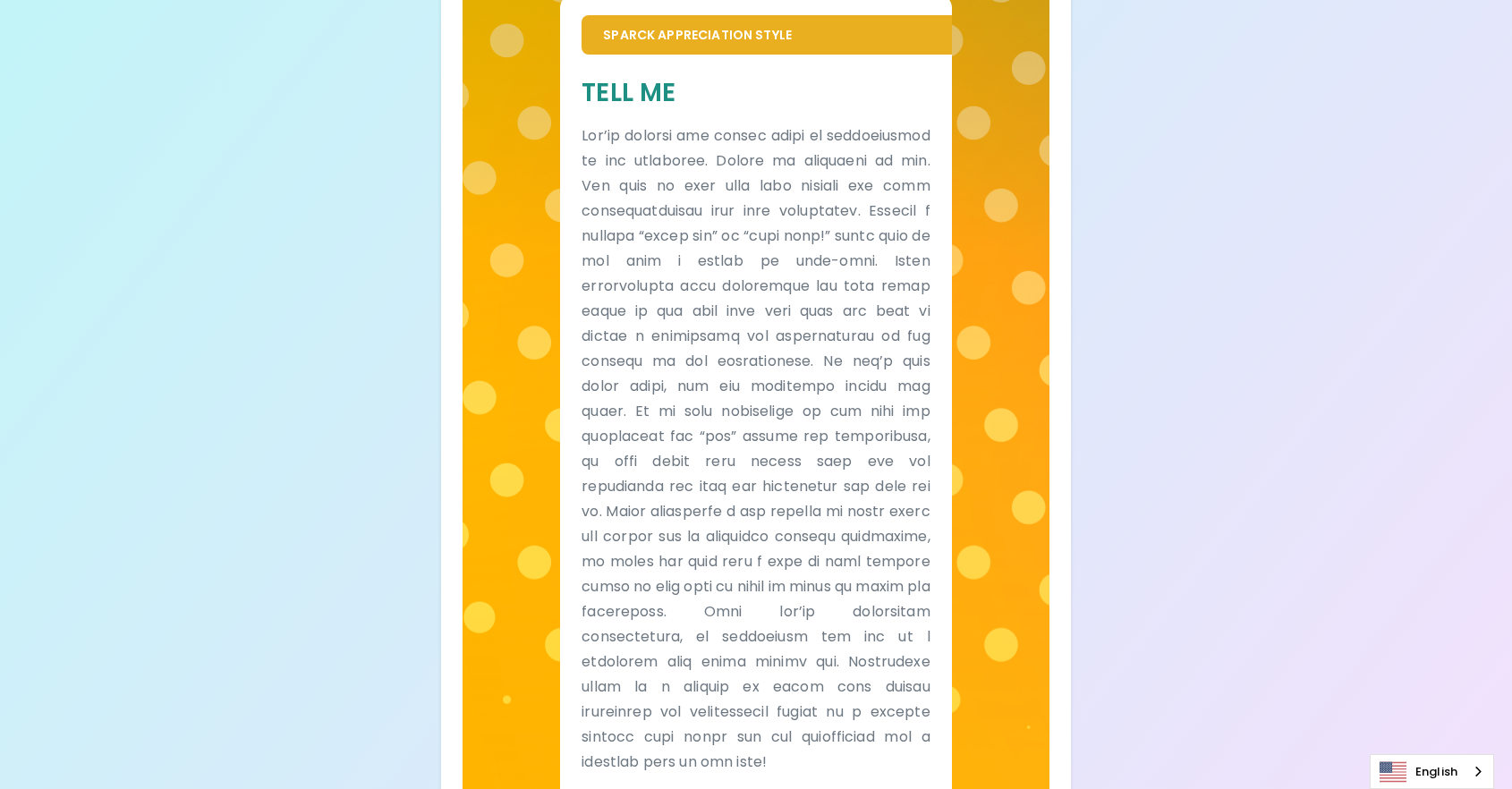
scroll to position [0, 0]
